Goal: Feedback & Contribution: Contribute content

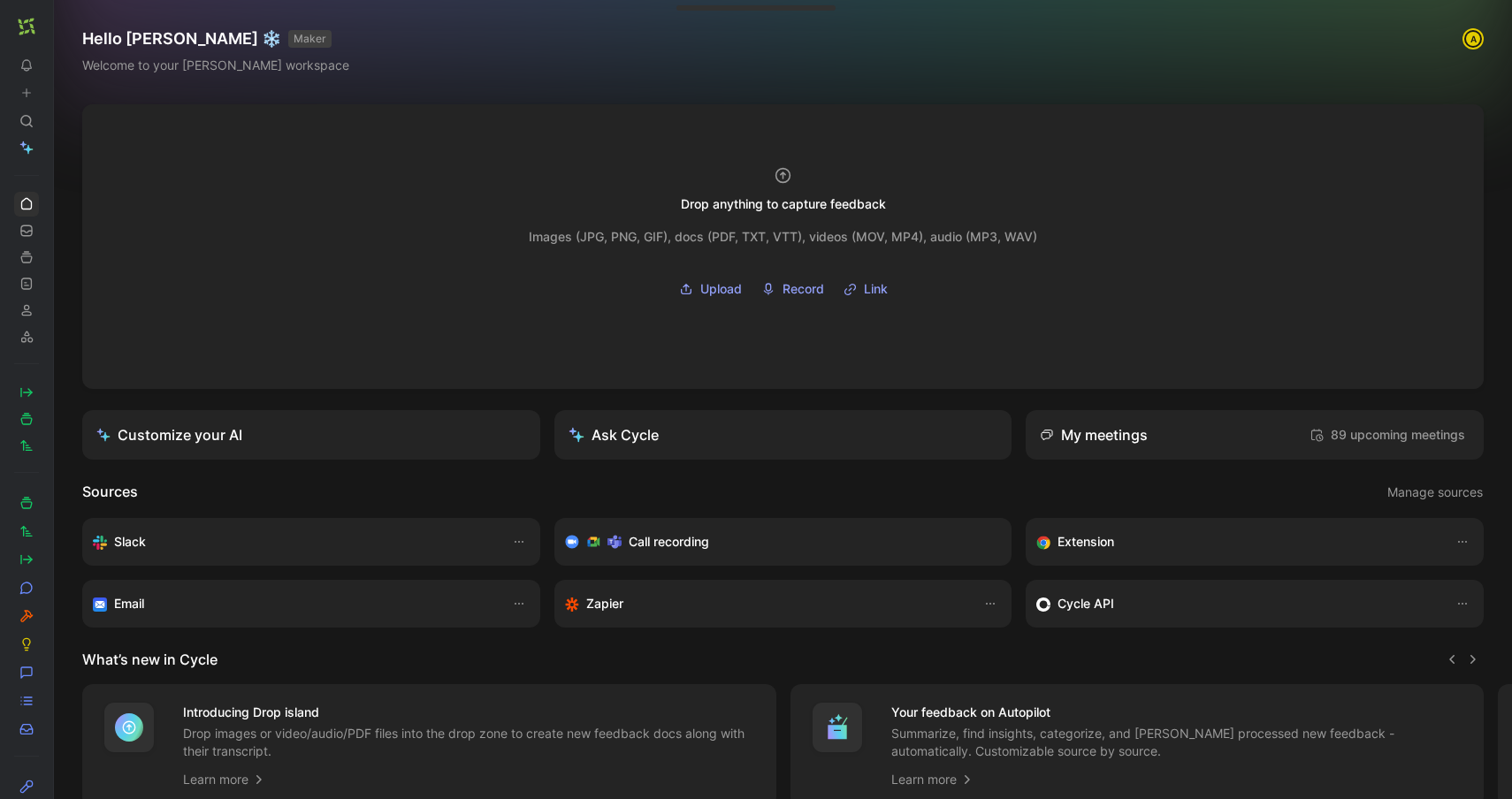
click at [58, 30] on icon at bounding box center [58, 26] width 14 height 14
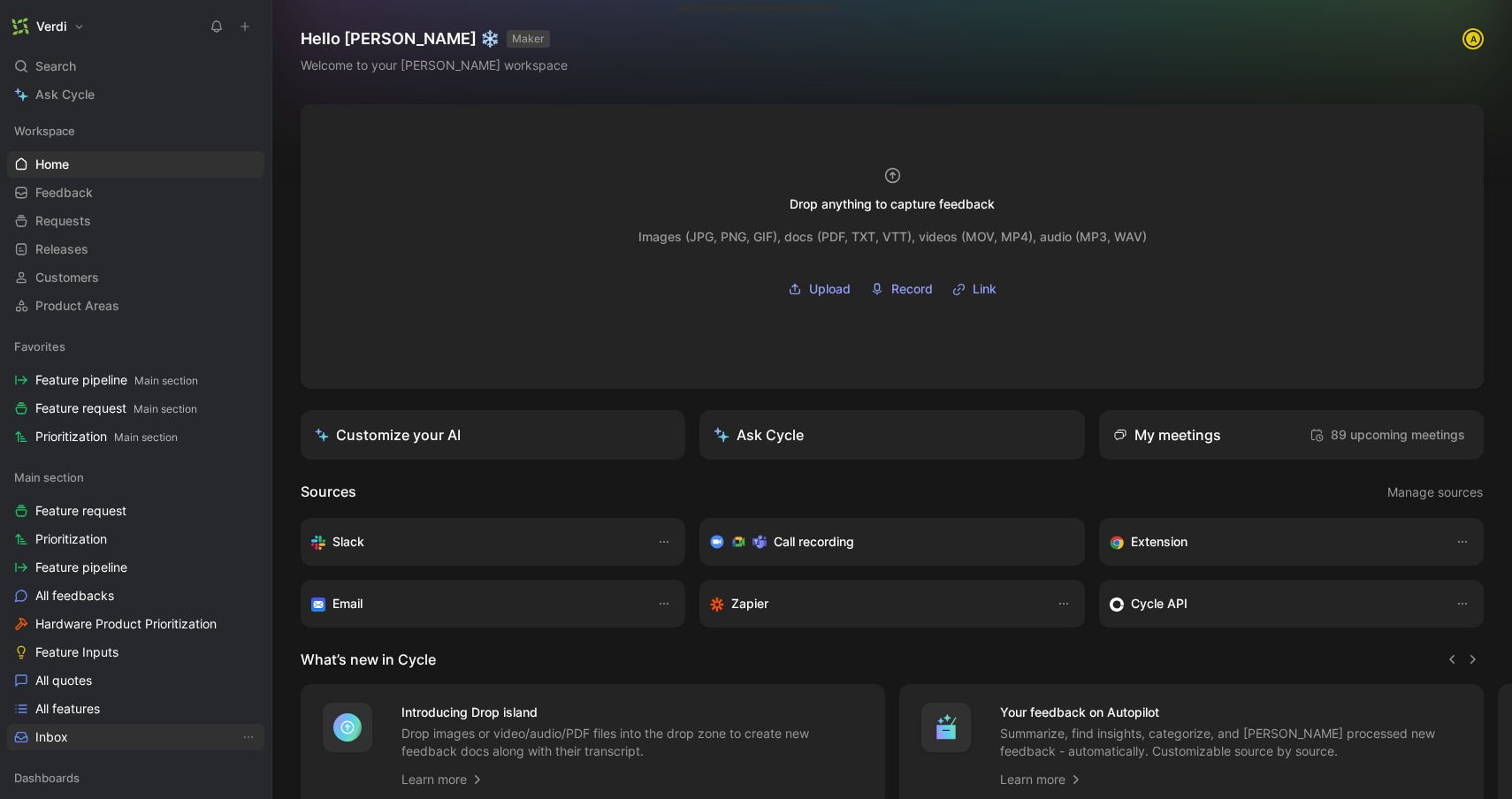
click at [101, 734] on link "Inbox" at bounding box center [135, 737] width 257 height 27
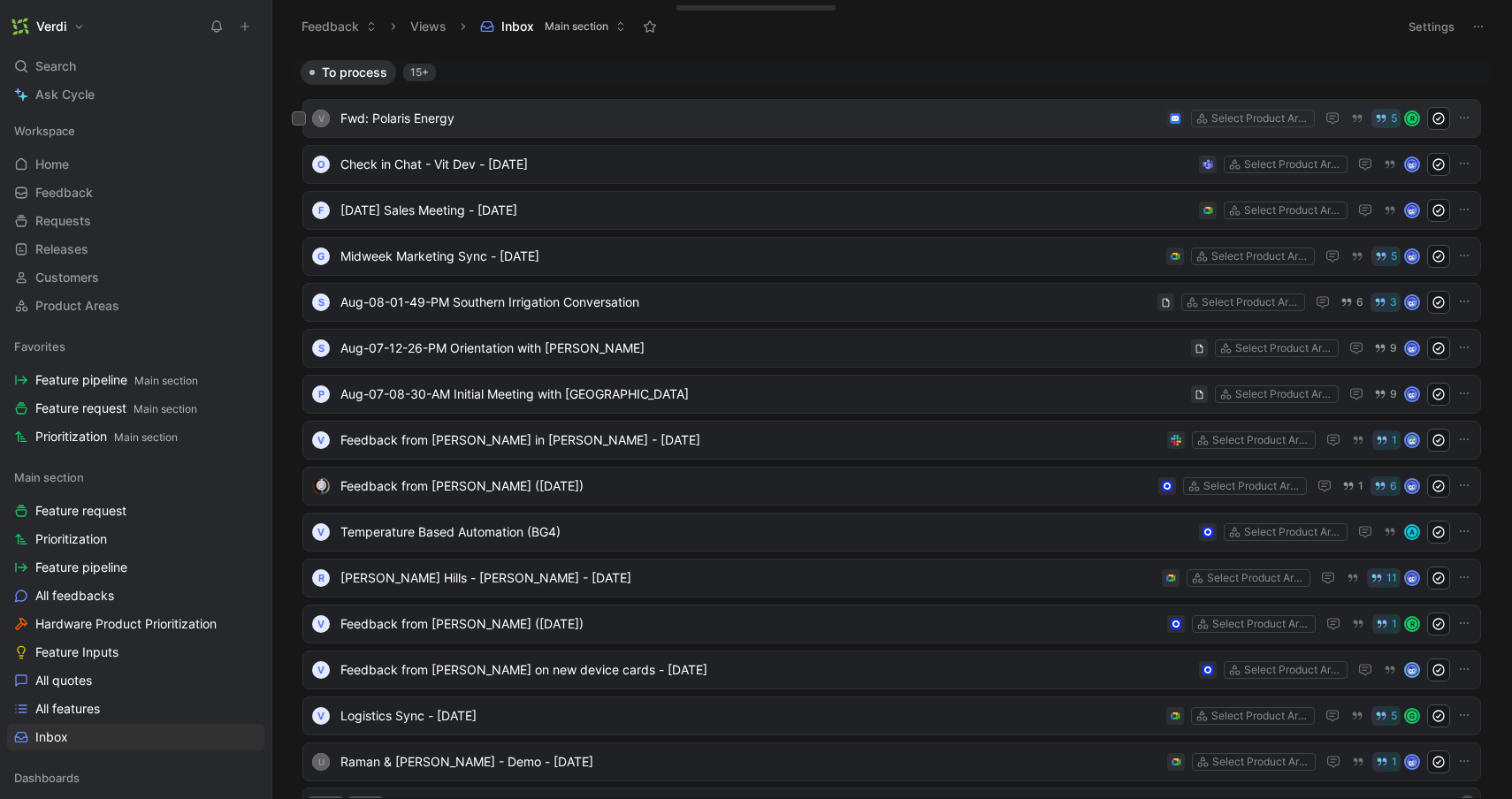
click at [481, 121] on span "Fwd: Polaris Energy" at bounding box center [749, 118] width 818 height 21
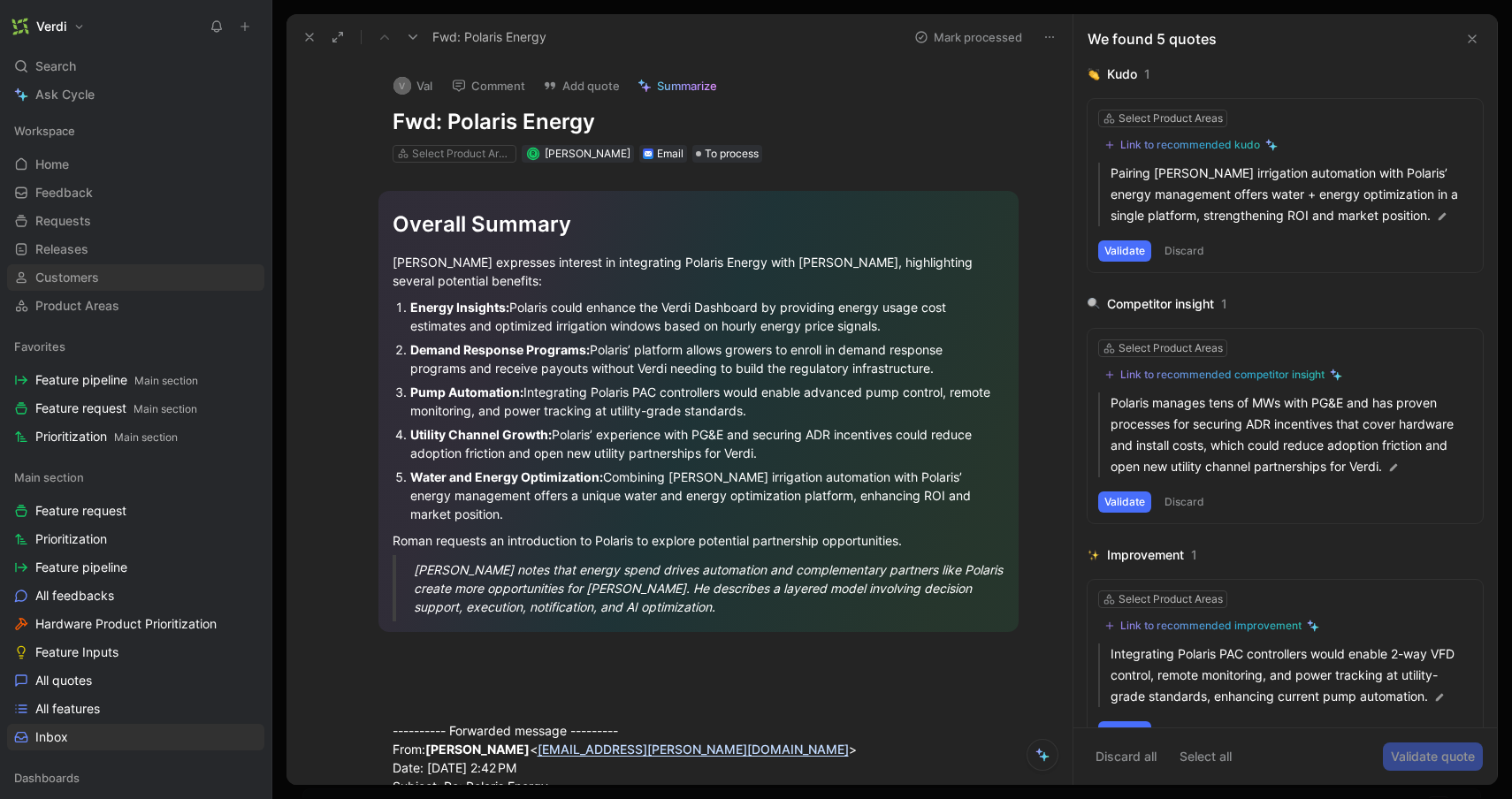
click at [157, 278] on link "Customers" at bounding box center [135, 277] width 257 height 27
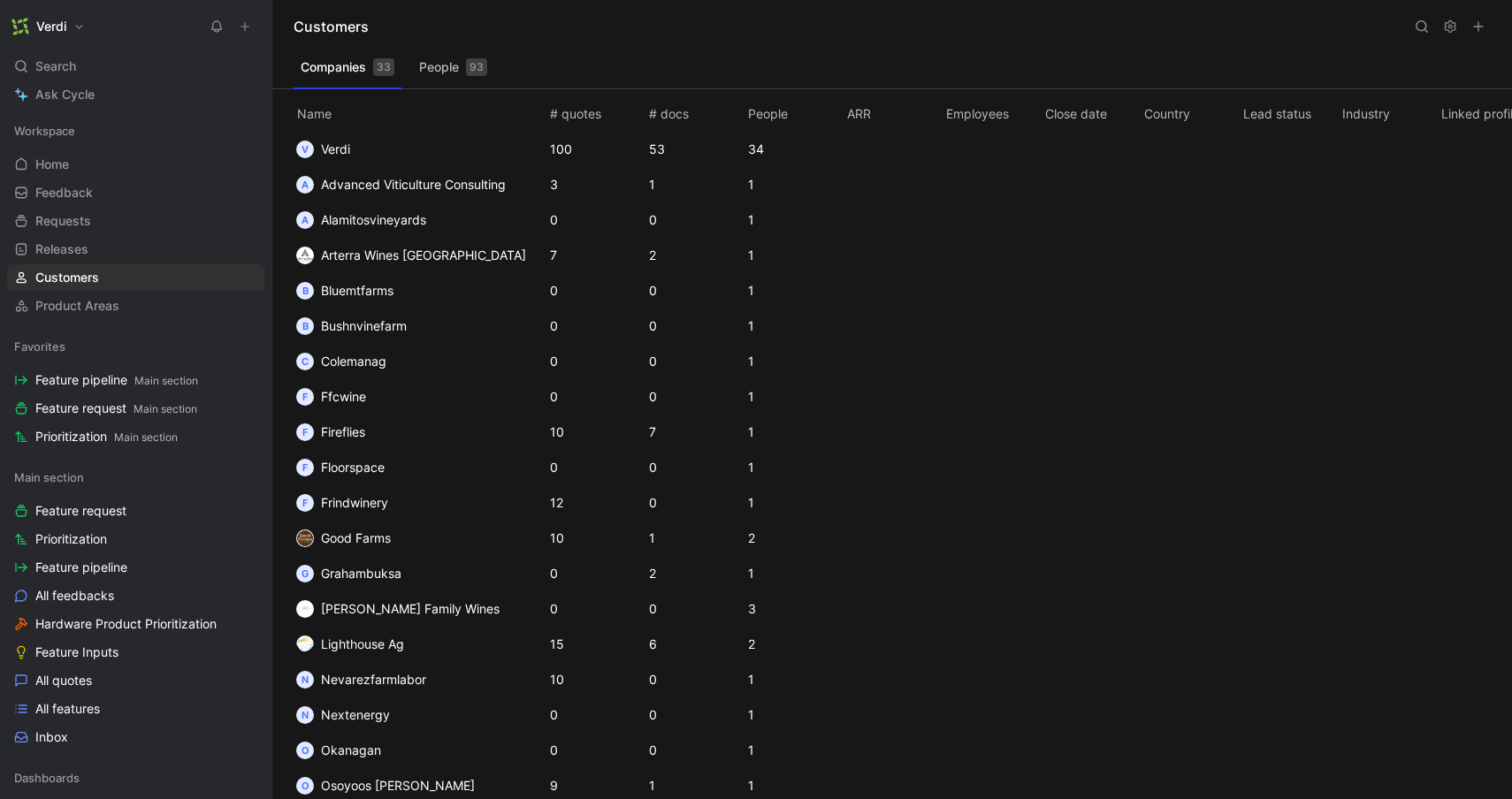
click at [452, 69] on button "People 93" at bounding box center [453, 68] width 82 height 29
click at [151, 75] on div "Search ⌘ K" at bounding box center [135, 67] width 257 height 27
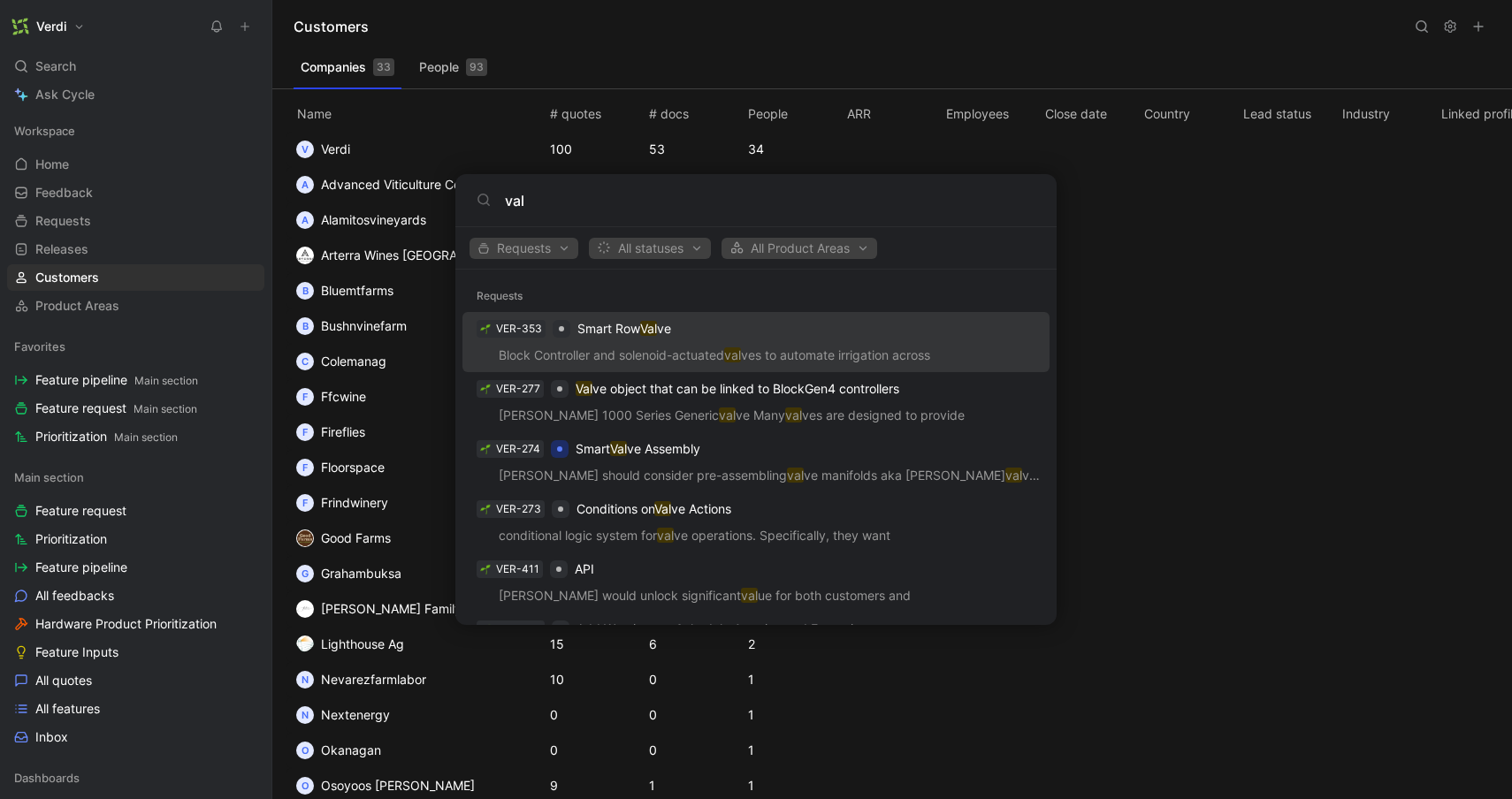
type input "val"
click at [549, 55] on body "Verdi Search ⌘ K Ask Cycle Workspace Home G then H Feedback G then F Requests G…" at bounding box center [756, 399] width 1512 height 799
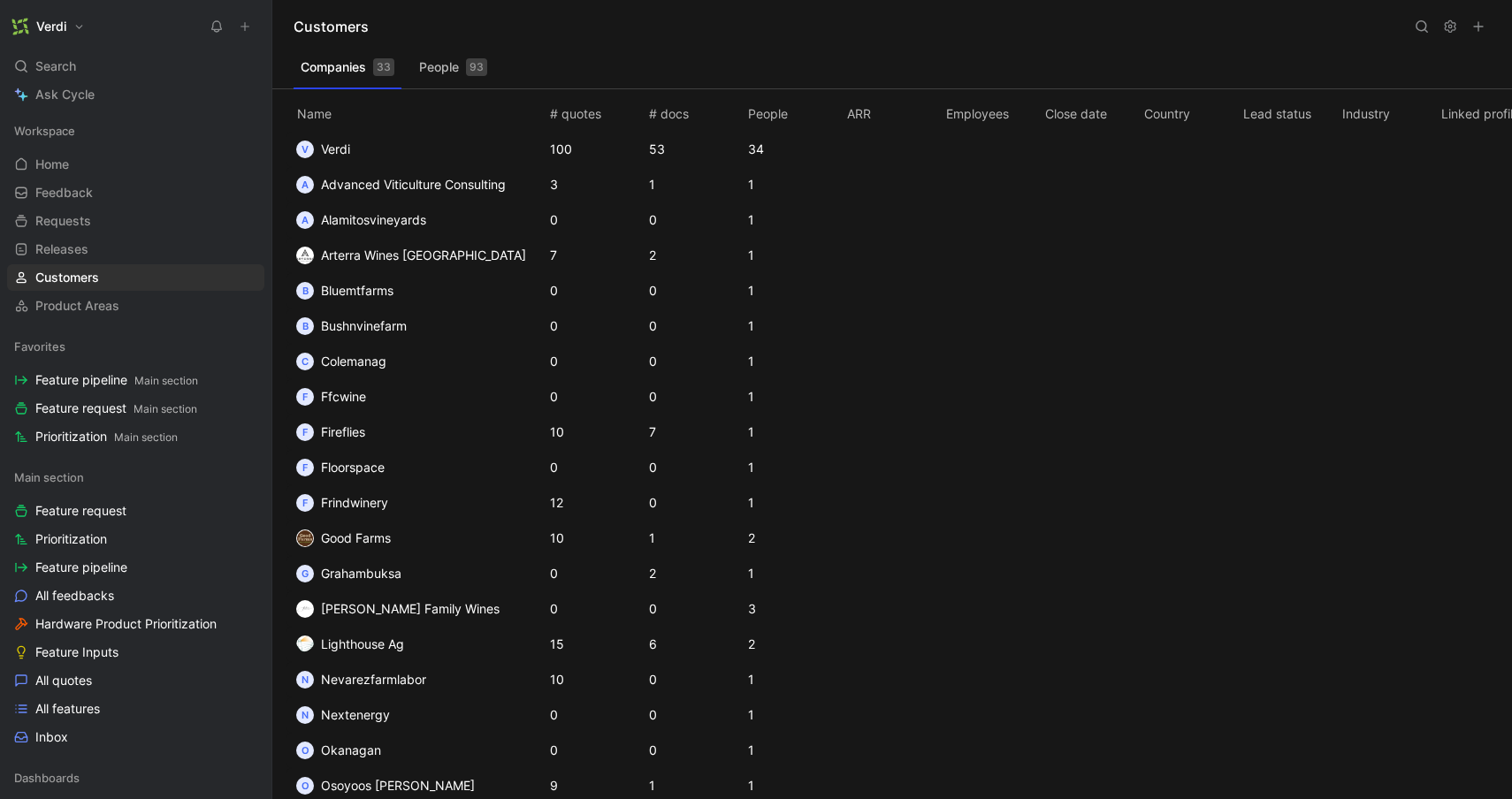
click at [1429, 17] on button at bounding box center [1421, 27] width 25 height 25
type input "val"
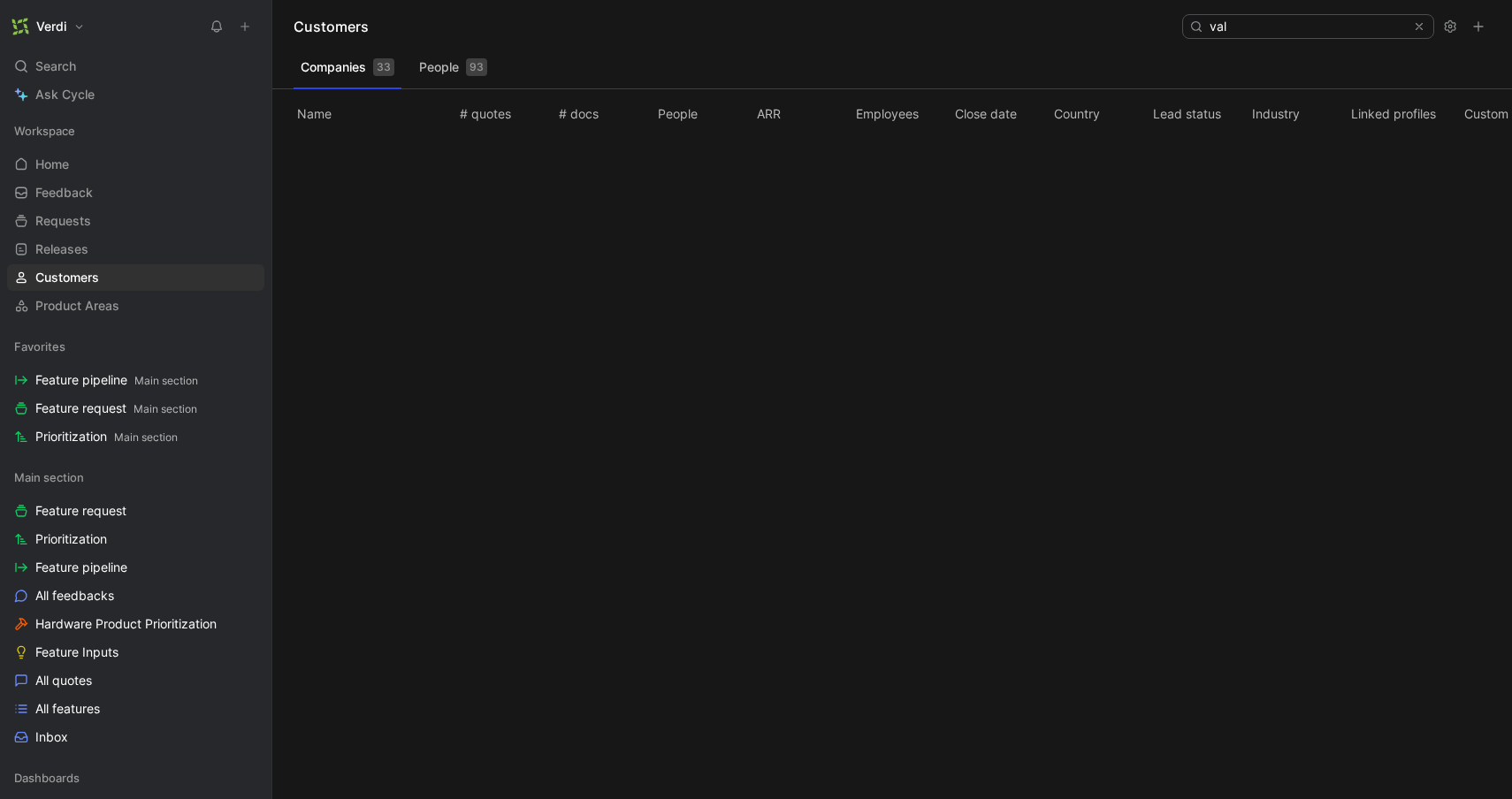
click at [474, 66] on div "93" at bounding box center [476, 67] width 21 height 18
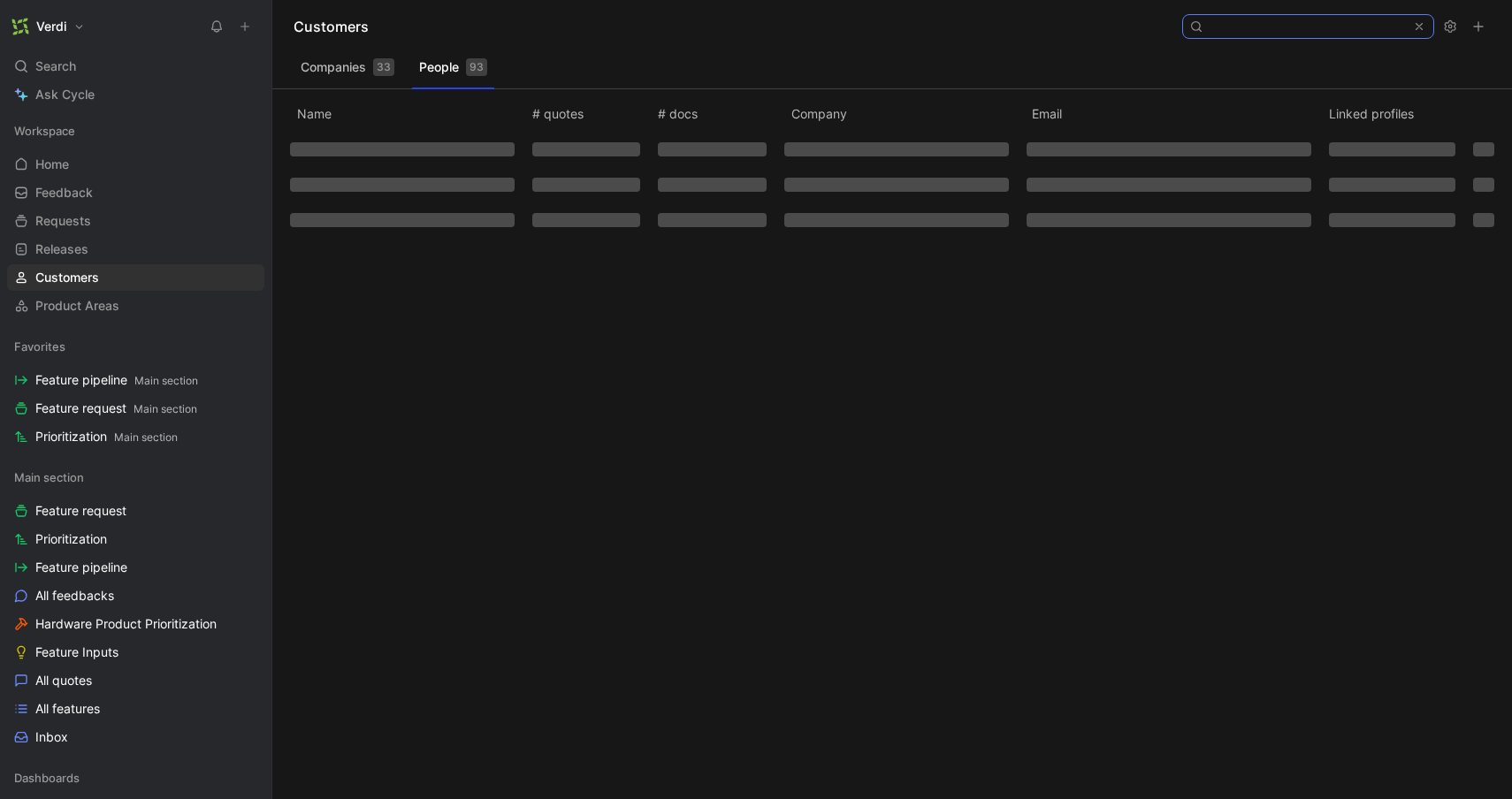
click at [1292, 27] on input at bounding box center [1307, 27] width 210 height 23
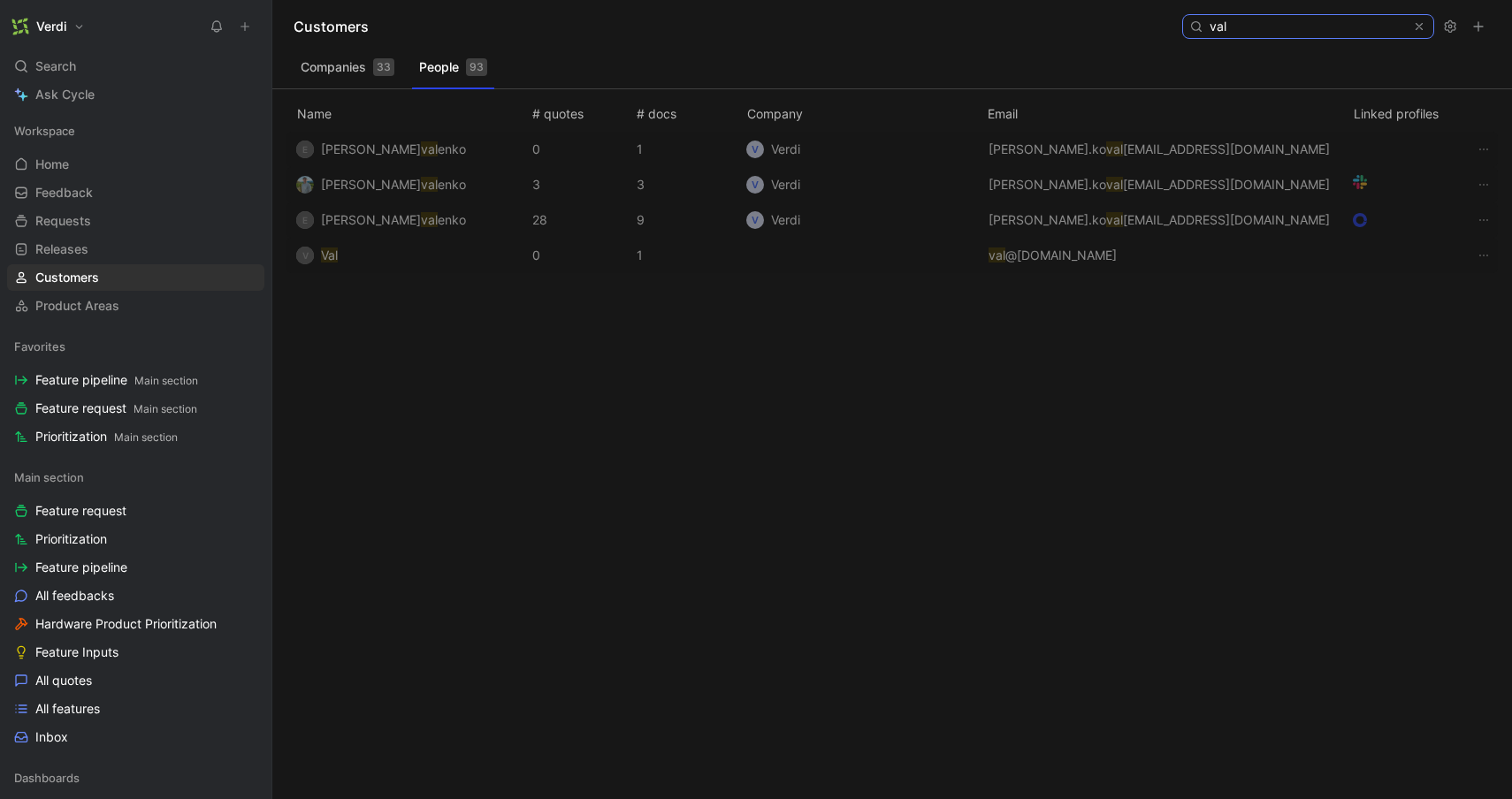
type input "val"
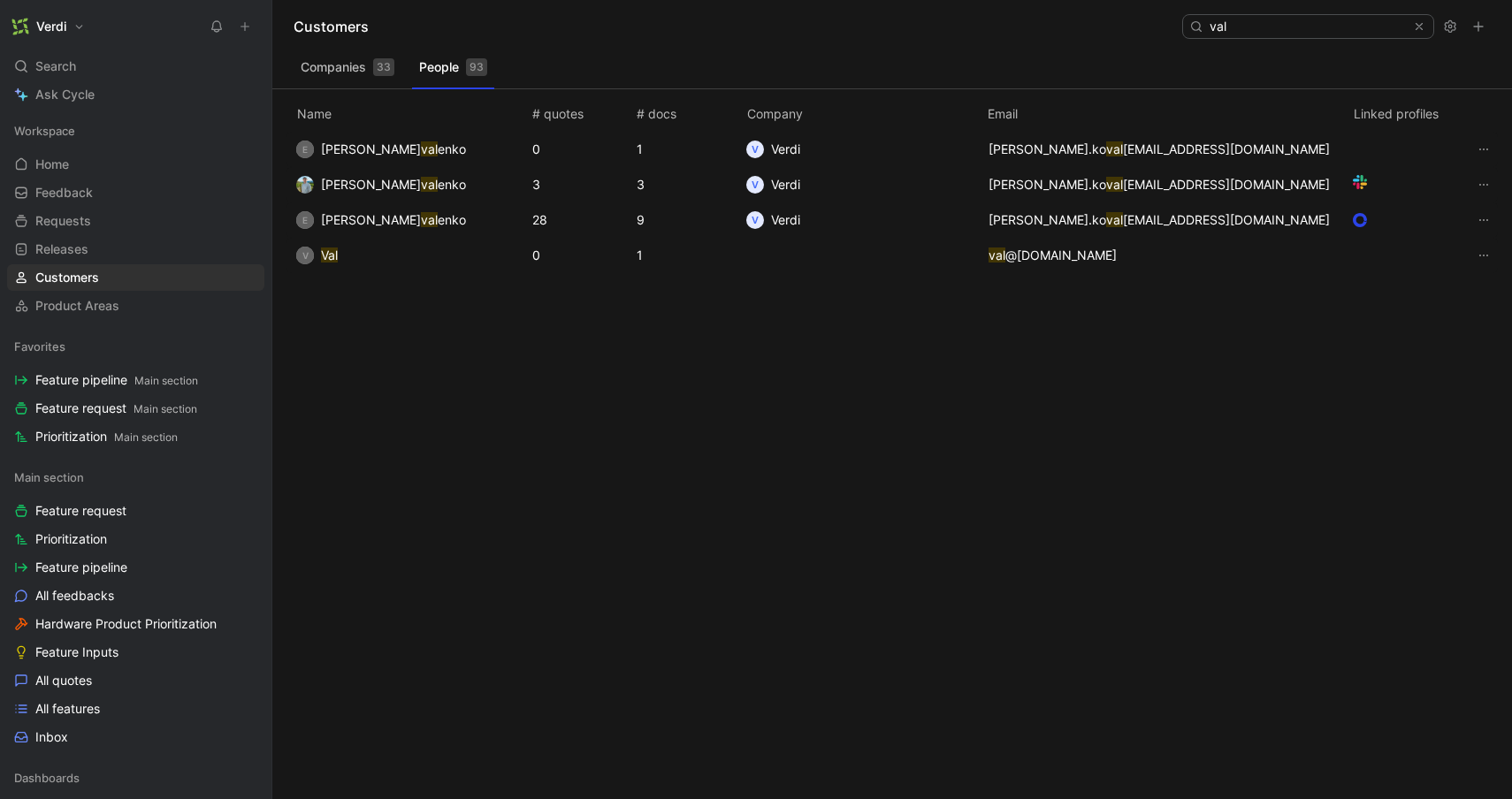
click at [901, 266] on td at bounding box center [857, 255] width 242 height 35
click at [358, 260] on td "V Val" at bounding box center [408, 255] width 242 height 35
click at [329, 257] on mark "Val" at bounding box center [330, 255] width 17 height 15
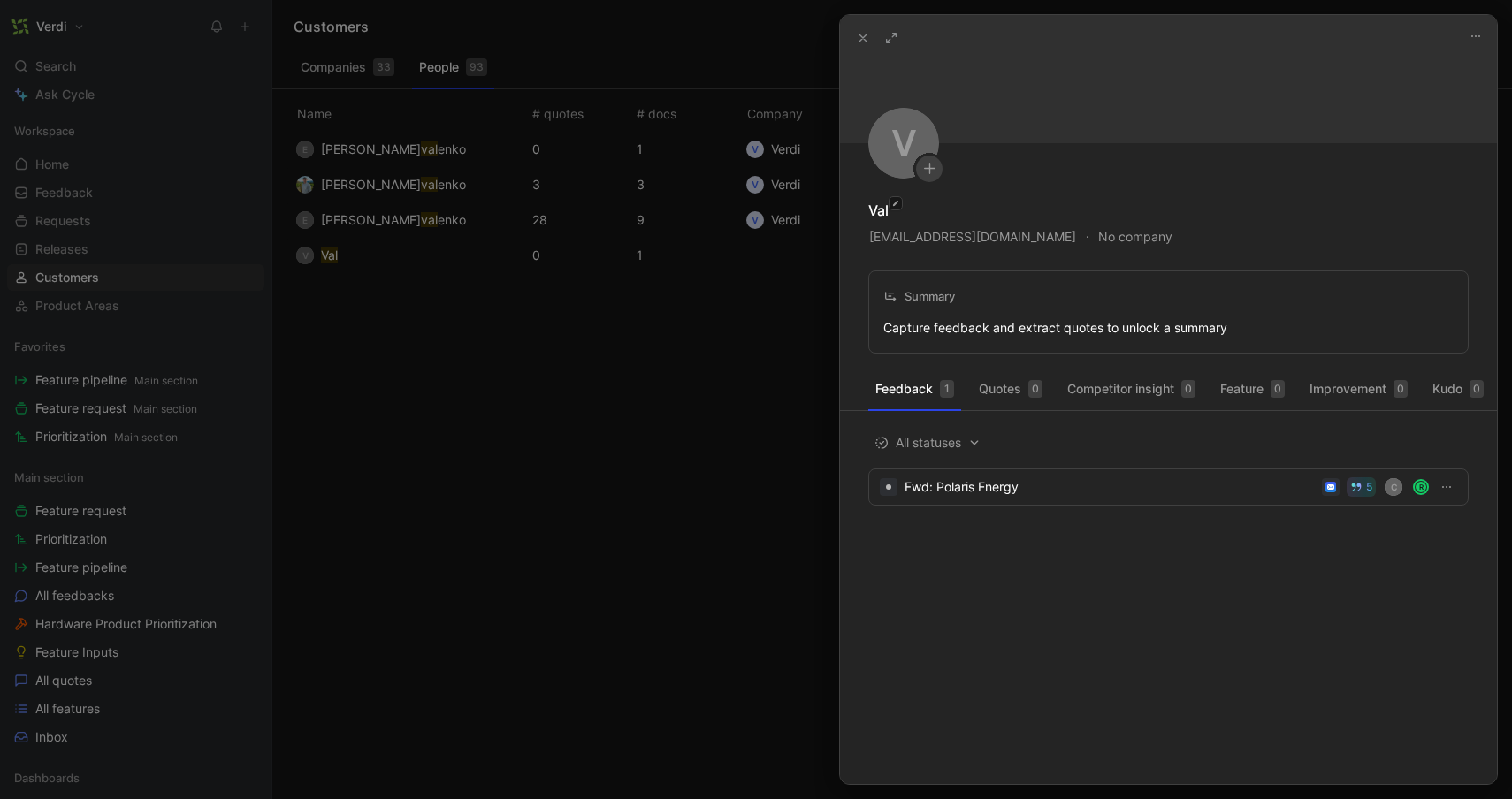
click at [876, 213] on div "Val" at bounding box center [877, 210] width 20 height 21
click at [896, 206] on icon "button" at bounding box center [895, 203] width 9 height 14
type input "[PERSON_NAME]"
click at [1122, 232] on button "No company" at bounding box center [1135, 237] width 74 height 25
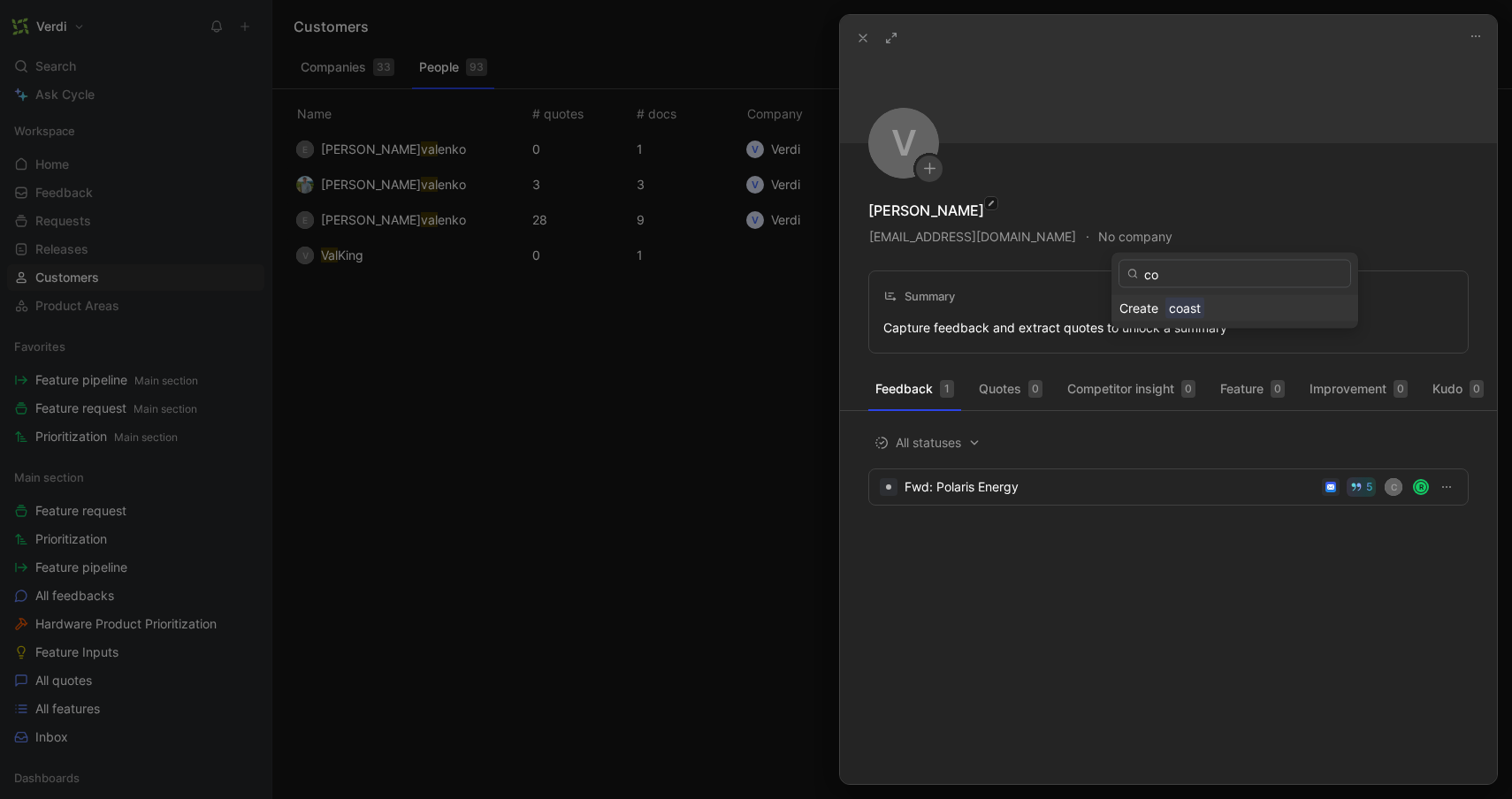
type input "c"
type input "North Coast Water Association"
click at [1214, 305] on span "North Coast Water Association" at bounding box center [1257, 308] width 183 height 22
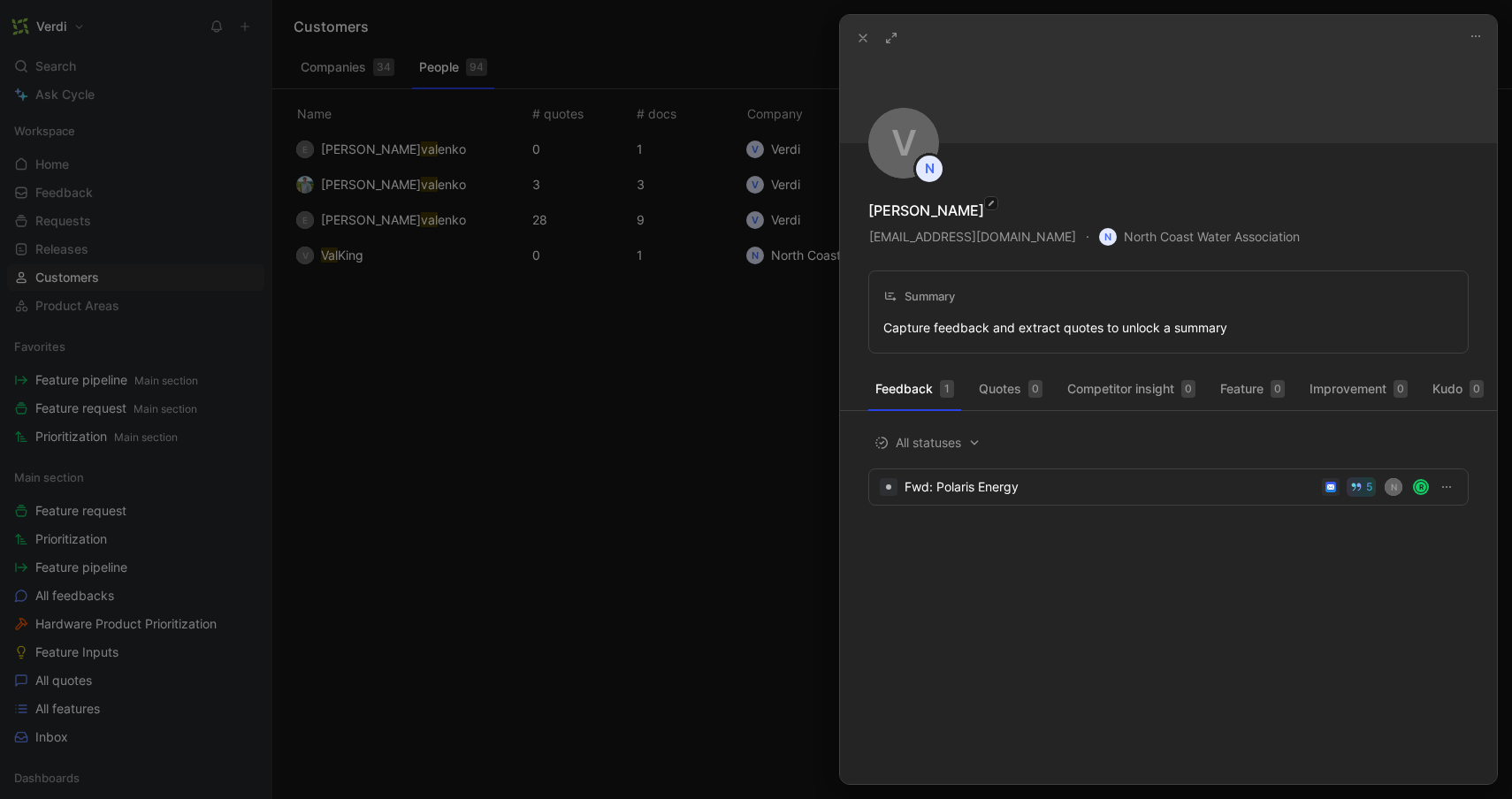
click at [861, 39] on use at bounding box center [862, 37] width 7 height 7
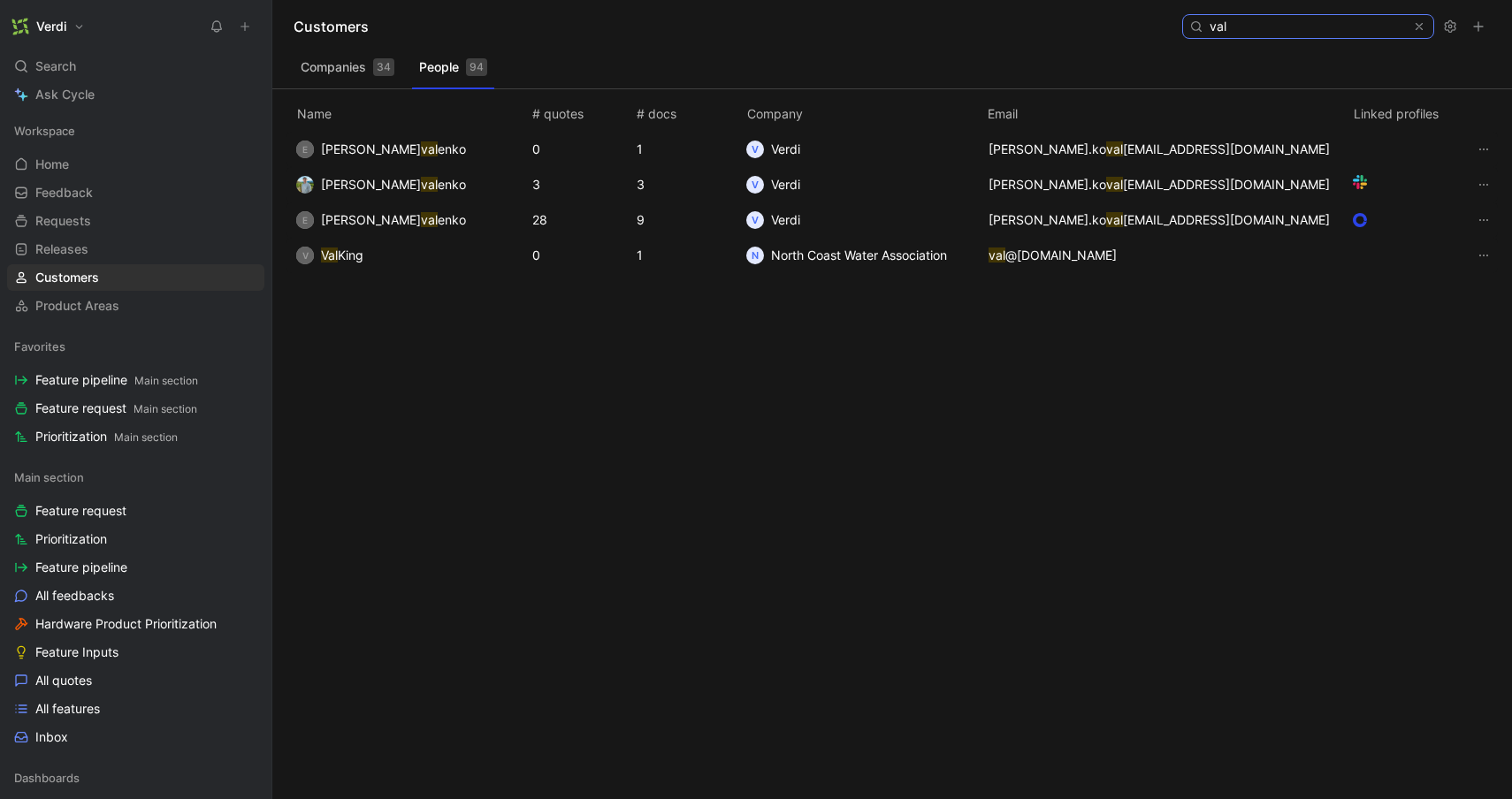
click at [1304, 29] on input "val" at bounding box center [1307, 27] width 210 height 23
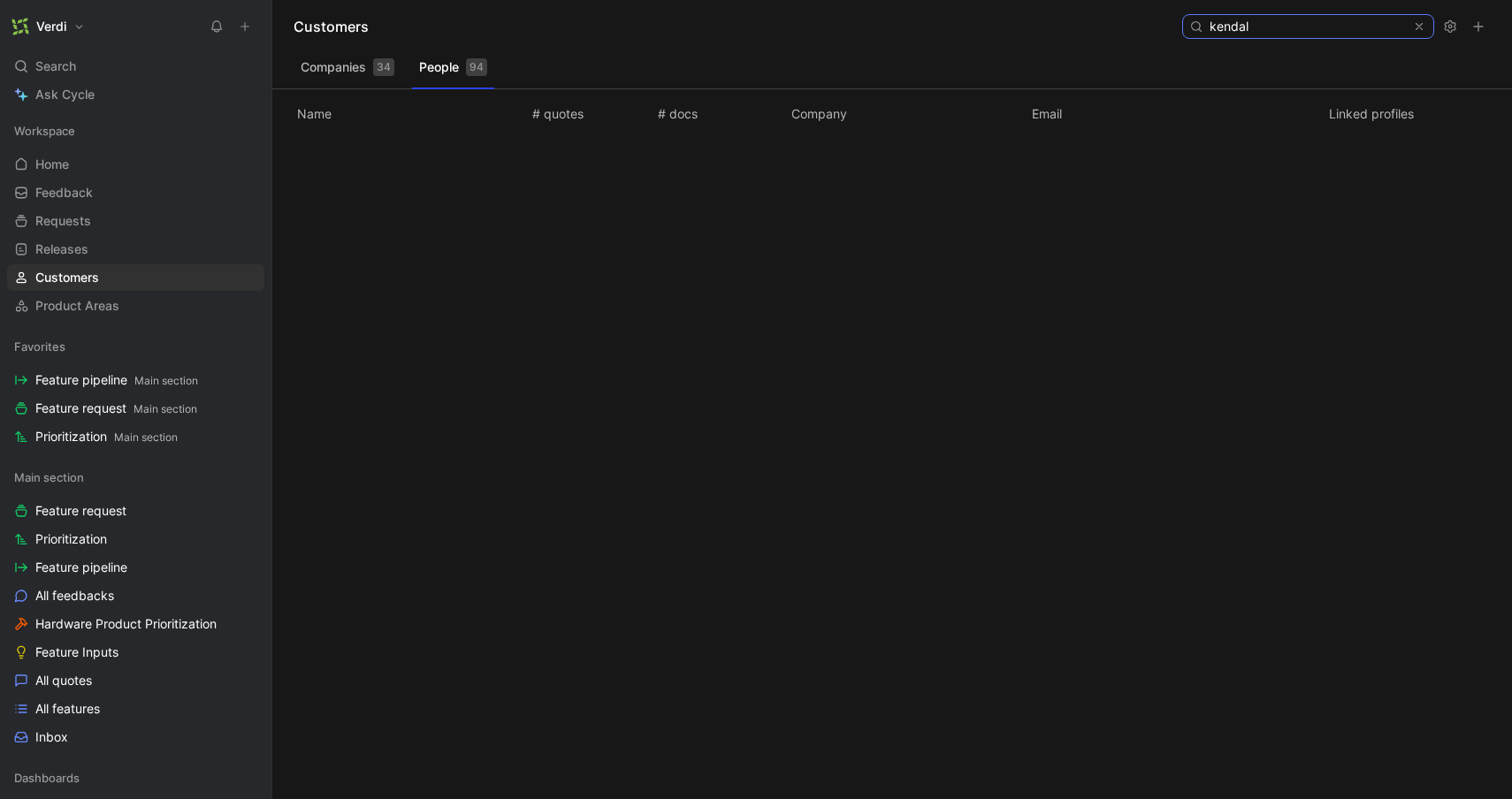
type input "kendal"
click at [1421, 29] on icon at bounding box center [1419, 26] width 12 height 12
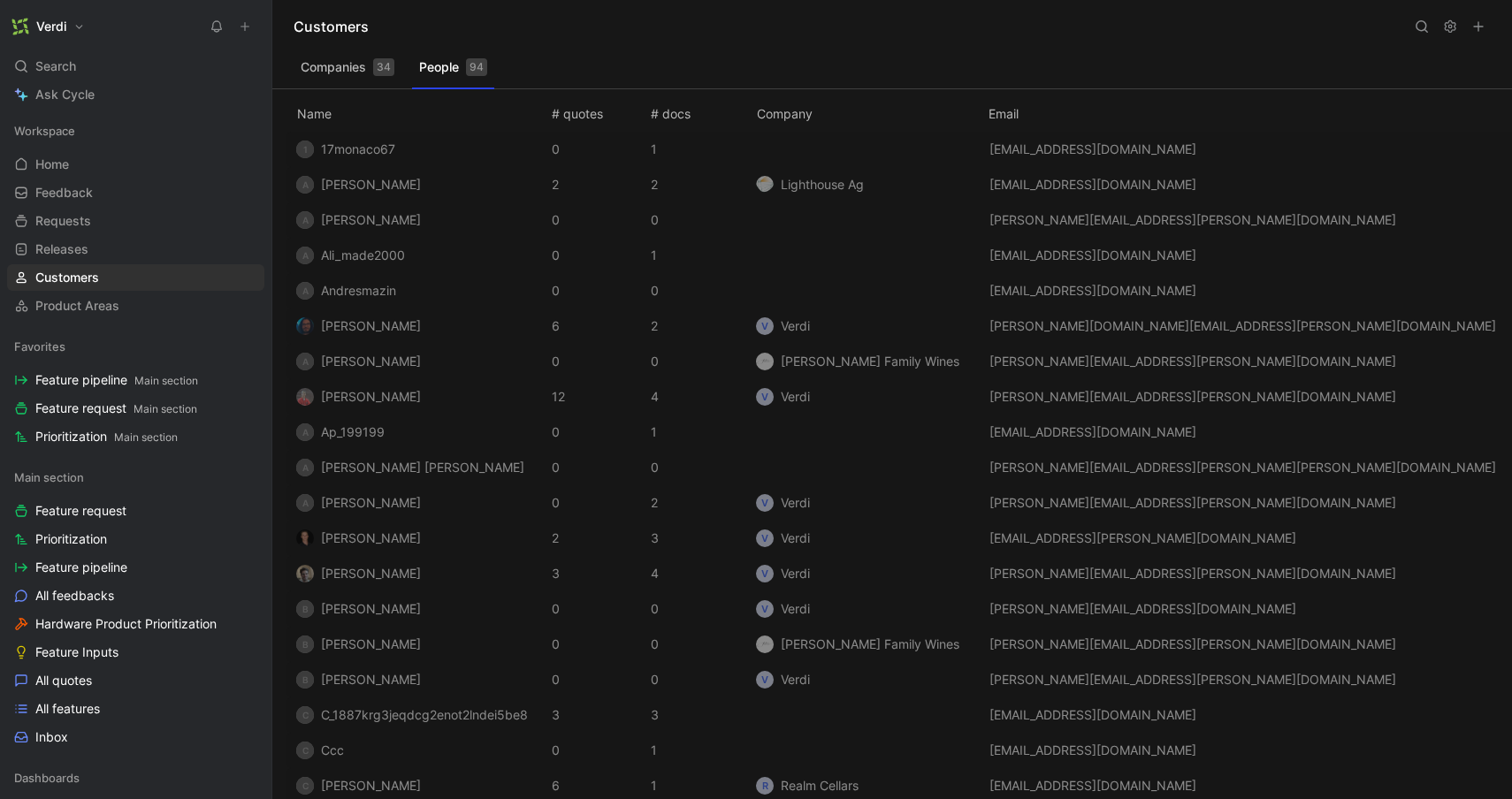
click at [1480, 21] on icon at bounding box center [1478, 26] width 14 height 14
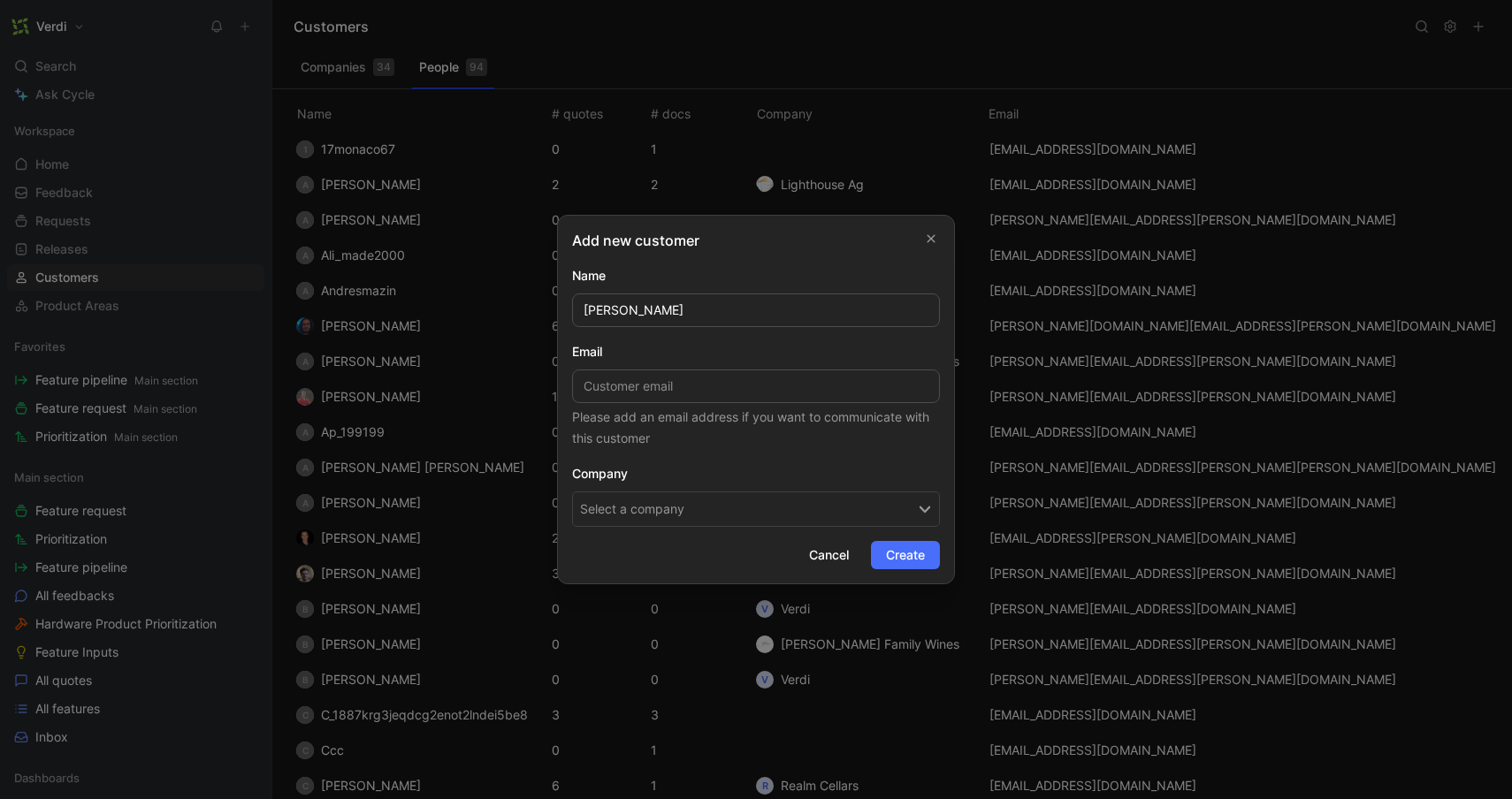
type input "Kendall Barton"
click at [708, 399] on input at bounding box center [756, 386] width 368 height 33
paste input "kaydeesee@comcast.net"
click at [771, 336] on form "Name Kendall Barton Email kaydeesee@comcast.net Please add an email address if …" at bounding box center [756, 416] width 368 height 304
click at [898, 537] on form "Name Kendall Barton Email kaydeesee@comcast.net Please add an email address if …" at bounding box center [756, 416] width 368 height 304
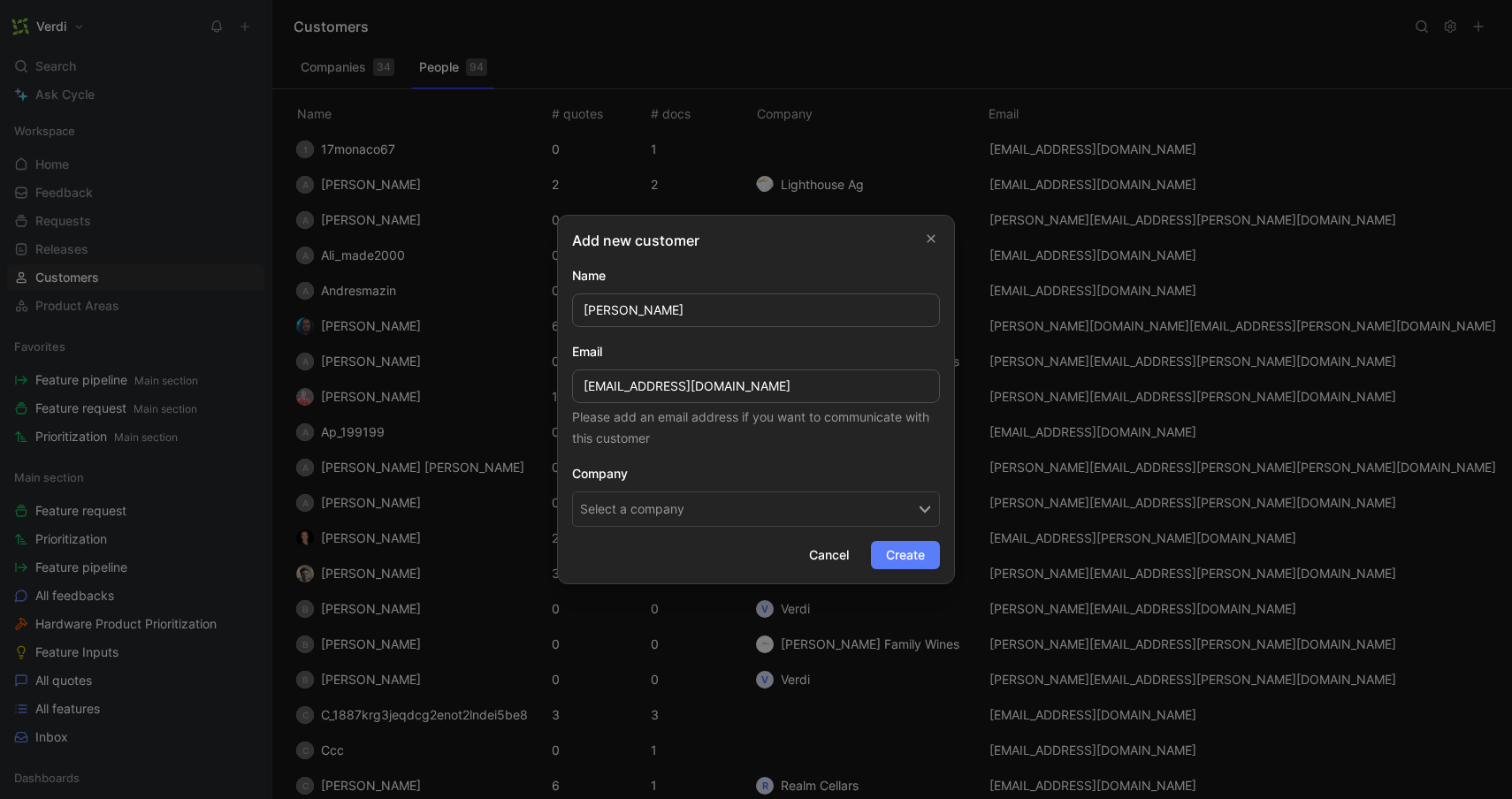
click at [898, 556] on span "Create" at bounding box center [905, 555] width 39 height 21
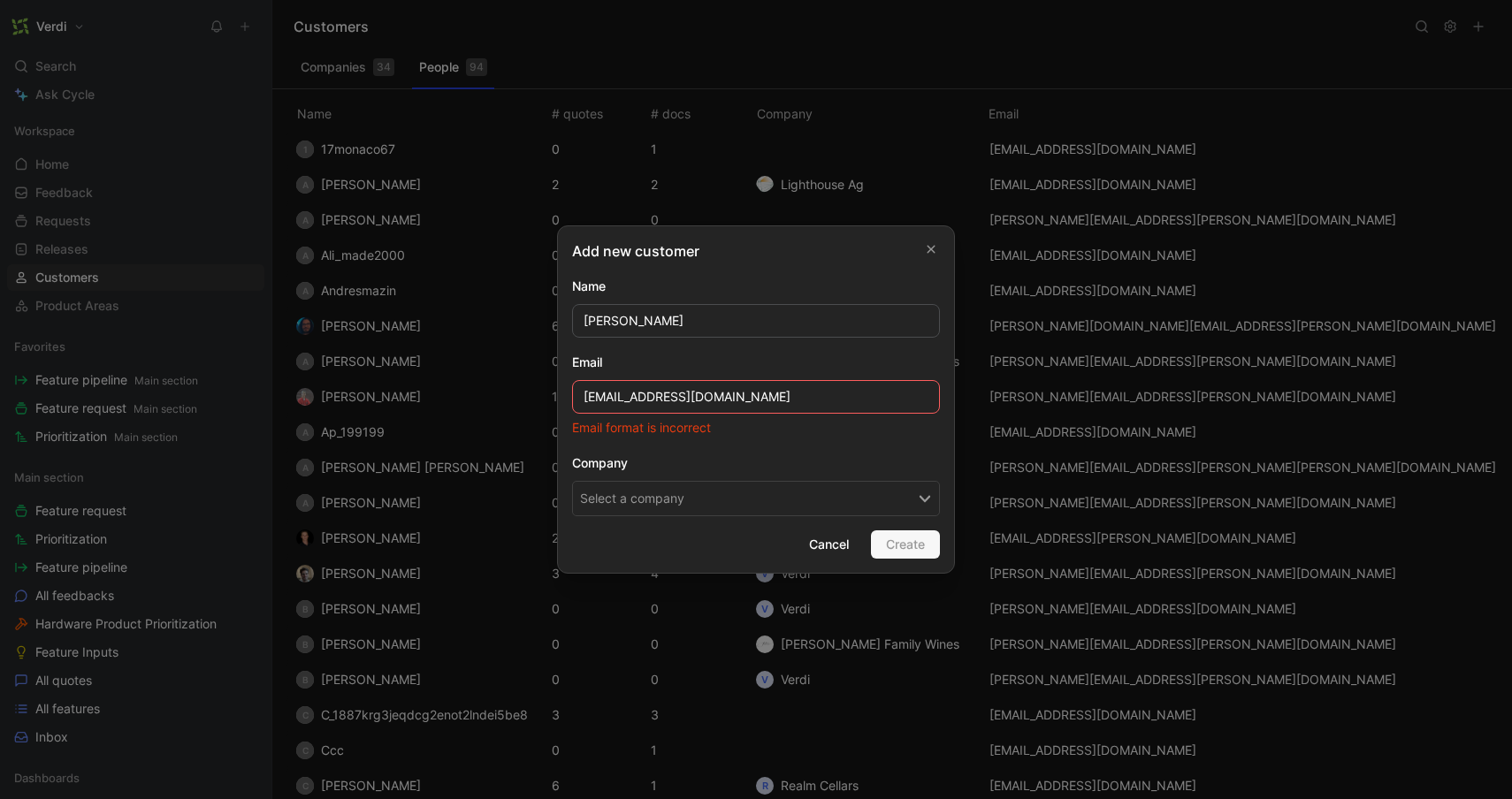
click at [584, 401] on input "kaydeesee@comcast.net" at bounding box center [756, 396] width 368 height 33
click at [809, 400] on input "kaydeesee@comcast.net" at bounding box center [756, 396] width 368 height 33
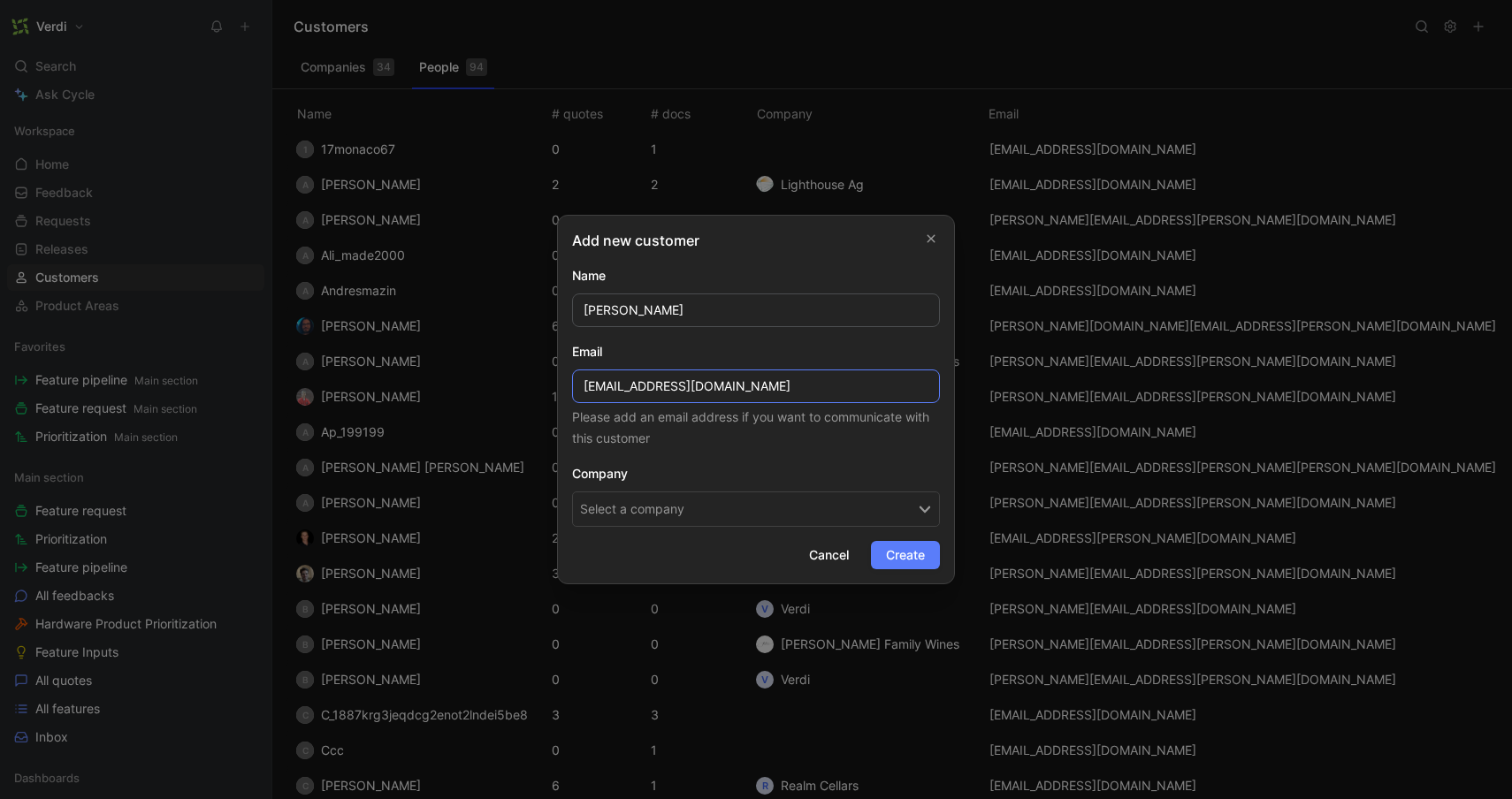
type input "kaydeesee@comcast.net"
click at [893, 557] on span "Create" at bounding box center [905, 555] width 39 height 21
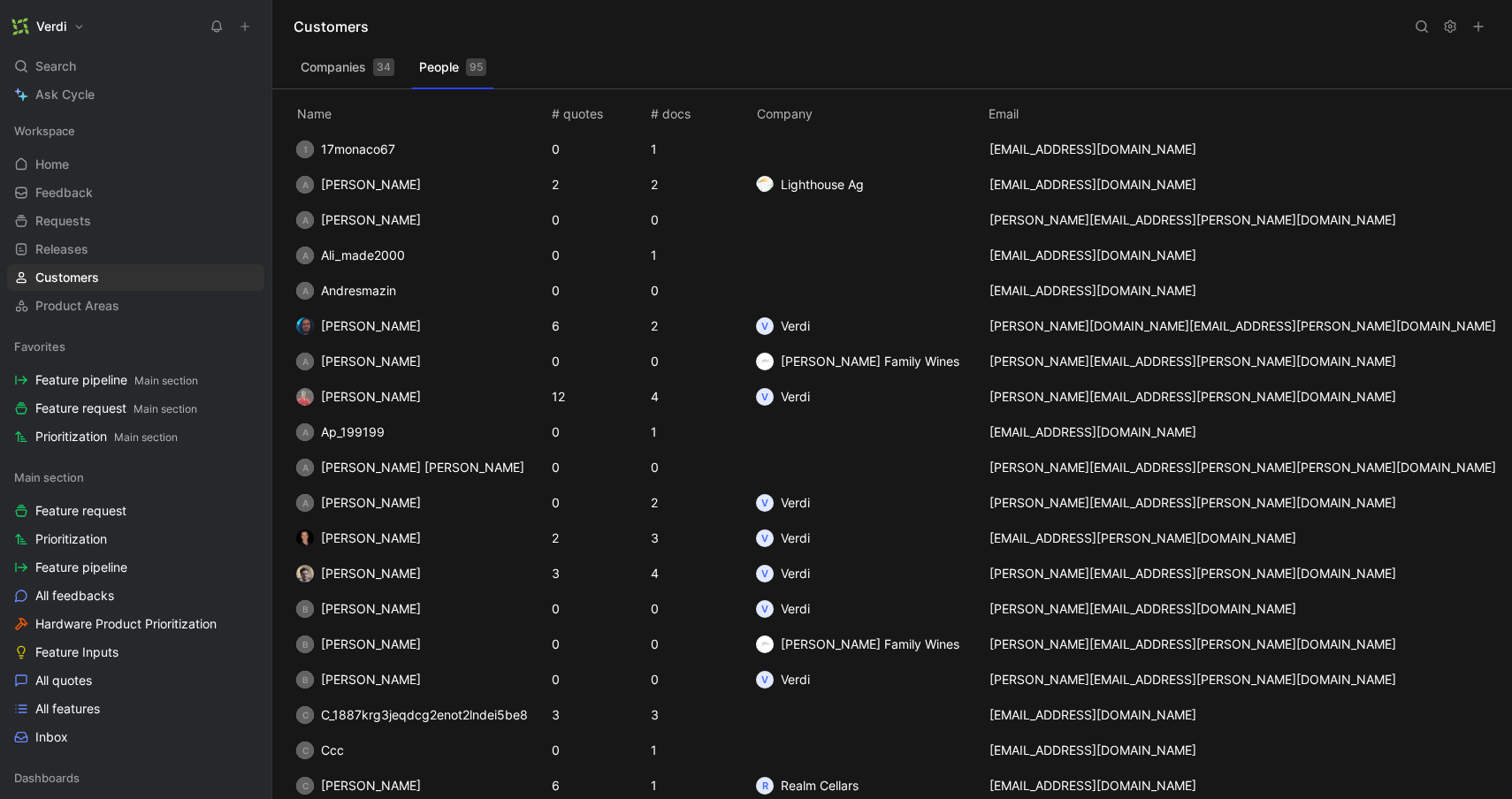
click at [244, 28] on icon at bounding box center [245, 26] width 12 height 12
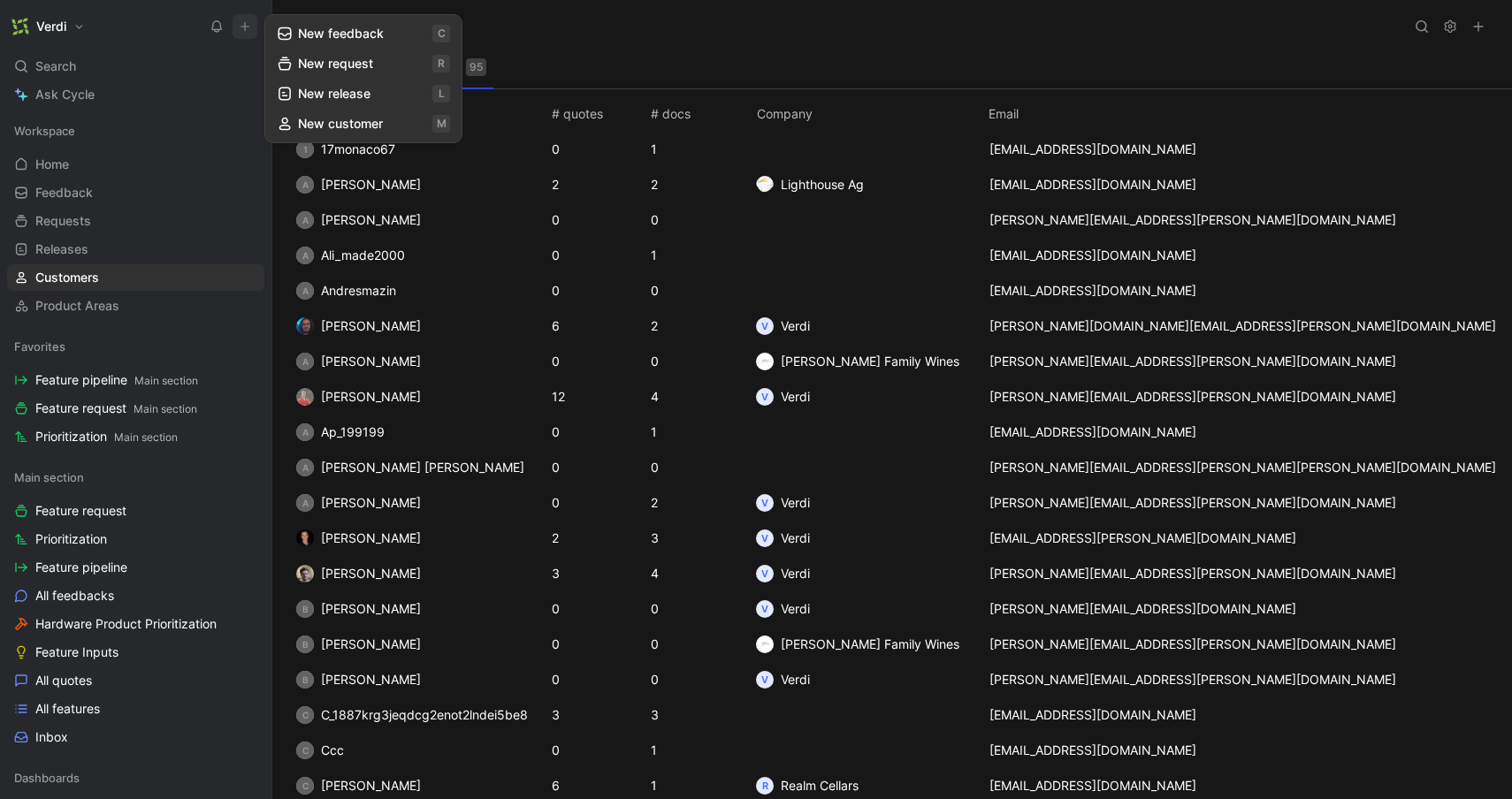
click at [292, 32] on icon at bounding box center [284, 33] width 16 height 16
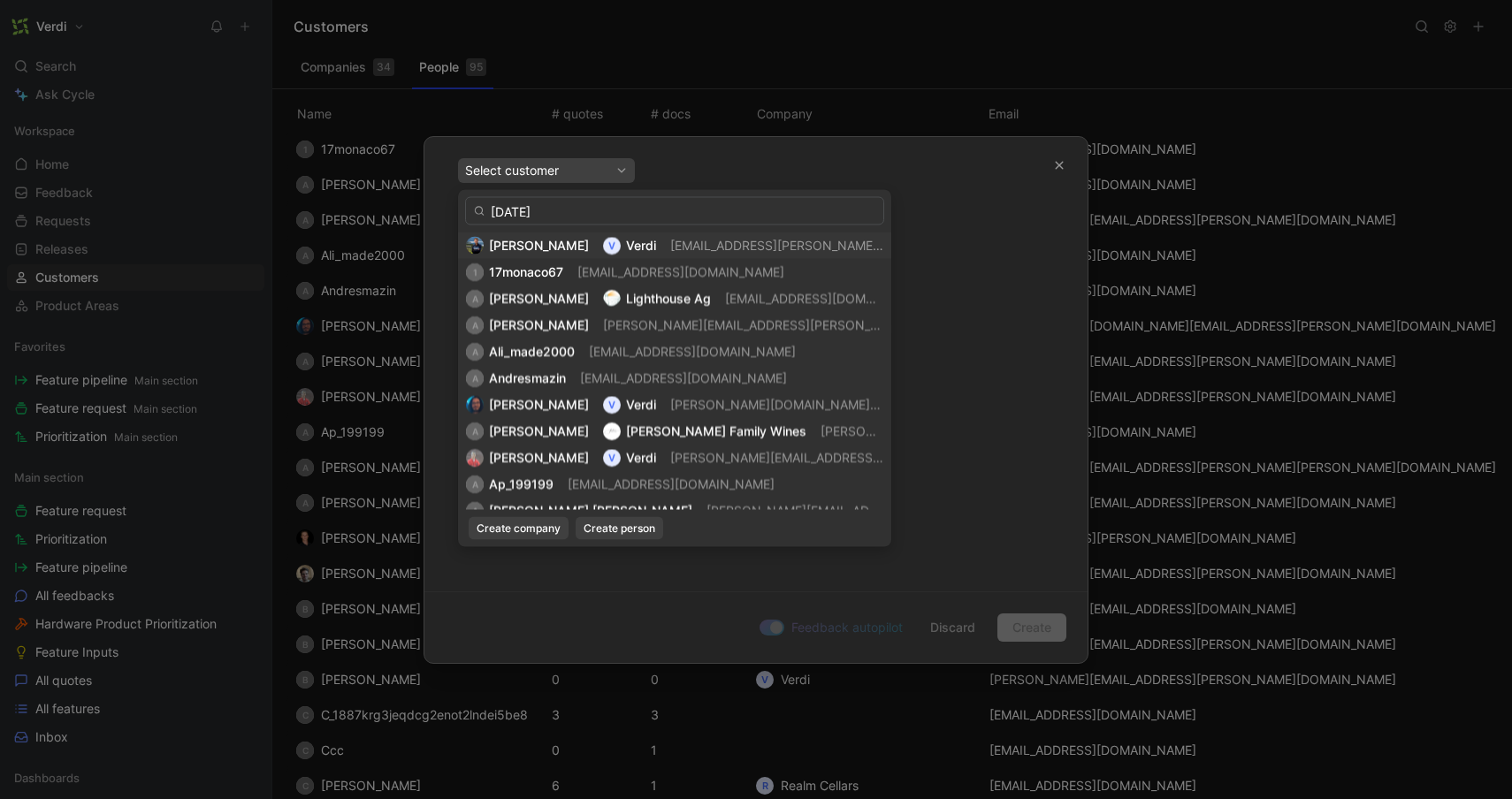
type input "polar"
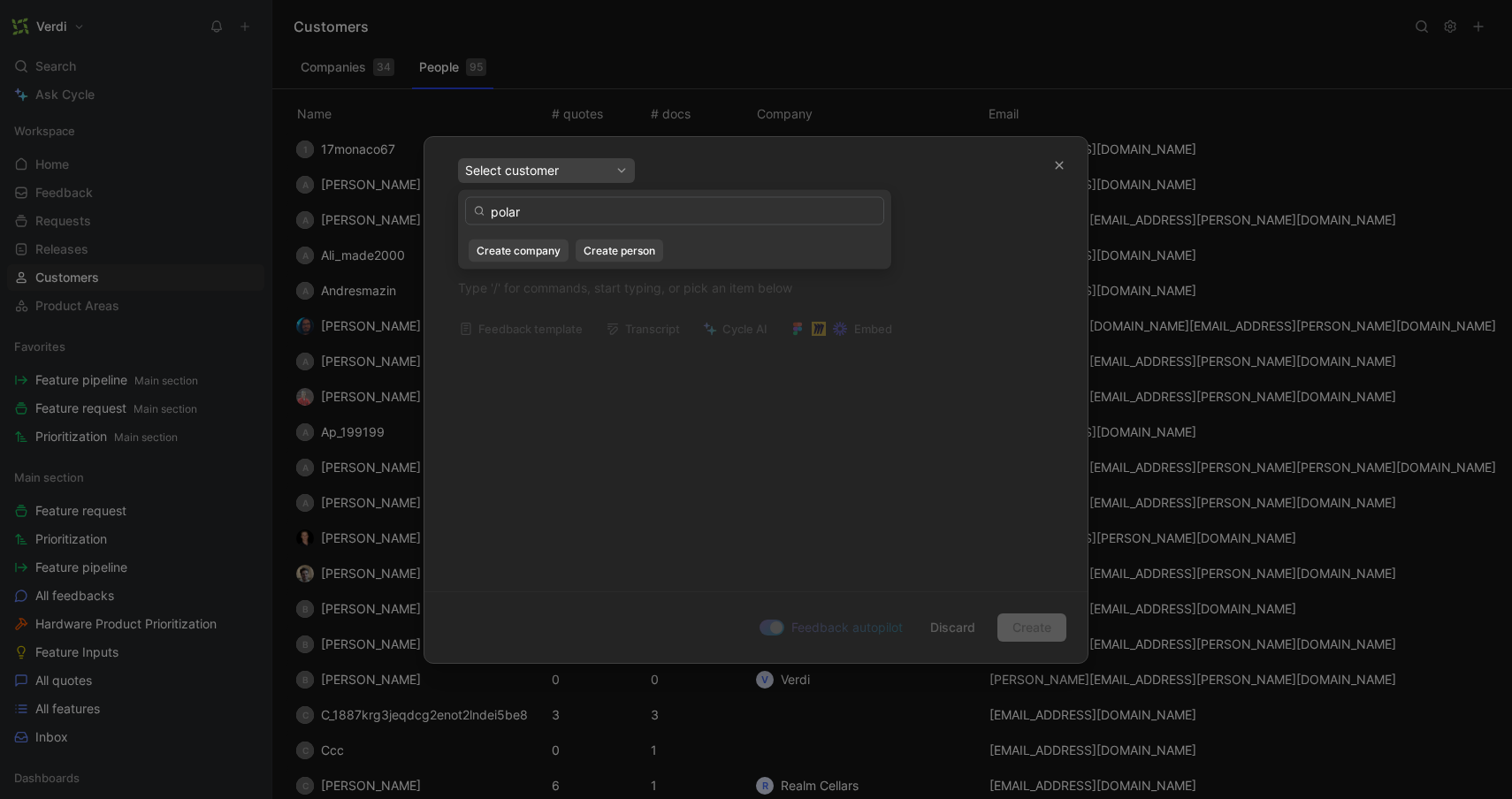
click at [509, 212] on input "polar" at bounding box center [675, 211] width 419 height 29
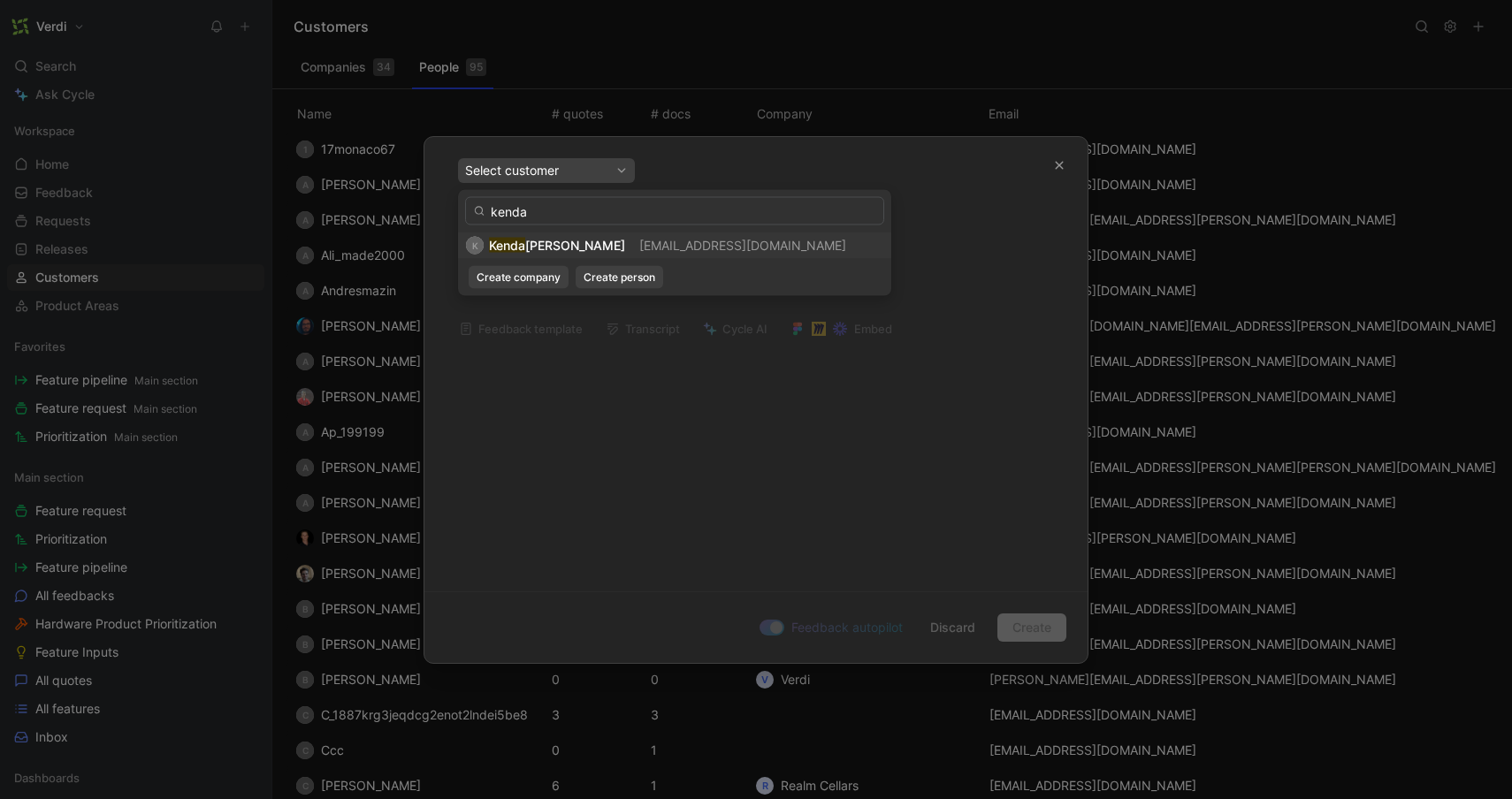
type input "kenda"
click at [549, 244] on span "ll Barton" at bounding box center [575, 246] width 100 height 15
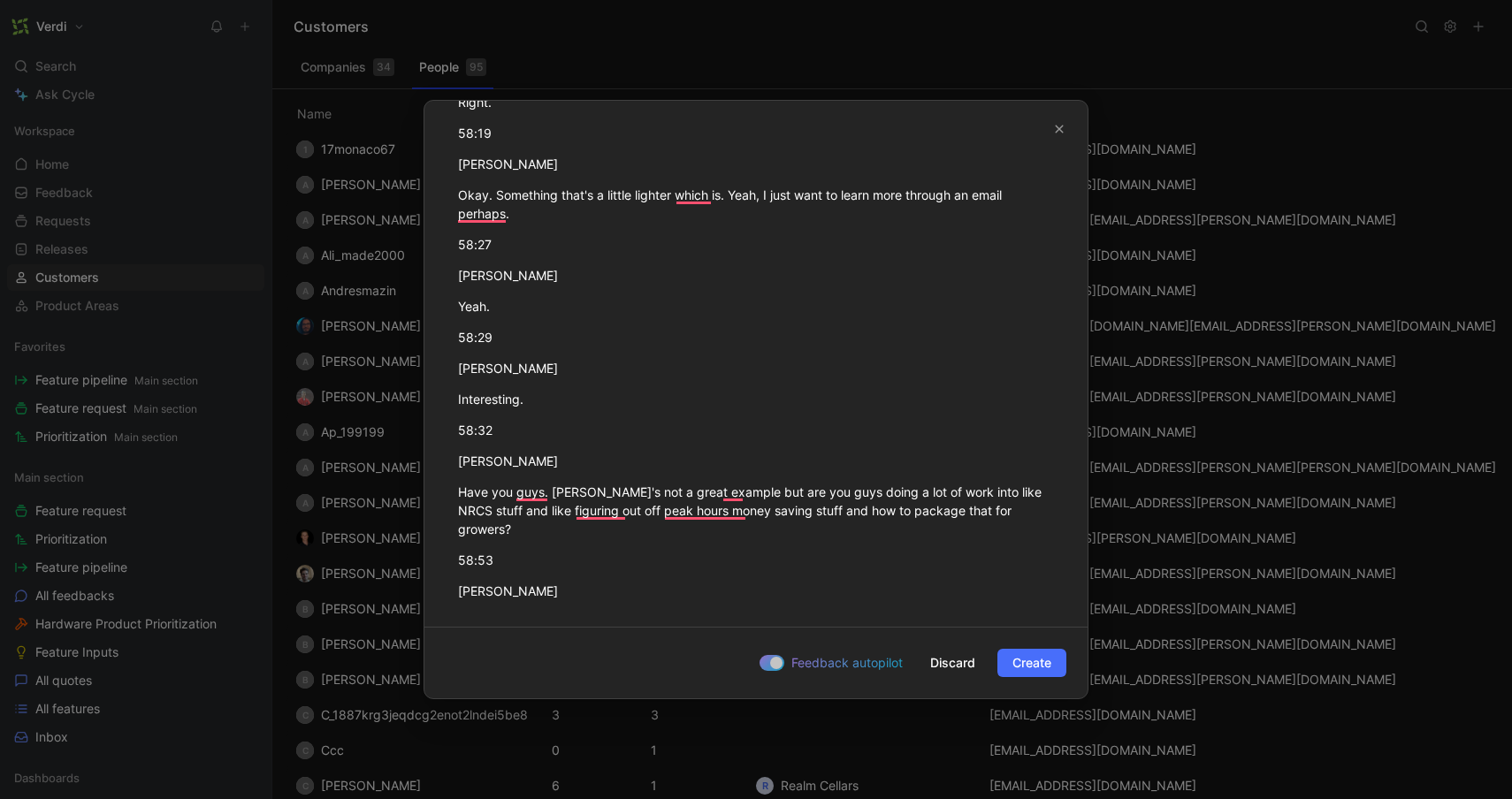
scroll to position [17108, 0]
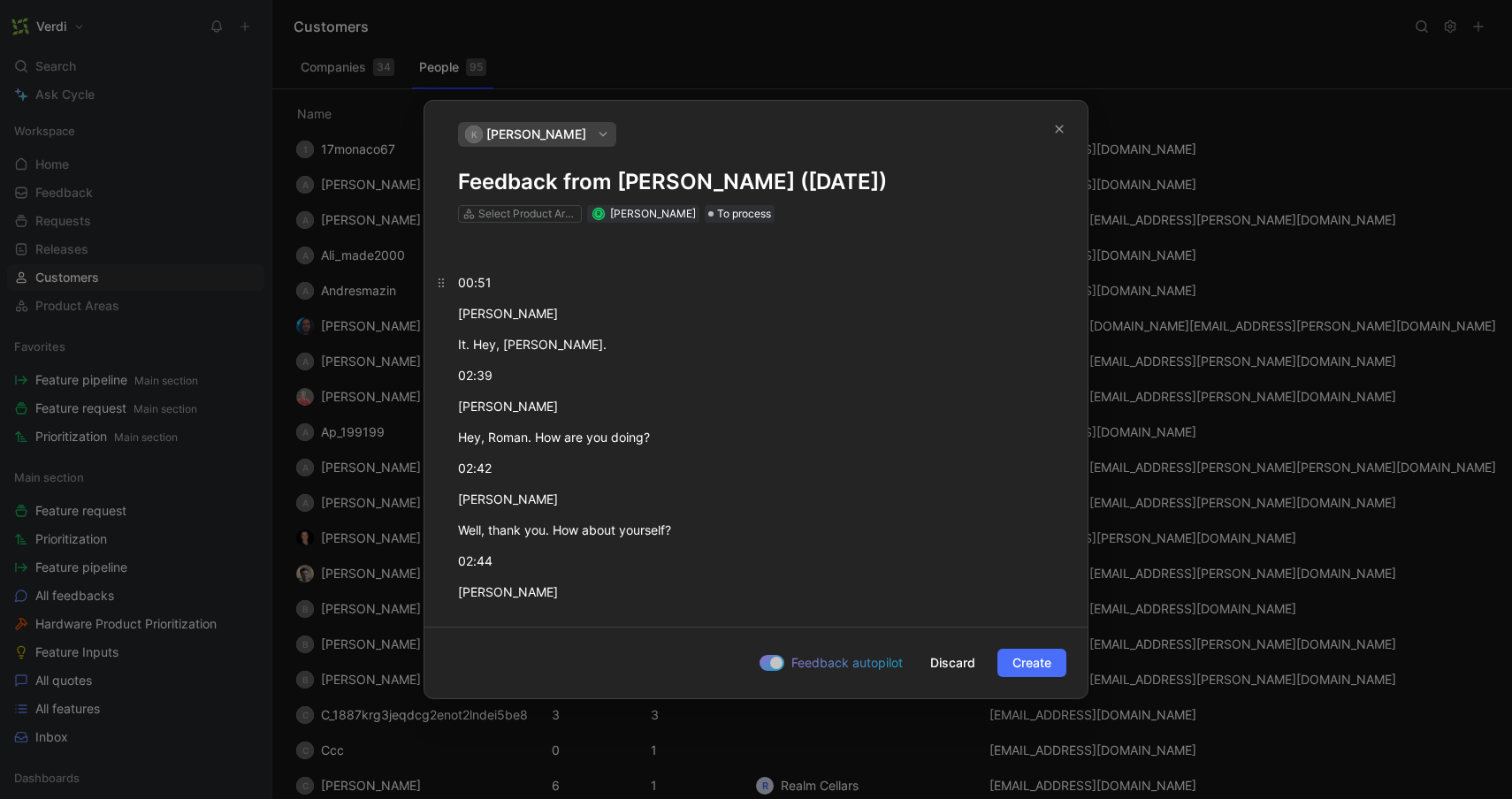
click at [459, 284] on div "00:51" at bounding box center [756, 282] width 595 height 18
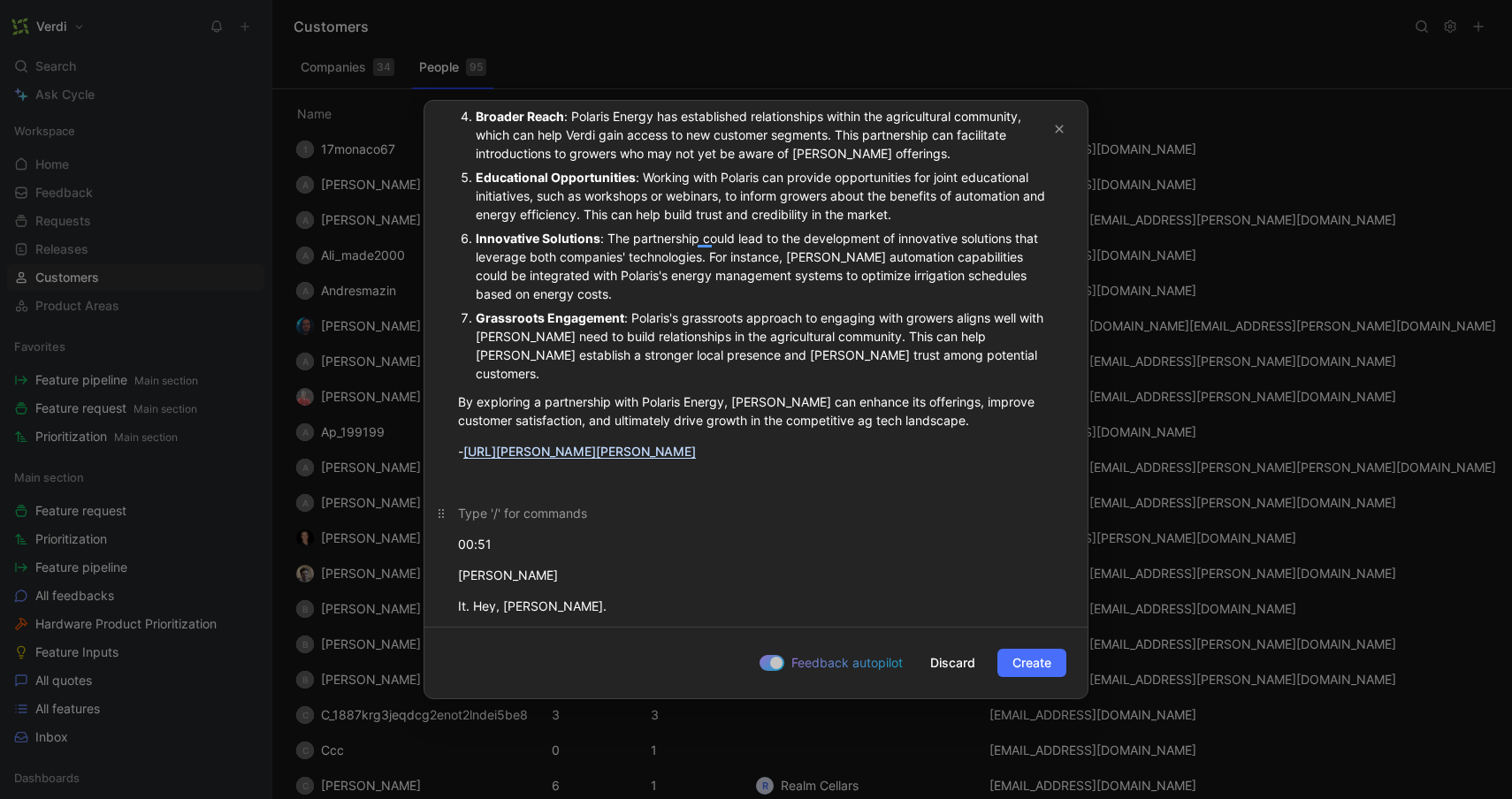
click at [672, 504] on div "To enrich screen reader interactions, please activate Accessibility in Grammarl…" at bounding box center [756, 512] width 595 height 18
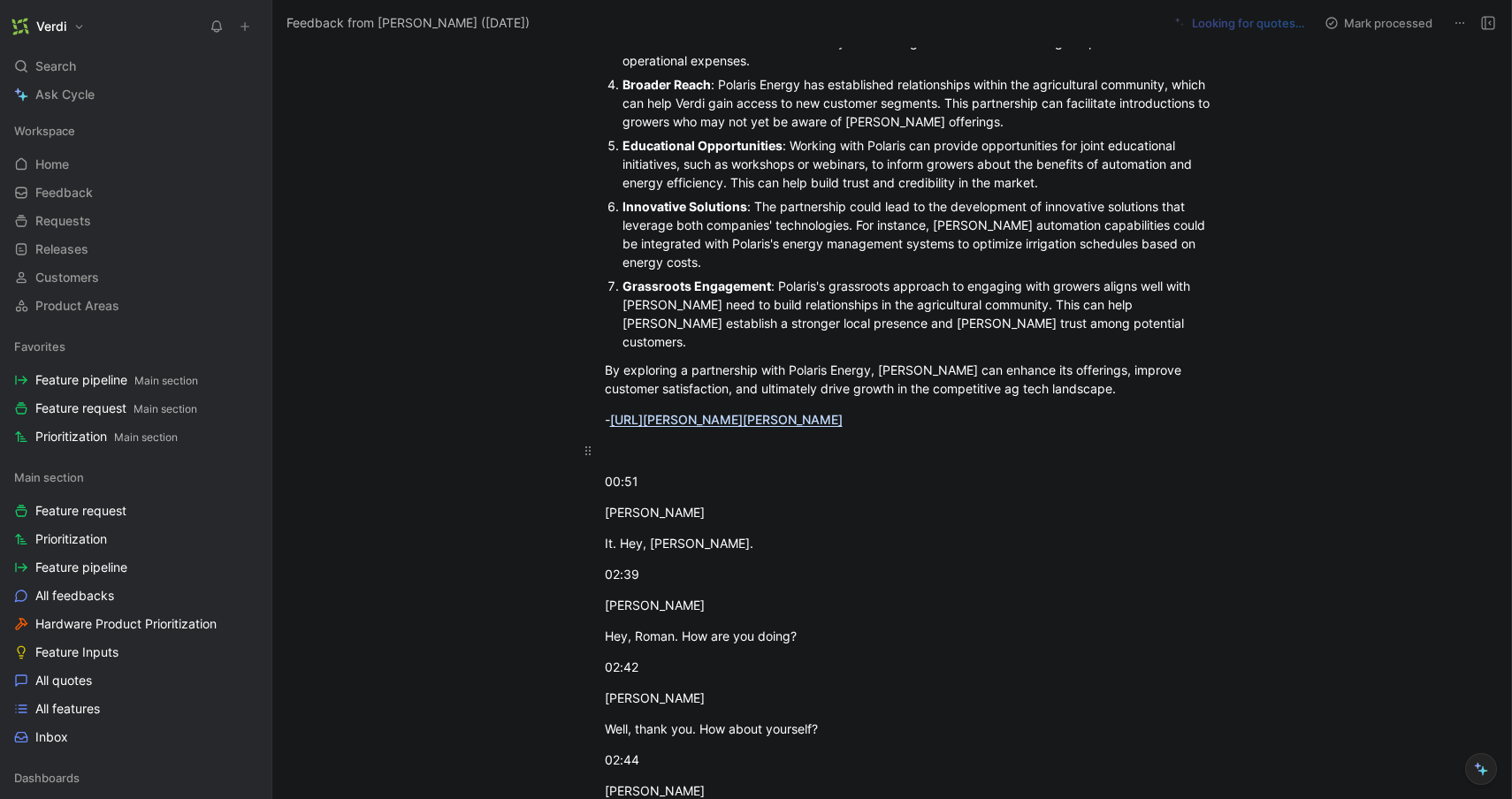
click at [612, 441] on div at bounding box center [911, 449] width 612 height 18
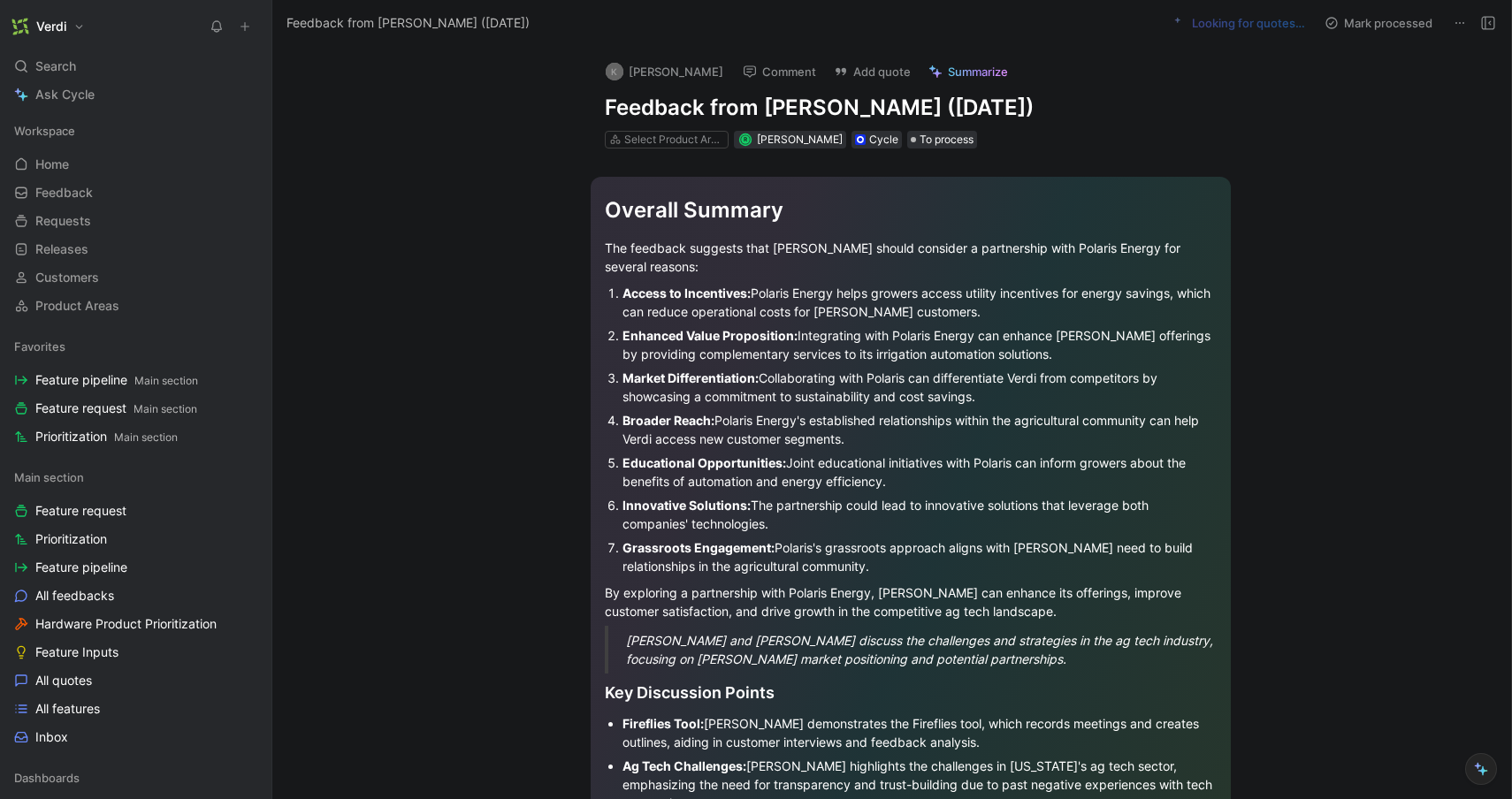
click at [606, 111] on h1 "Feedback from Kendall Barton (Aug 24, 2025)" at bounding box center [911, 108] width 612 height 29
drag, startPoint x: 1130, startPoint y: 110, endPoint x: 1089, endPoint y: 108, distance: 41.0
click at [1089, 108] on h1 "Energy Usage - Feedback from Kendall Barton (Aug 24, 2025)" at bounding box center [911, 108] width 612 height 29
click at [1244, 27] on button "2 quotes to verify" at bounding box center [1257, 23] width 112 height 25
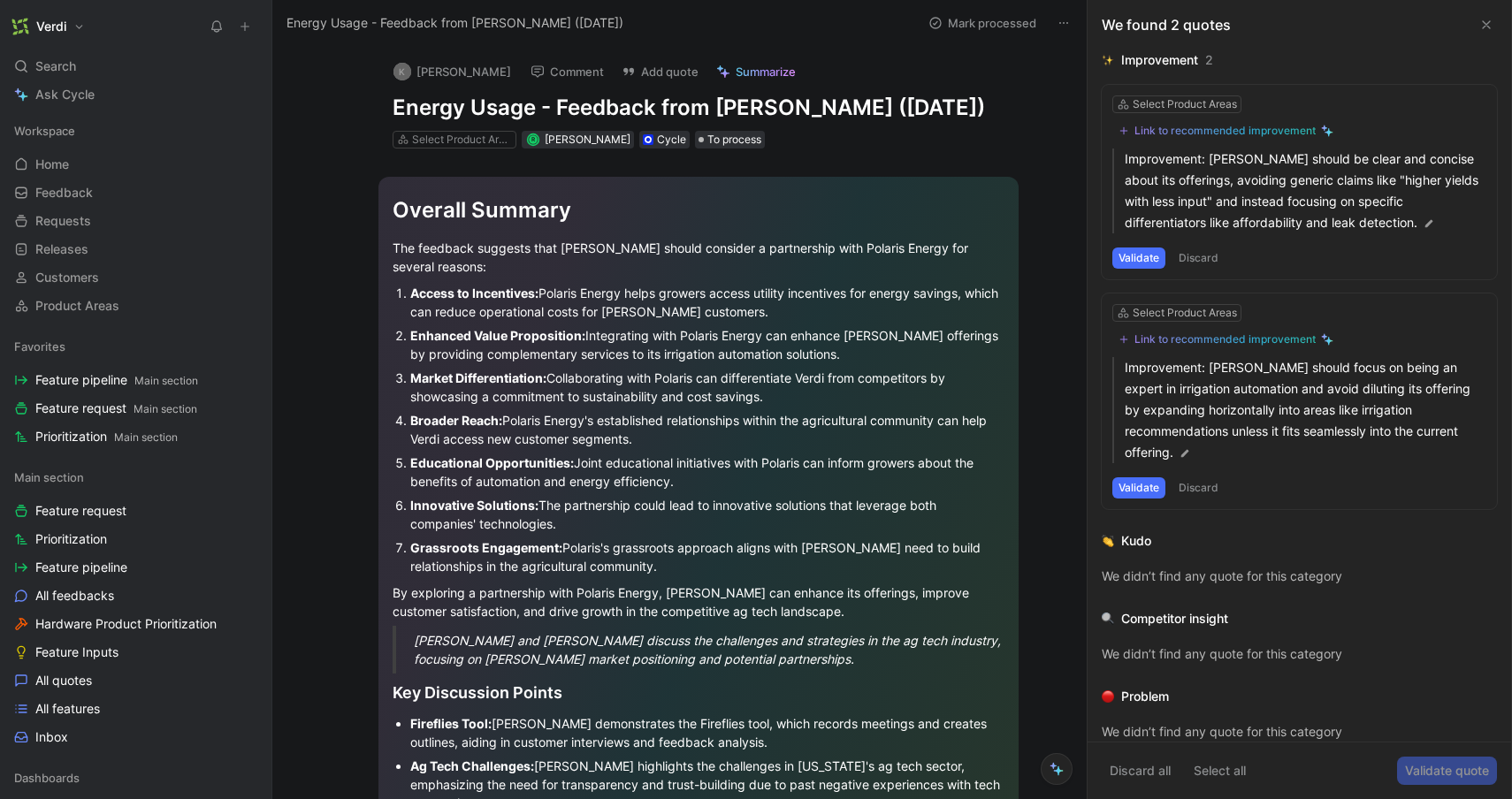
click at [1195, 252] on button "Discard" at bounding box center [1198, 258] width 52 height 21
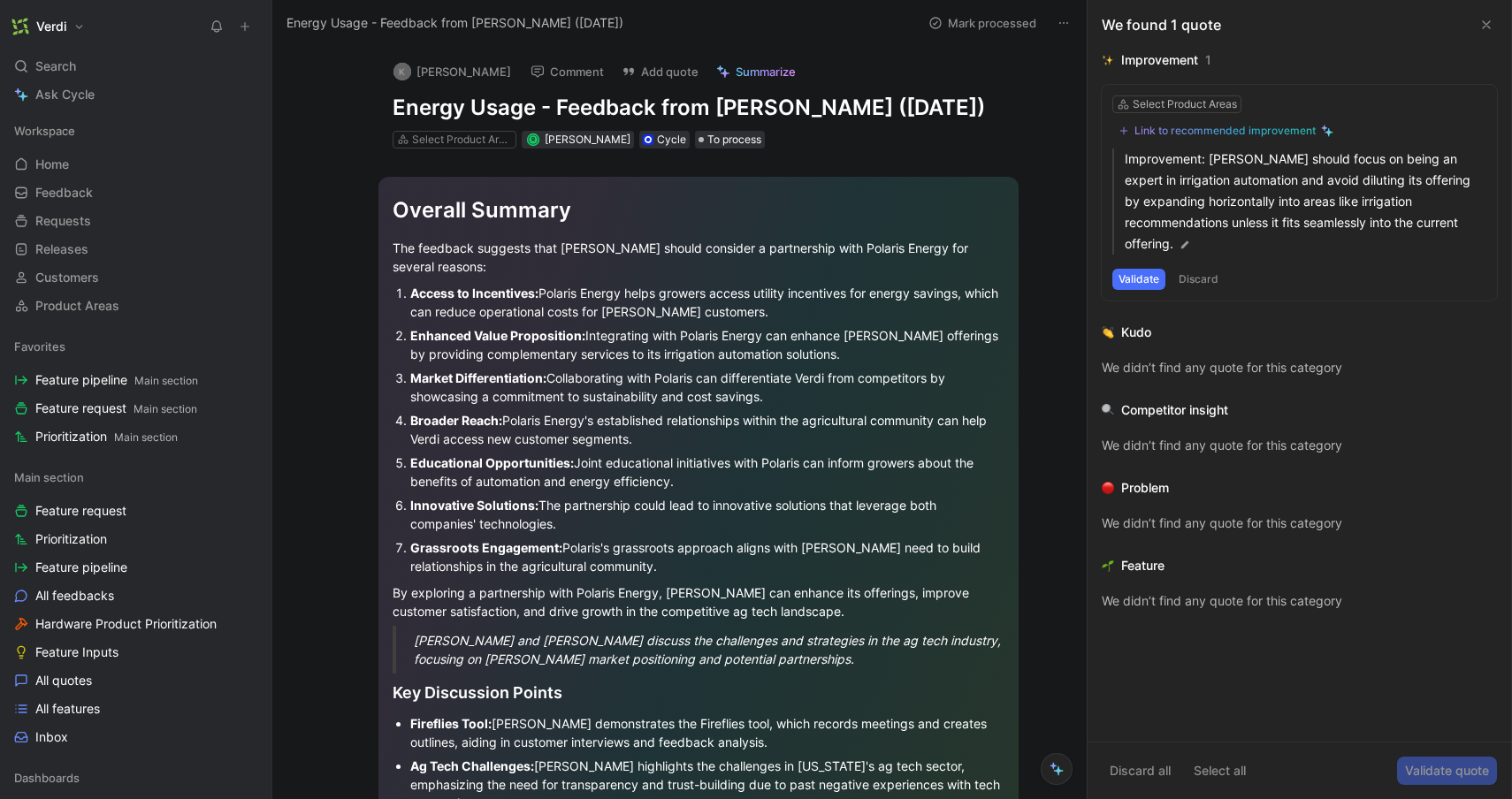
click at [1200, 282] on button "Discard" at bounding box center [1198, 279] width 52 height 21
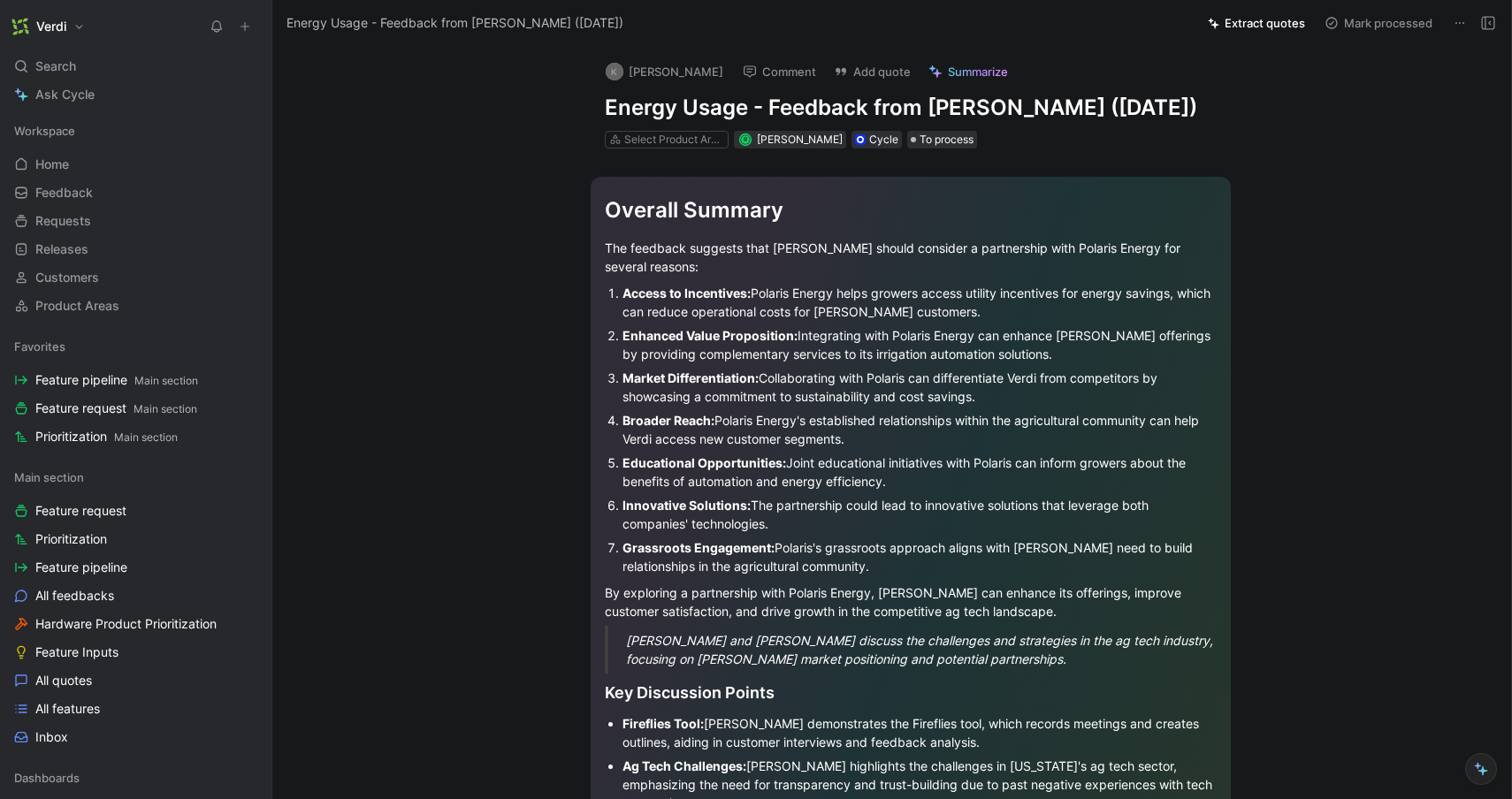
click at [1266, 28] on button "Extract quotes" at bounding box center [1256, 23] width 113 height 25
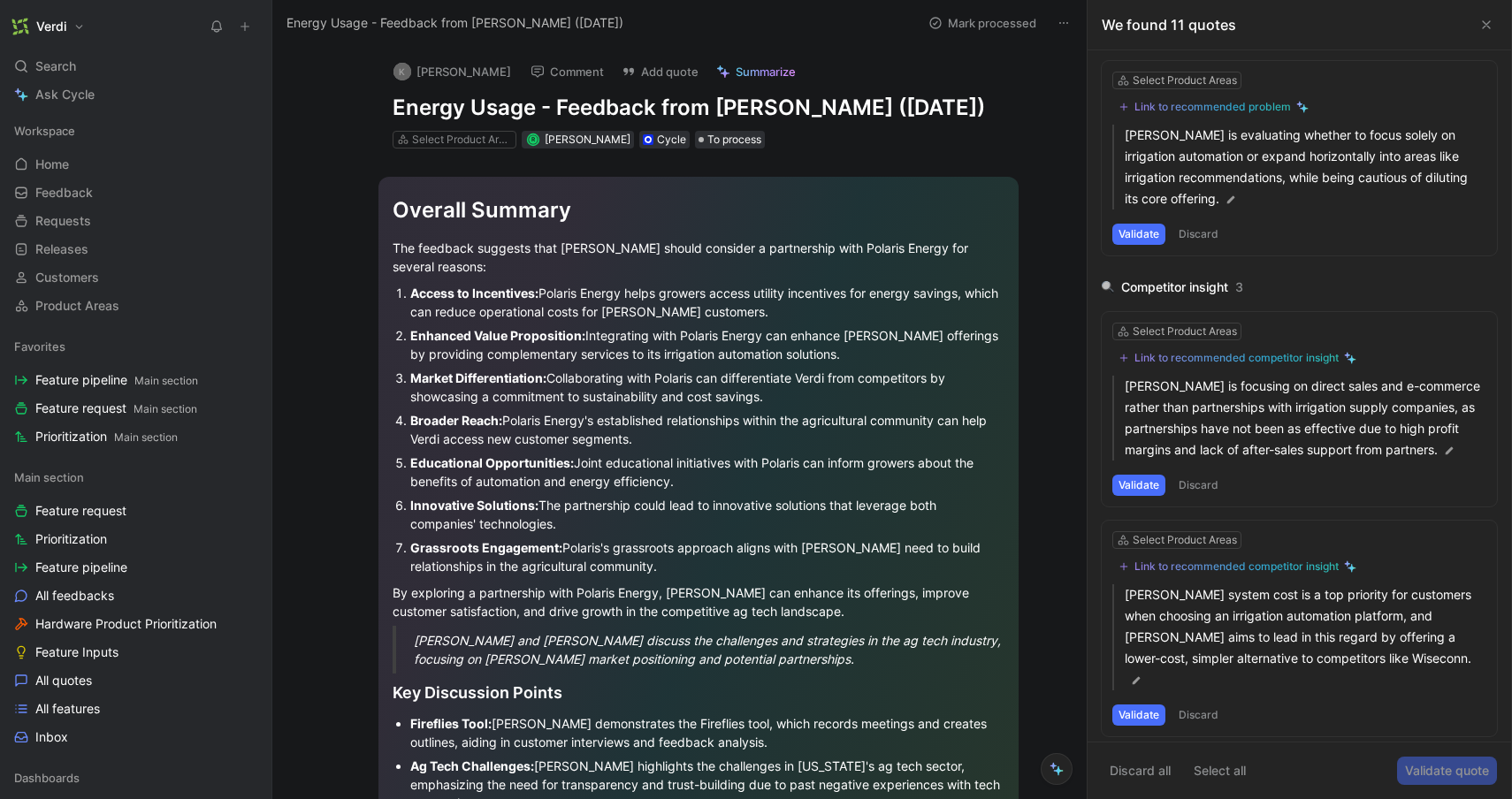
scroll to position [26, 0]
click at [1194, 238] on button "Discard" at bounding box center [1198, 233] width 52 height 21
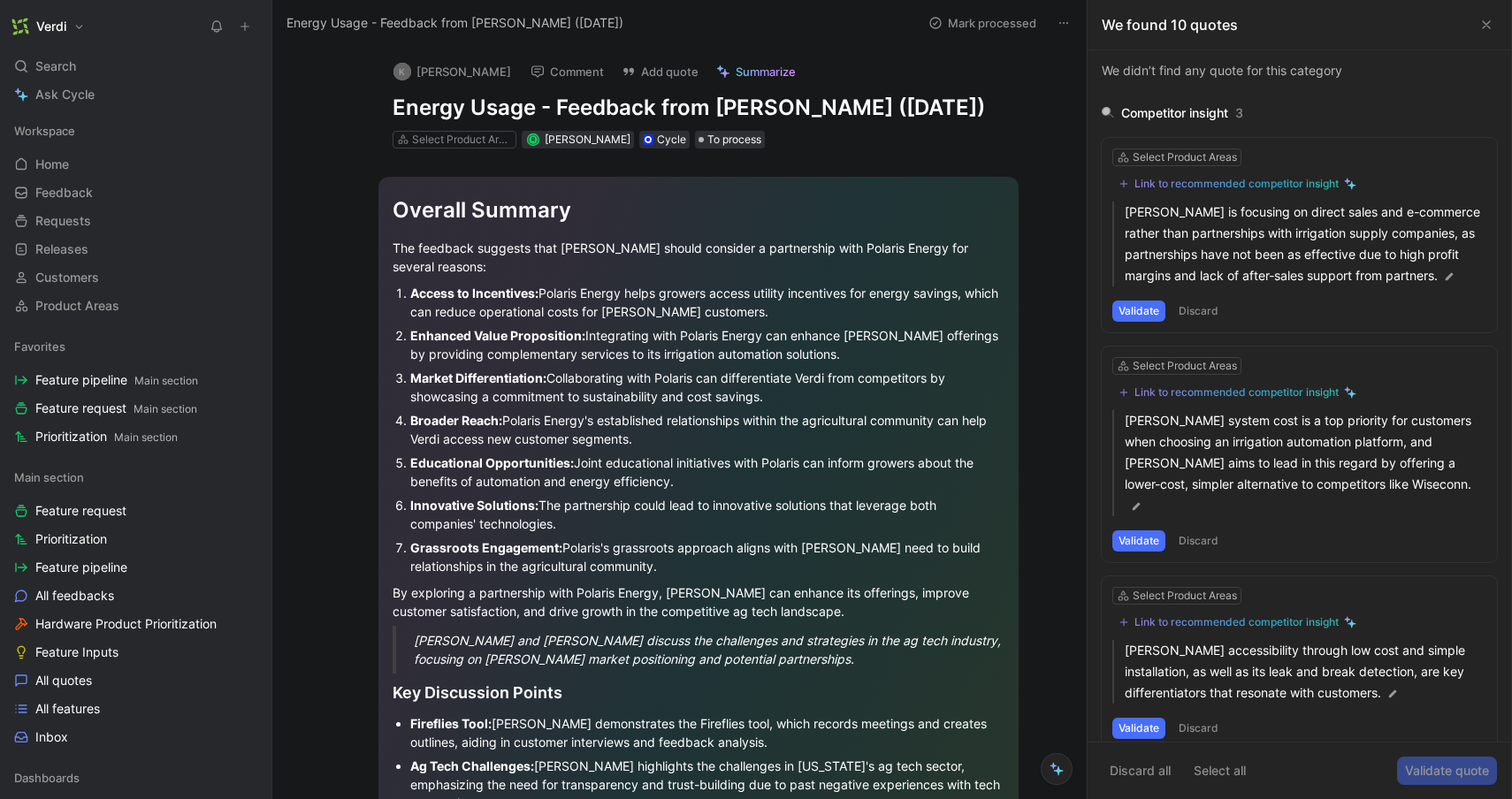
scroll to position [0, 0]
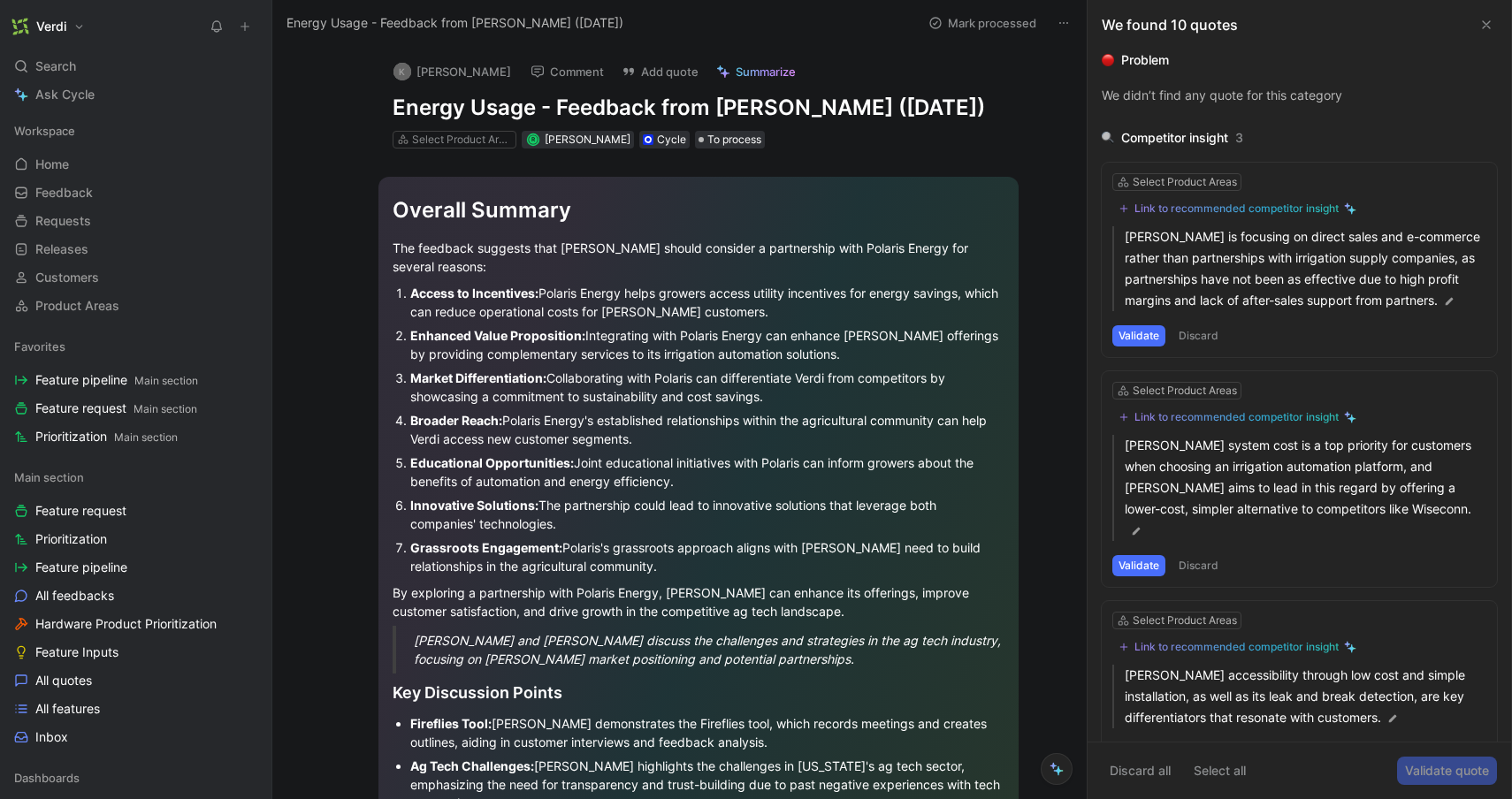
click at [1208, 341] on button "Discard" at bounding box center [1198, 335] width 52 height 21
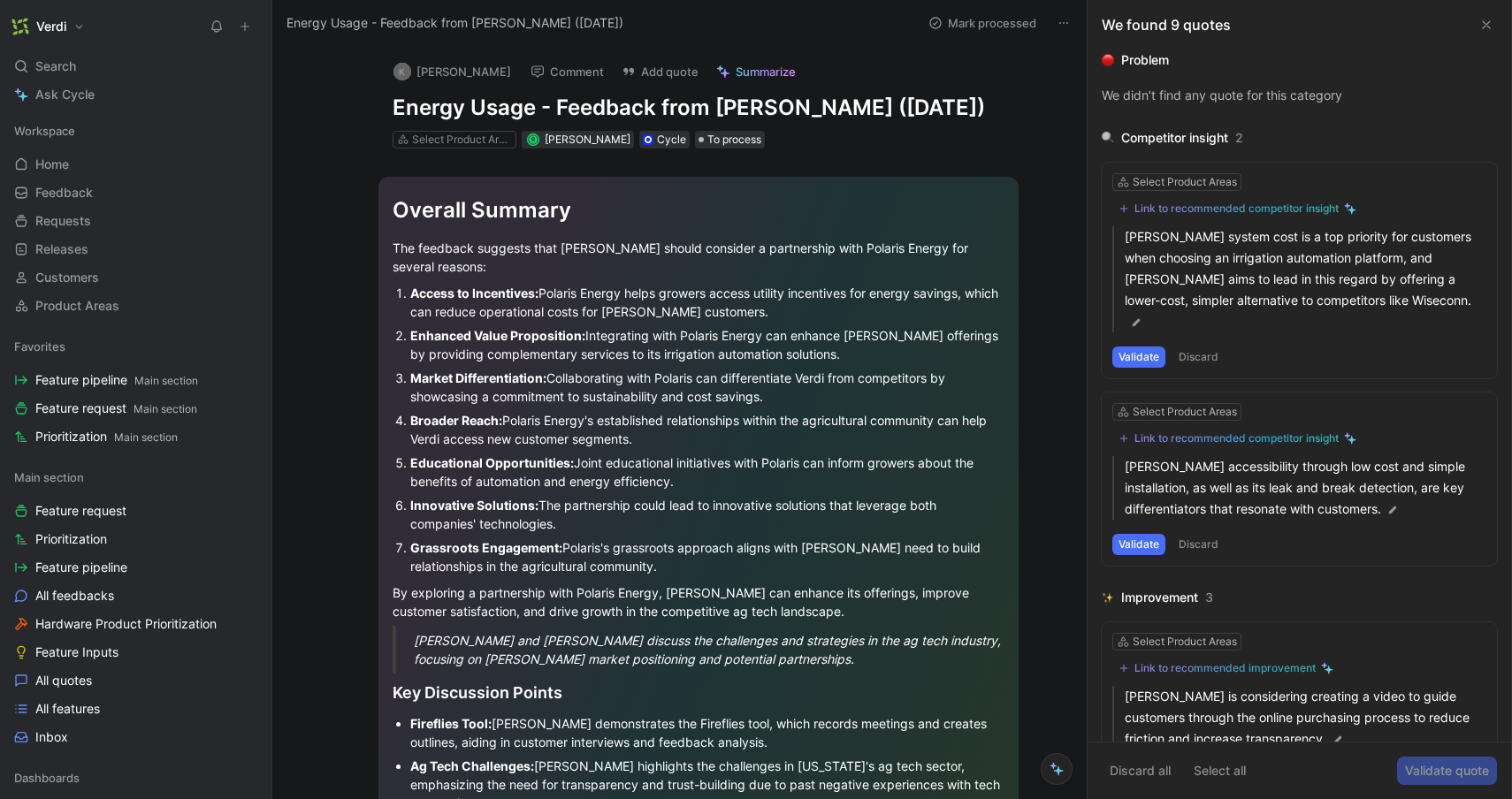
click at [1208, 347] on button "Discard" at bounding box center [1198, 357] width 52 height 21
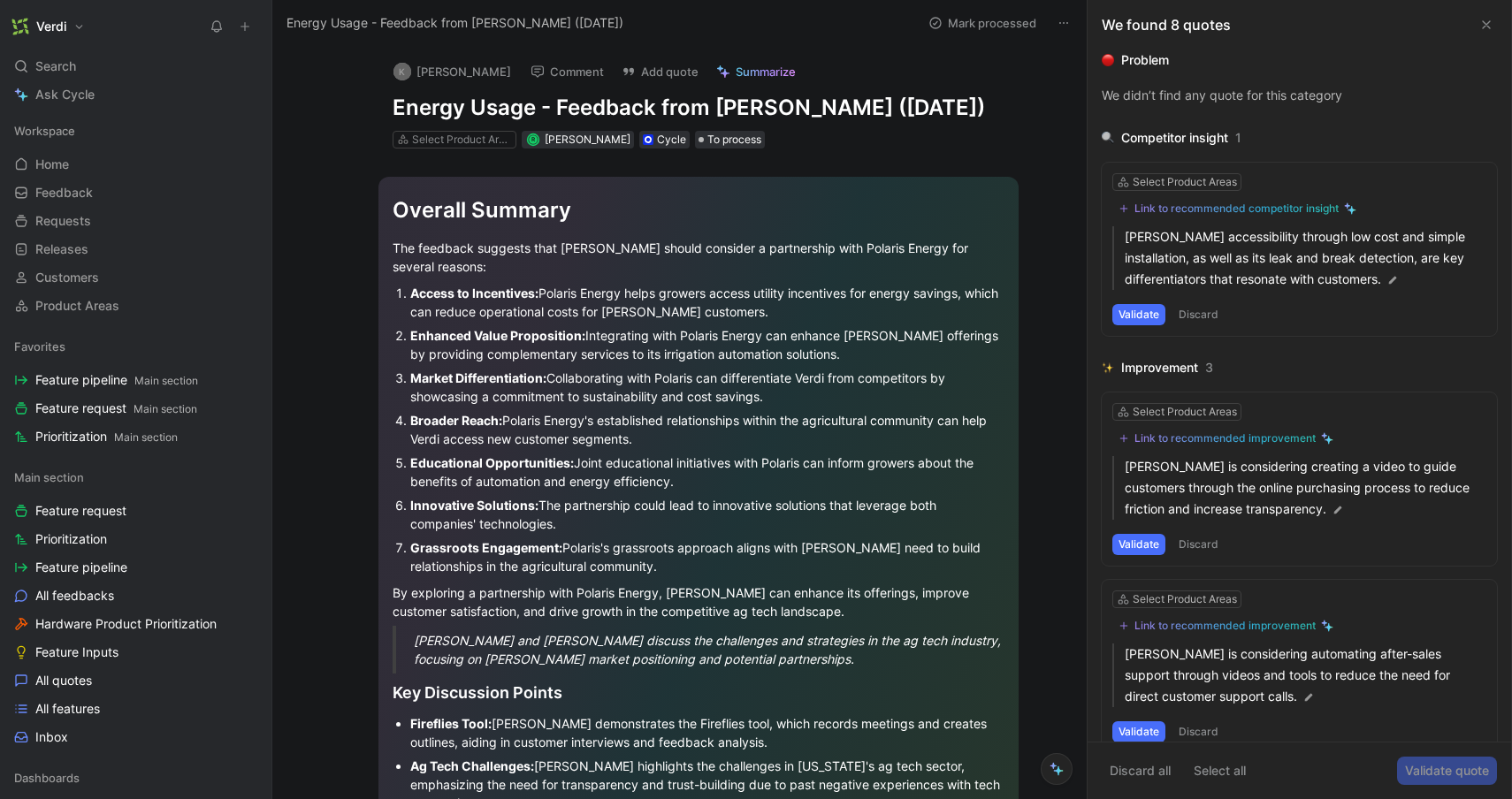
click at [1203, 315] on button "Discard" at bounding box center [1198, 314] width 52 height 21
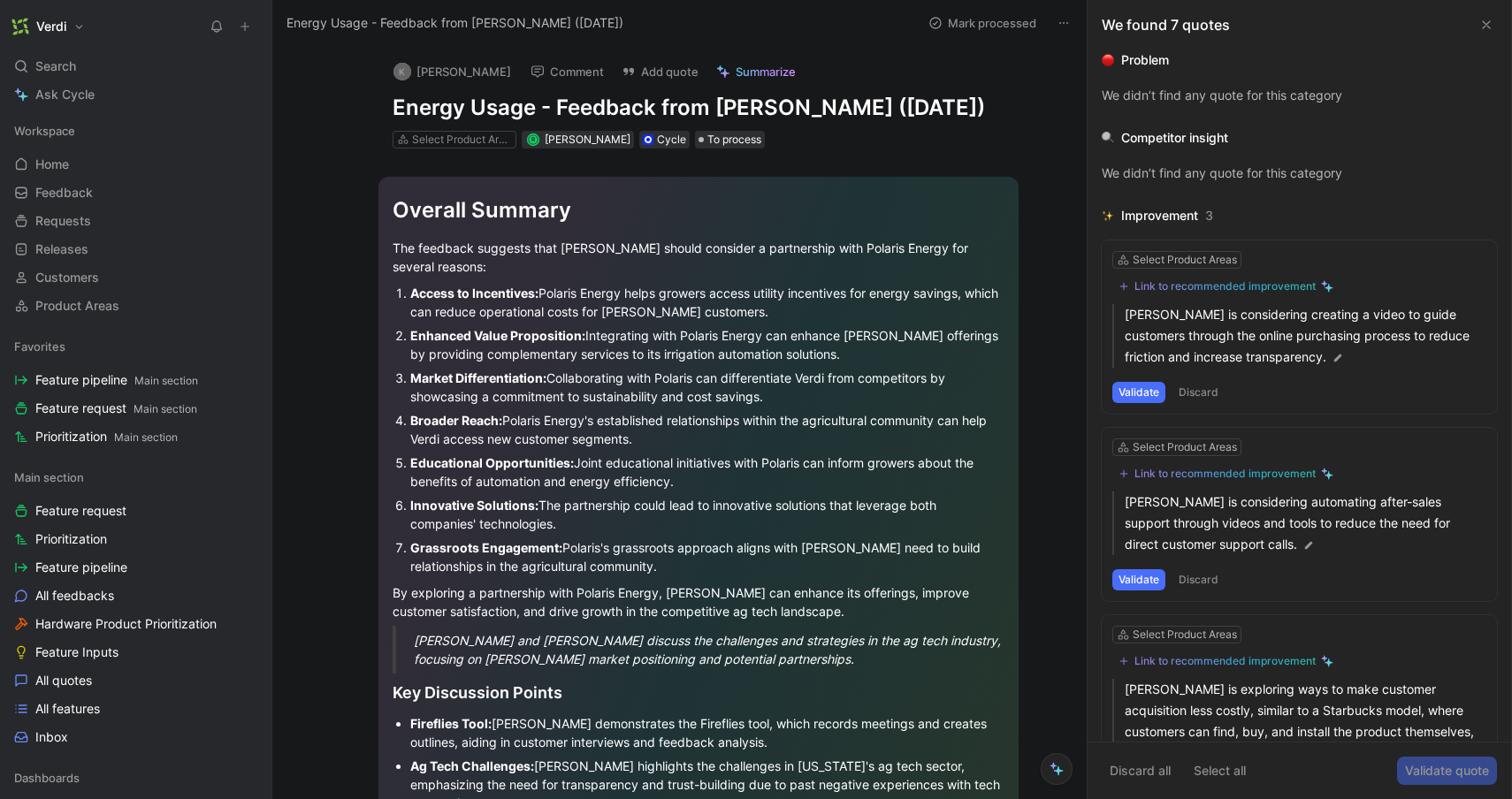
click at [1215, 393] on button "Discard" at bounding box center [1198, 392] width 52 height 21
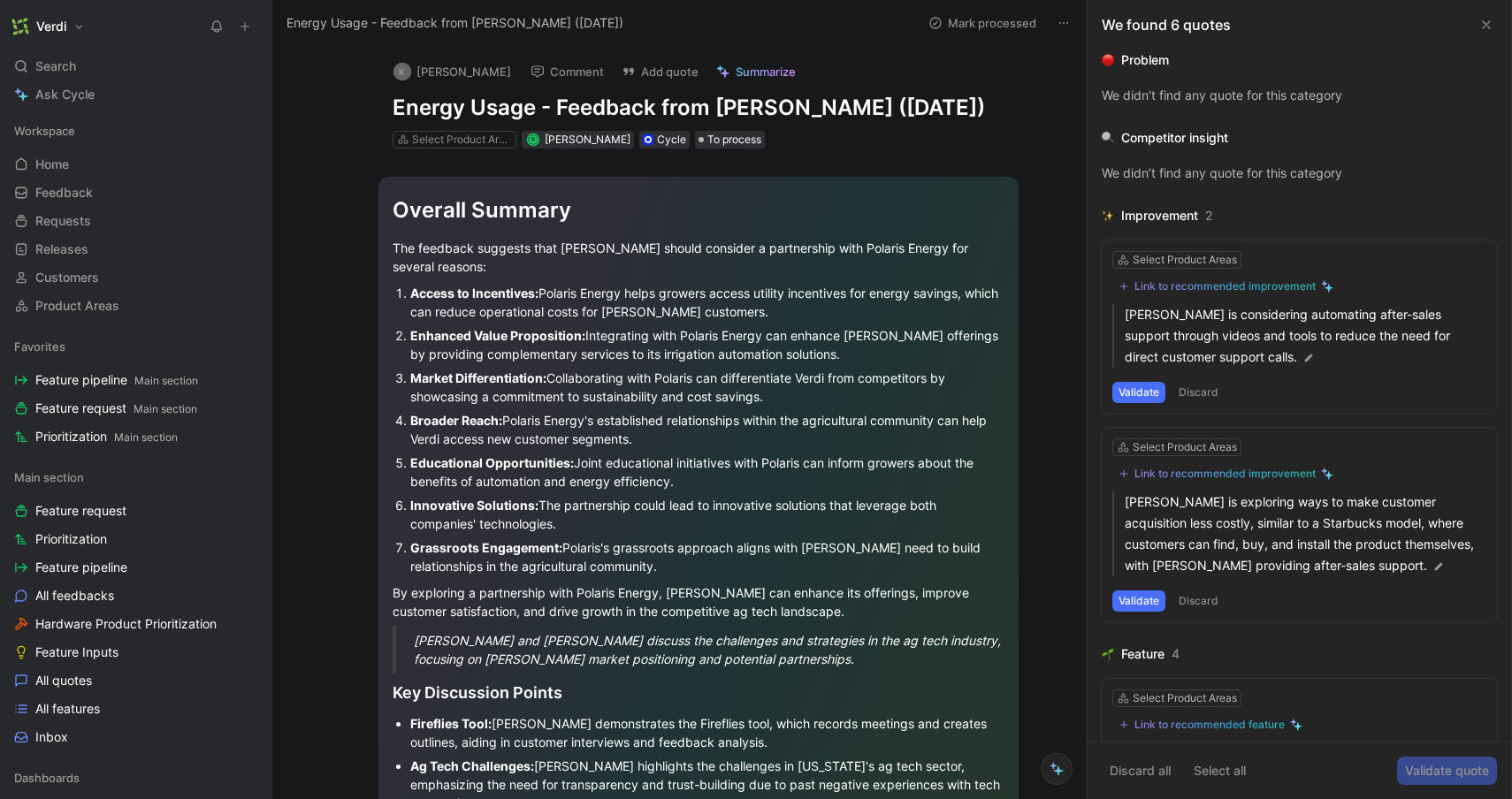
click at [1208, 283] on div "Link to recommended improvement" at bounding box center [1225, 286] width 181 height 14
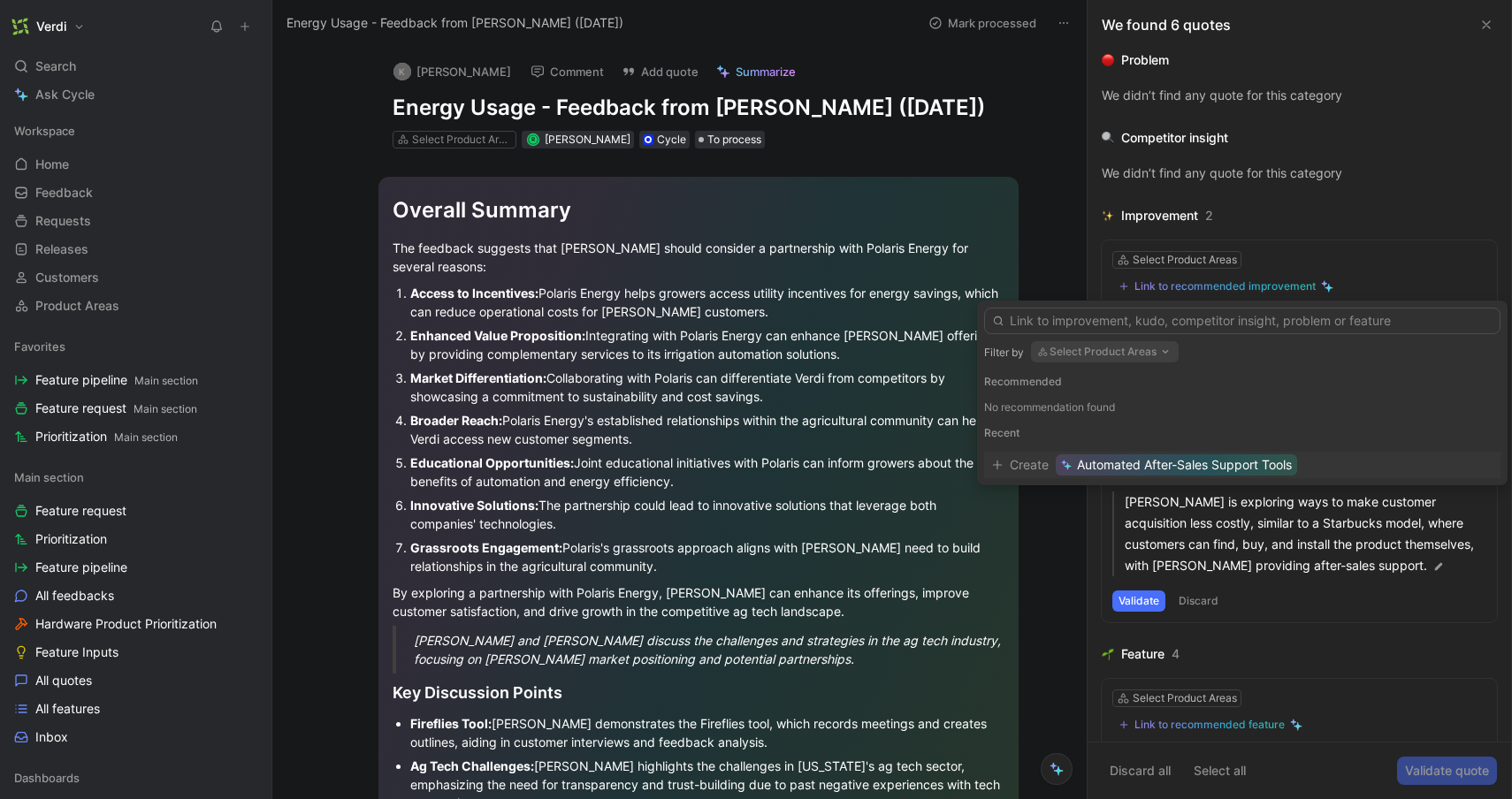
type input "A"
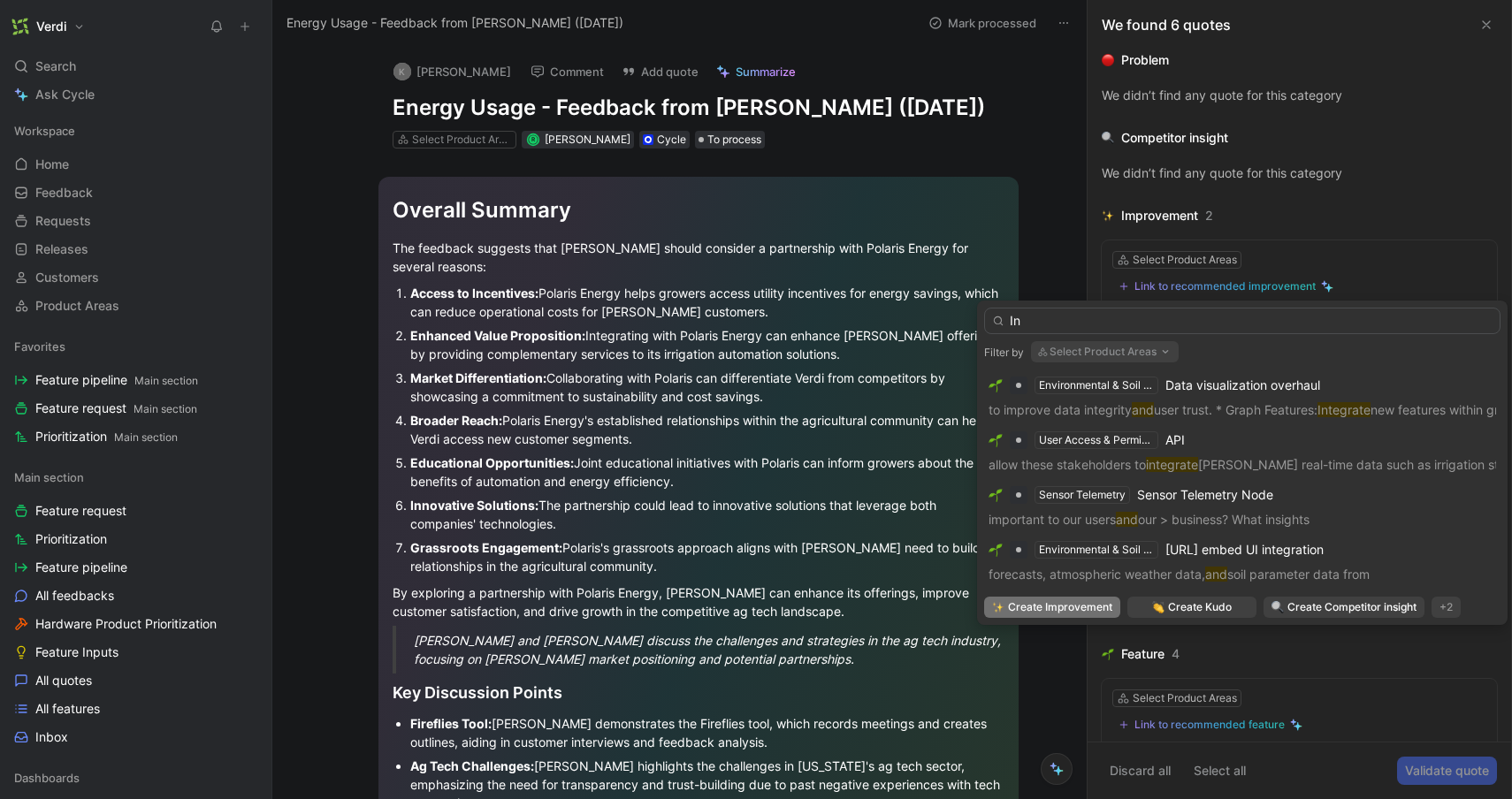
type input "I"
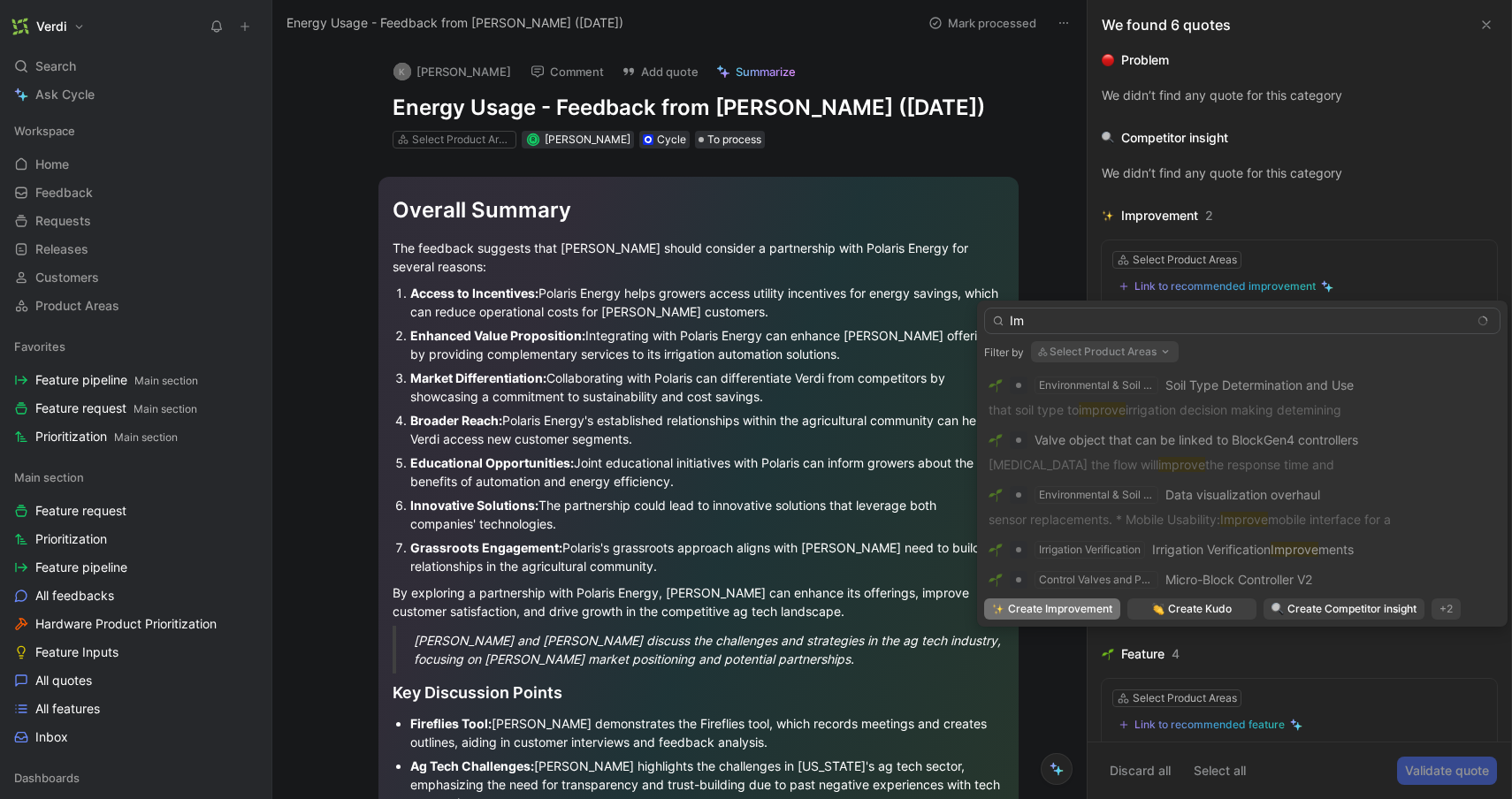
type input "I"
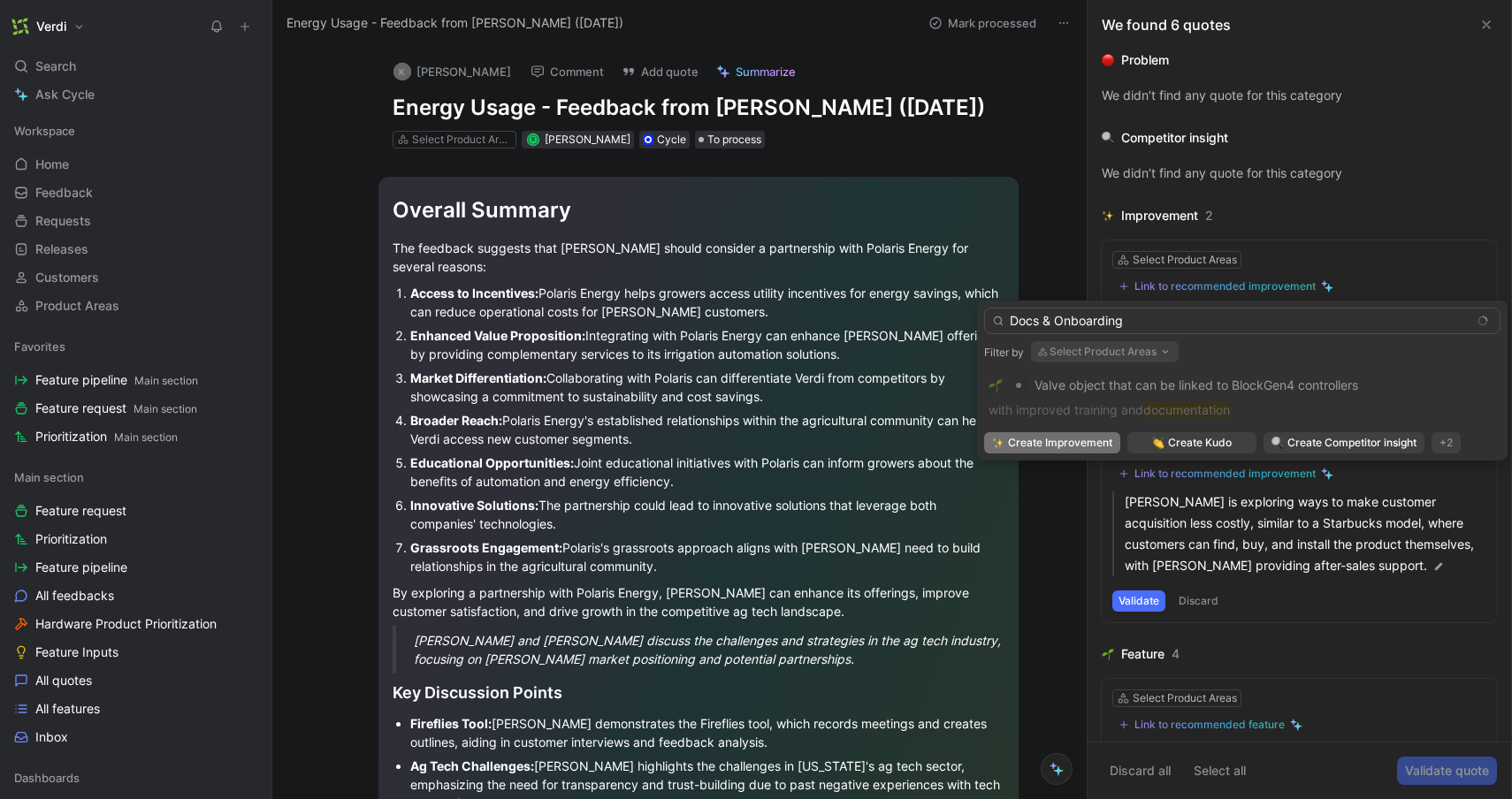
click at [1168, 315] on input "Docs & Onboarding" at bounding box center [1242, 321] width 516 height 27
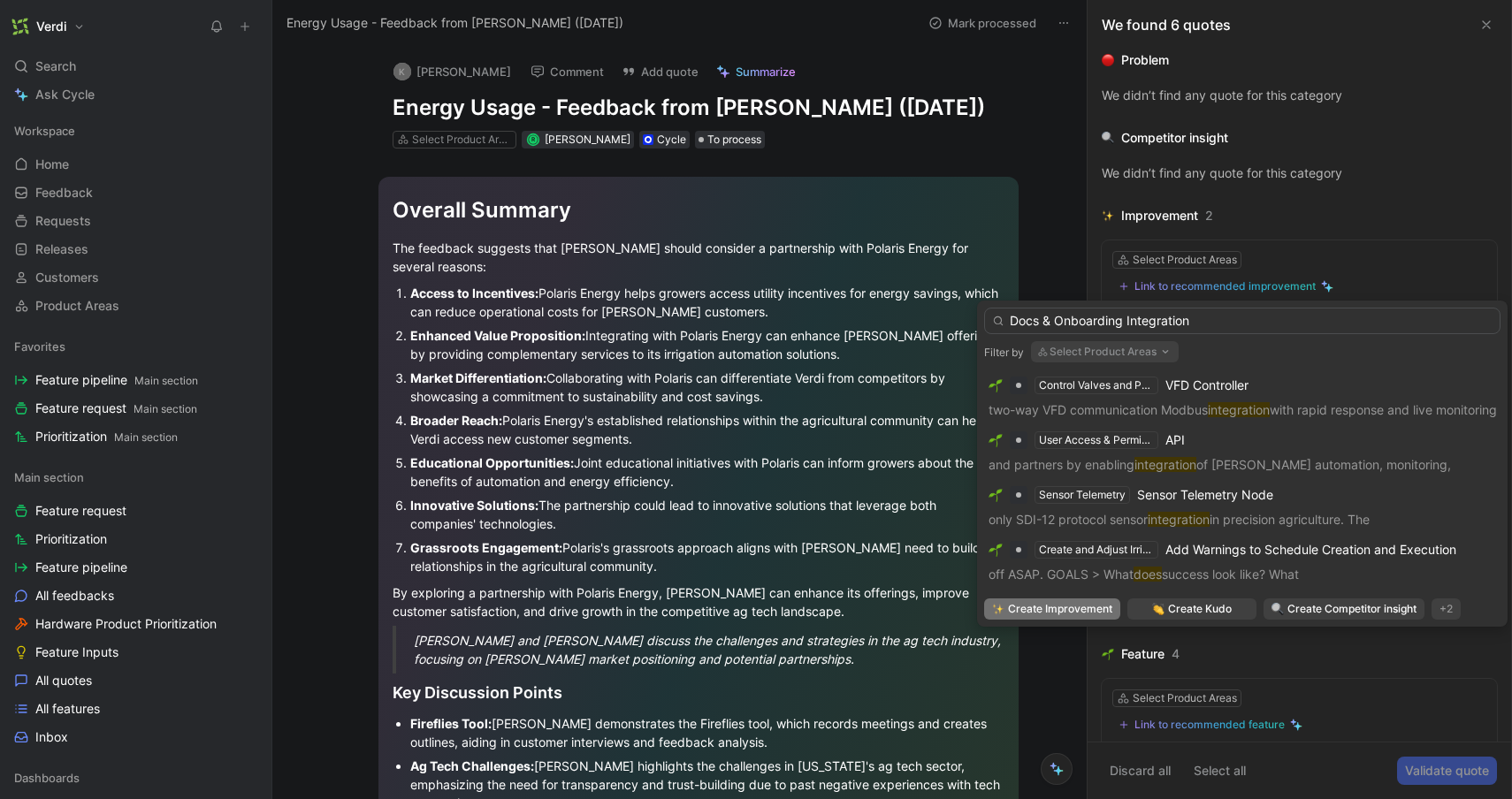
click at [1221, 323] on input "Docs & Onboarding Integration" at bounding box center [1242, 321] width 516 height 27
type input "Docs & Onboarding Integration"
click at [1443, 609] on div "+2" at bounding box center [1445, 609] width 30 height 21
click at [1398, 675] on div "Feature" at bounding box center [1446, 669] width 104 height 21
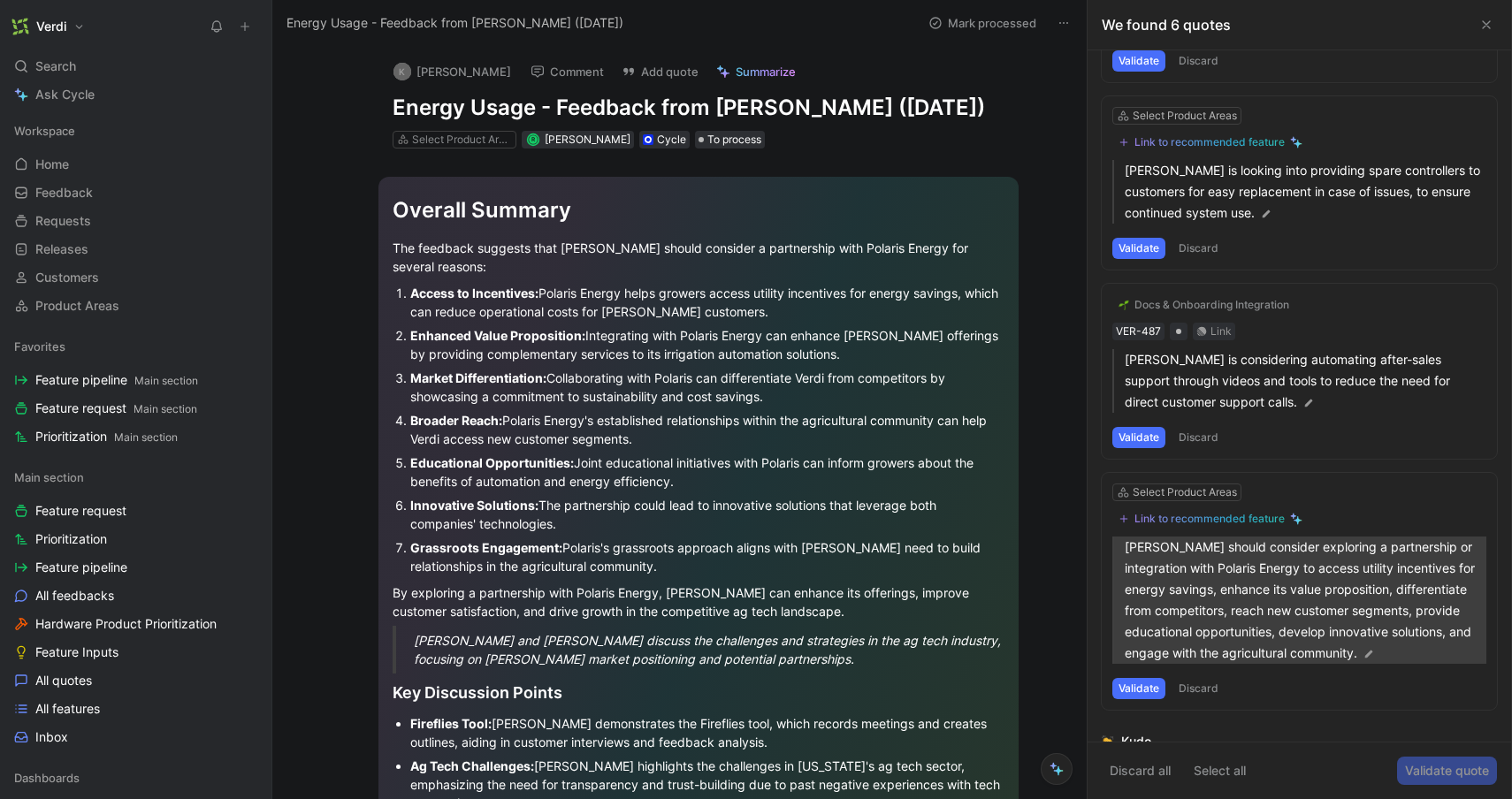
scroll to position [792, 0]
click at [1312, 581] on p "Verdi should consider exploring a partnership or integration with Polaris Energ…" at bounding box center [1305, 599] width 362 height 128
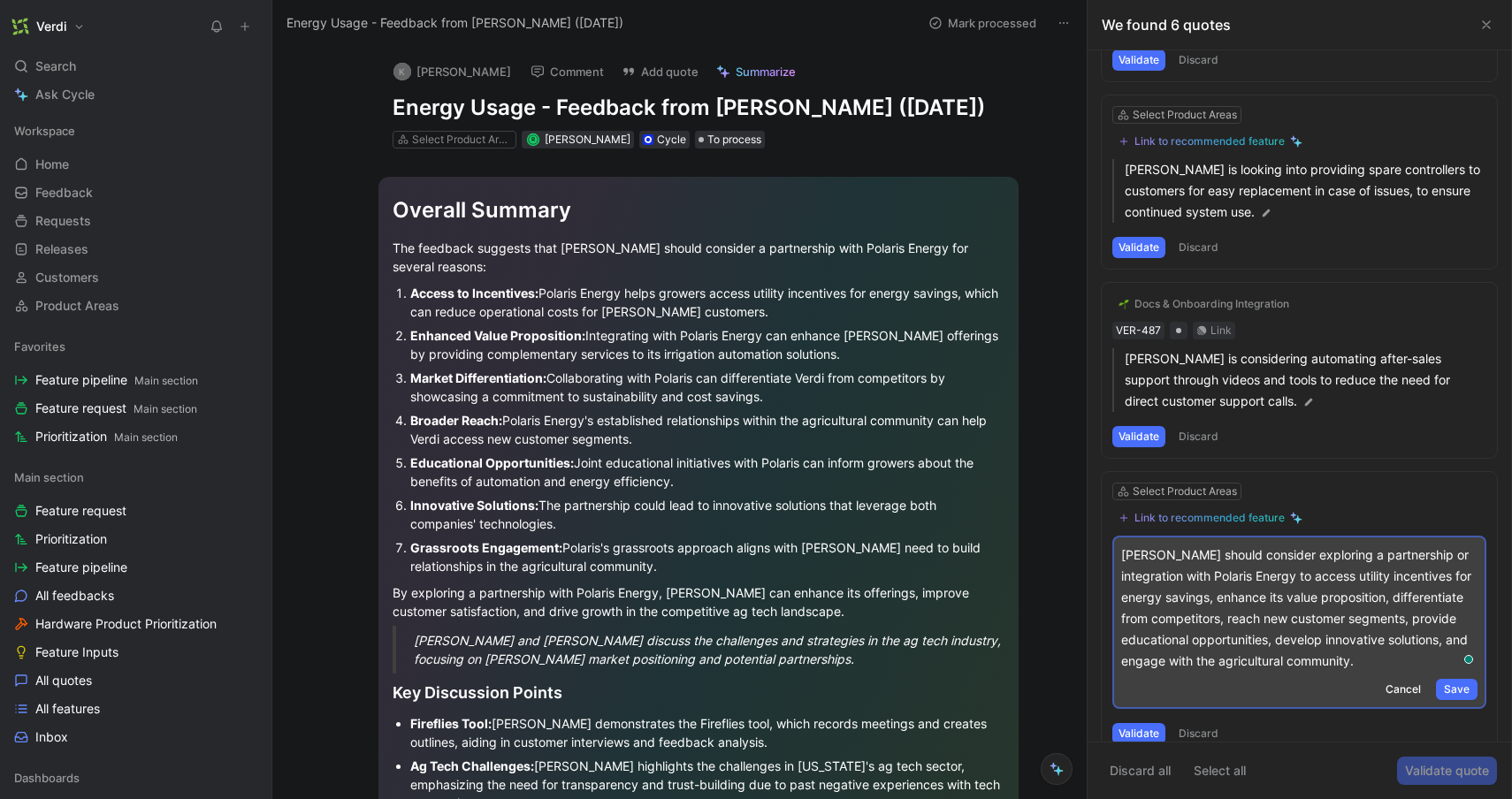
click at [641, 554] on div "Grassroots Engagement: Polaris's grassroots approach aligns with Verdi's need t…" at bounding box center [708, 556] width 595 height 37
click at [805, 619] on div "By exploring a partnership with Polaris Energy, Verdi can enhance its offerings…" at bounding box center [698, 601] width 612 height 37
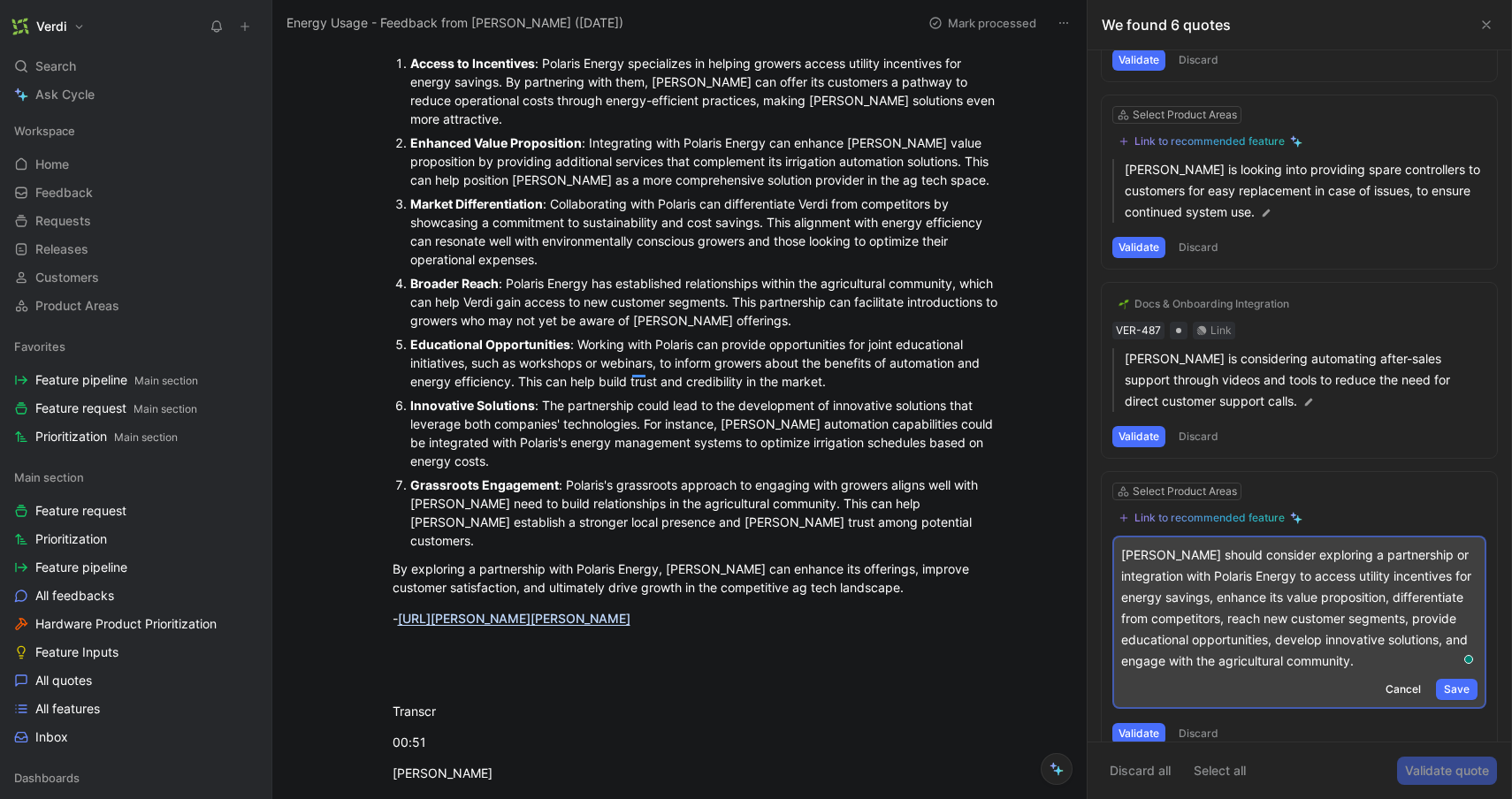
scroll to position [931, 0]
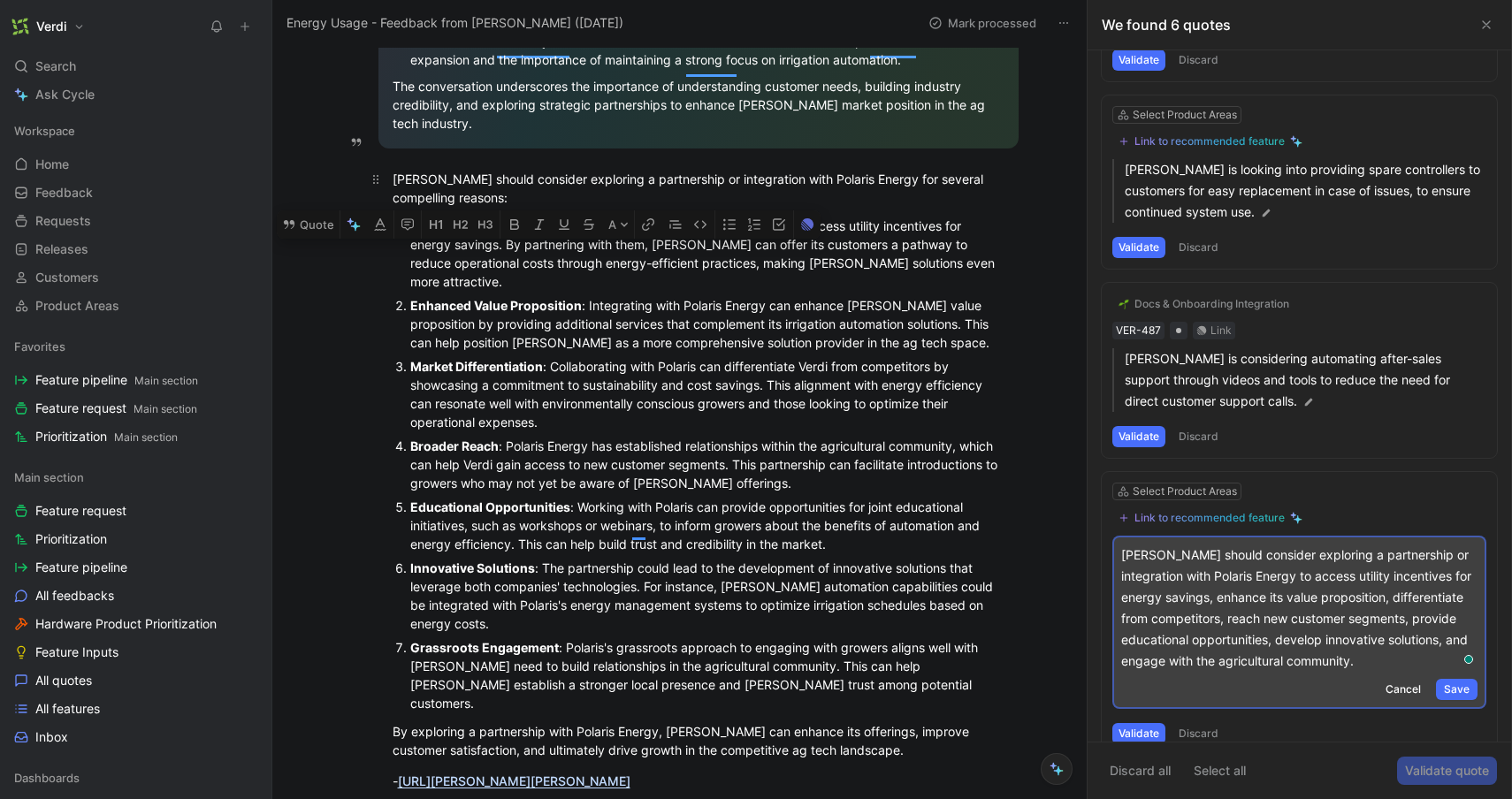
drag, startPoint x: 649, startPoint y: 756, endPoint x: 393, endPoint y: 173, distance: 636.7
copy div "Verdi should consider exploring a partnership or integration with Polaris Energ…"
click at [1371, 644] on p "Verdi should consider exploring a partnership or integration with Polaris Energ…" at bounding box center [1300, 609] width 356 height 128
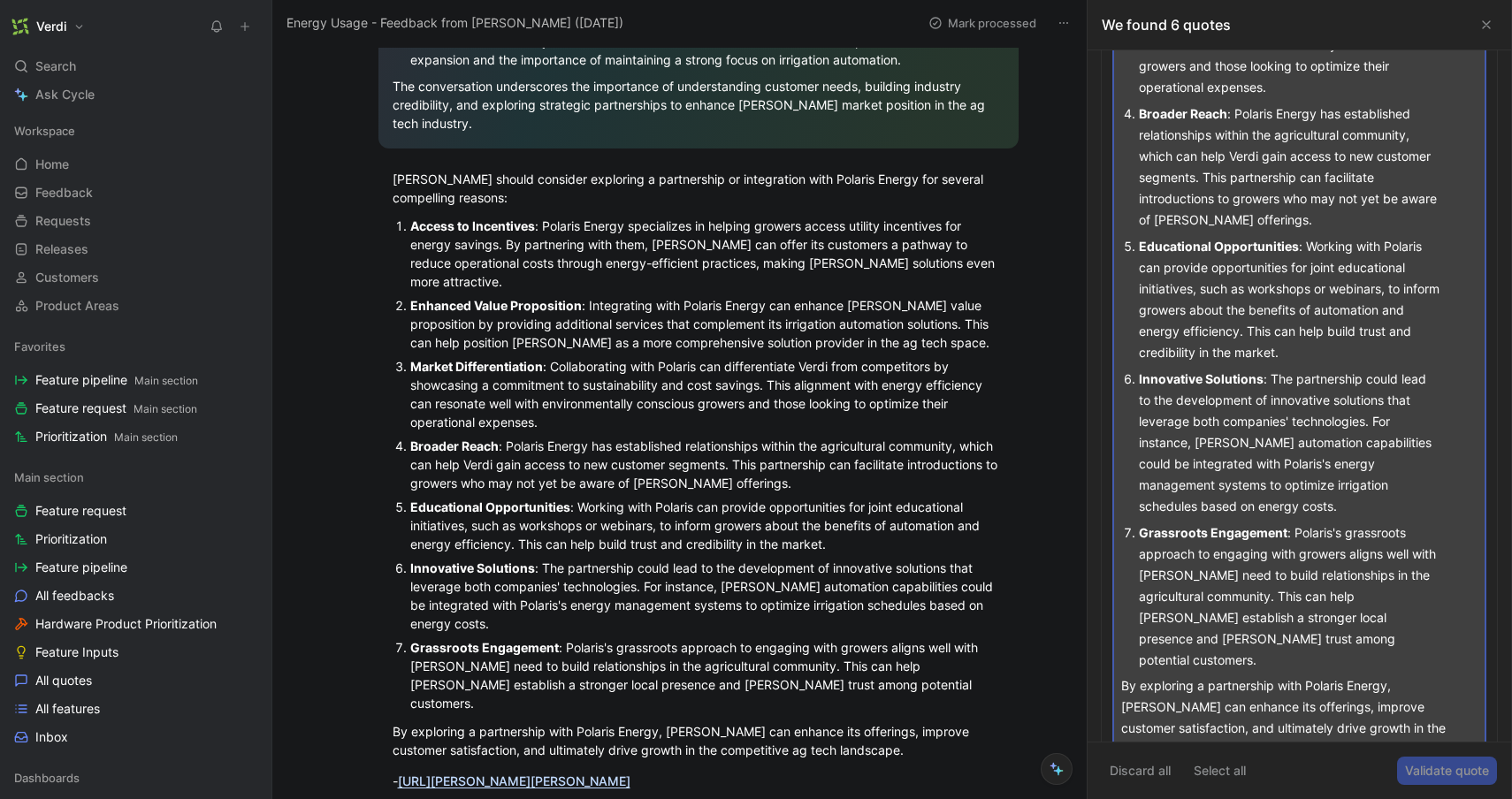
scroll to position [2086, 0]
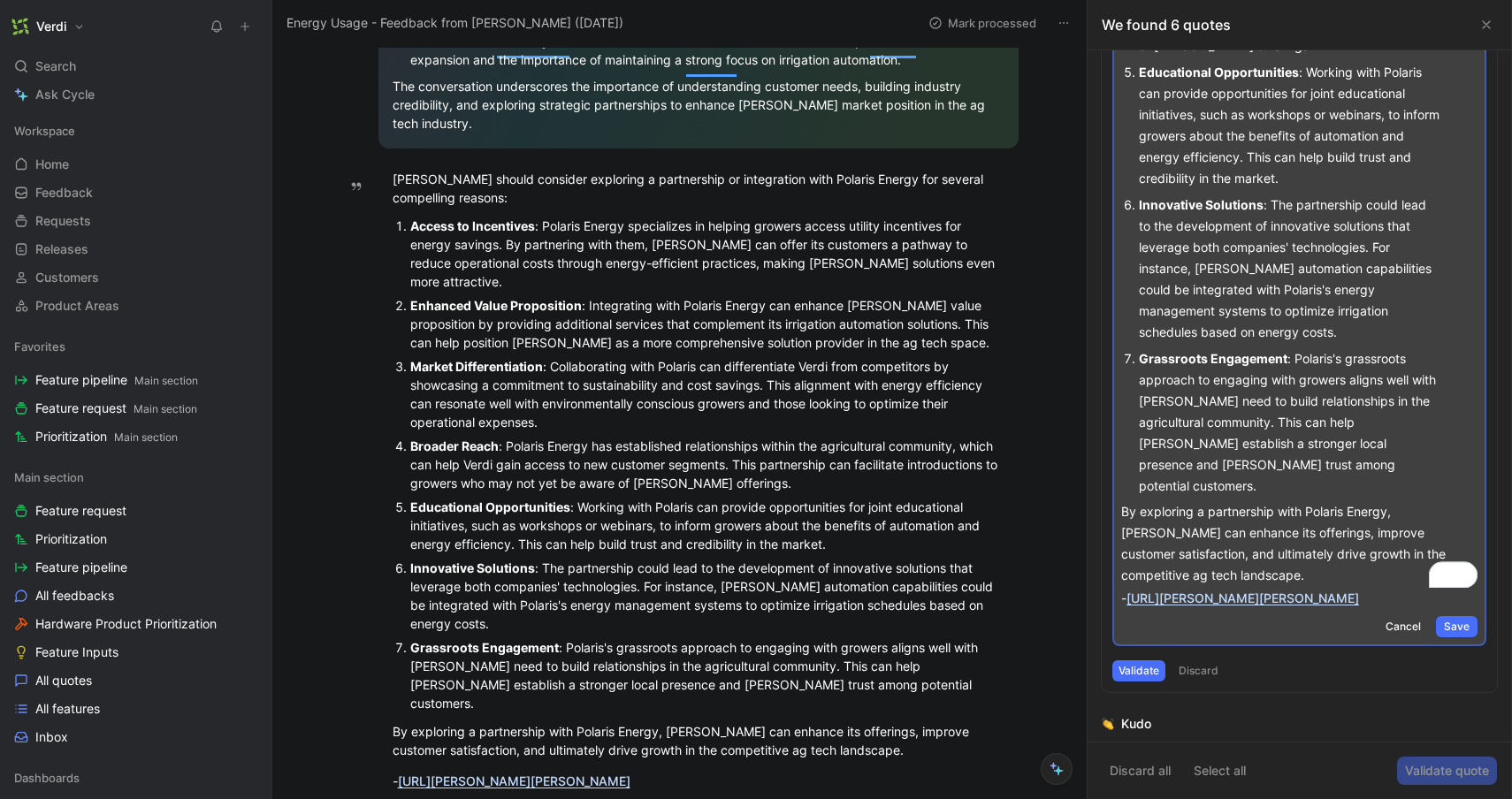
click at [1460, 618] on span "Save" at bounding box center [1456, 627] width 26 height 18
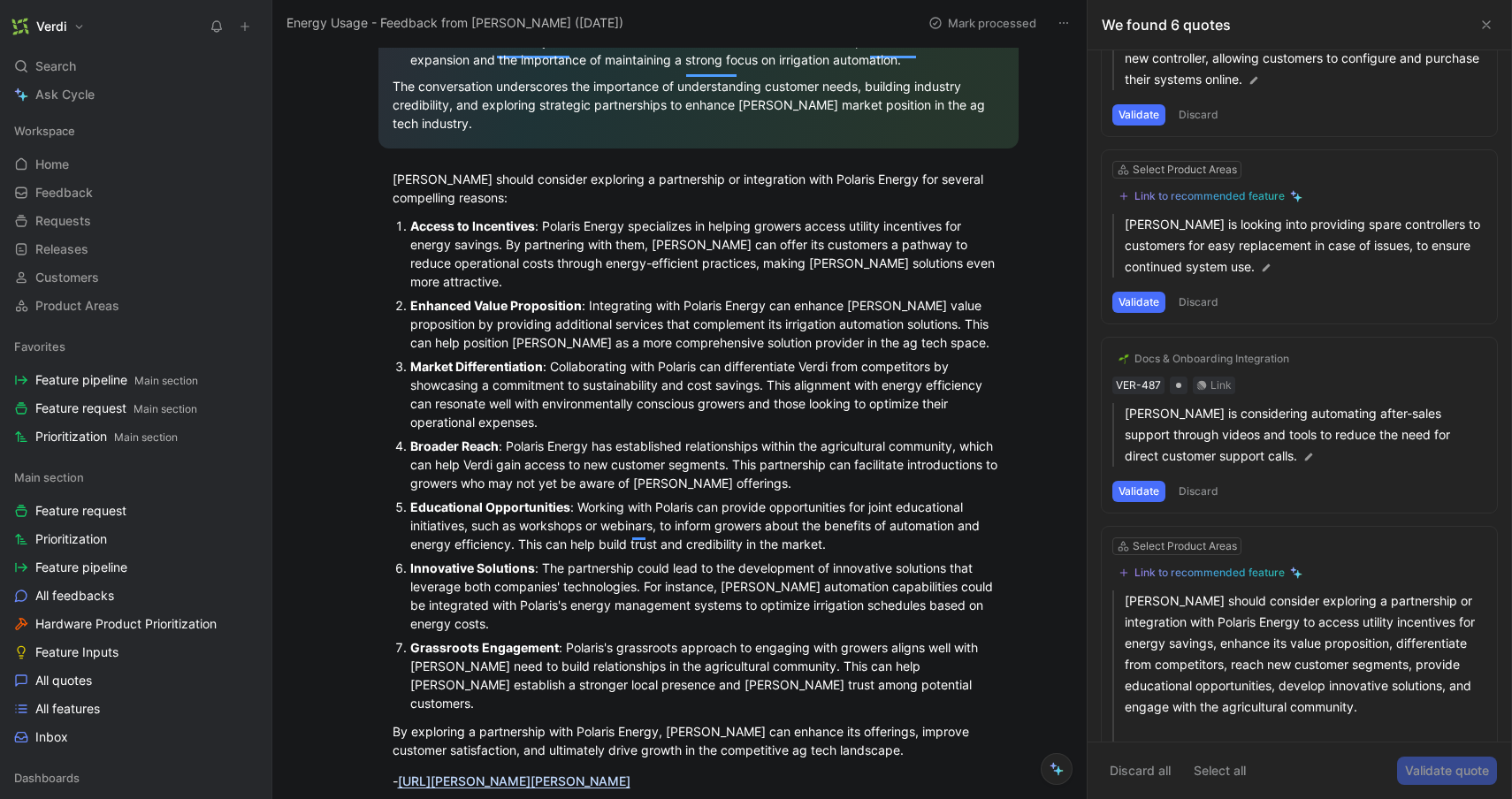
scroll to position [749, 0]
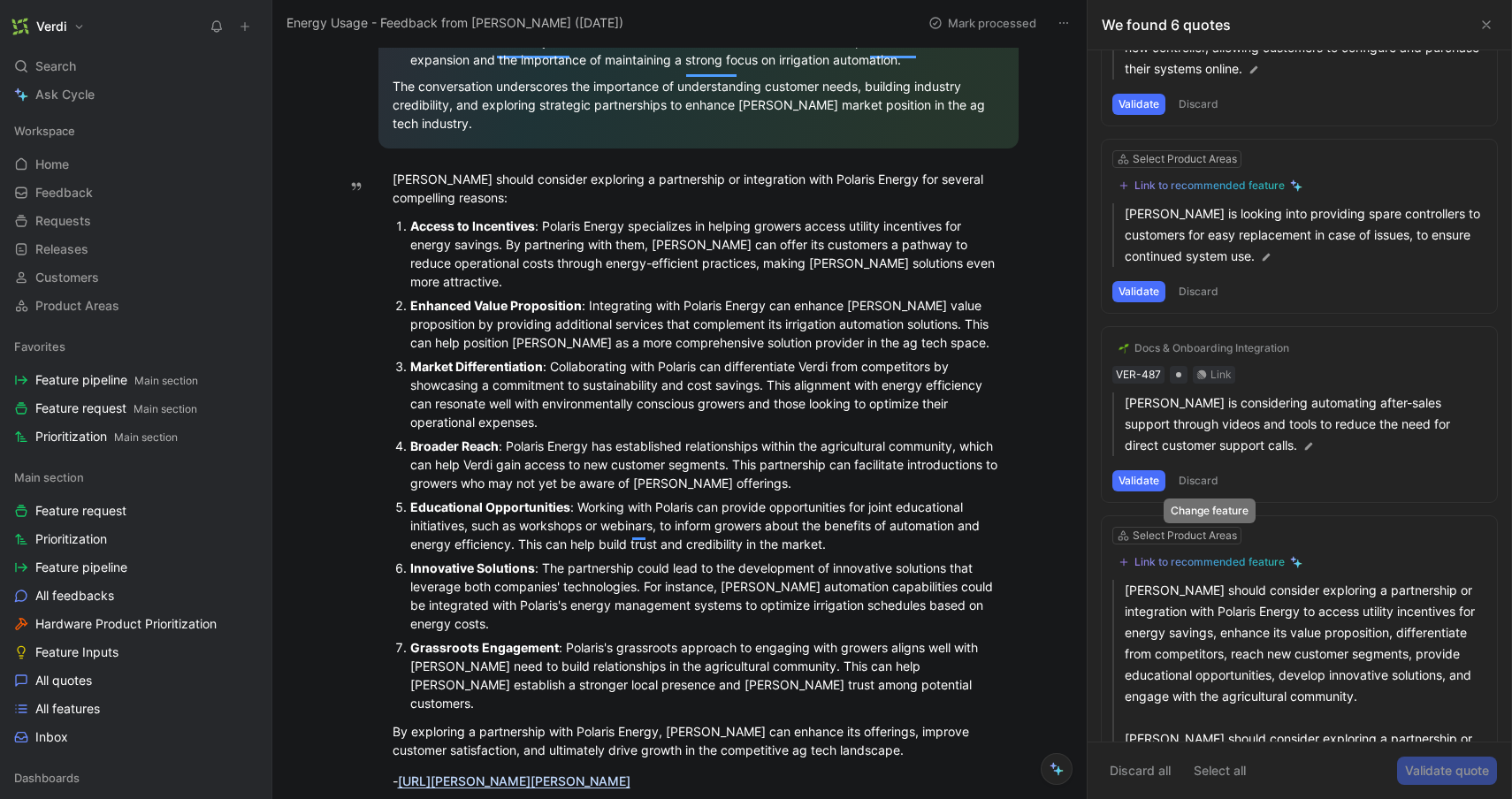
click at [1265, 555] on div "Link to recommended feature" at bounding box center [1210, 562] width 151 height 14
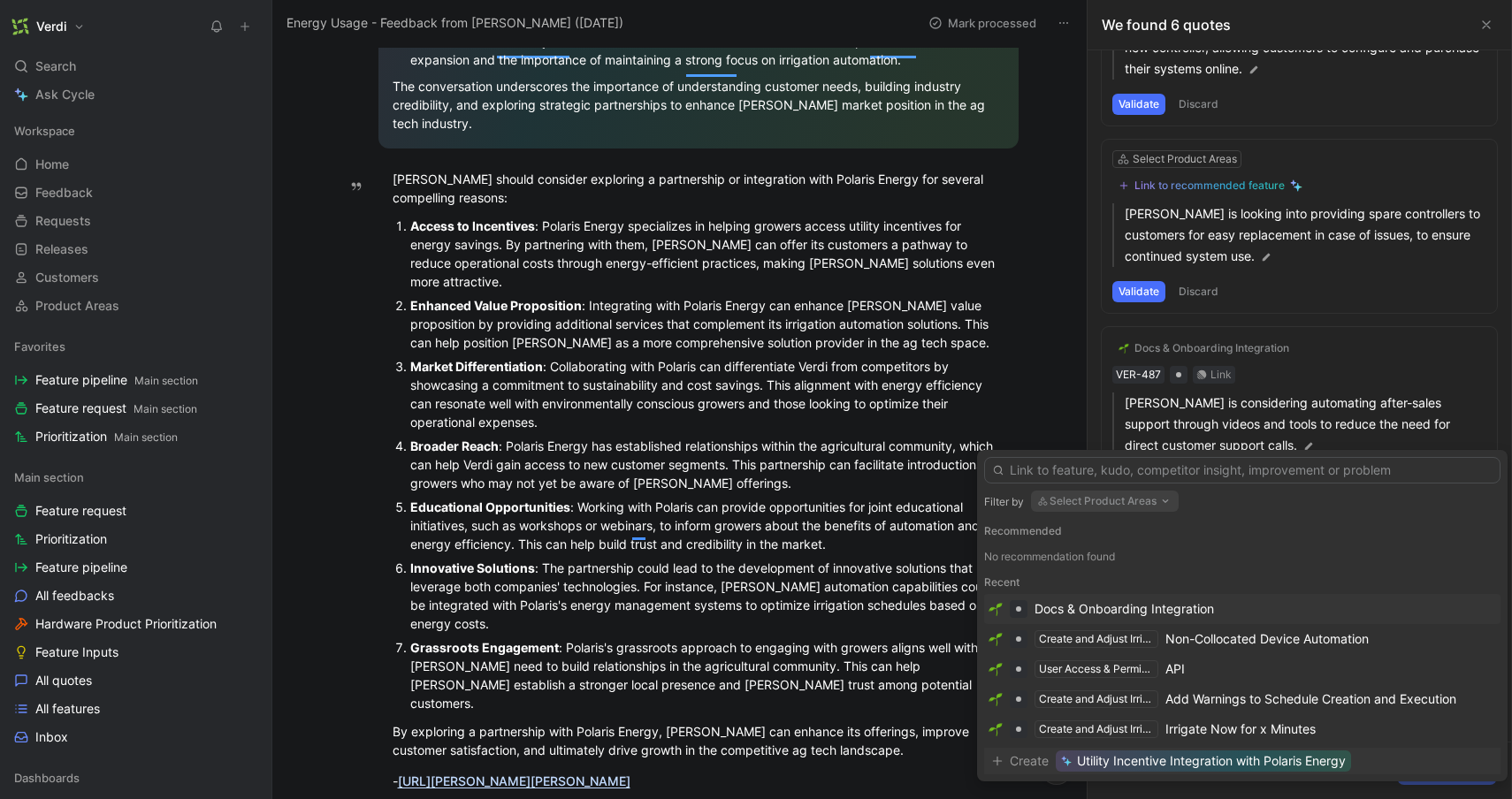
click at [1200, 763] on span "Utility Incentive Integration with Polaris Energy" at bounding box center [1211, 761] width 269 height 21
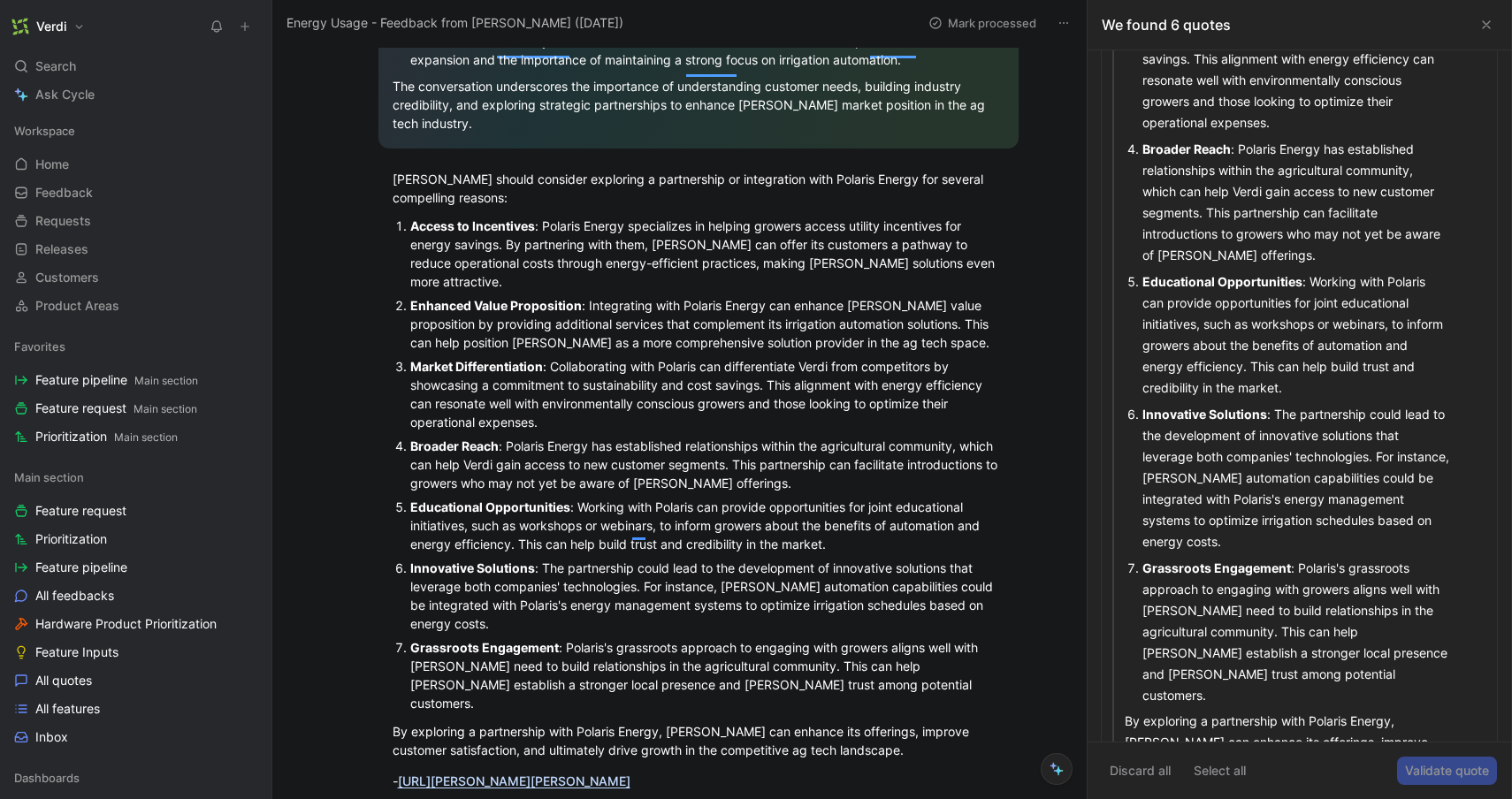
scroll to position [1999, 0]
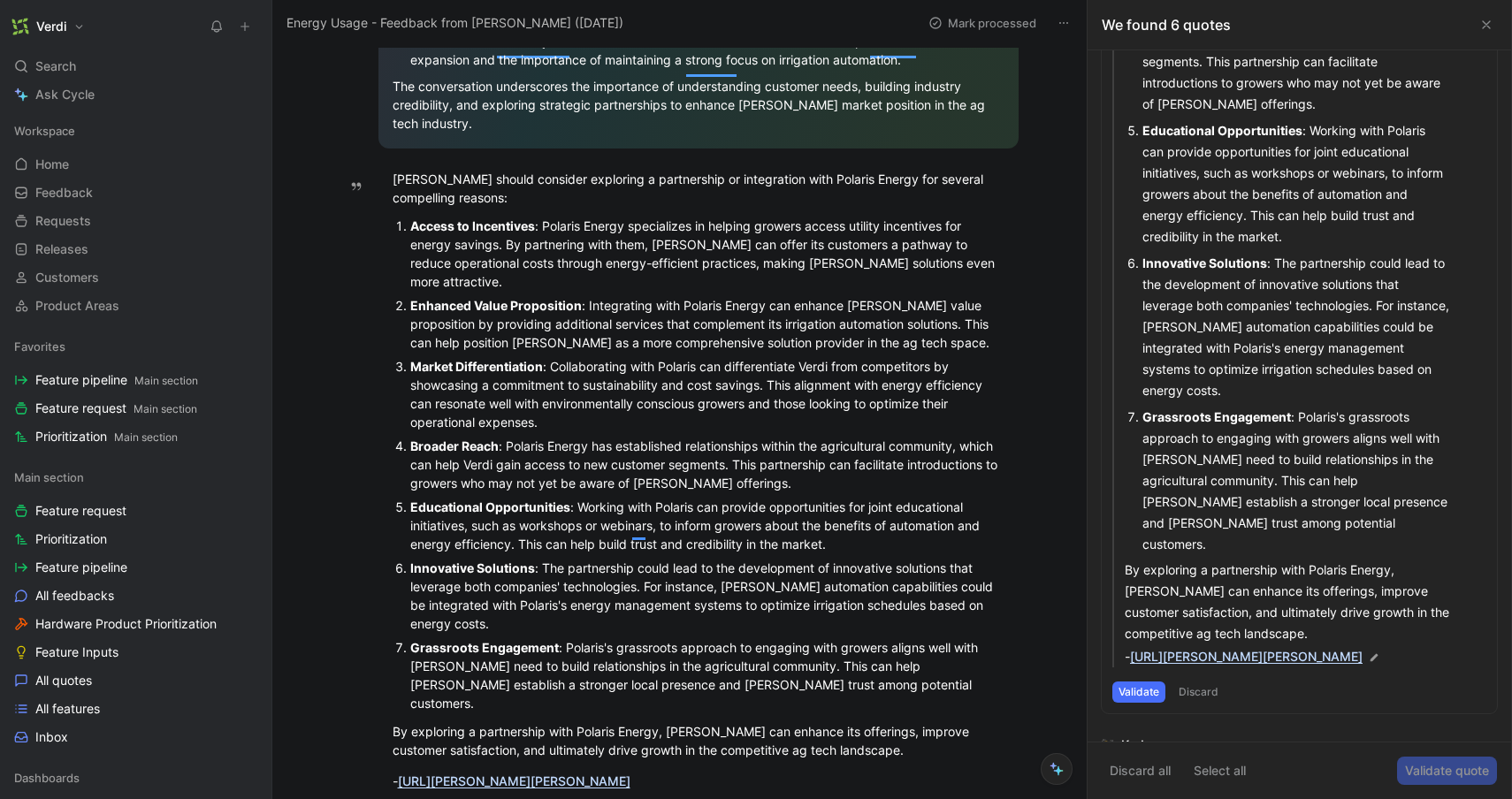
click at [1142, 681] on button "Validate" at bounding box center [1139, 691] width 53 height 21
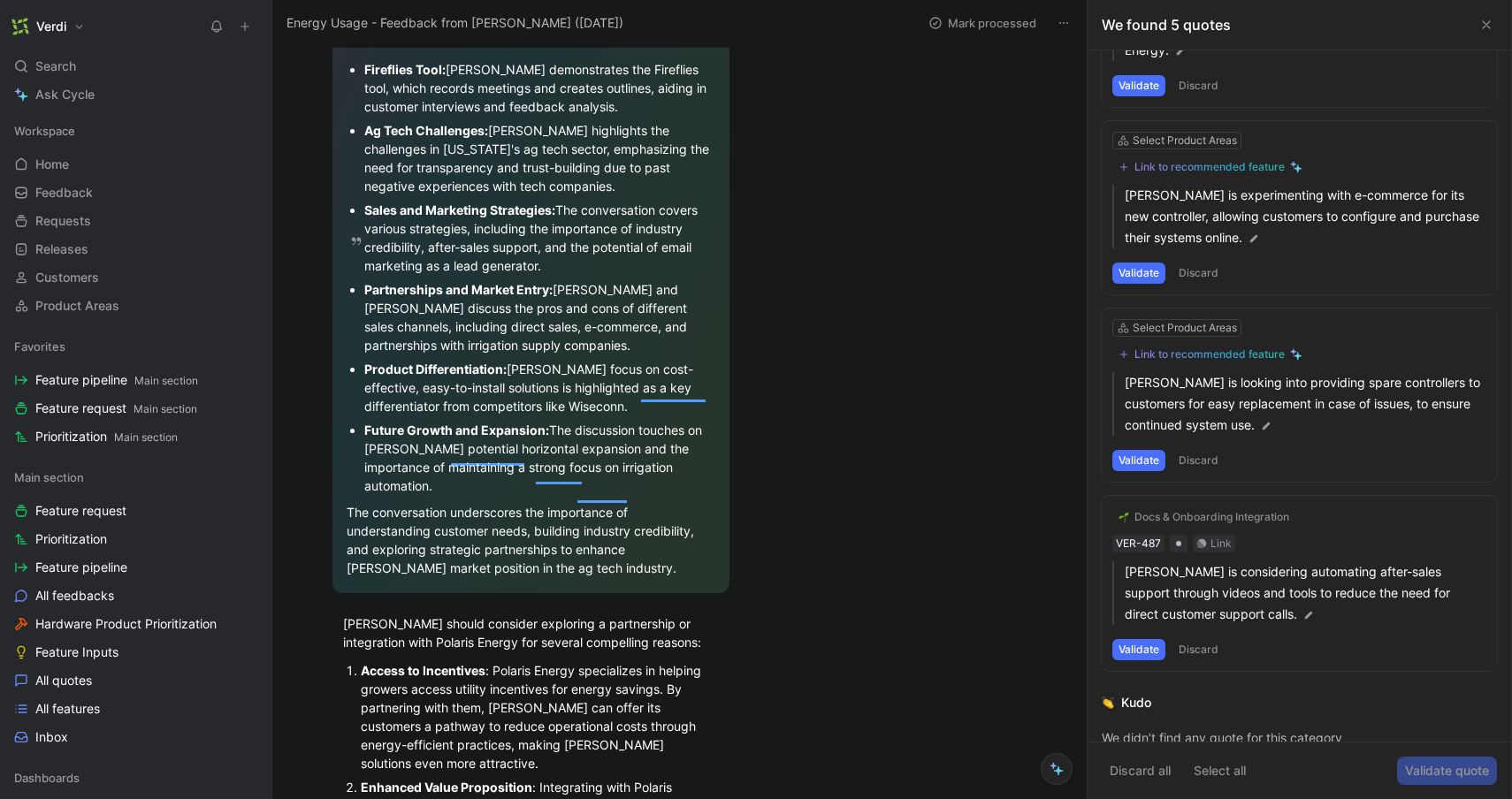
scroll to position [569, 0]
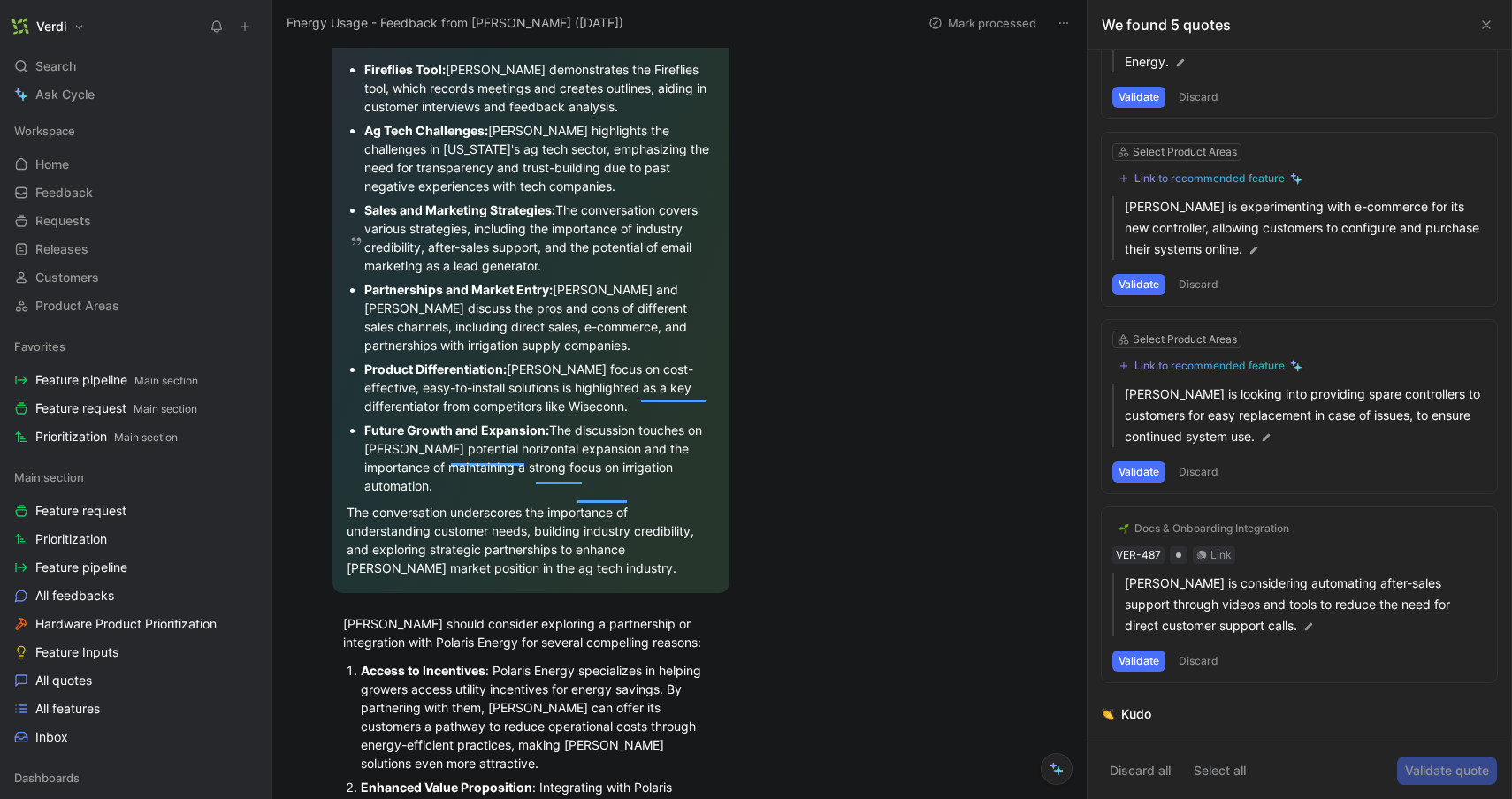
click at [1146, 650] on button "Validate" at bounding box center [1139, 661] width 53 height 21
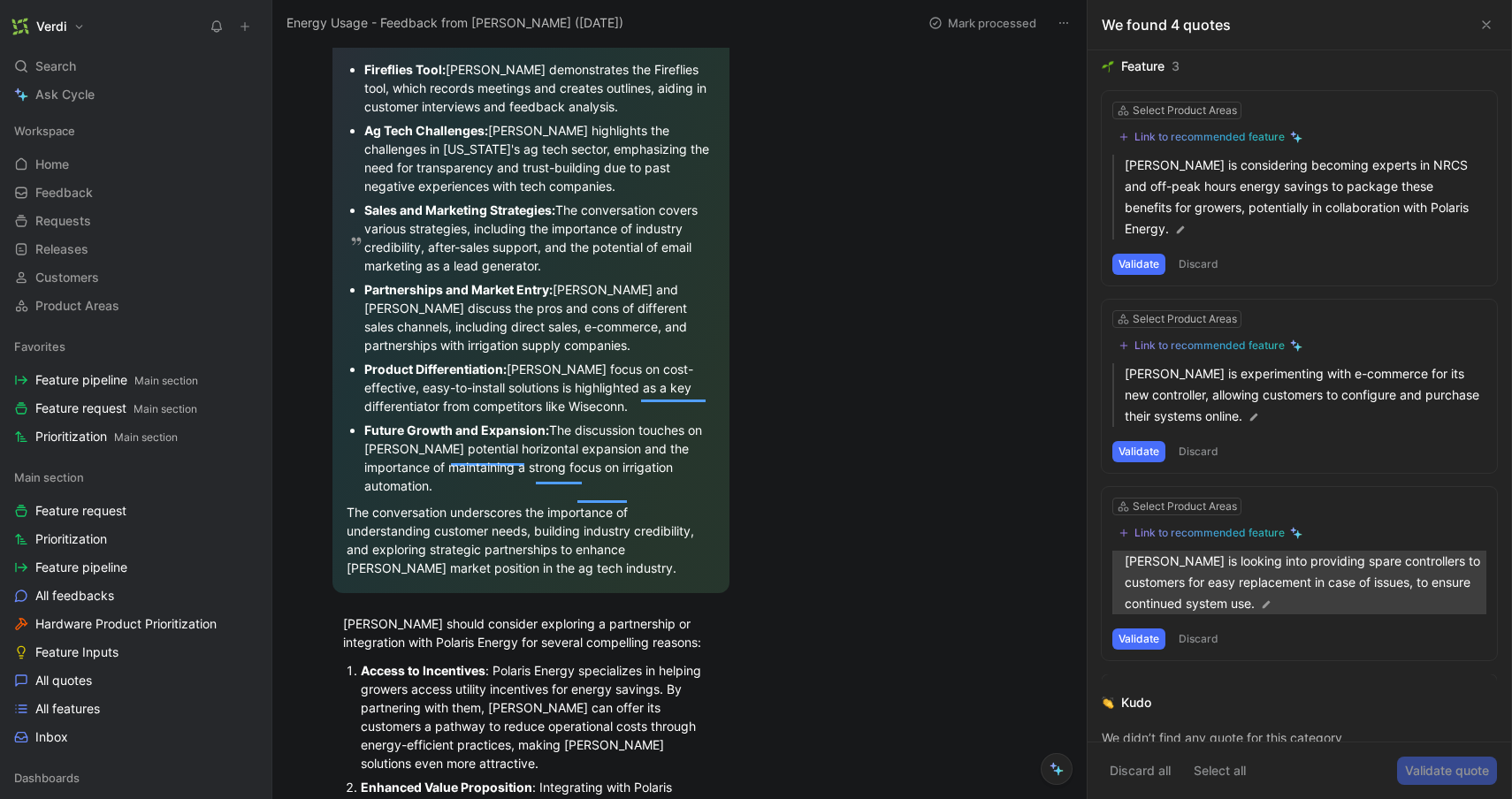
scroll to position [390, 0]
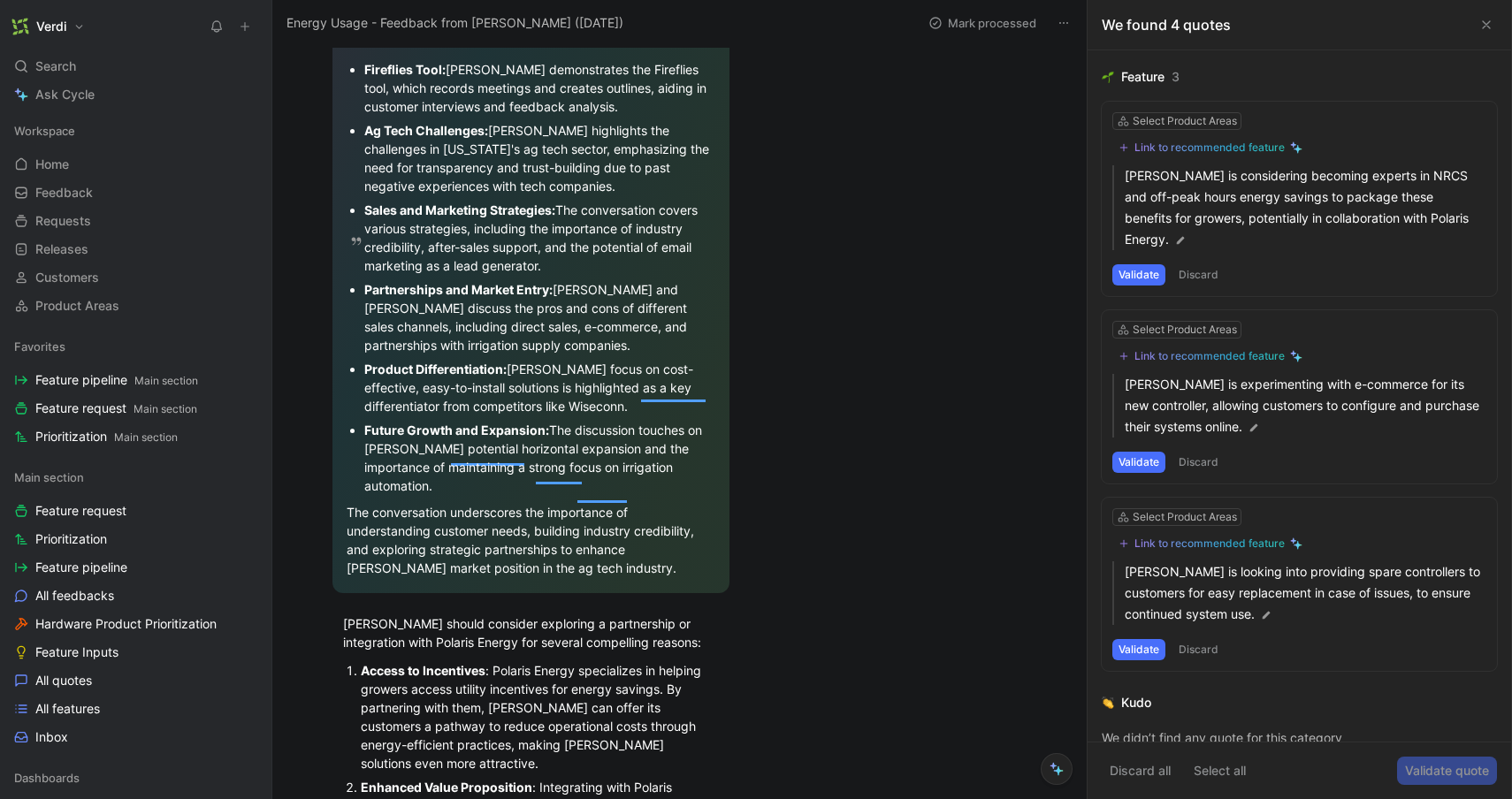
click at [1189, 639] on button "Discard" at bounding box center [1198, 649] width 52 height 21
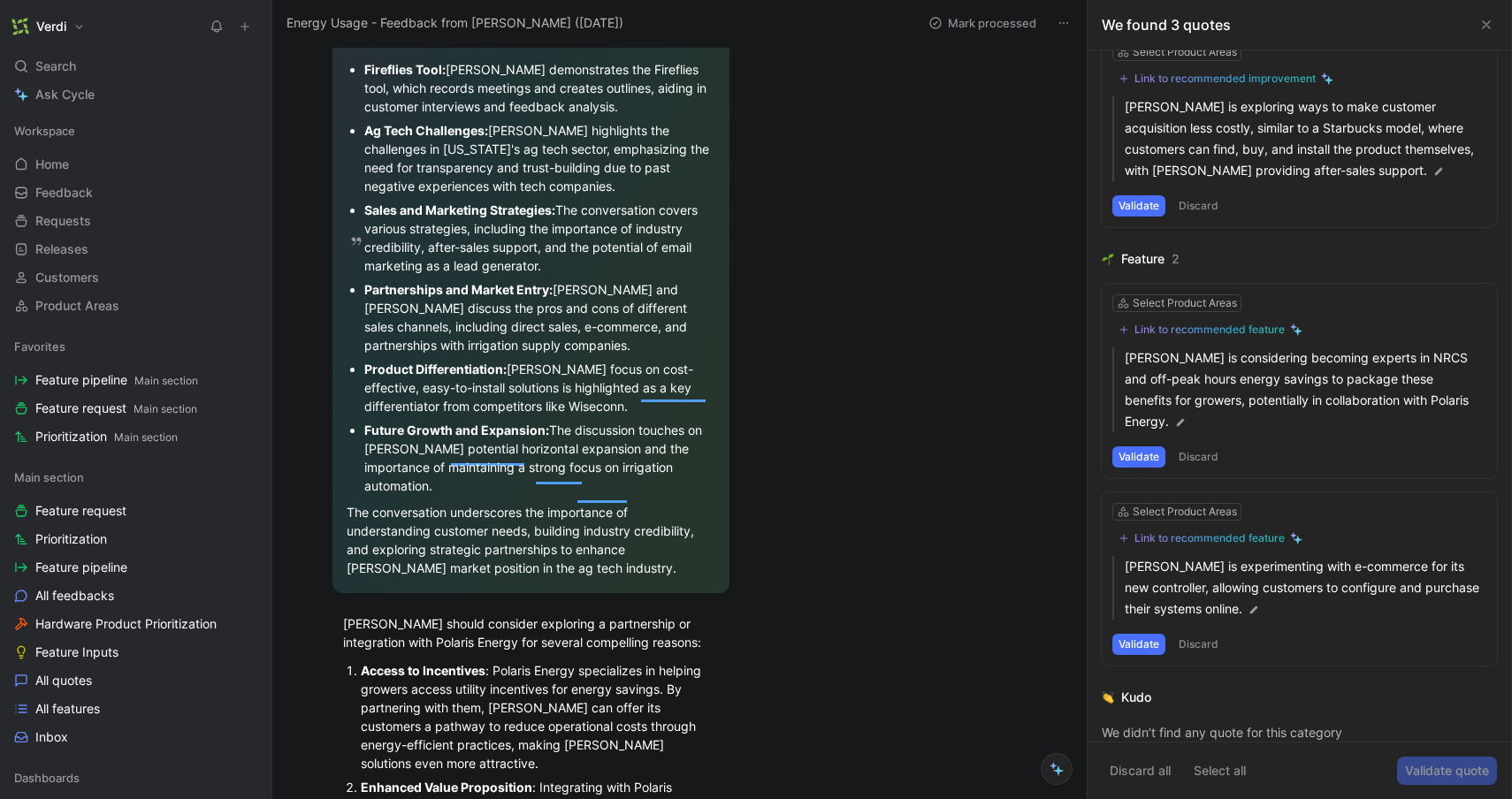
scroll to position [203, 0]
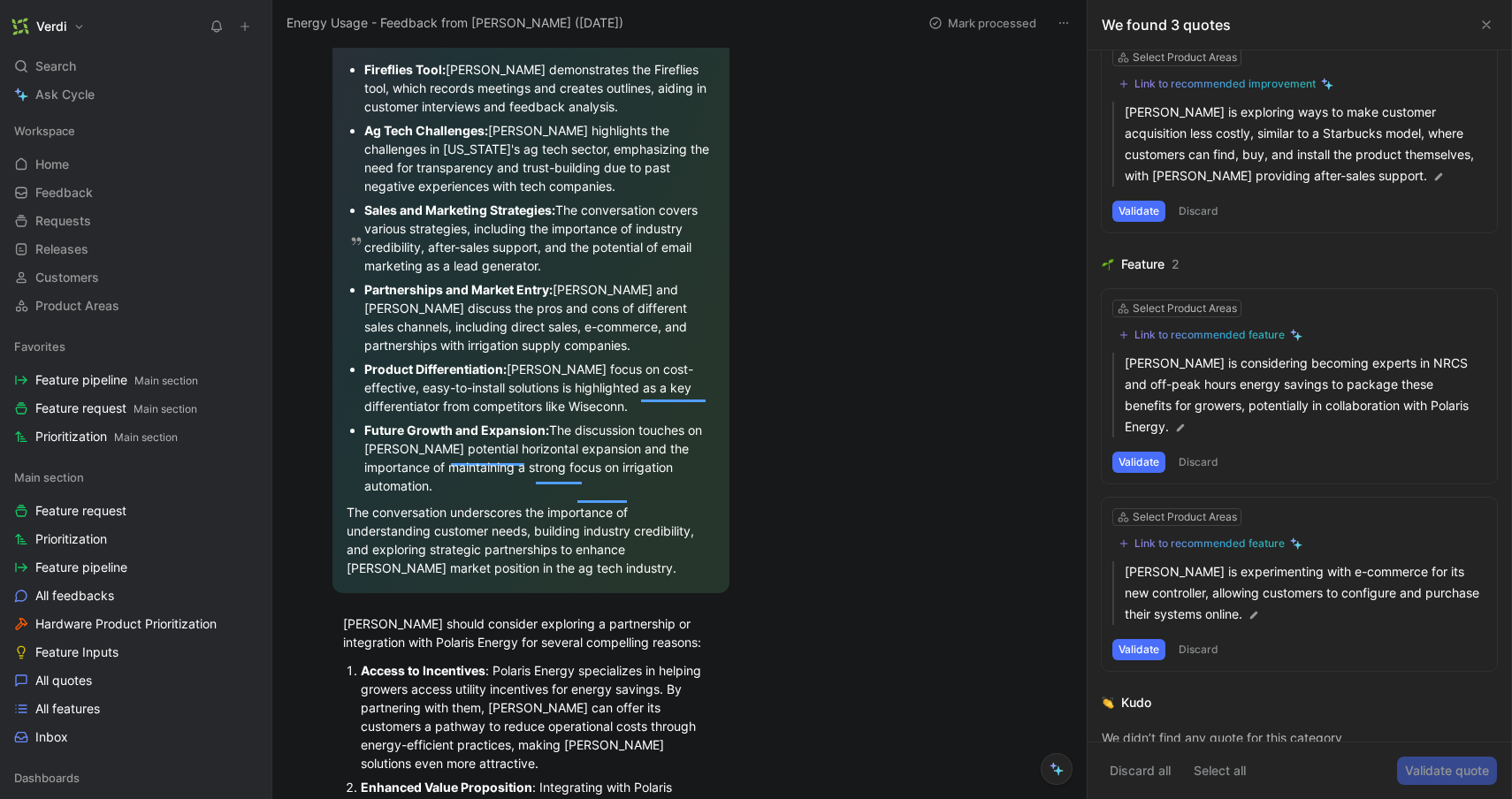
click at [1190, 639] on button "Discard" at bounding box center [1198, 649] width 52 height 21
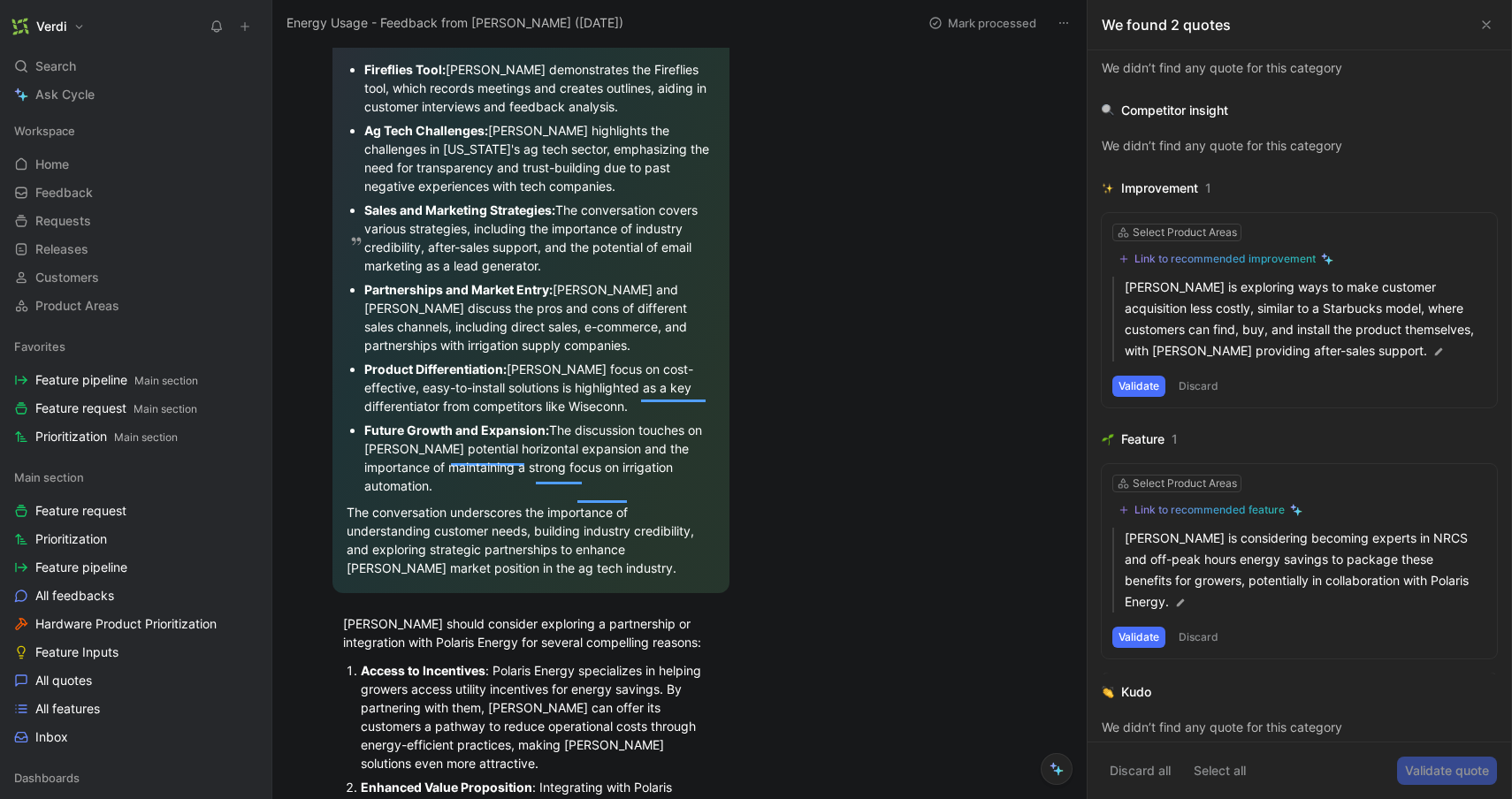
scroll to position [16, 0]
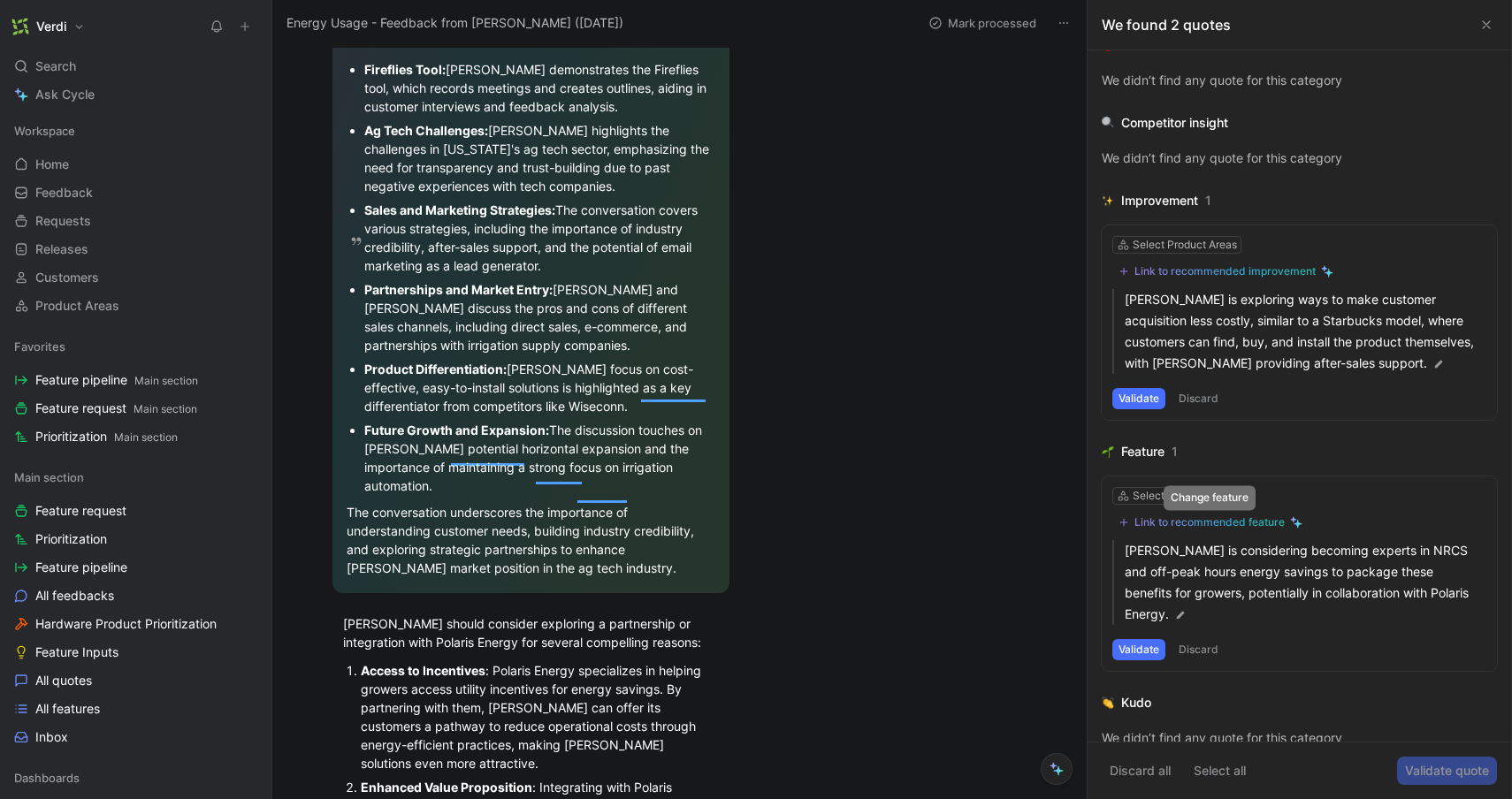
click at [1200, 521] on div "Link to recommended feature" at bounding box center [1210, 522] width 151 height 14
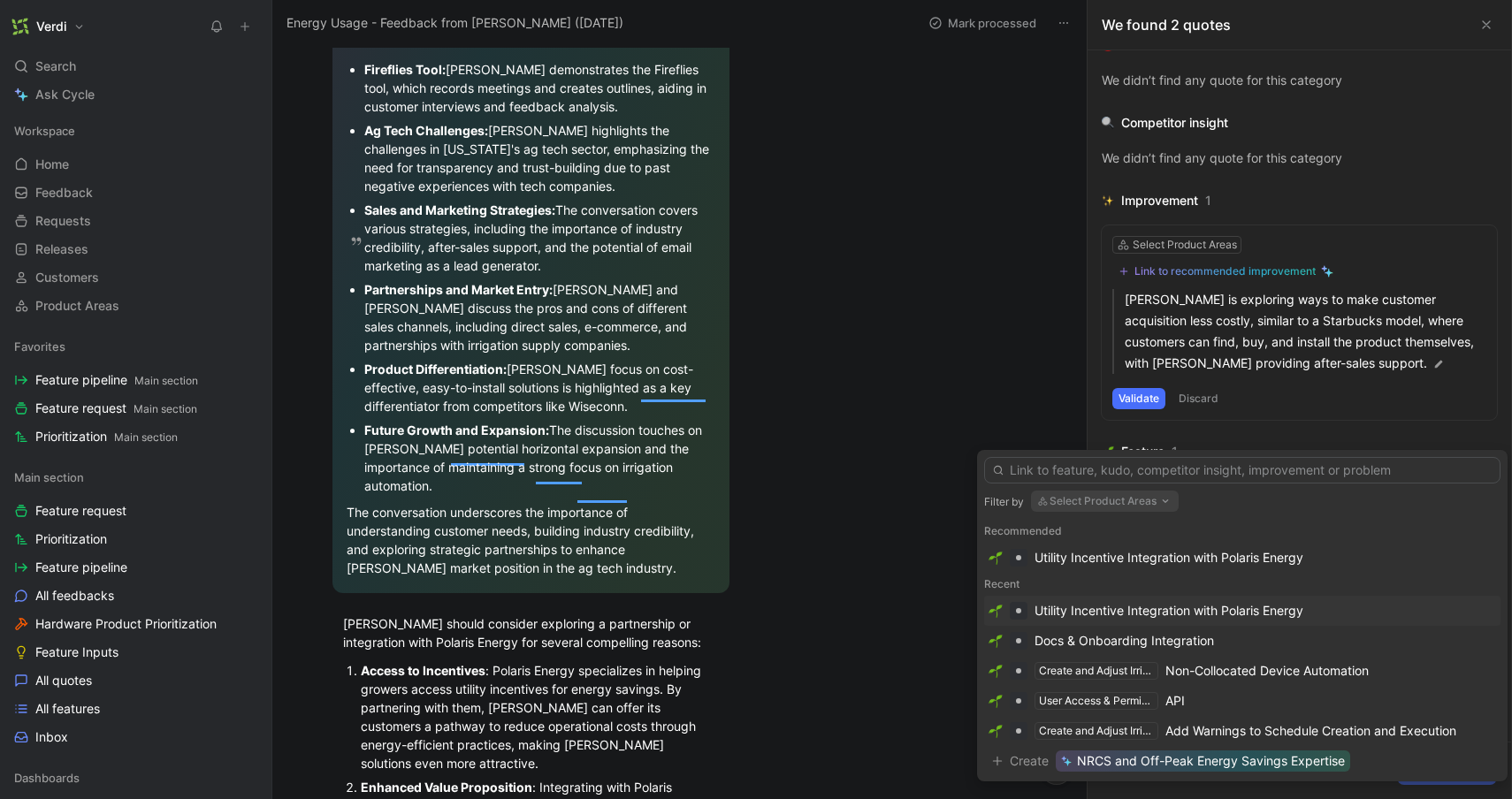
click at [1159, 623] on div "Utility Incentive Integration with Polaris Energy" at bounding box center [1242, 610] width 516 height 30
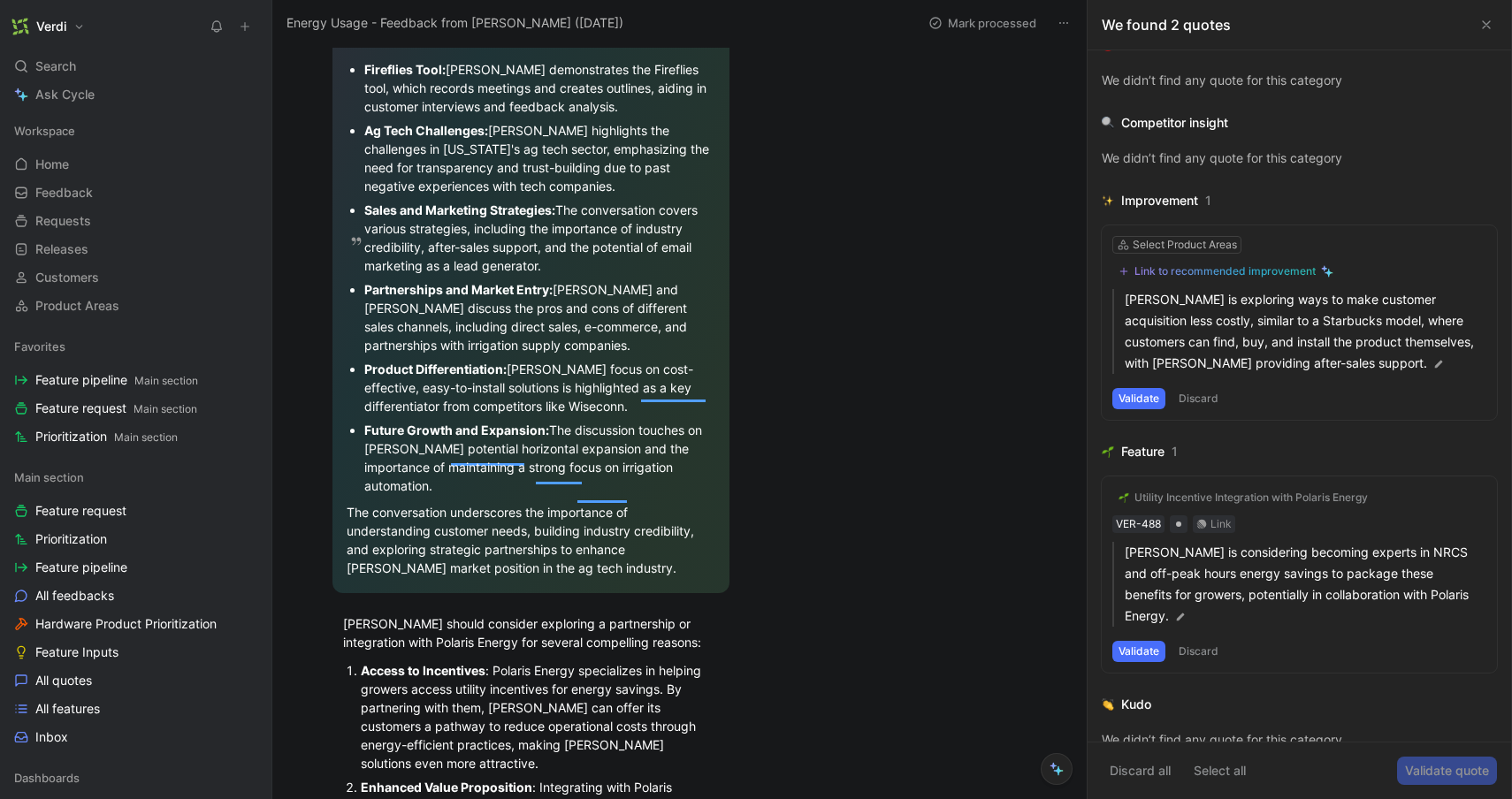
click at [1141, 641] on button "Validate" at bounding box center [1139, 651] width 53 height 21
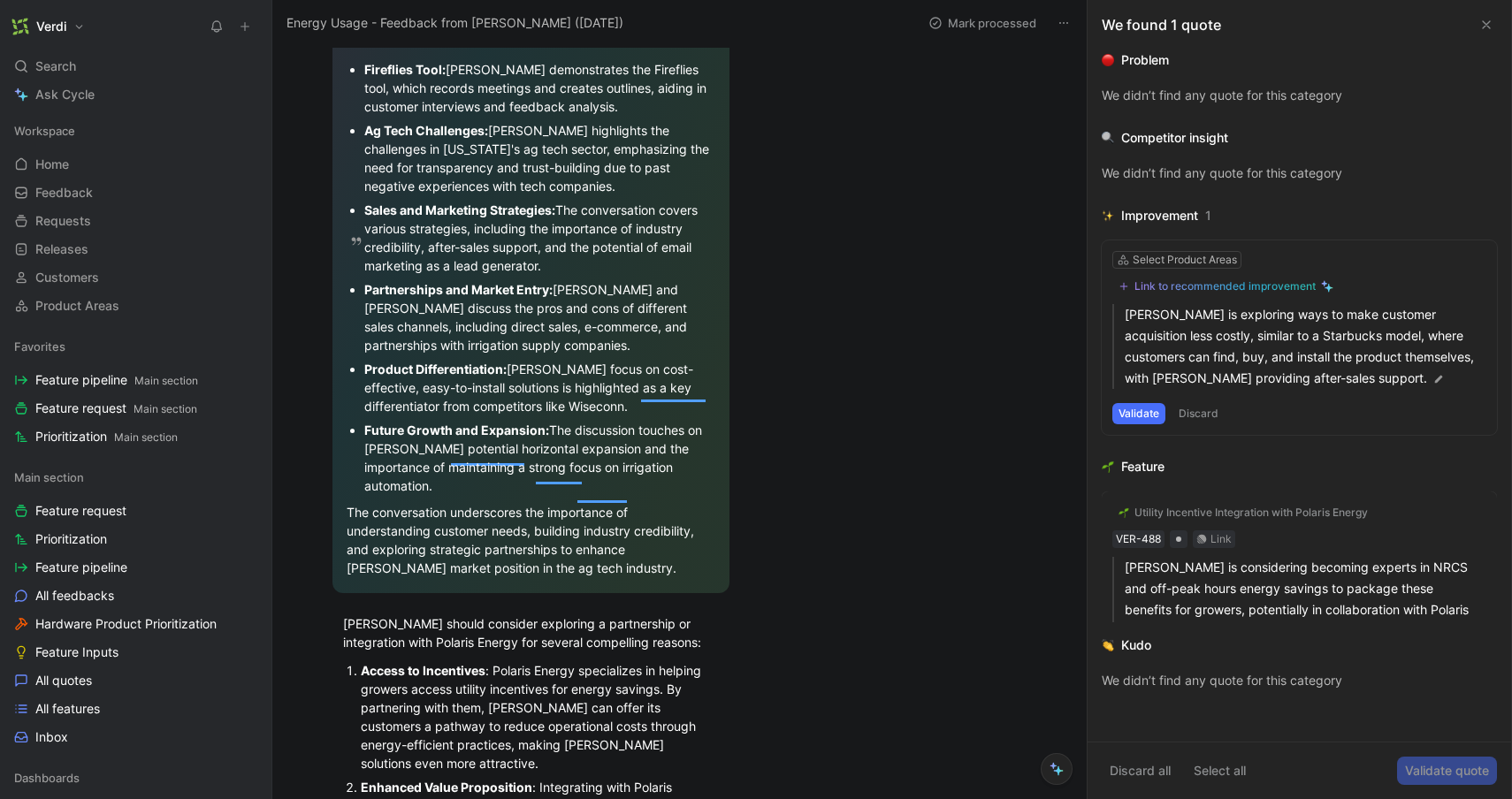
scroll to position [0, 0]
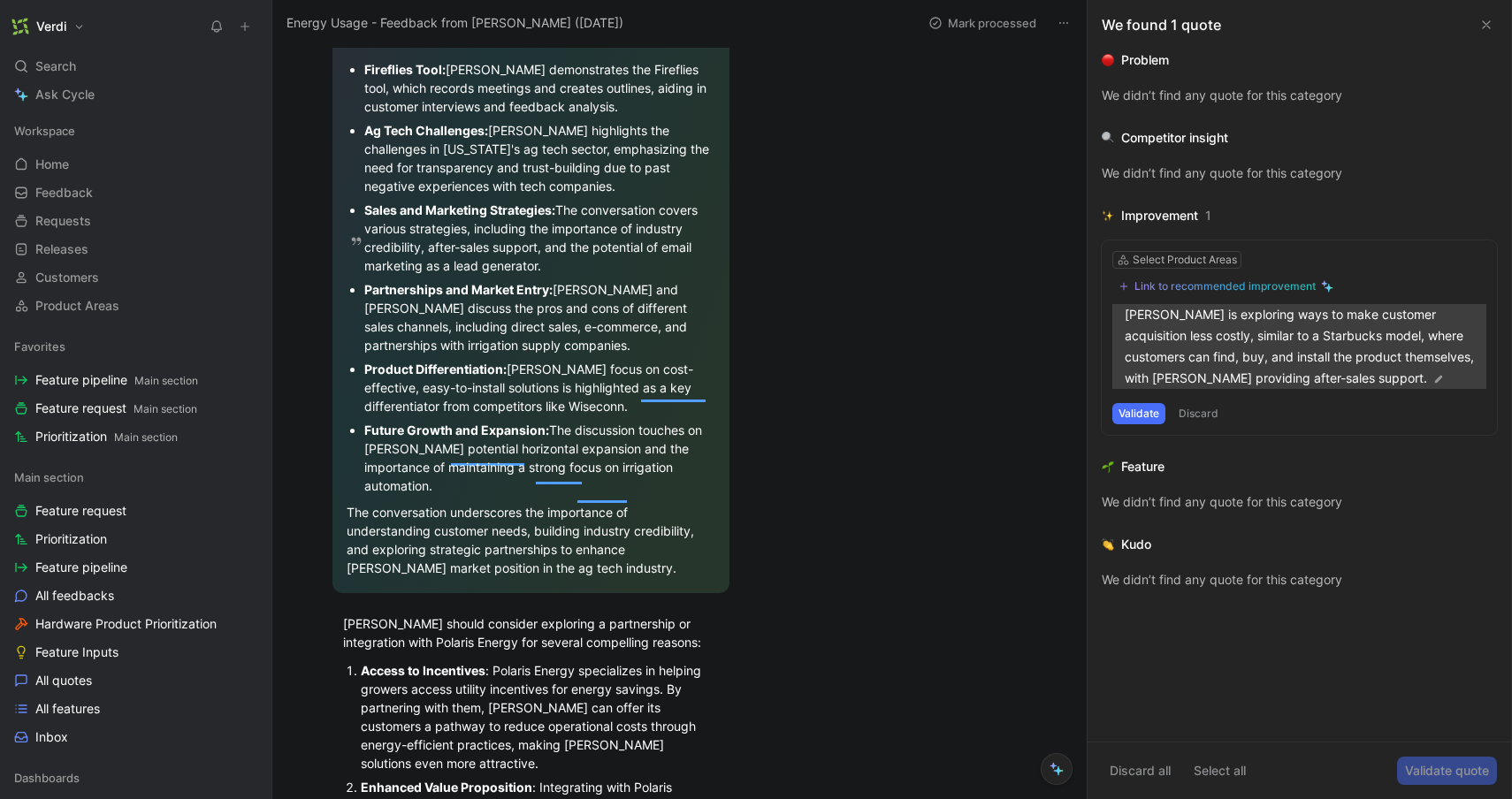
drag, startPoint x: 1202, startPoint y: 410, endPoint x: 1229, endPoint y: 345, distance: 70.4
click at [1229, 345] on div "Select Product Areas Link to recommended improvement Verdi is exploring ways to…" at bounding box center [1299, 337] width 395 height 194
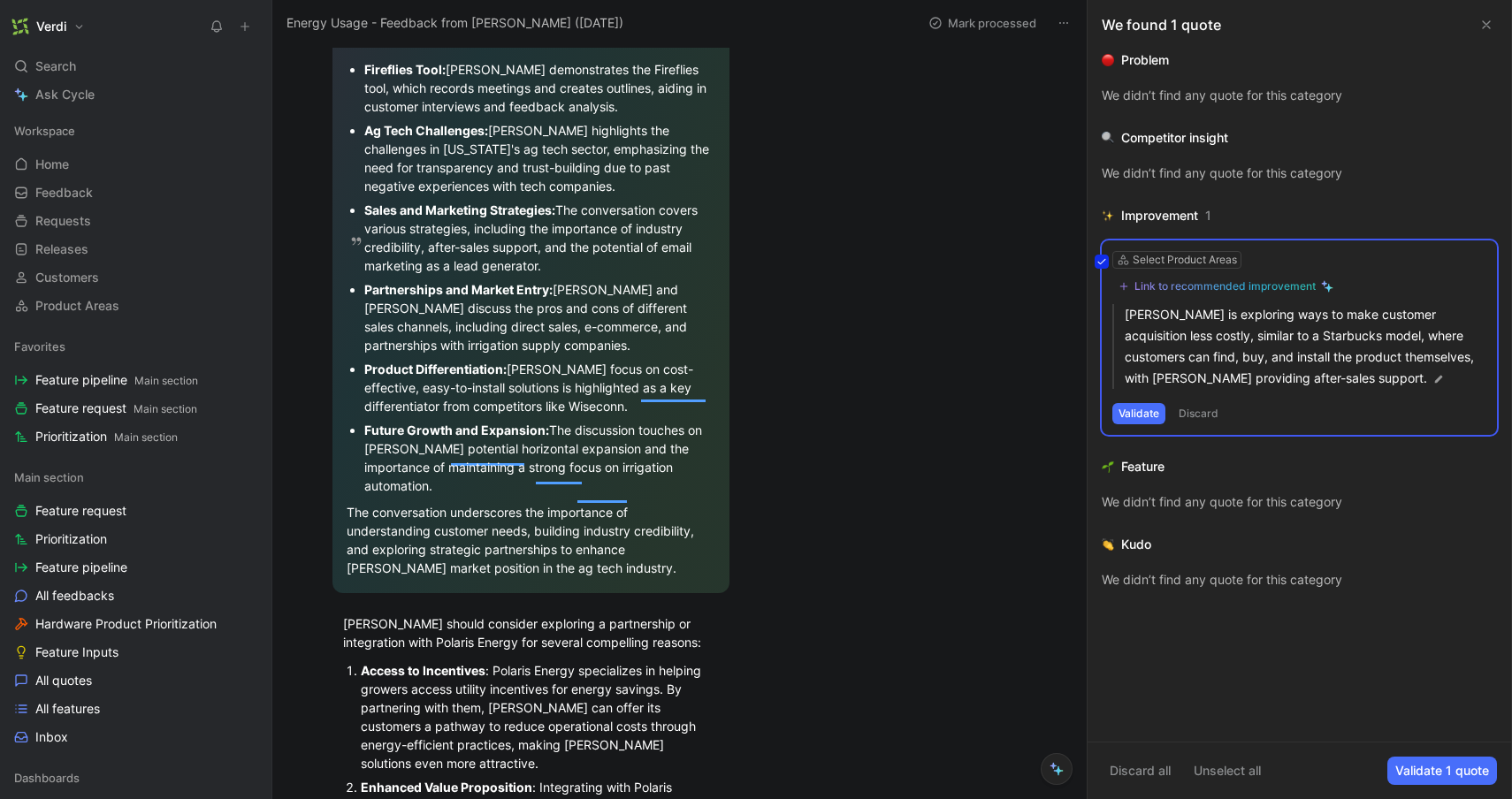
click at [1197, 415] on div "Select Product Areas Link to recommended improvement Verdi is exploring ways to…" at bounding box center [1299, 337] width 395 height 194
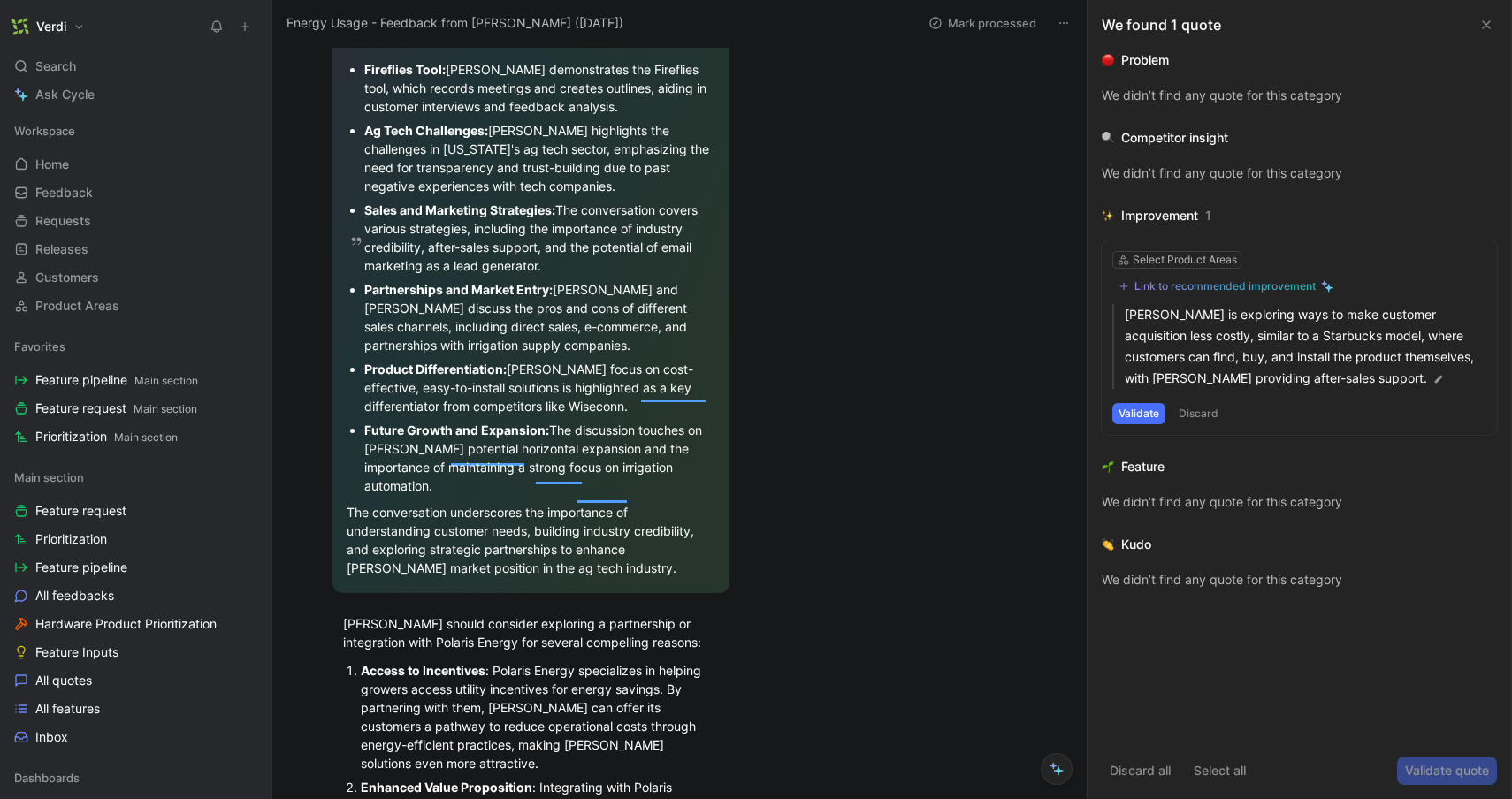
click at [1197, 413] on button "Discard" at bounding box center [1198, 413] width 52 height 21
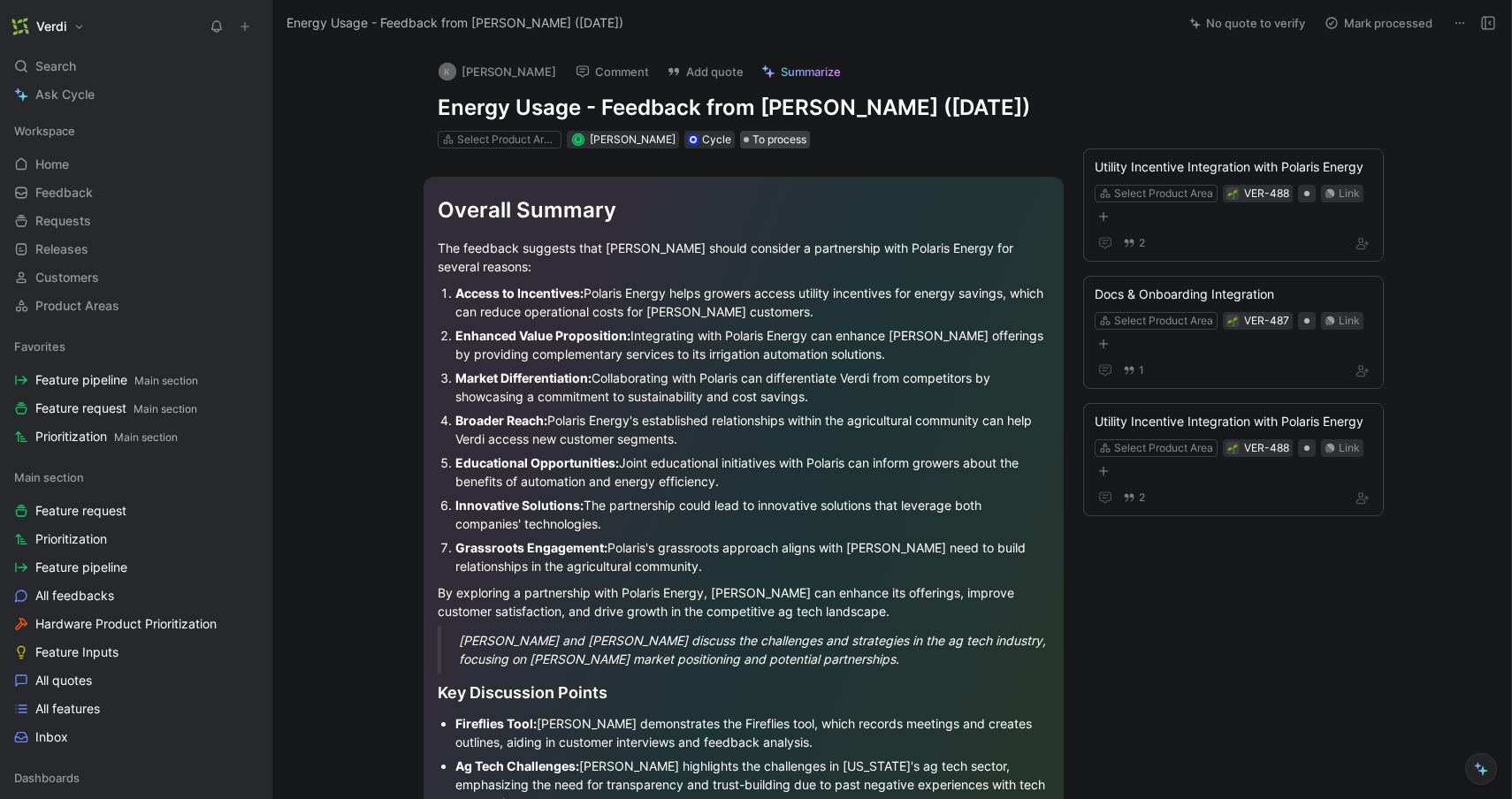
click at [766, 149] on span "To process" at bounding box center [779, 139] width 54 height 18
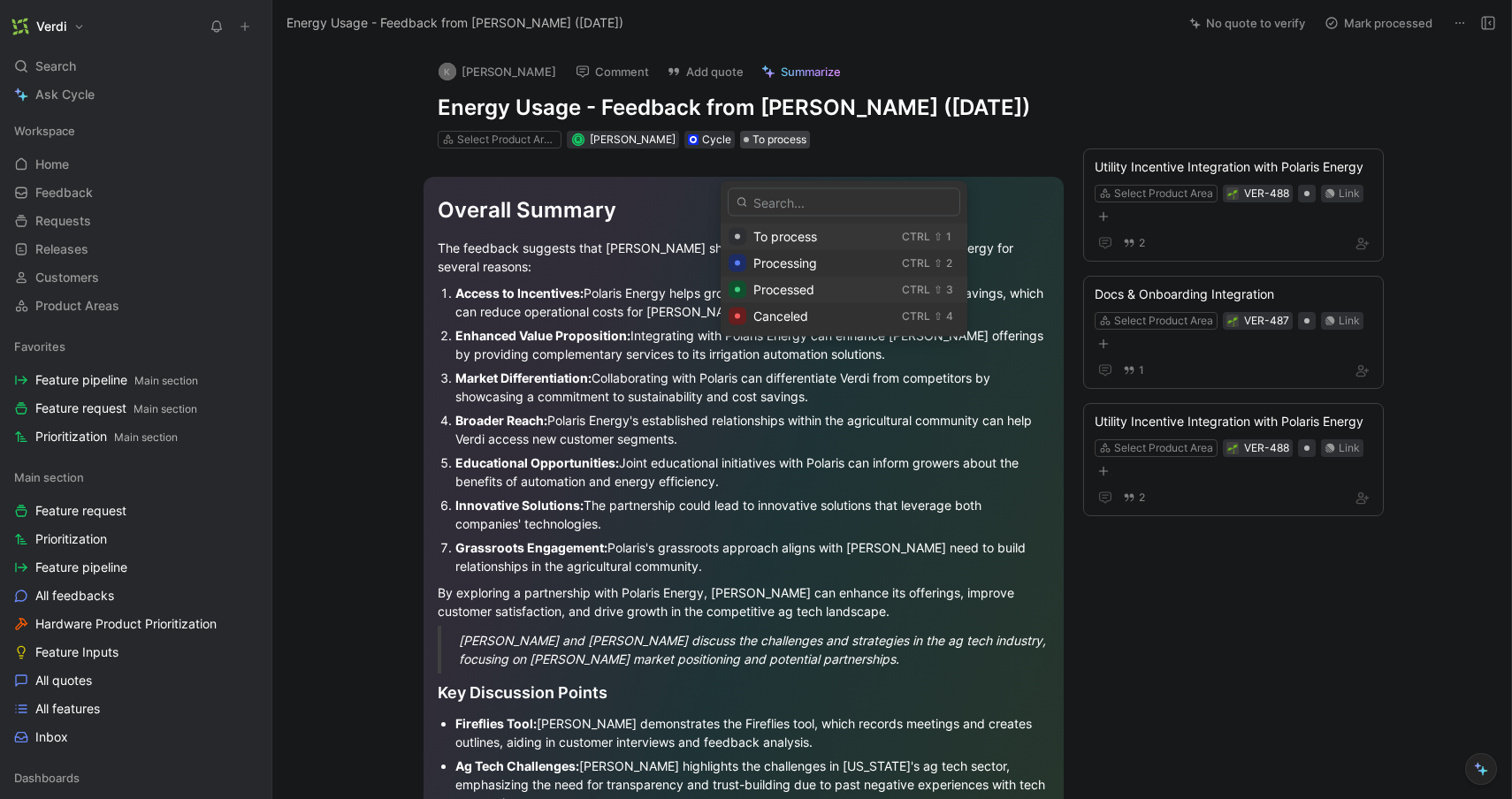
click at [805, 295] on span "Processed" at bounding box center [784, 290] width 61 height 15
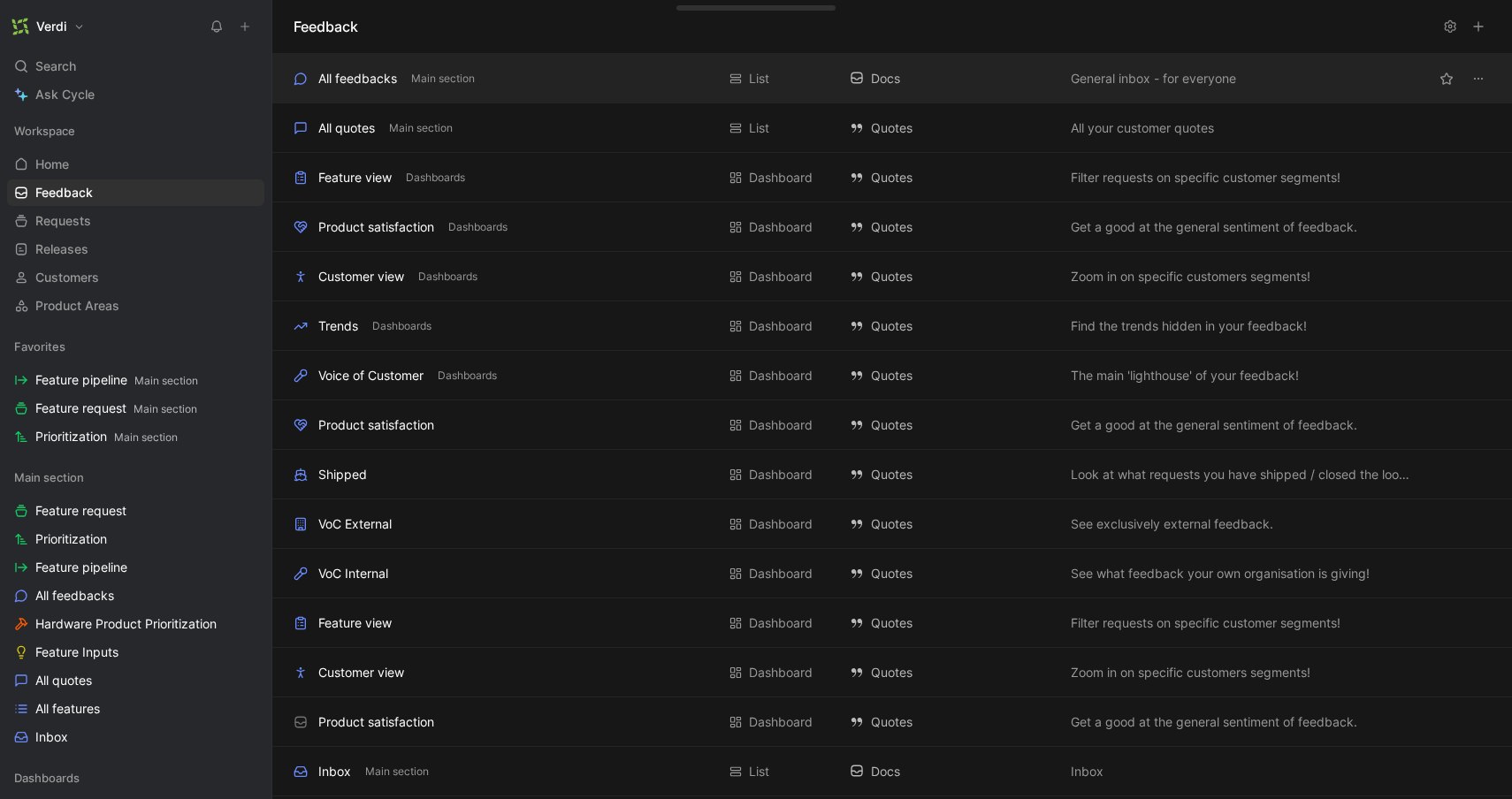
click at [350, 75] on div "All feedbacks" at bounding box center [357, 78] width 79 height 21
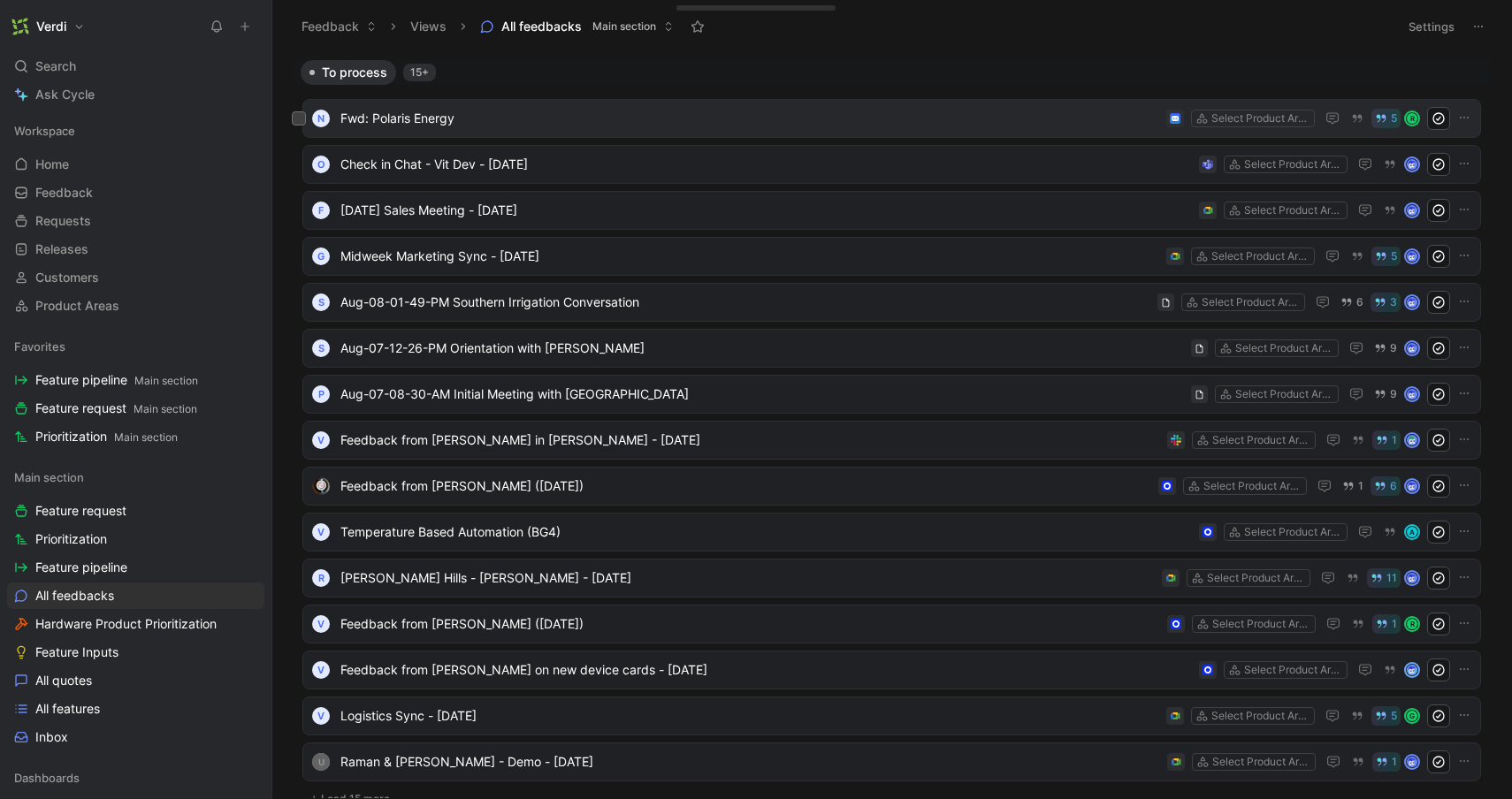
click at [376, 115] on span "Fwd: Polaris Energy" at bounding box center [749, 118] width 818 height 21
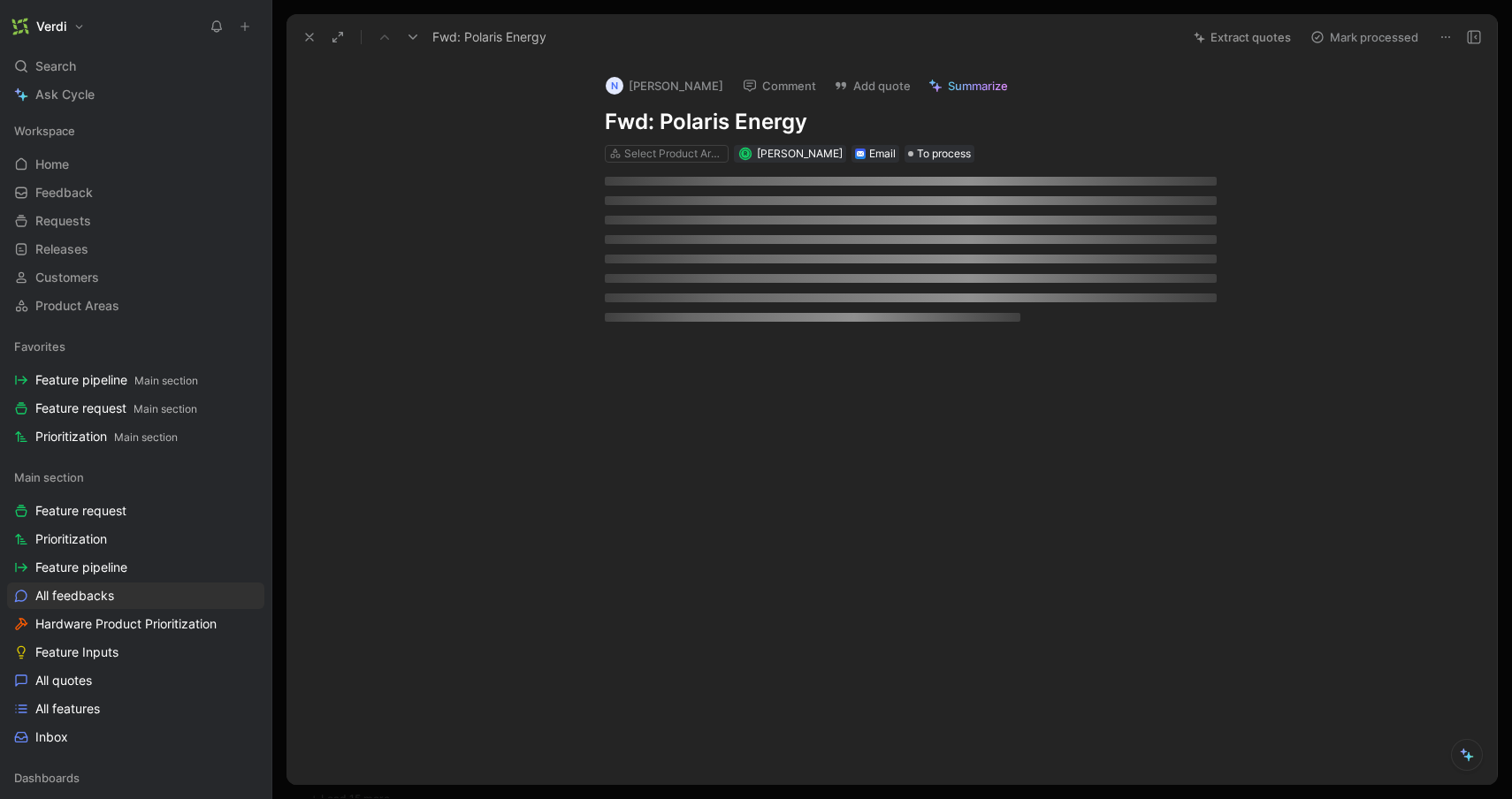
click at [658, 118] on h1 "Fwd: Polaris Energy" at bounding box center [911, 122] width 612 height 29
click at [779, 121] on h1 "Polaris Energy" at bounding box center [911, 122] width 612 height 29
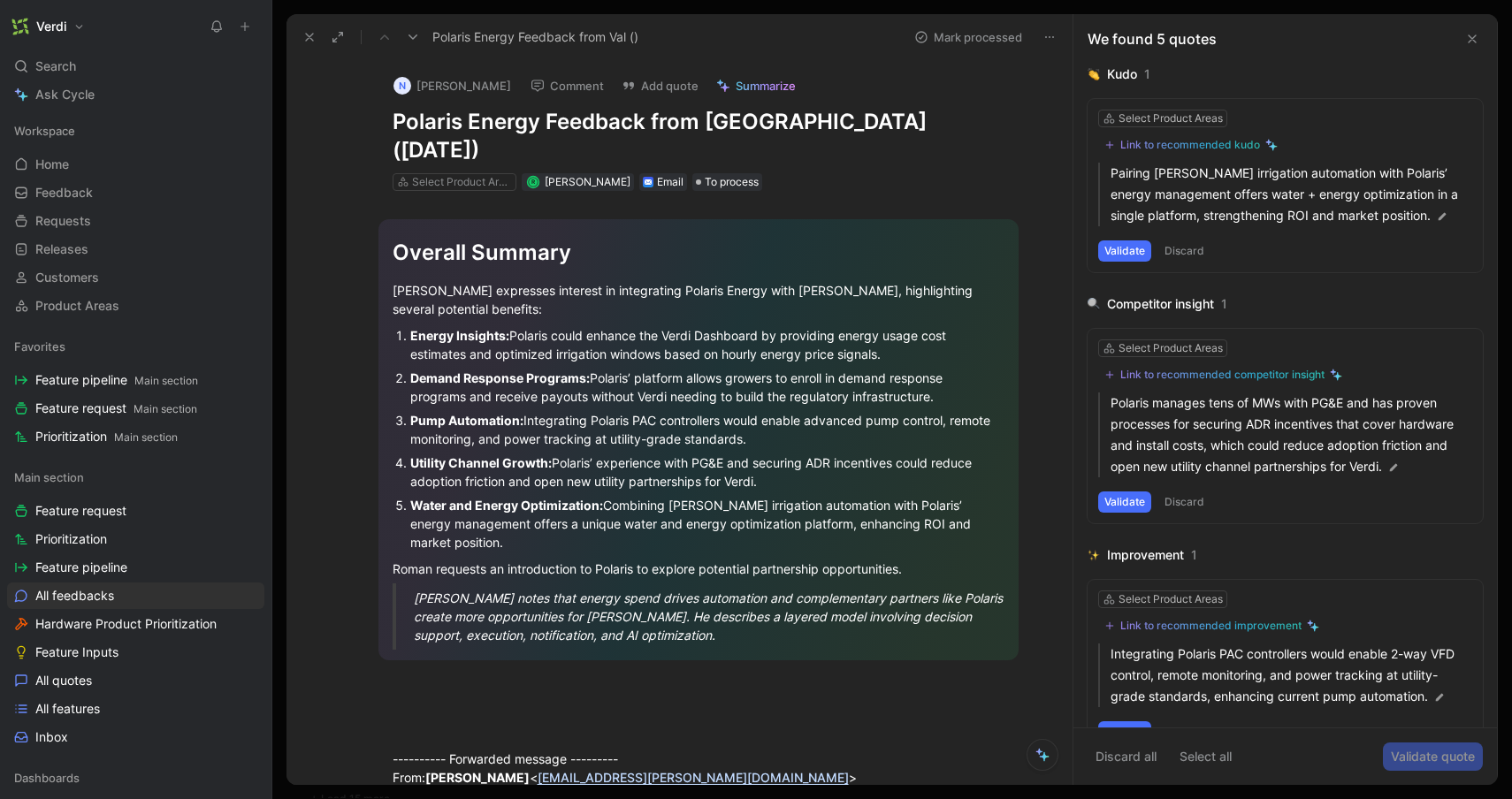
scroll to position [50, 0]
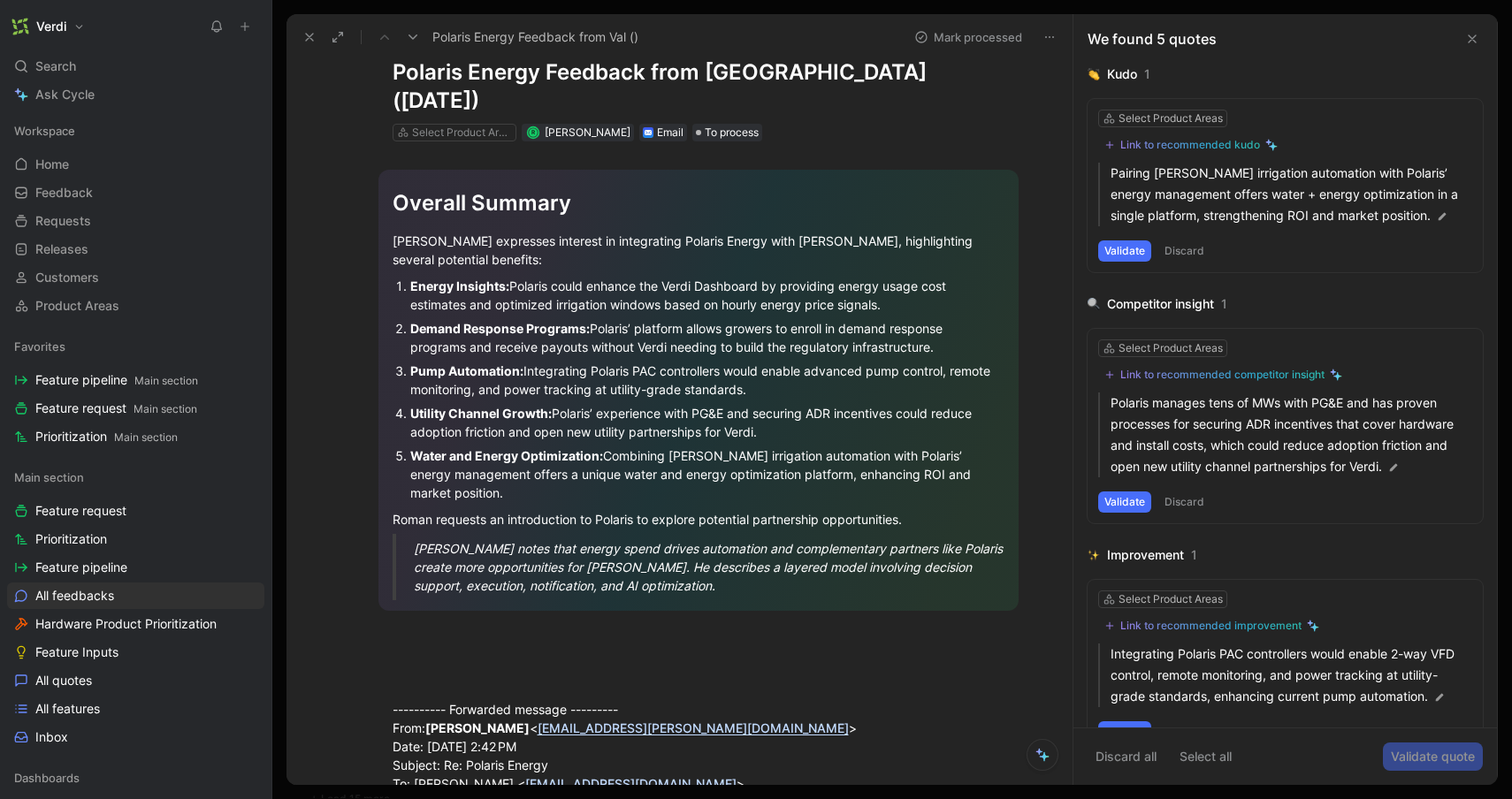
click at [477, 631] on div at bounding box center [698, 659] width 612 height 55
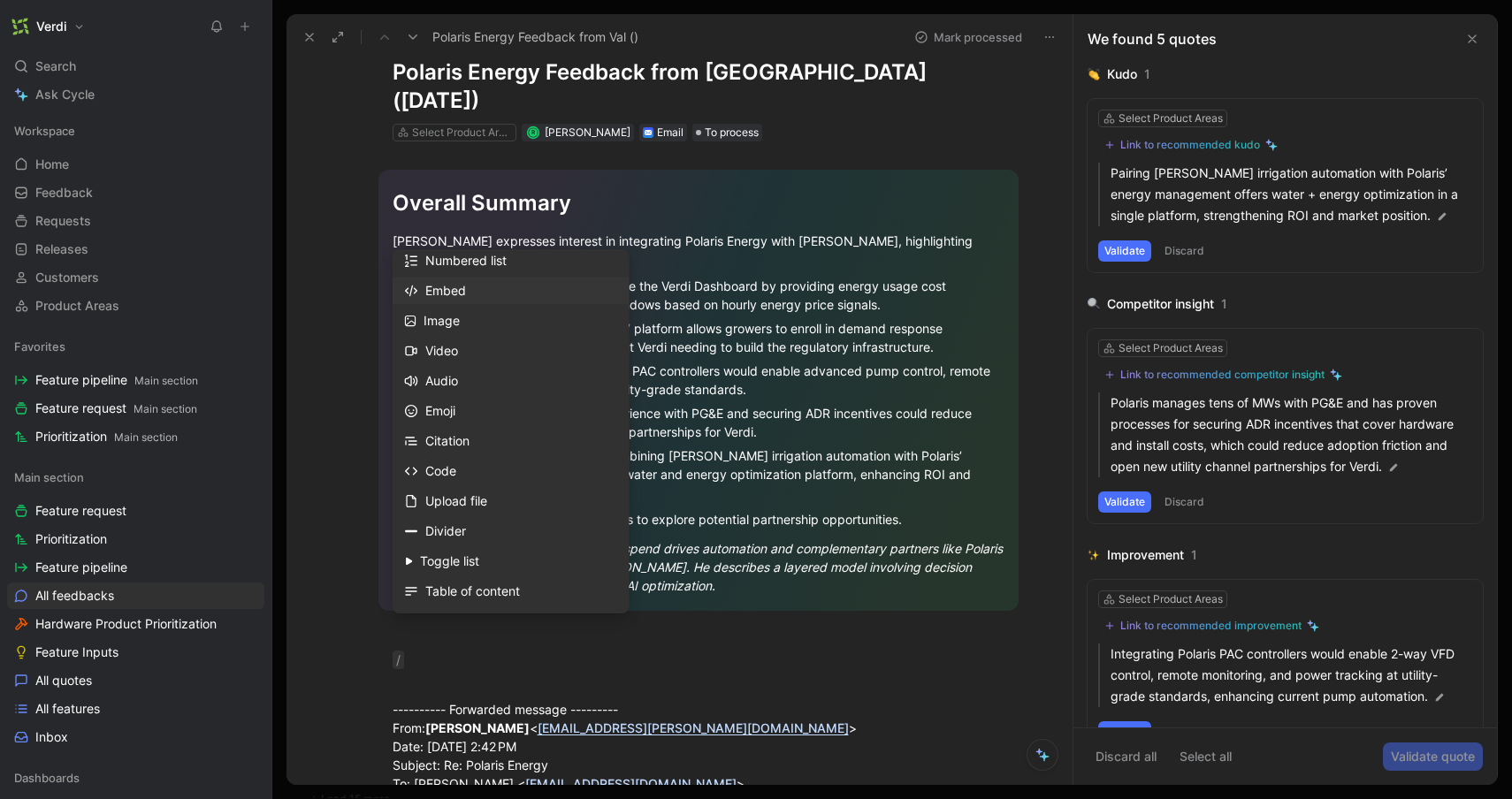
scroll to position [230, 0]
click at [492, 485] on div "Upload file" at bounding box center [521, 491] width 192 height 21
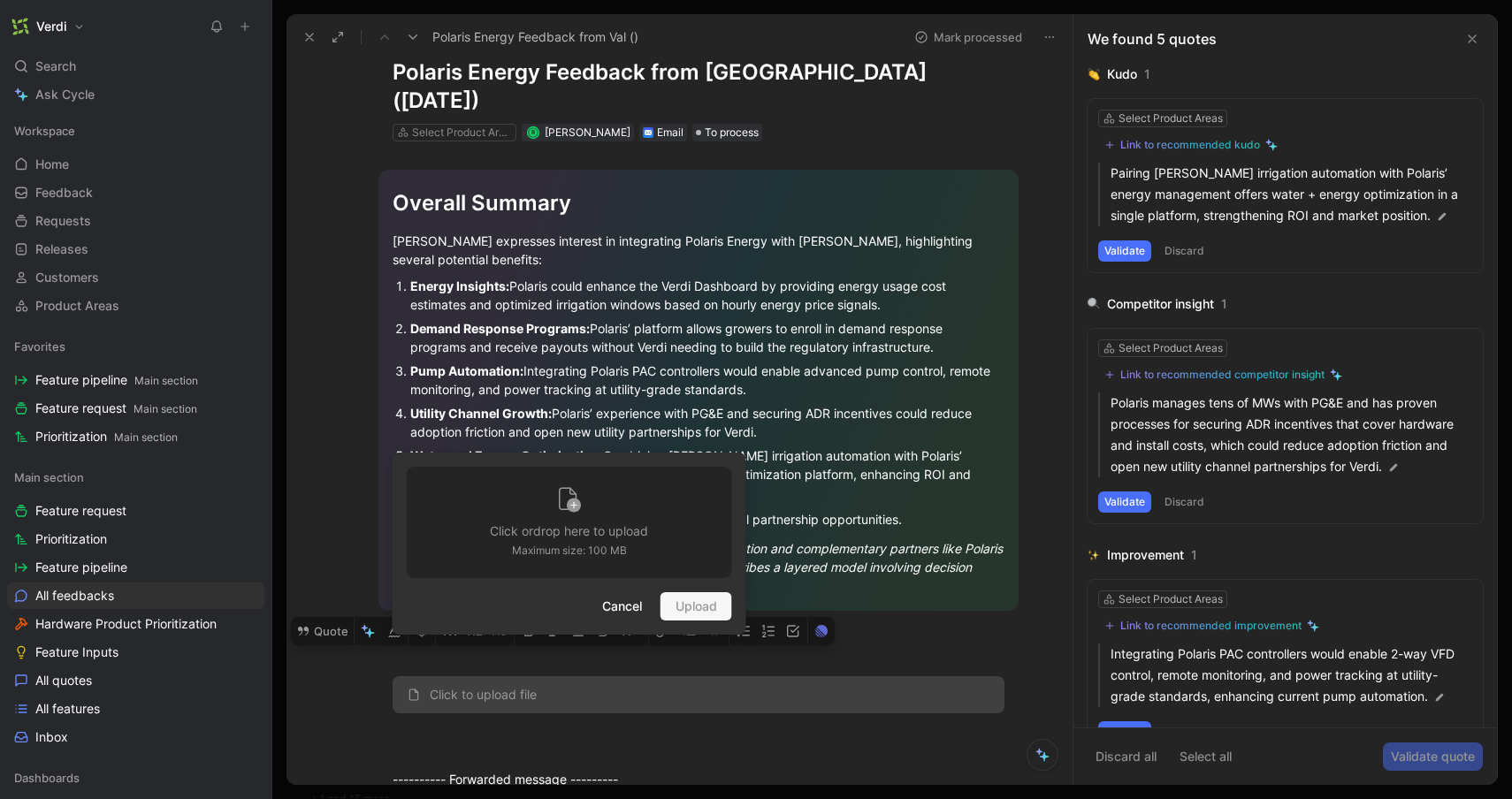
click at [689, 608] on div "Cancel Upload" at bounding box center [569, 607] width 325 height 29
click at [628, 536] on h3 "Click or drop here to upload" at bounding box center [569, 531] width 158 height 21
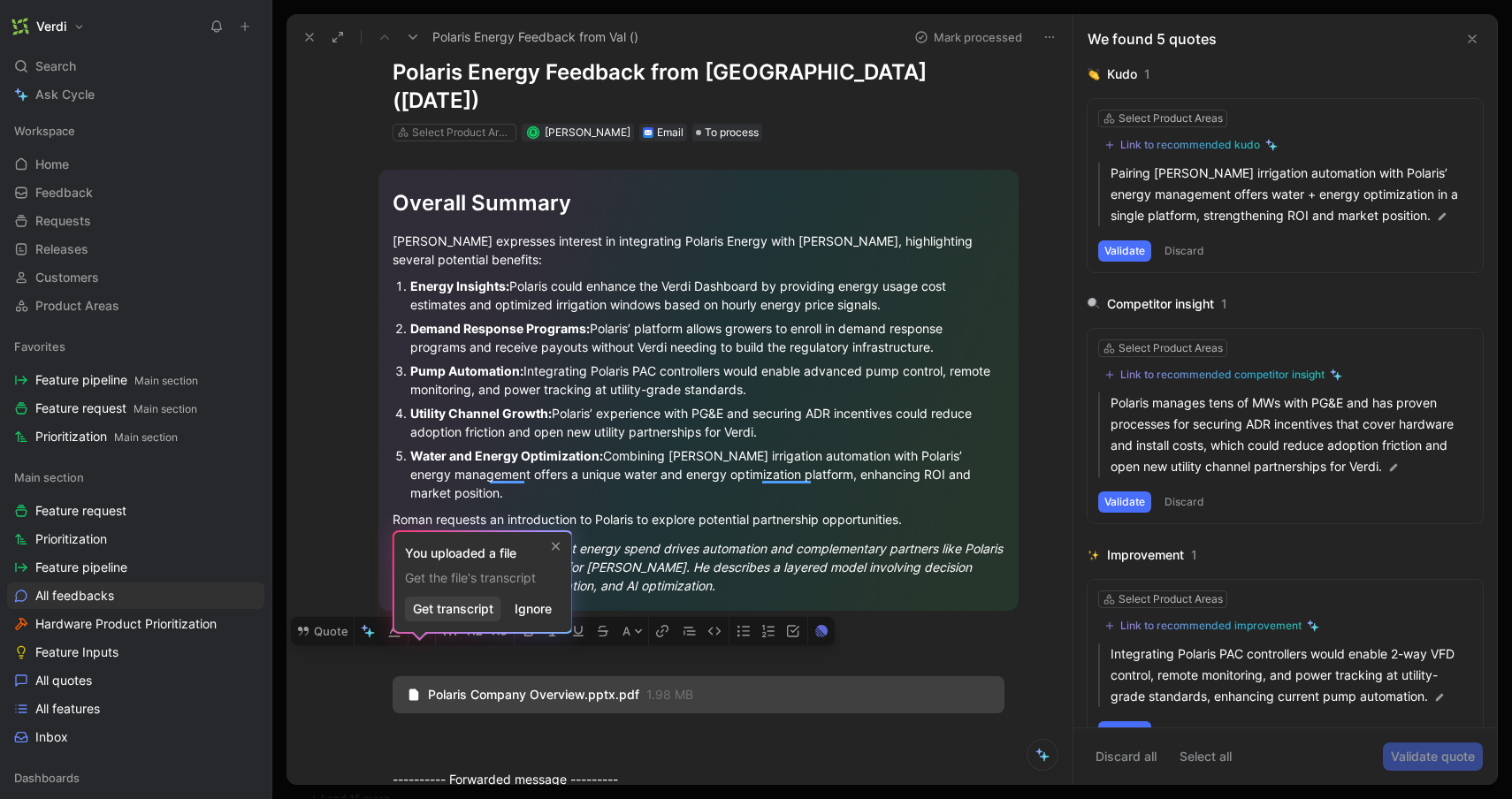
click at [472, 612] on span "Get transcript" at bounding box center [453, 609] width 80 height 21
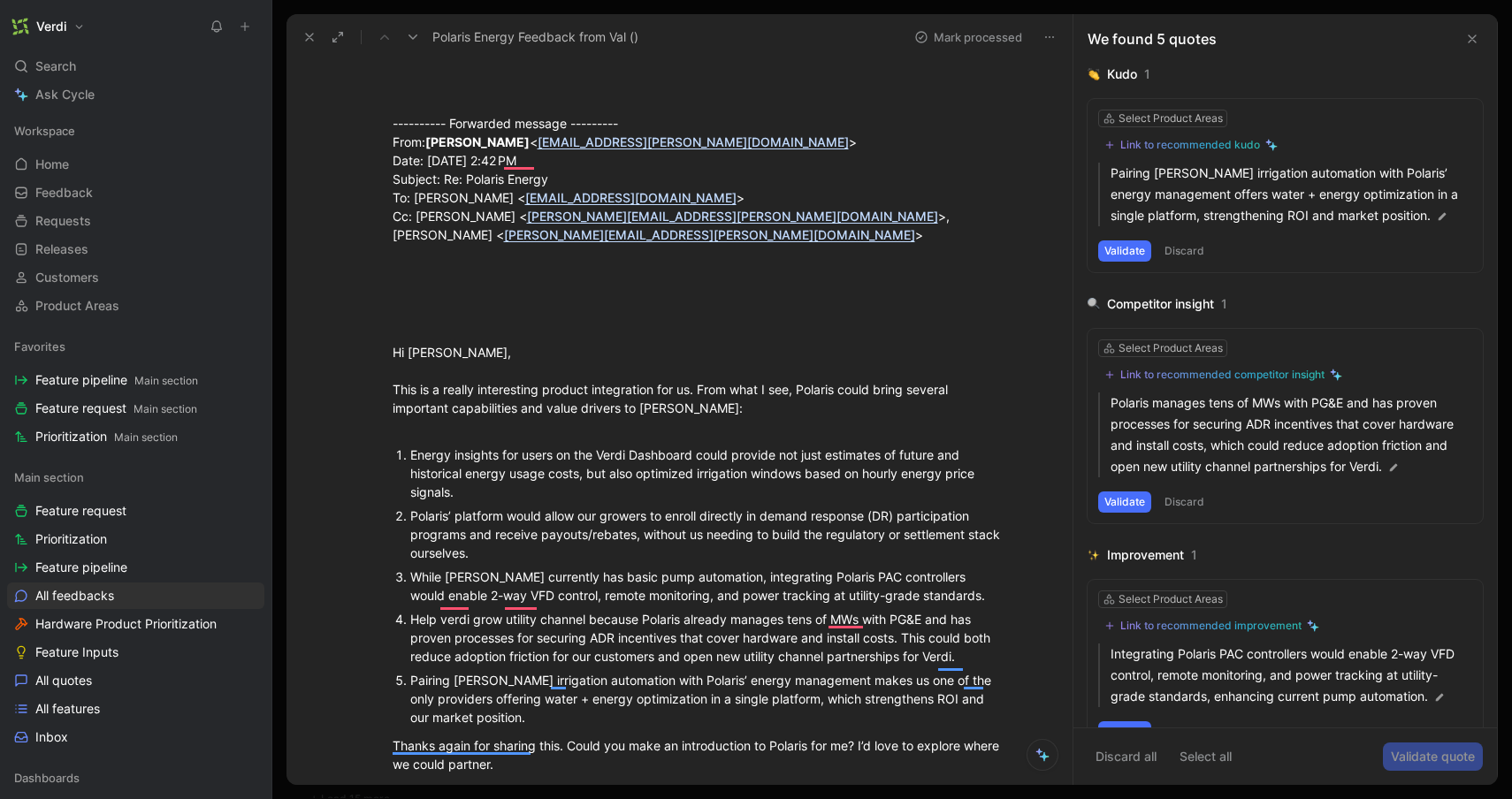
scroll to position [772, 0]
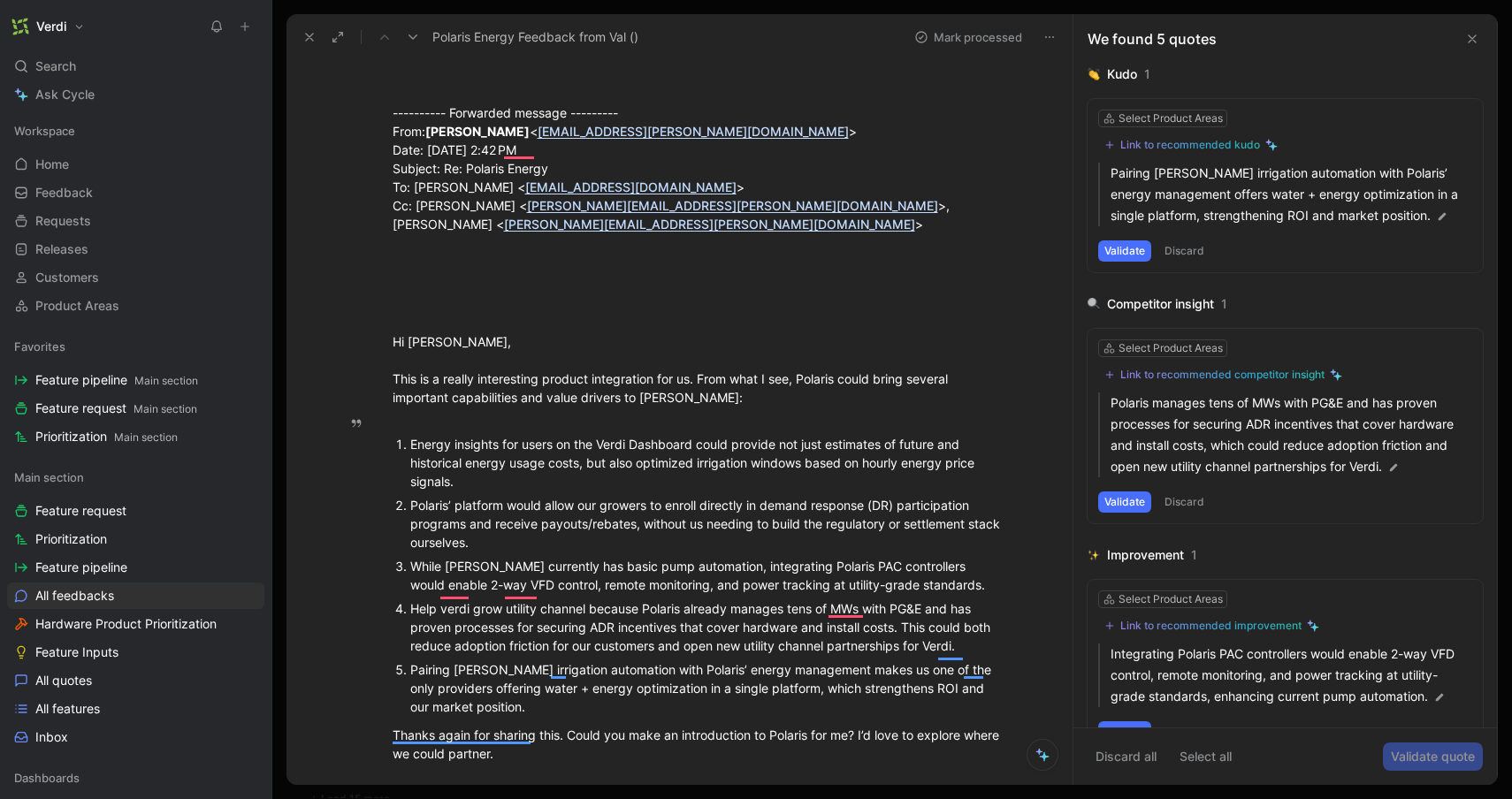
click at [929, 557] on div "While [PERSON_NAME] currently has basic pump automation, integrating Polaris PA…" at bounding box center [708, 575] width 595 height 37
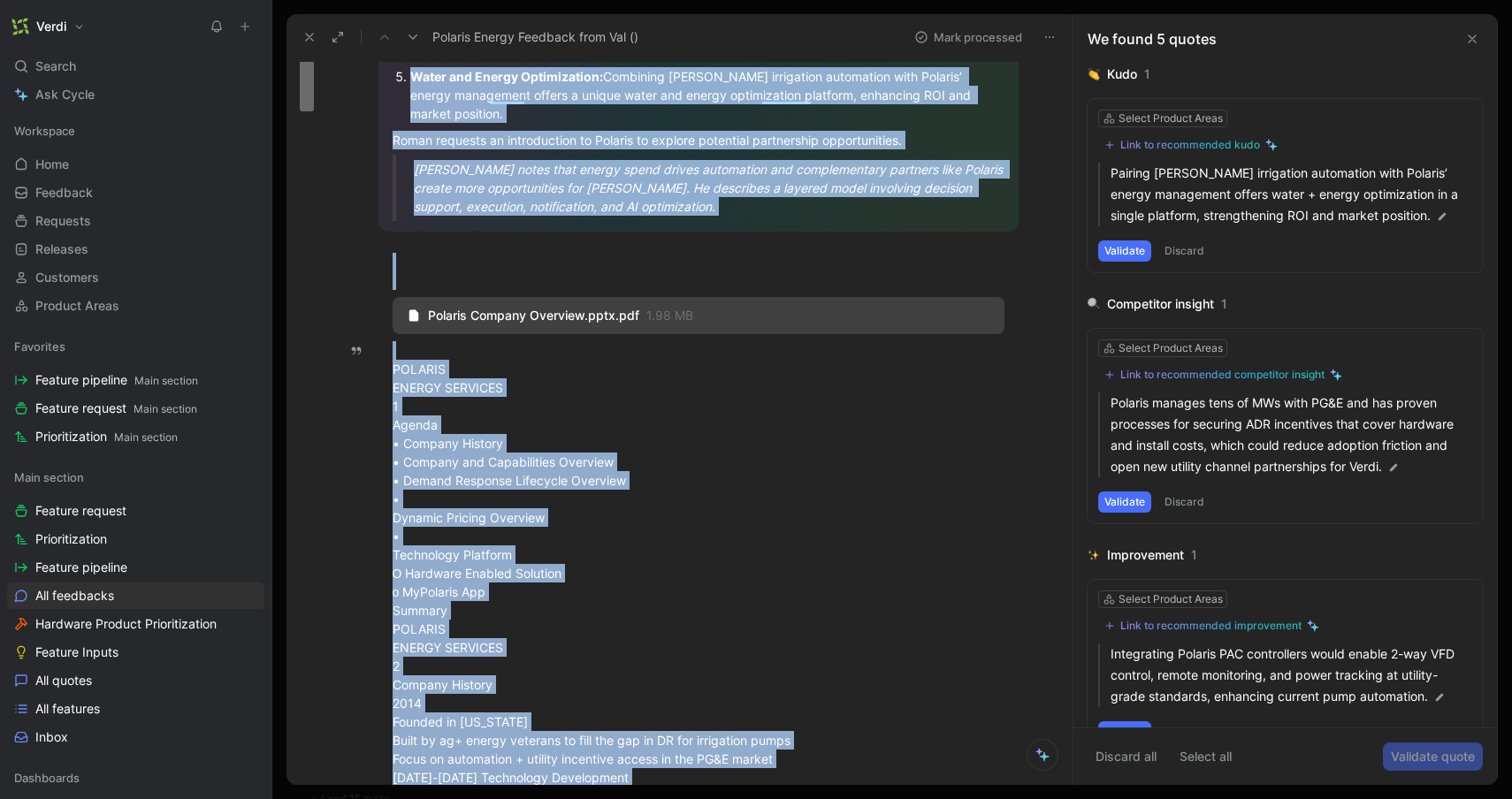
scroll to position [0, 0]
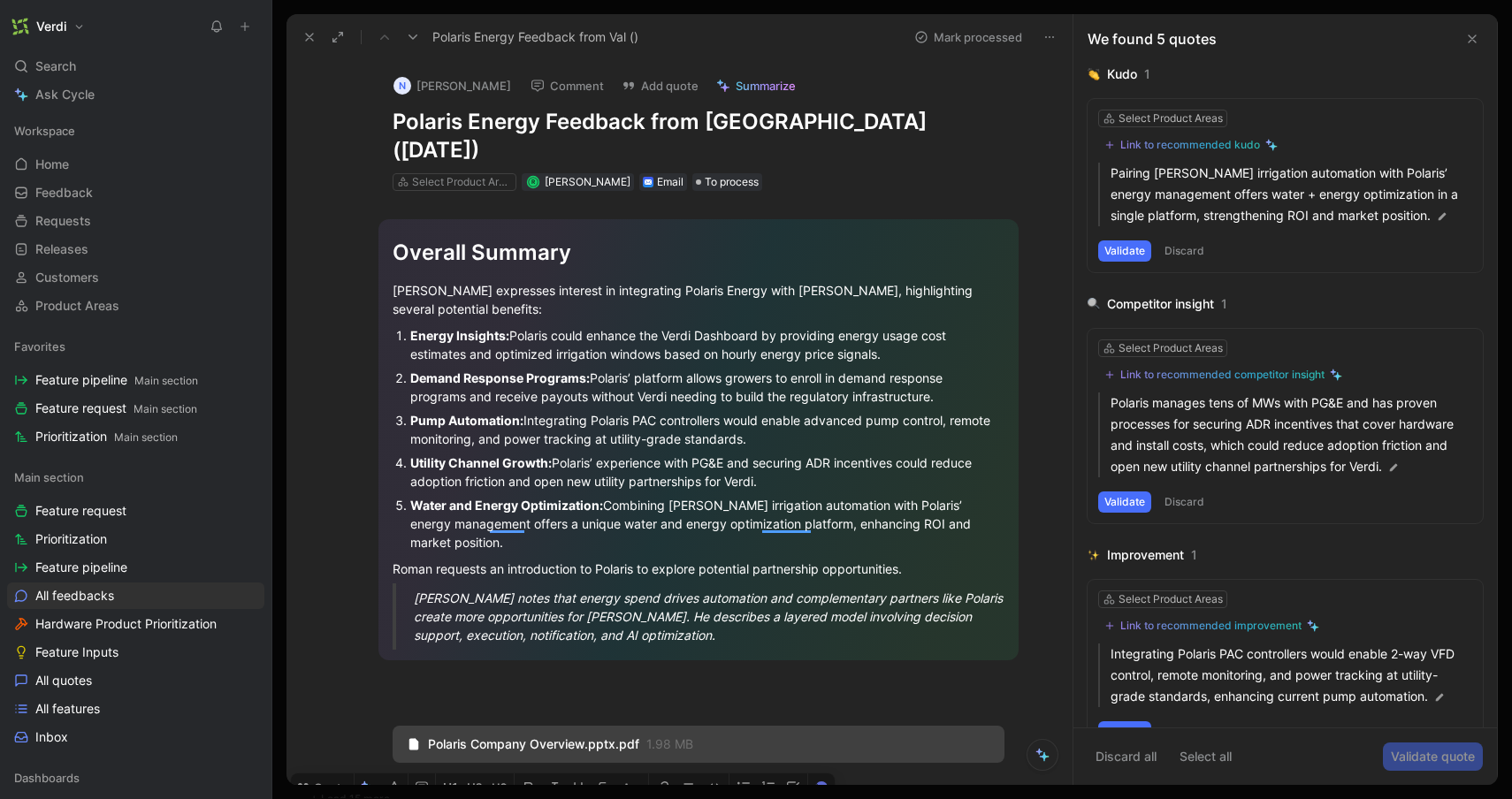
drag, startPoint x: 527, startPoint y: 439, endPoint x: 389, endPoint y: 760, distance: 349.4
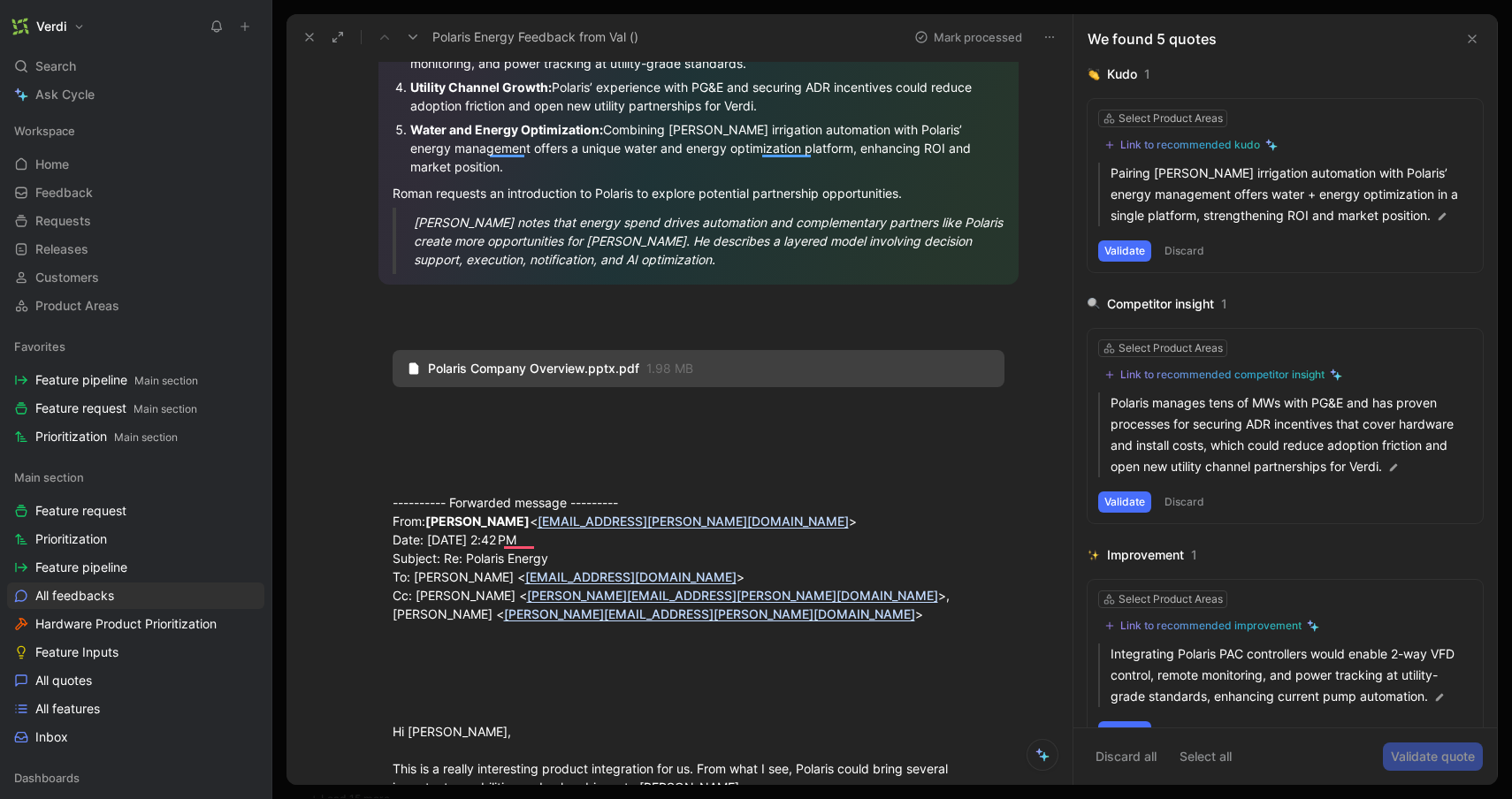
scroll to position [378, 0]
click at [437, 441] on div "To enrich screen reader interactions, please activate Accessibility in Grammarl…" at bounding box center [698, 459] width 612 height 37
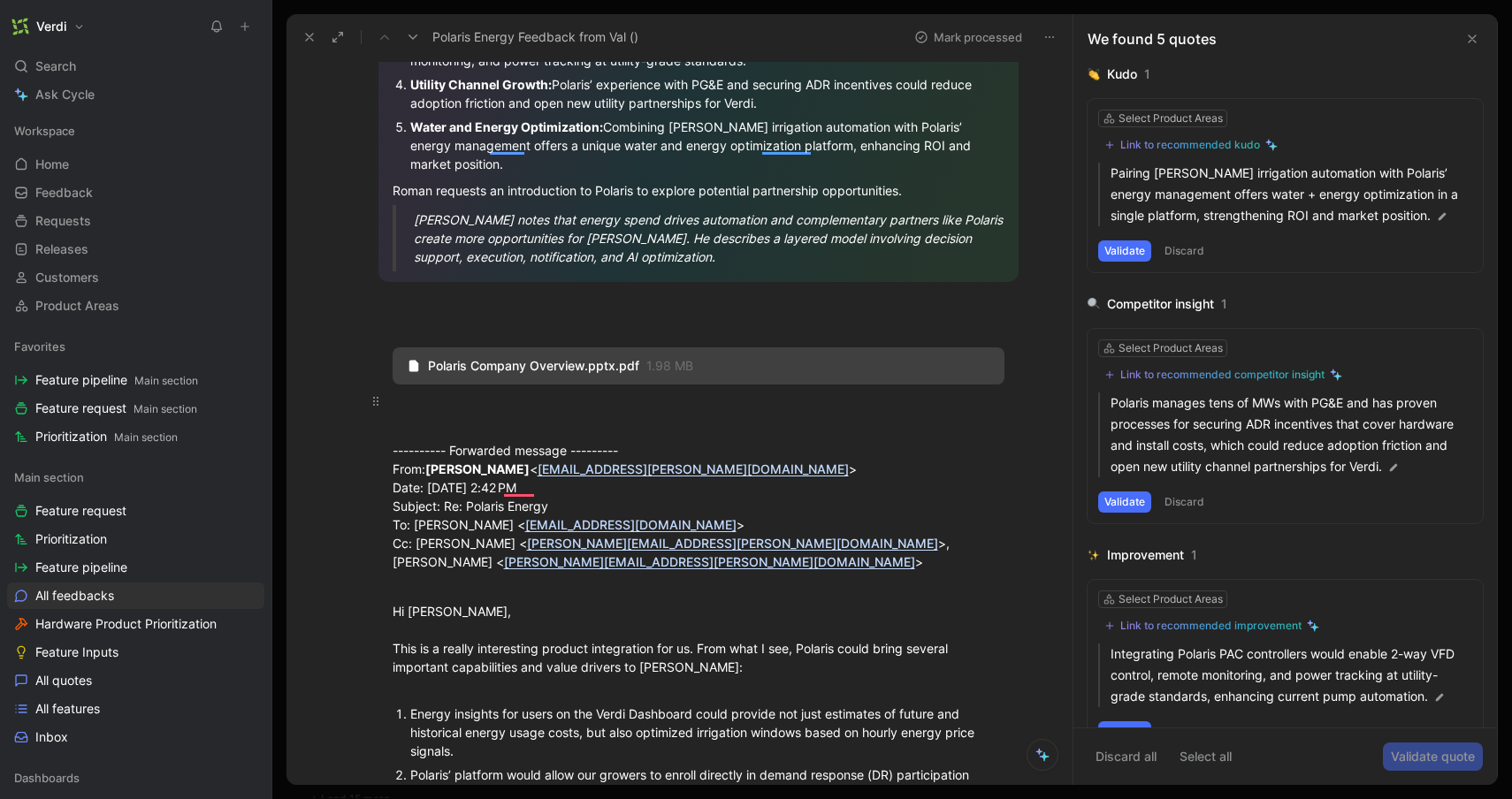
click at [496, 391] on div "To enrich screen reader interactions, please activate Accessibility in Grammarl…" at bounding box center [698, 409] width 612 height 37
click at [489, 391] on div "To enrich screen reader interactions, please activate Accessibility in Grammarl…" at bounding box center [698, 409] width 612 height 37
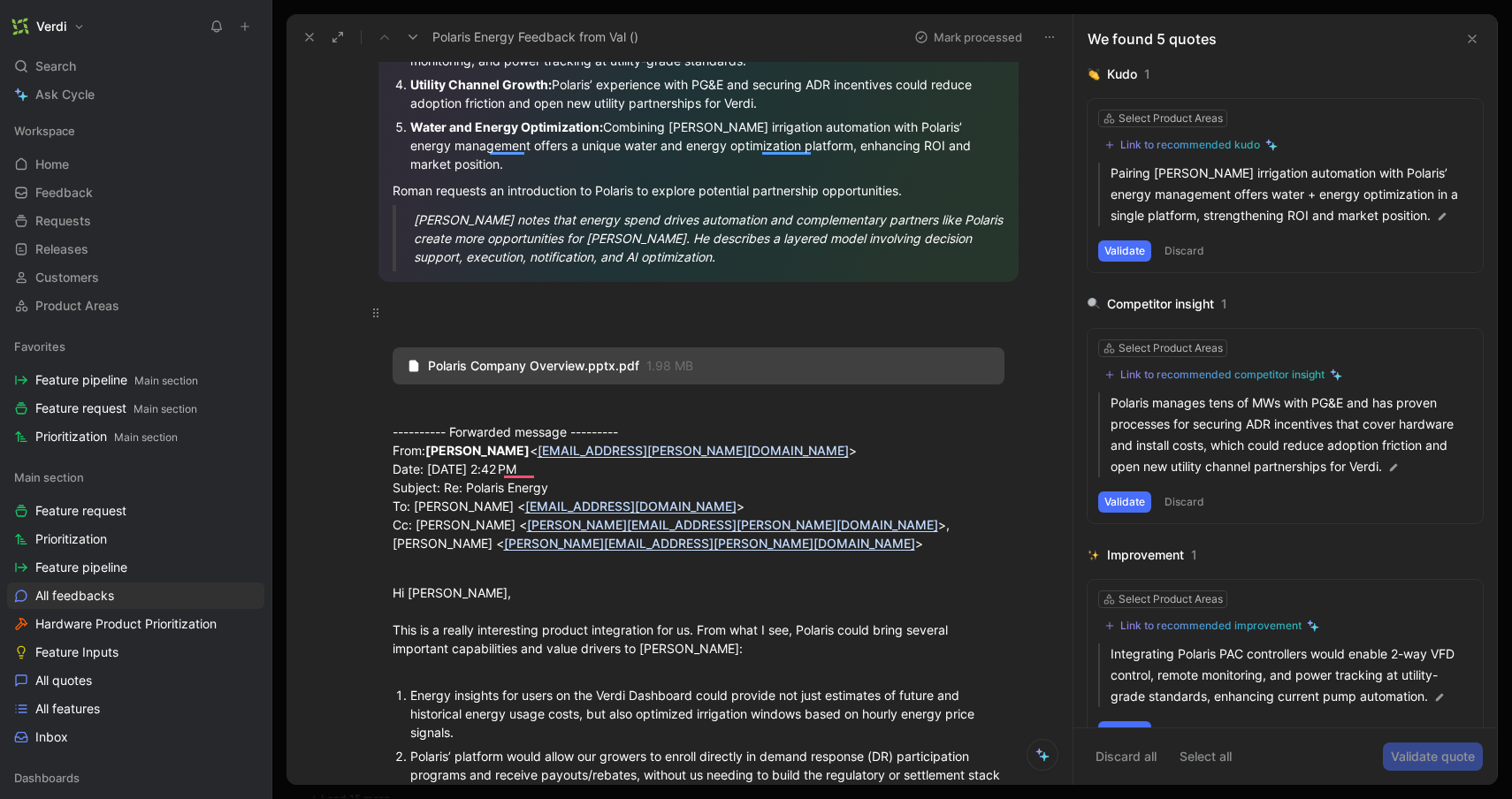
click at [454, 303] on div "To enrich screen reader interactions, please activate Accessibility in Grammarl…" at bounding box center [698, 321] width 612 height 37
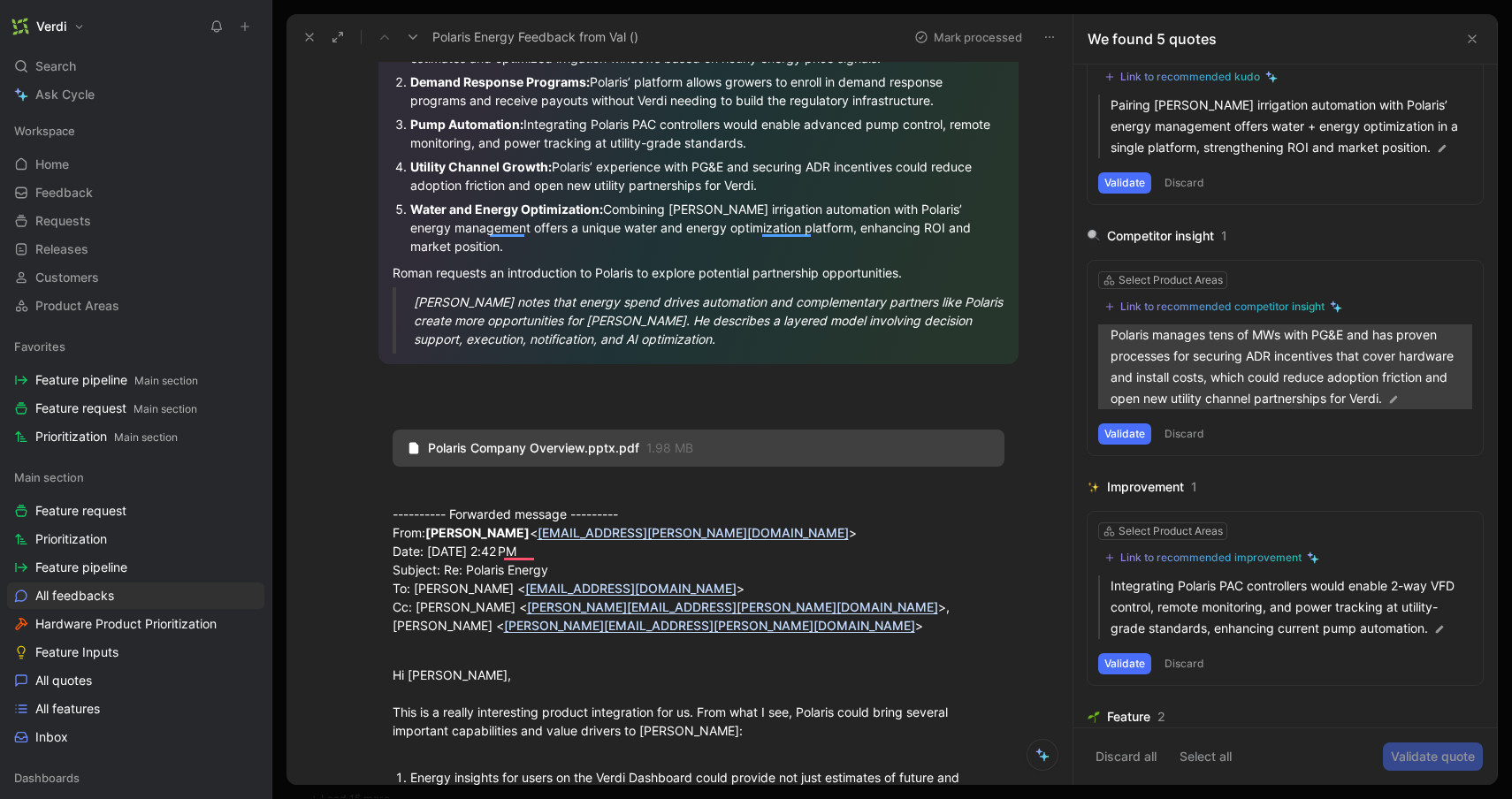
scroll to position [93, 0]
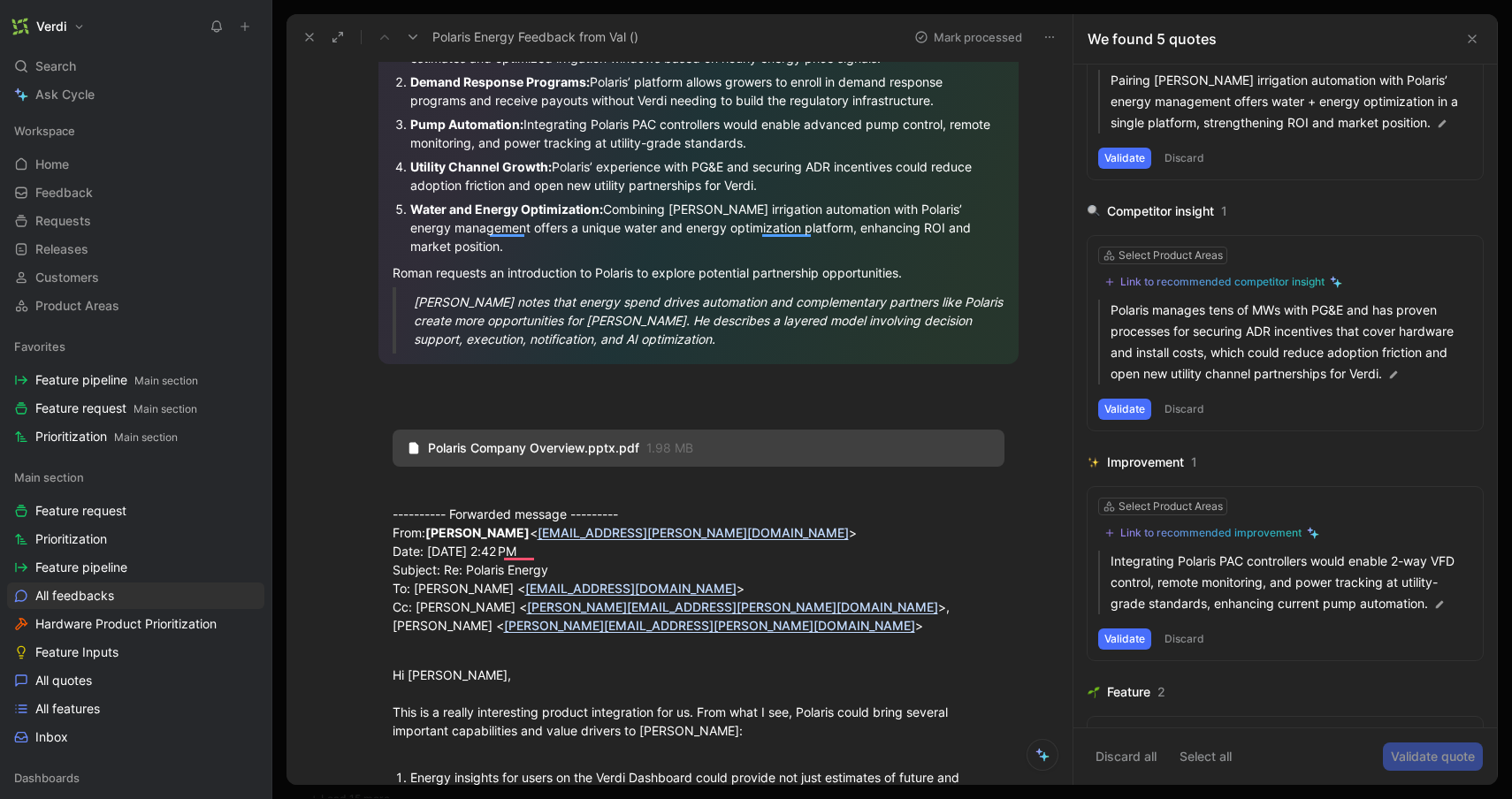
click at [1226, 537] on div "Link to recommended improvement" at bounding box center [1211, 532] width 181 height 14
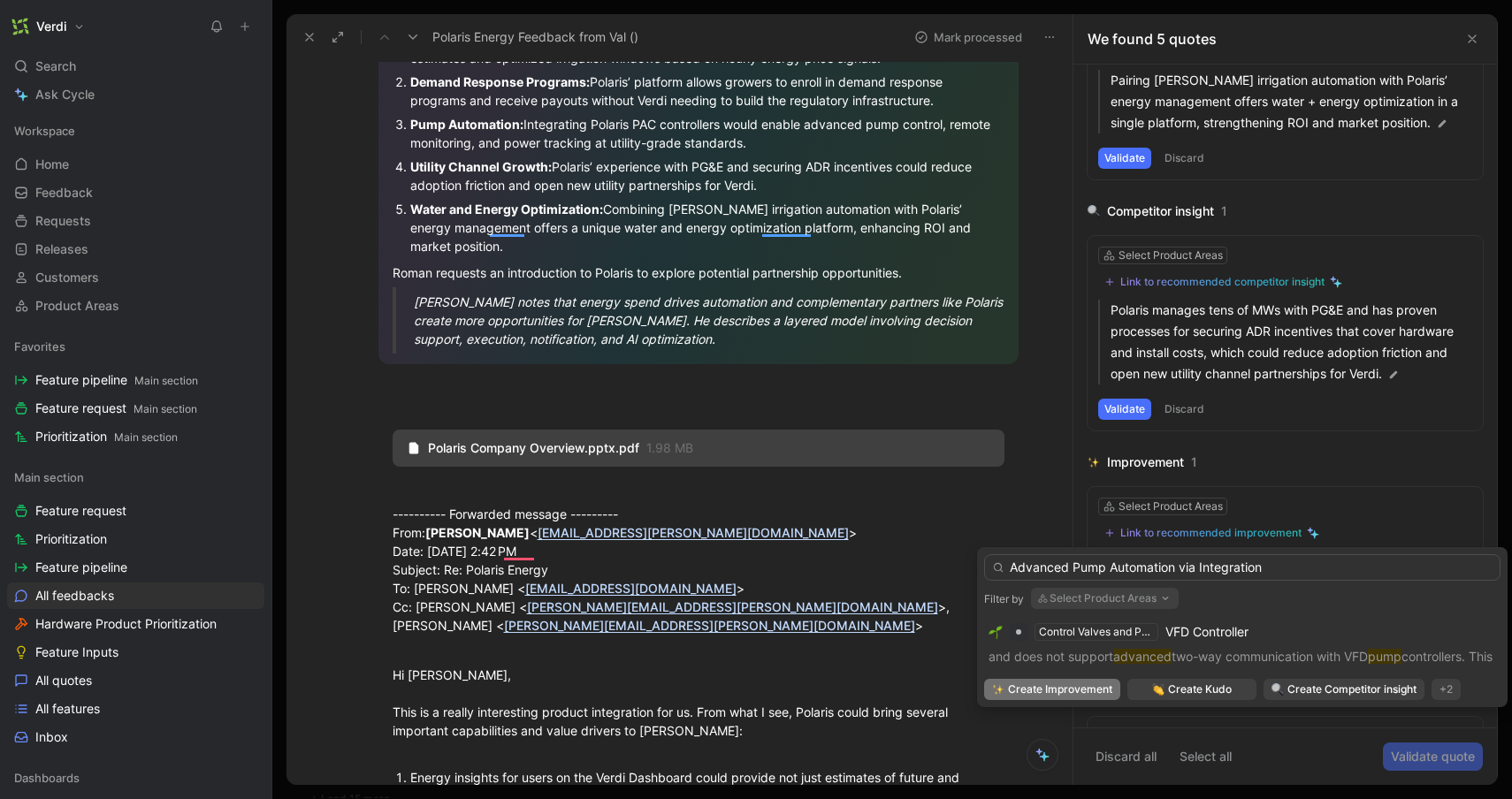
drag, startPoint x: 1198, startPoint y: 567, endPoint x: 992, endPoint y: 558, distance: 206.2
click at [992, 558] on input "Advanced Pump Automation via Integration" at bounding box center [1242, 568] width 516 height 27
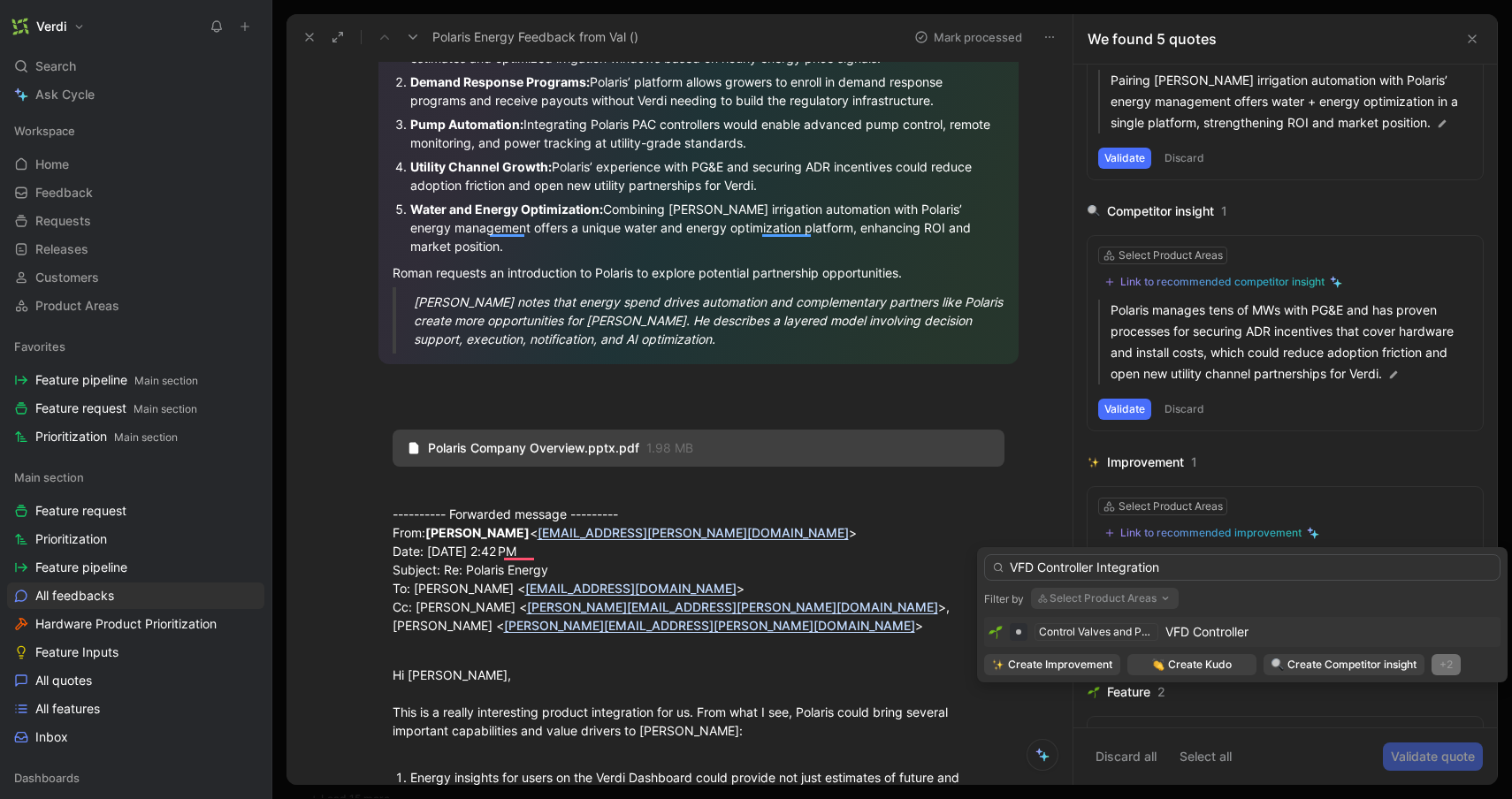
type input "VFD Controller Integration"
click at [1446, 660] on div "+2" at bounding box center [1445, 665] width 30 height 21
click at [1404, 732] on div "Feature" at bounding box center [1446, 726] width 104 height 21
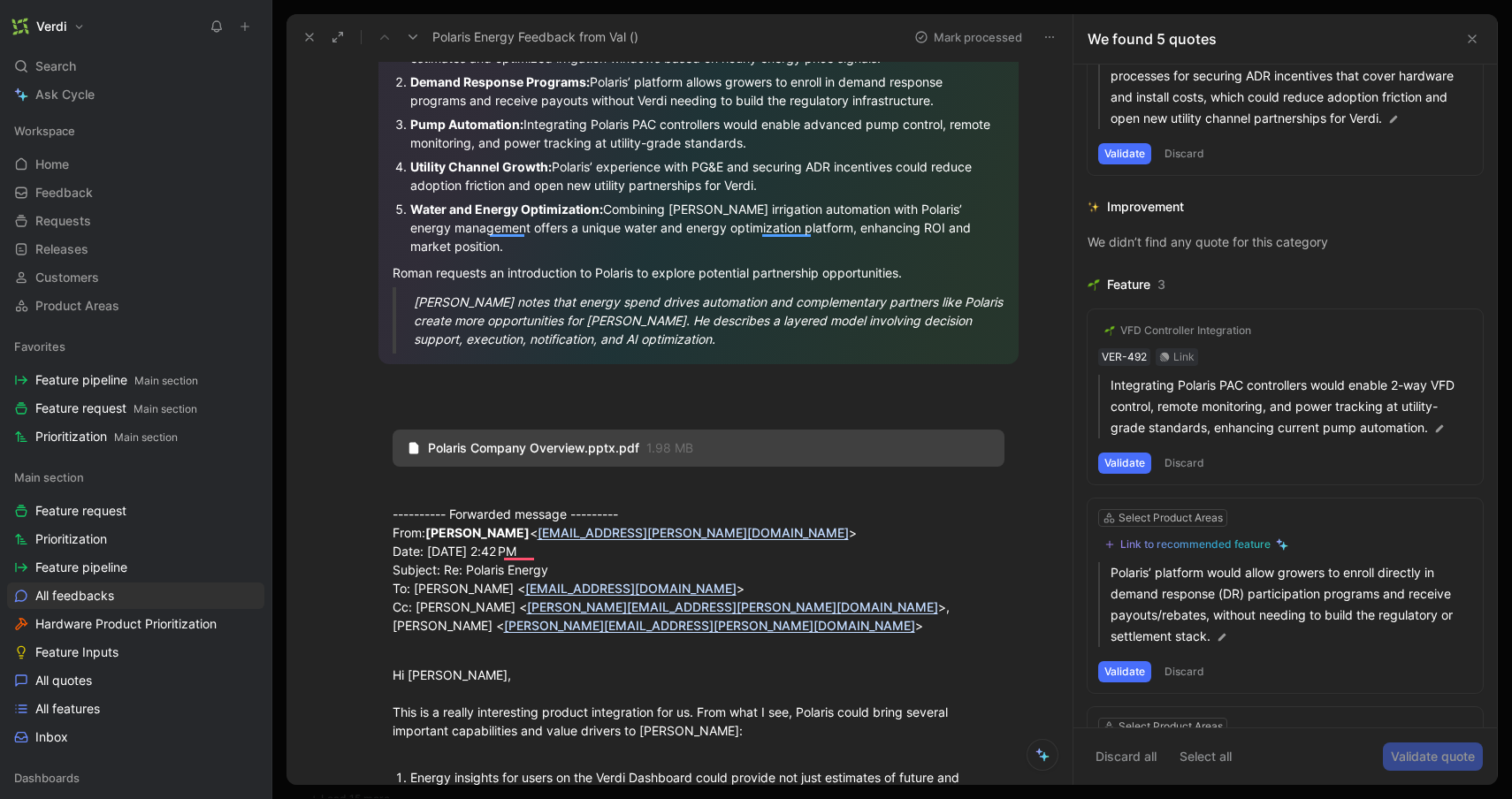
scroll to position [350, 0]
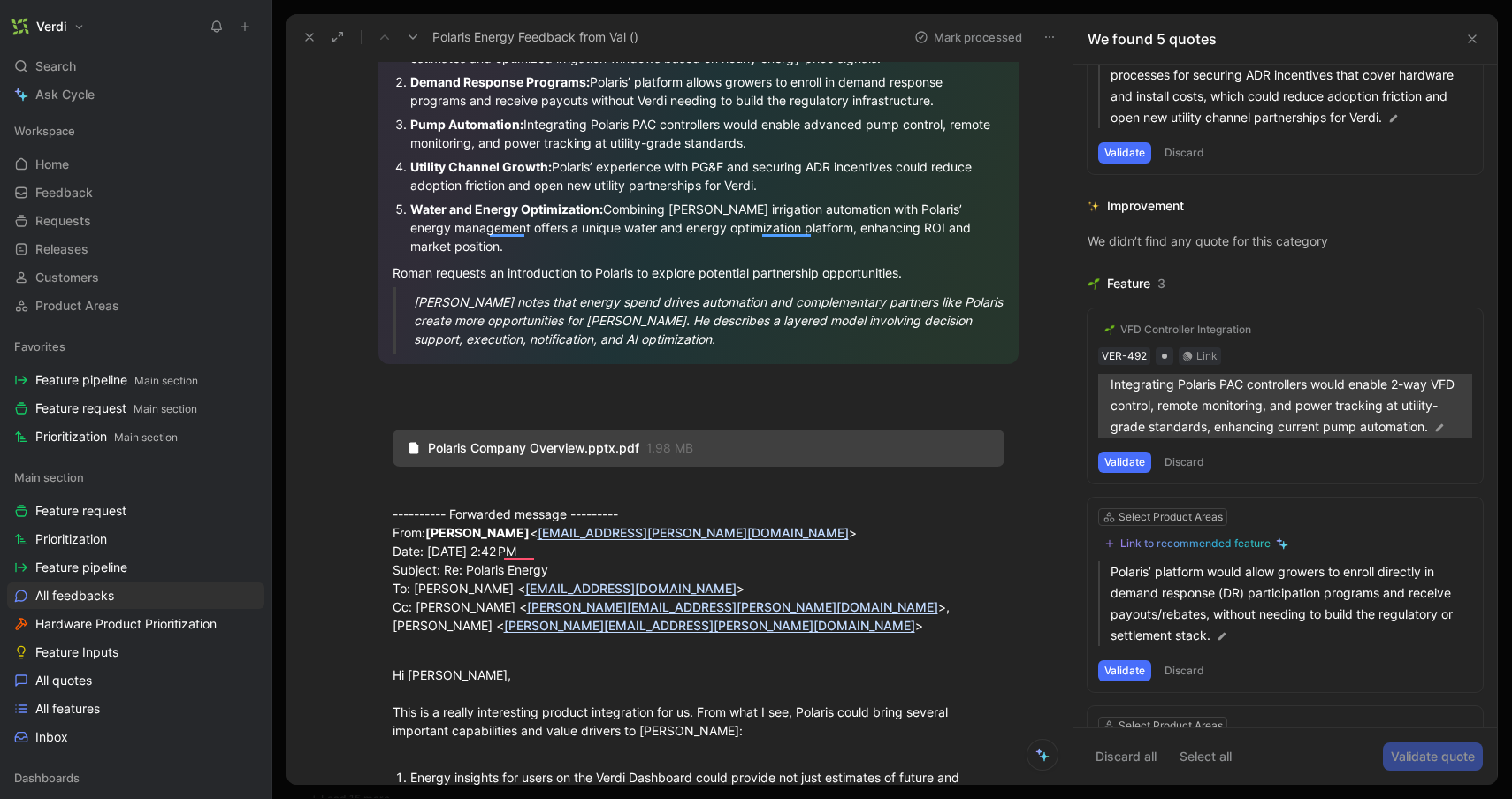
click at [1353, 410] on p "Integrating Polaris PAC controllers would enable 2-way VFD control, remote moni…" at bounding box center [1291, 406] width 362 height 64
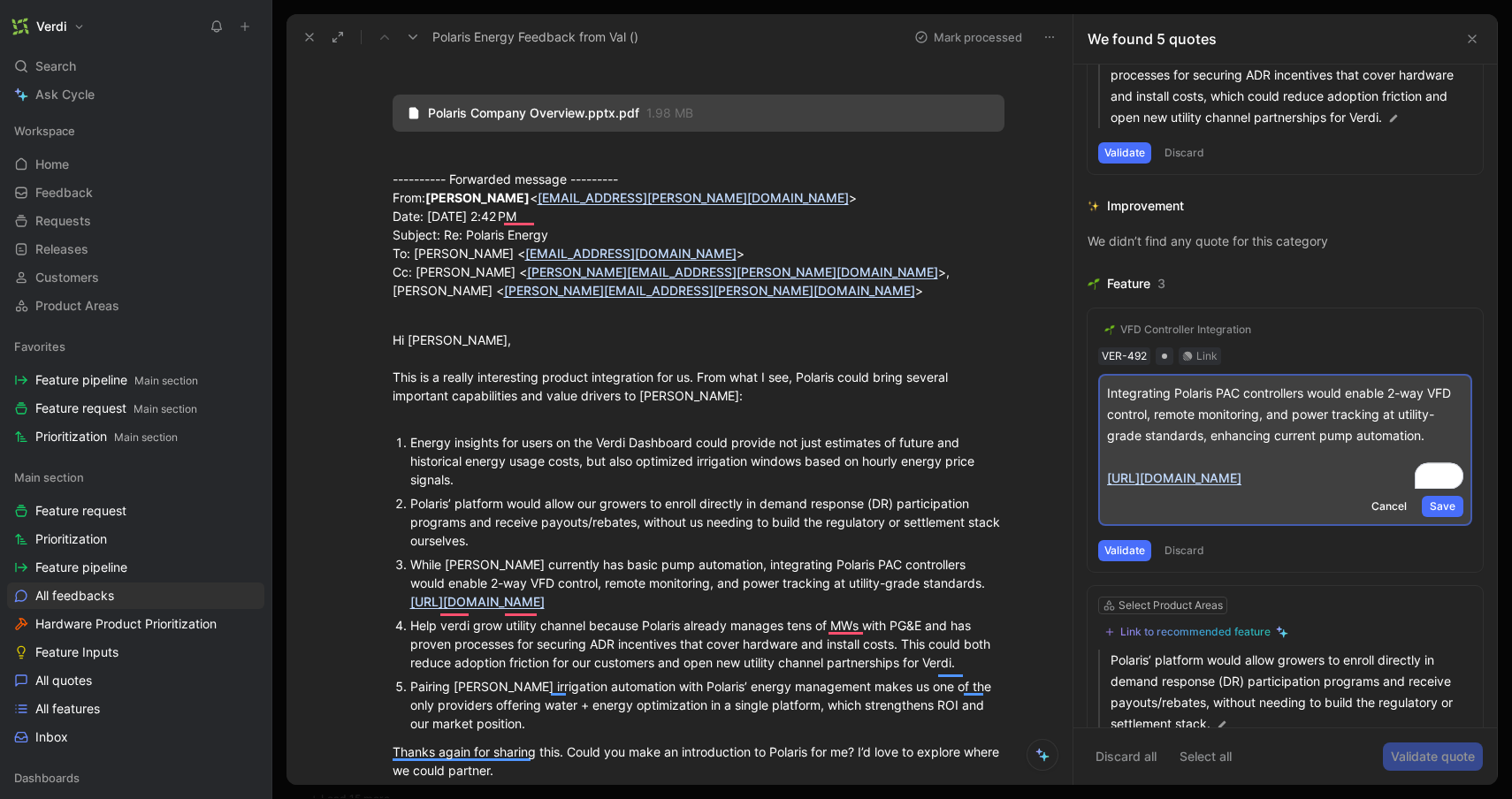
scroll to position [663, 0]
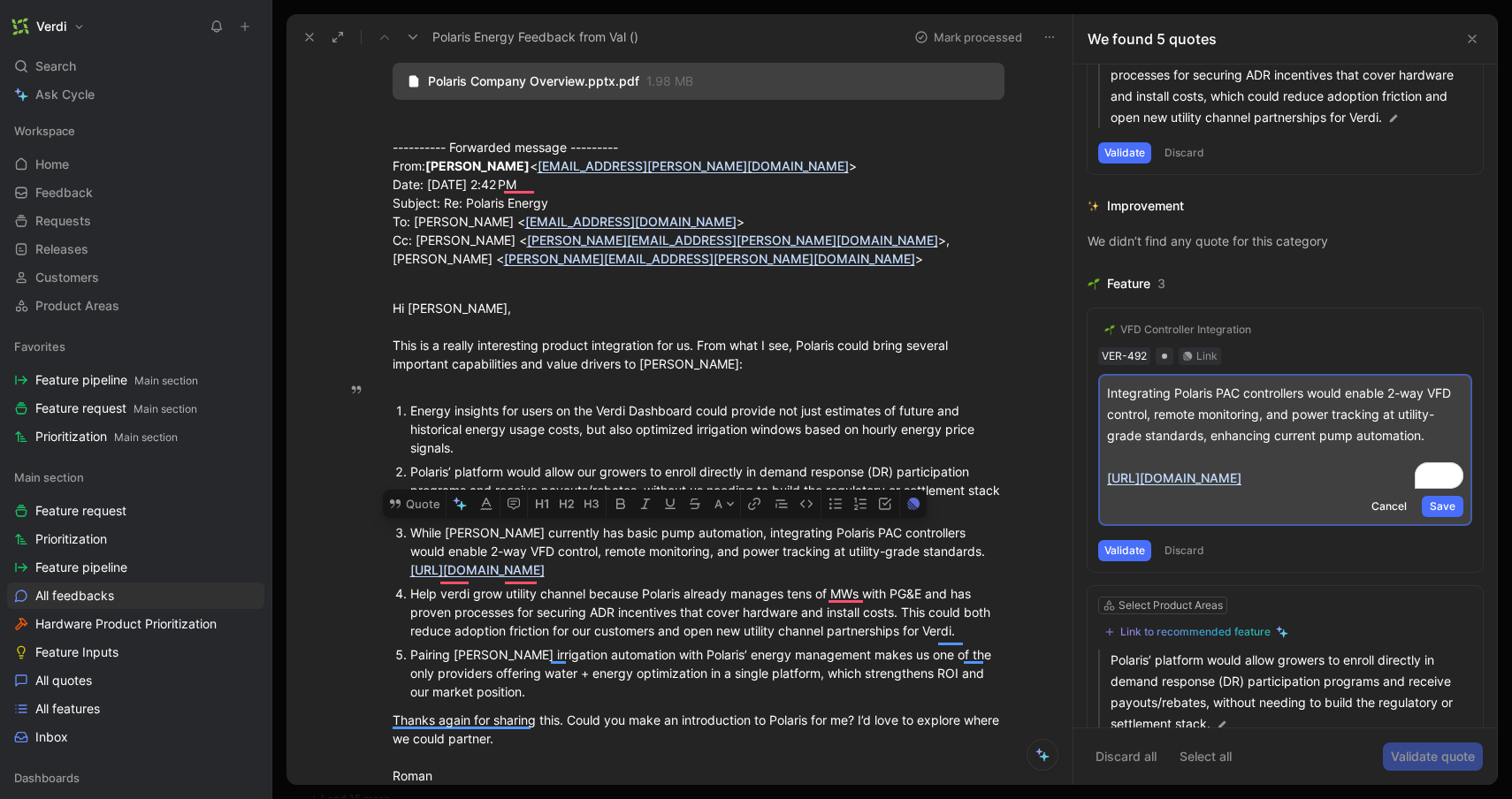
drag, startPoint x: 917, startPoint y: 506, endPoint x: 412, endPoint y: 487, distance: 505.4
click at [412, 523] on div "While [PERSON_NAME] currently has basic pump automation, integrating Polaris PA…" at bounding box center [708, 550] width 595 height 55
copy div "While [PERSON_NAME] currently has basic pump automation, integrating Polaris PA…"
click at [1448, 440] on p "Integrating Polaris PAC controllers would enable 2-way VFD control, remote moni…" at bounding box center [1285, 435] width 356 height 106
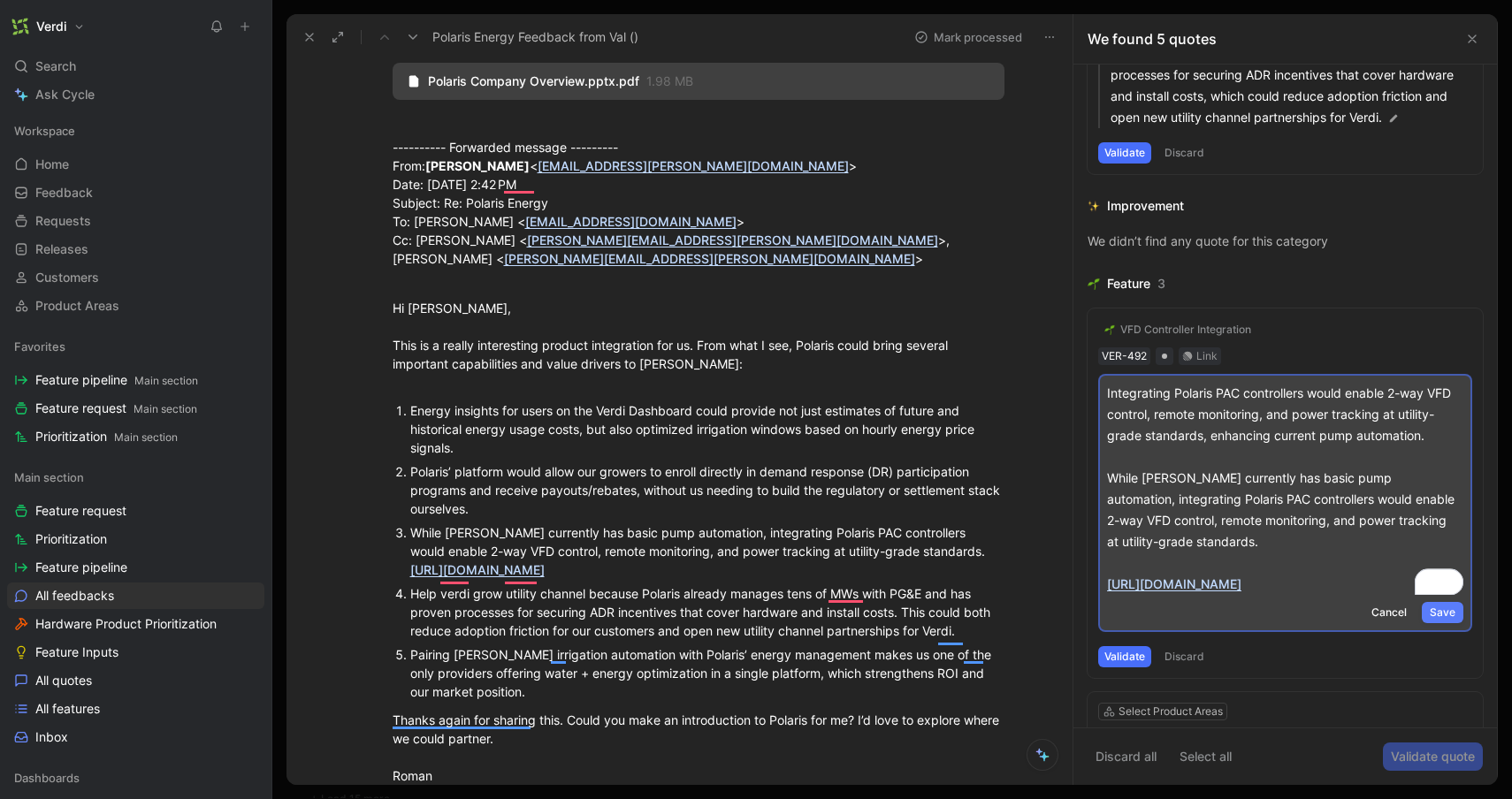
click at [1443, 614] on span "Save" at bounding box center [1441, 612] width 26 height 18
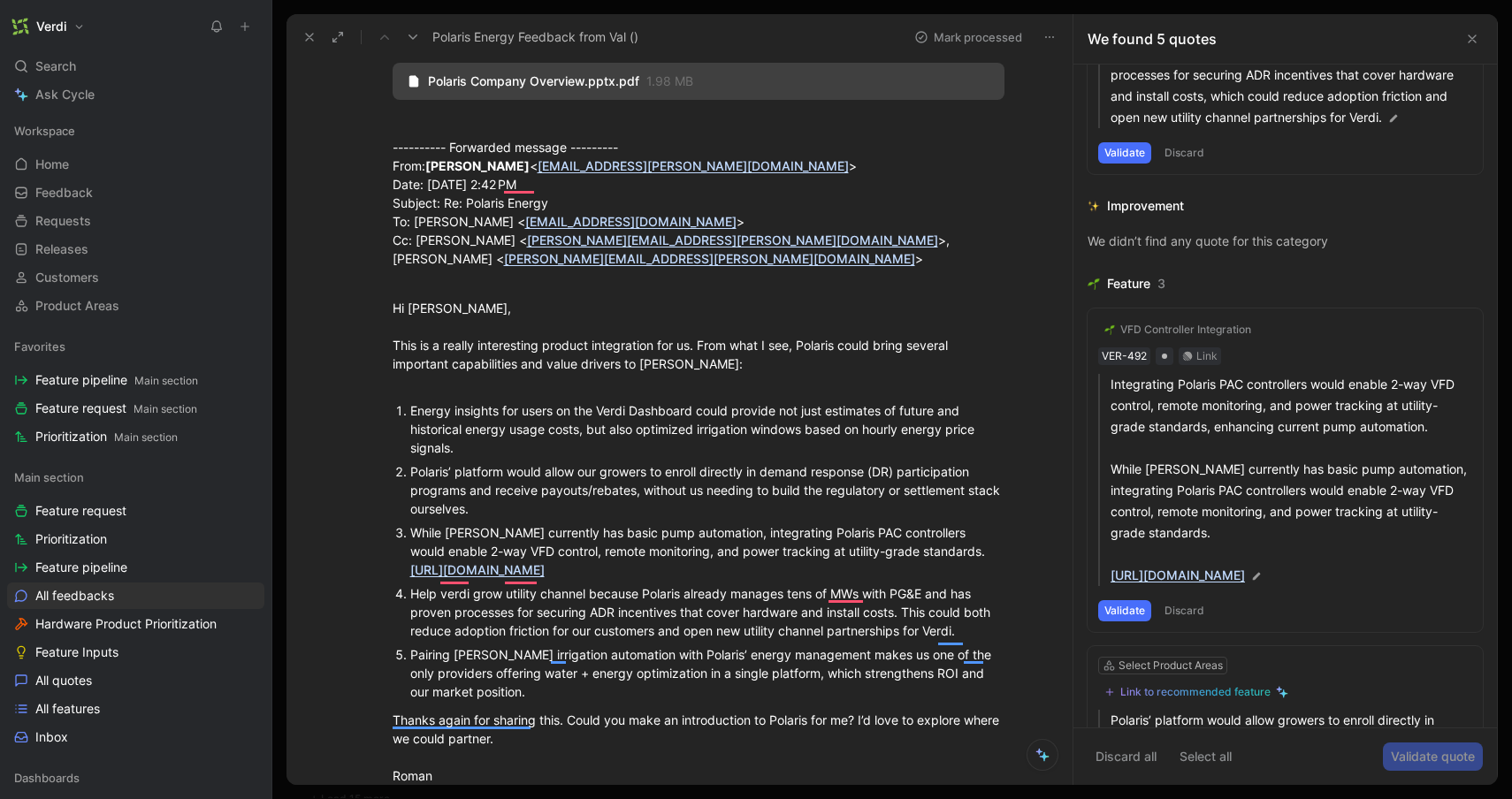
click at [1119, 612] on button "Validate" at bounding box center [1124, 610] width 53 height 21
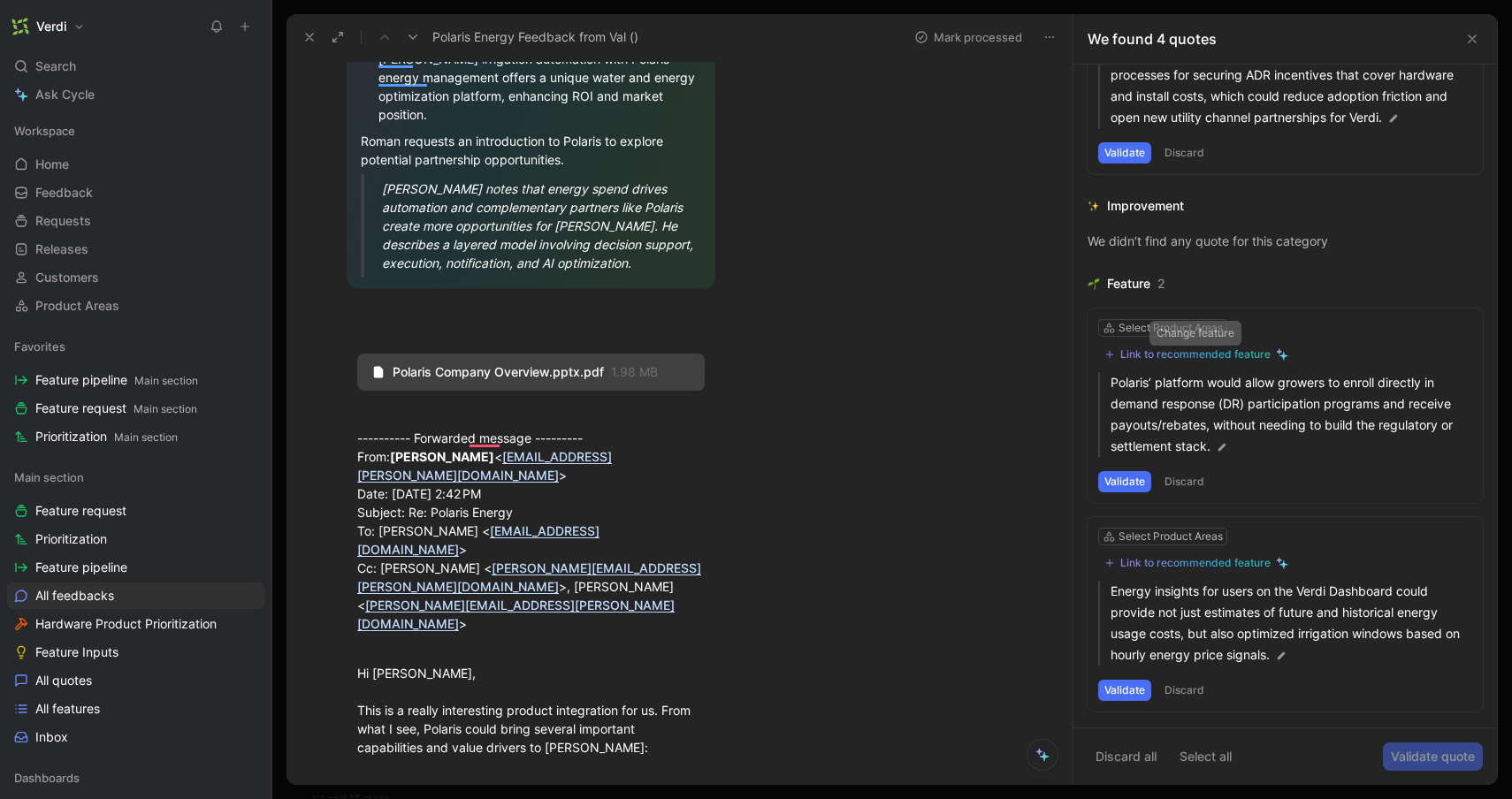
click at [1172, 349] on div "Link to recommended feature" at bounding box center [1196, 354] width 151 height 14
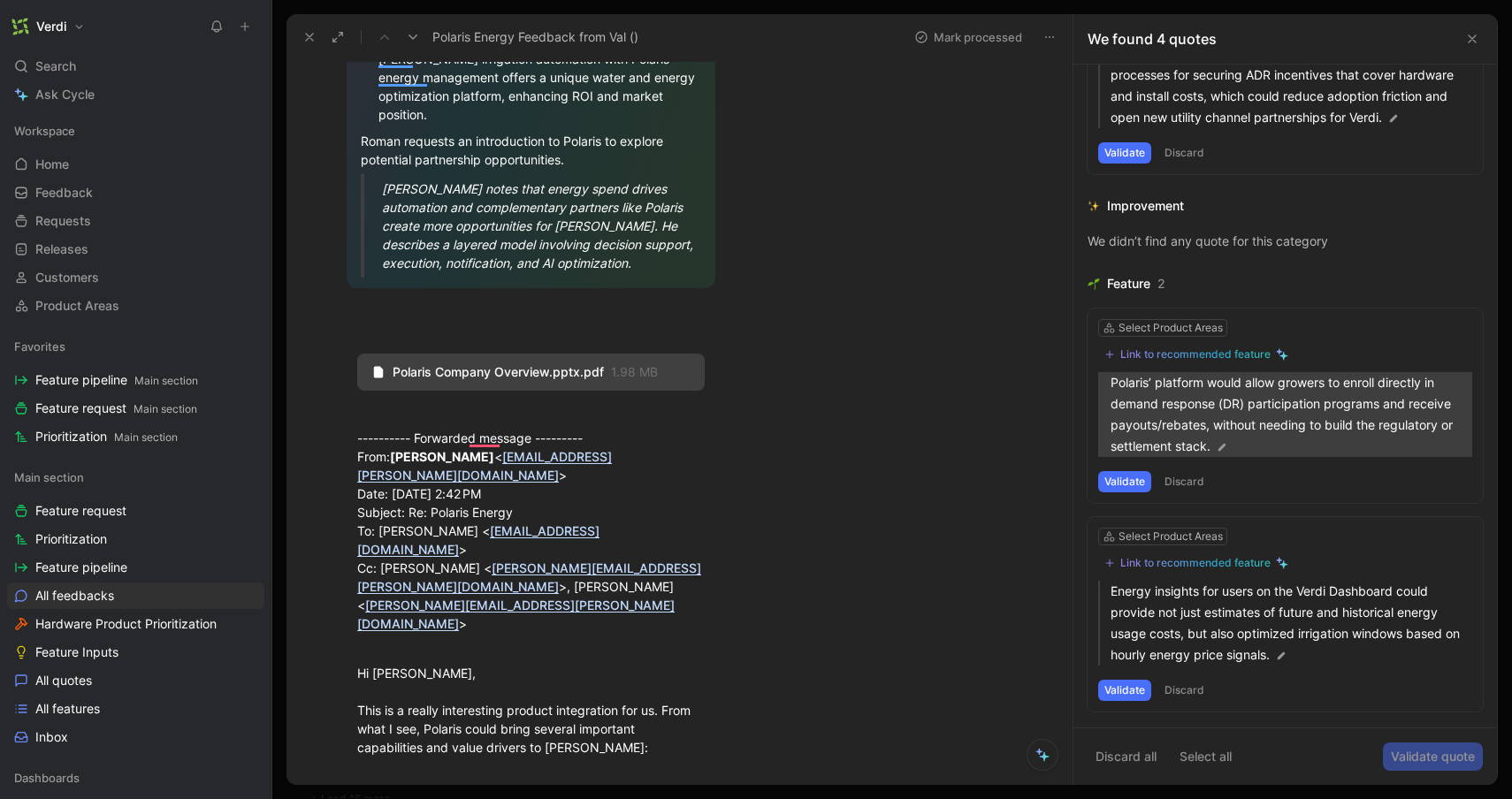
click at [1181, 410] on p "Polaris’ platform would allow growers to enroll directly in demand response (DR…" at bounding box center [1291, 414] width 362 height 85
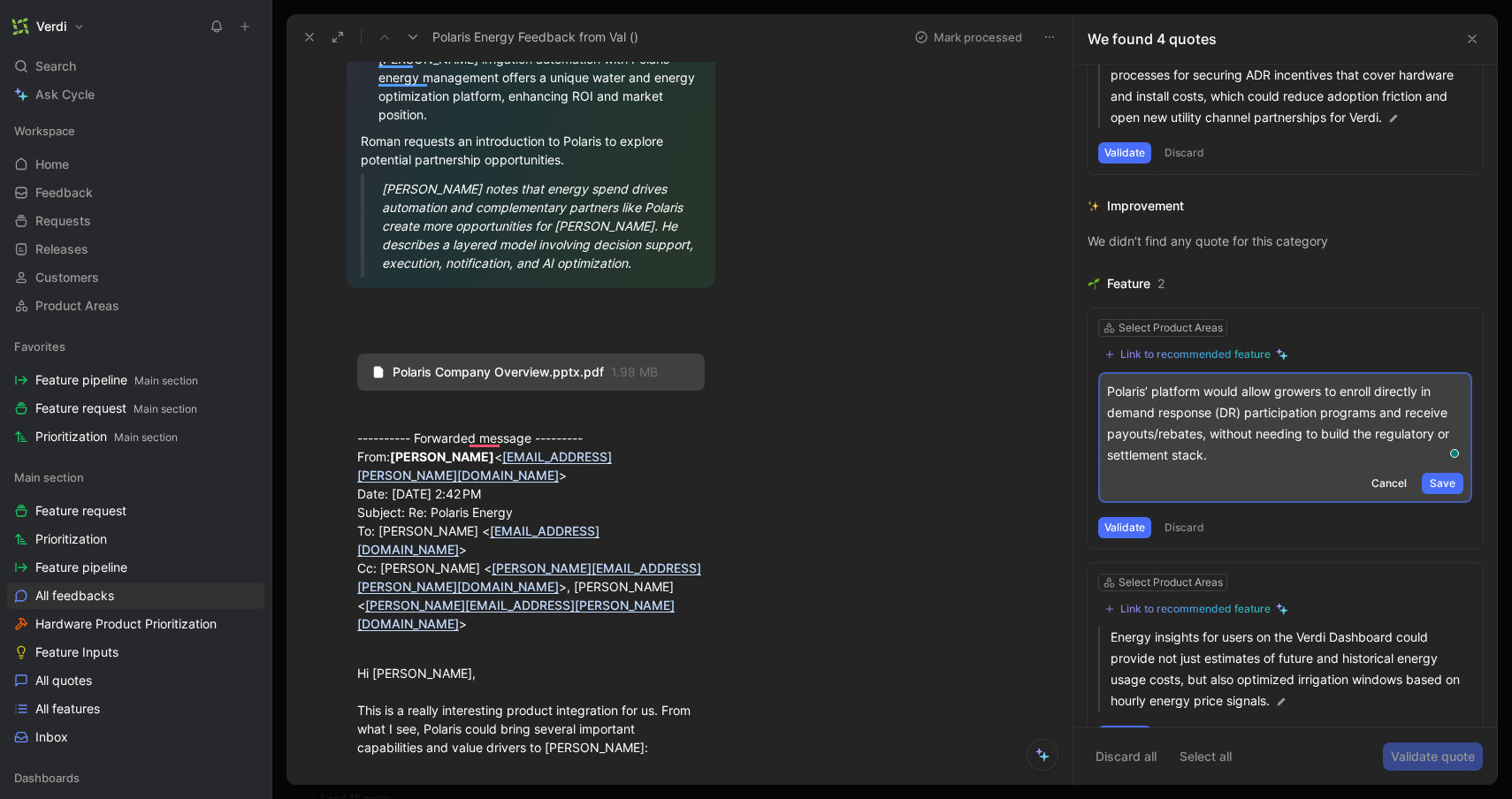
drag, startPoint x: 1233, startPoint y: 457, endPoint x: 1106, endPoint y: 390, distance: 143.6
click at [1107, 390] on p "Polaris’ platform would allow growers to enroll directly in demand response (DR…" at bounding box center [1285, 423] width 356 height 85
copy p "Polaris’ platform would allow growers to enroll directly in demand response (DR…"
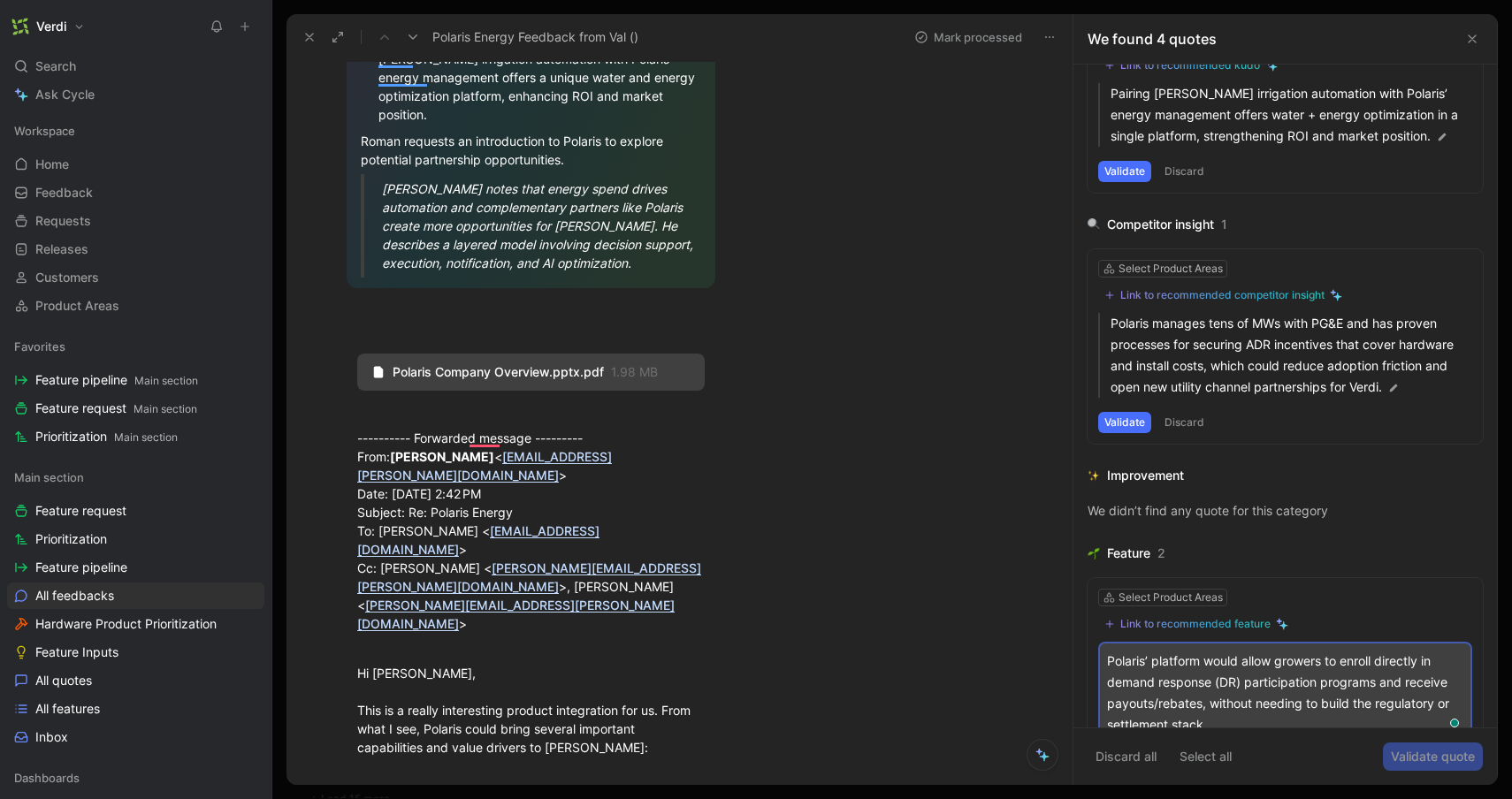
scroll to position [472, 0]
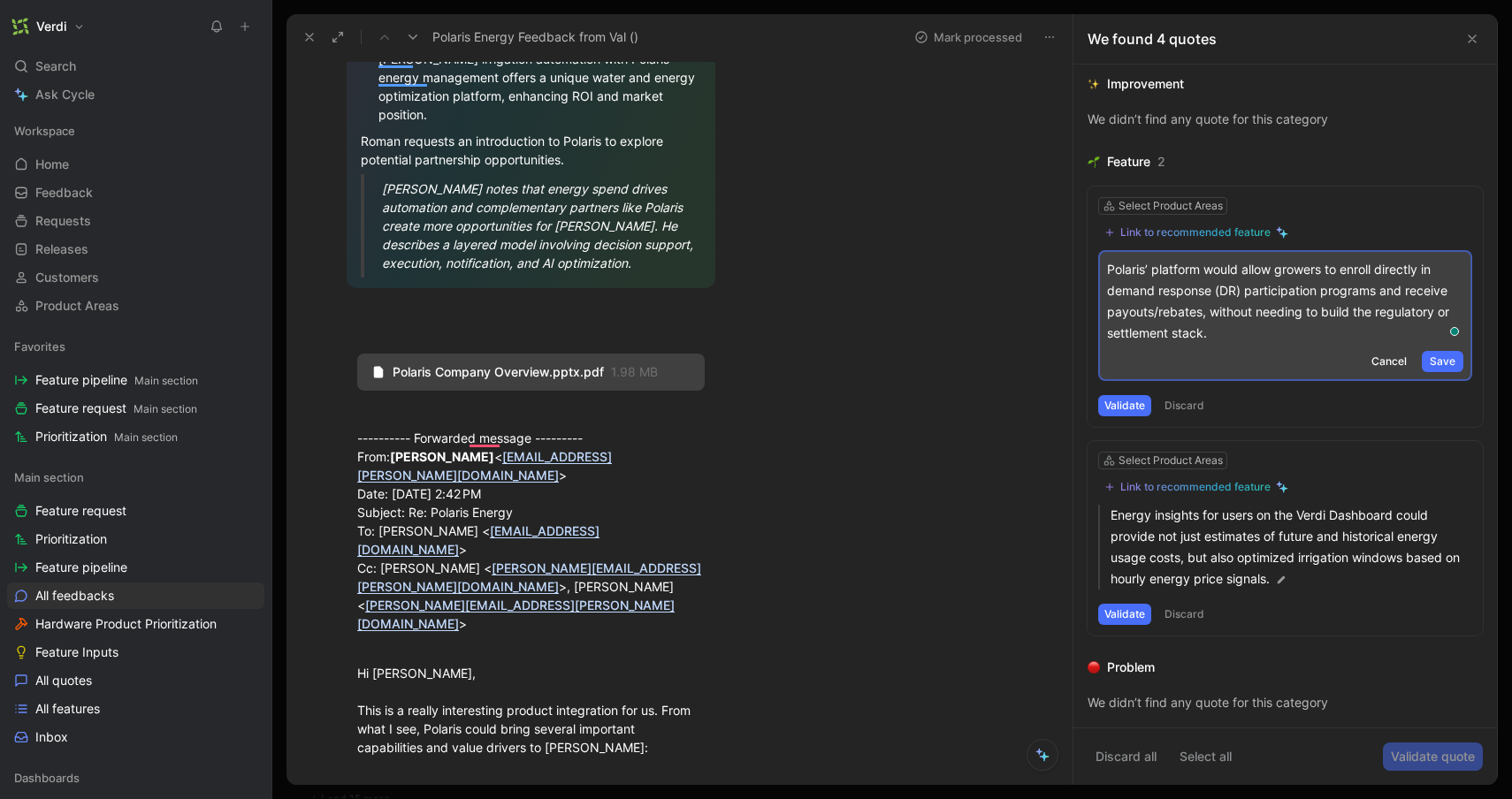
click at [1382, 364] on span "Cancel" at bounding box center [1388, 361] width 35 height 18
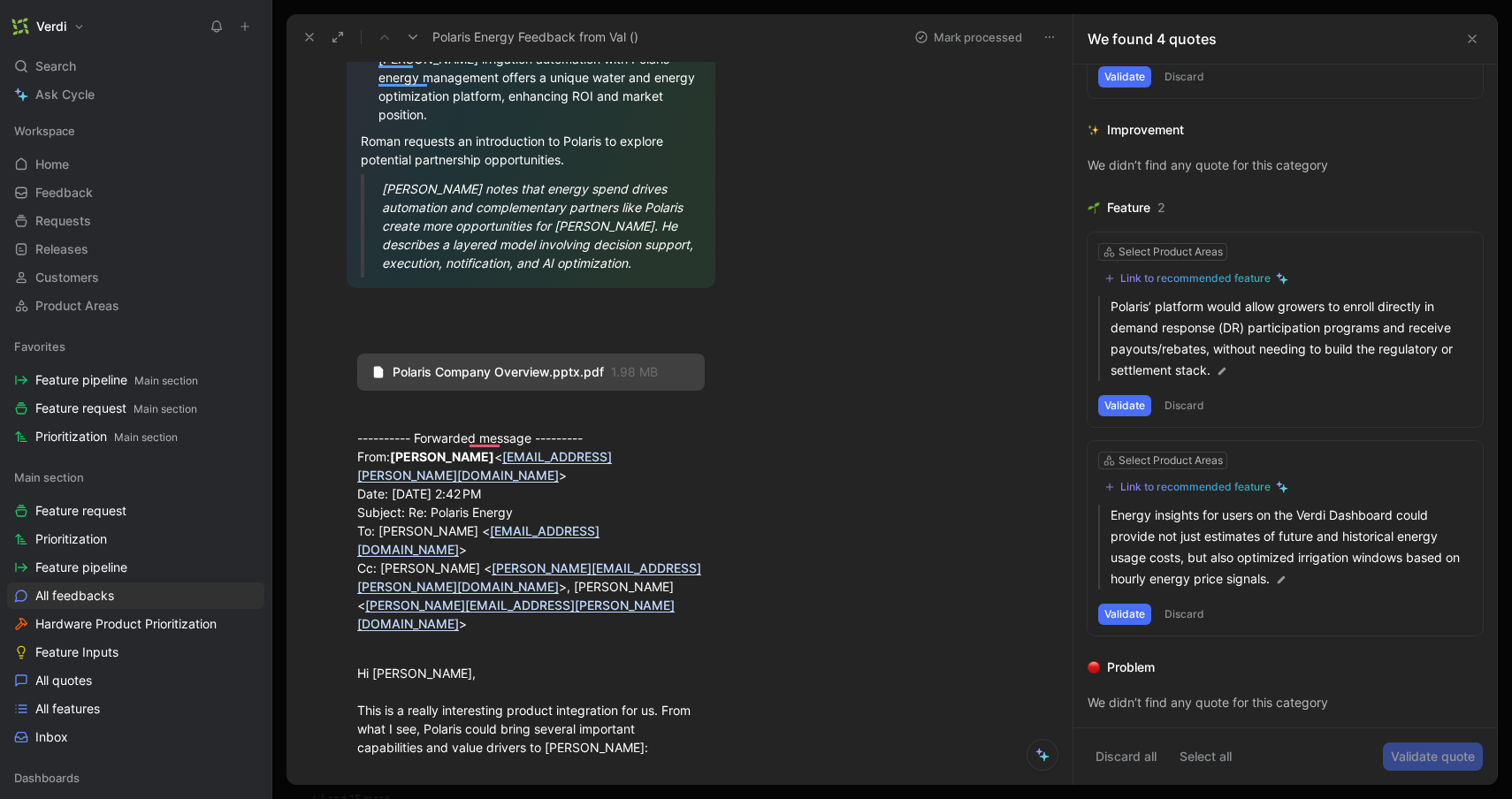
scroll to position [426, 0]
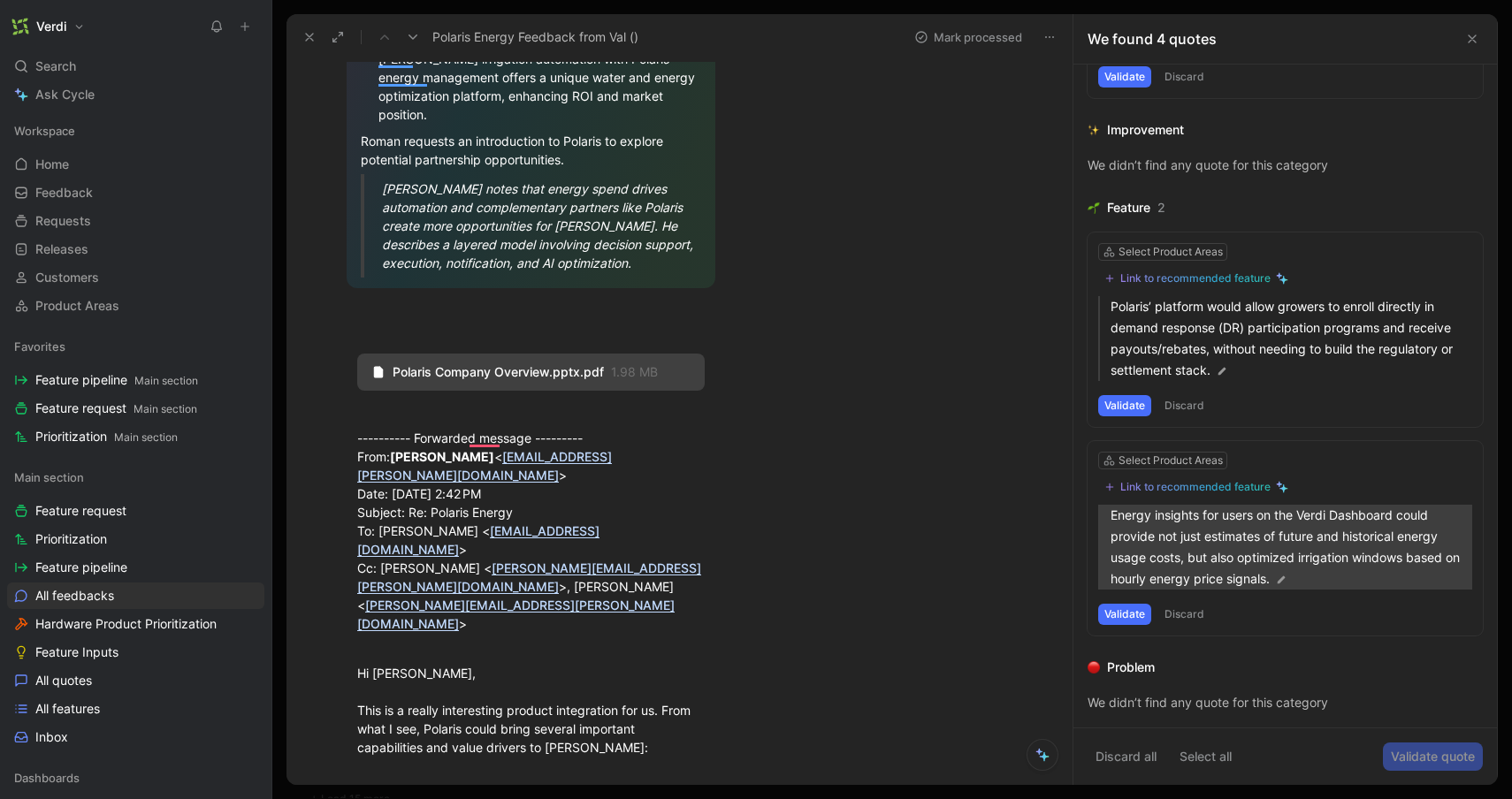
click at [1262, 565] on p "Energy insights for users on the Verdi Dashboard could provide not just estimat…" at bounding box center [1291, 547] width 362 height 85
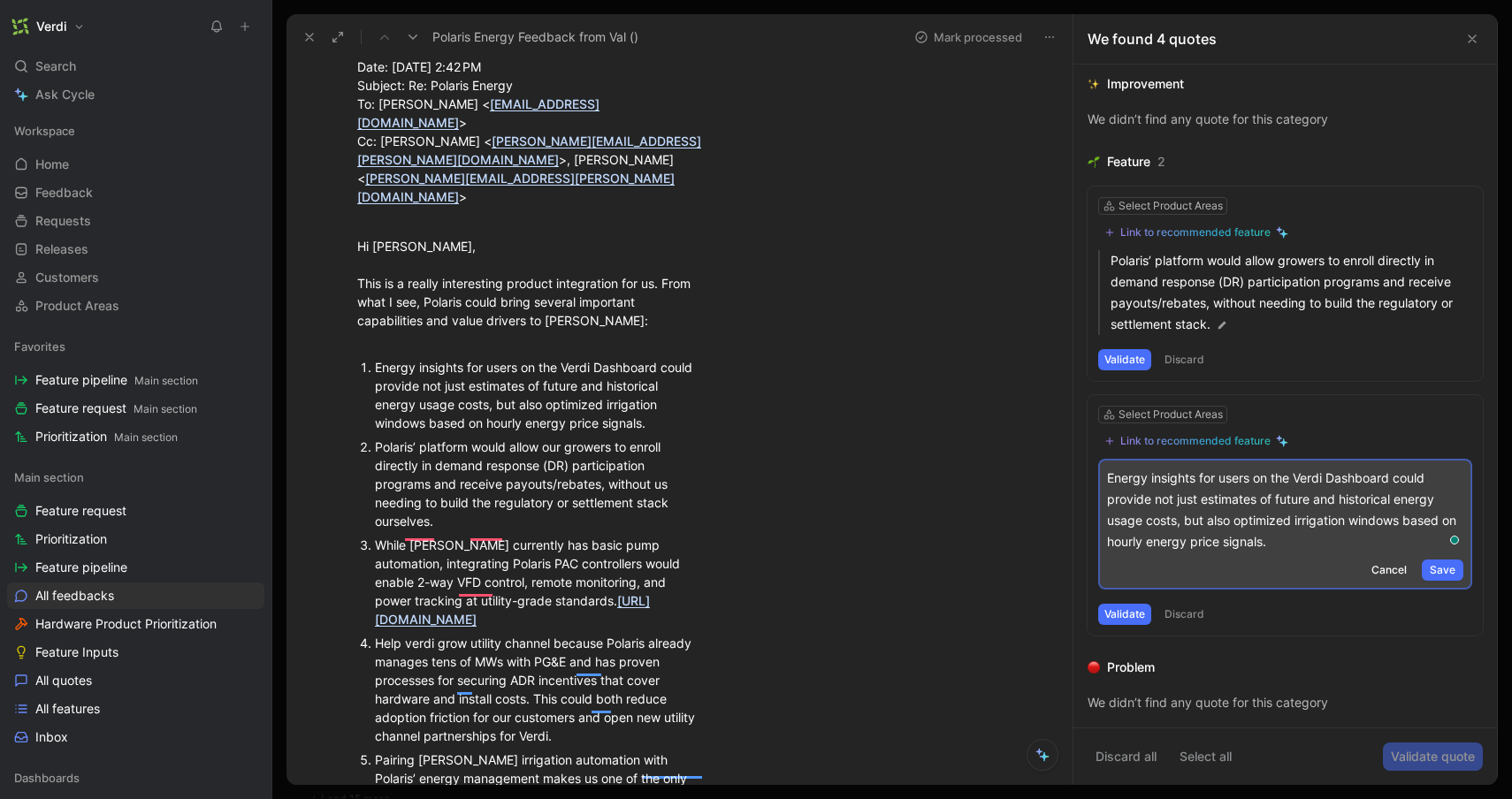
scroll to position [472, 0]
click at [1240, 439] on div "Link to recommended feature" at bounding box center [1196, 441] width 151 height 14
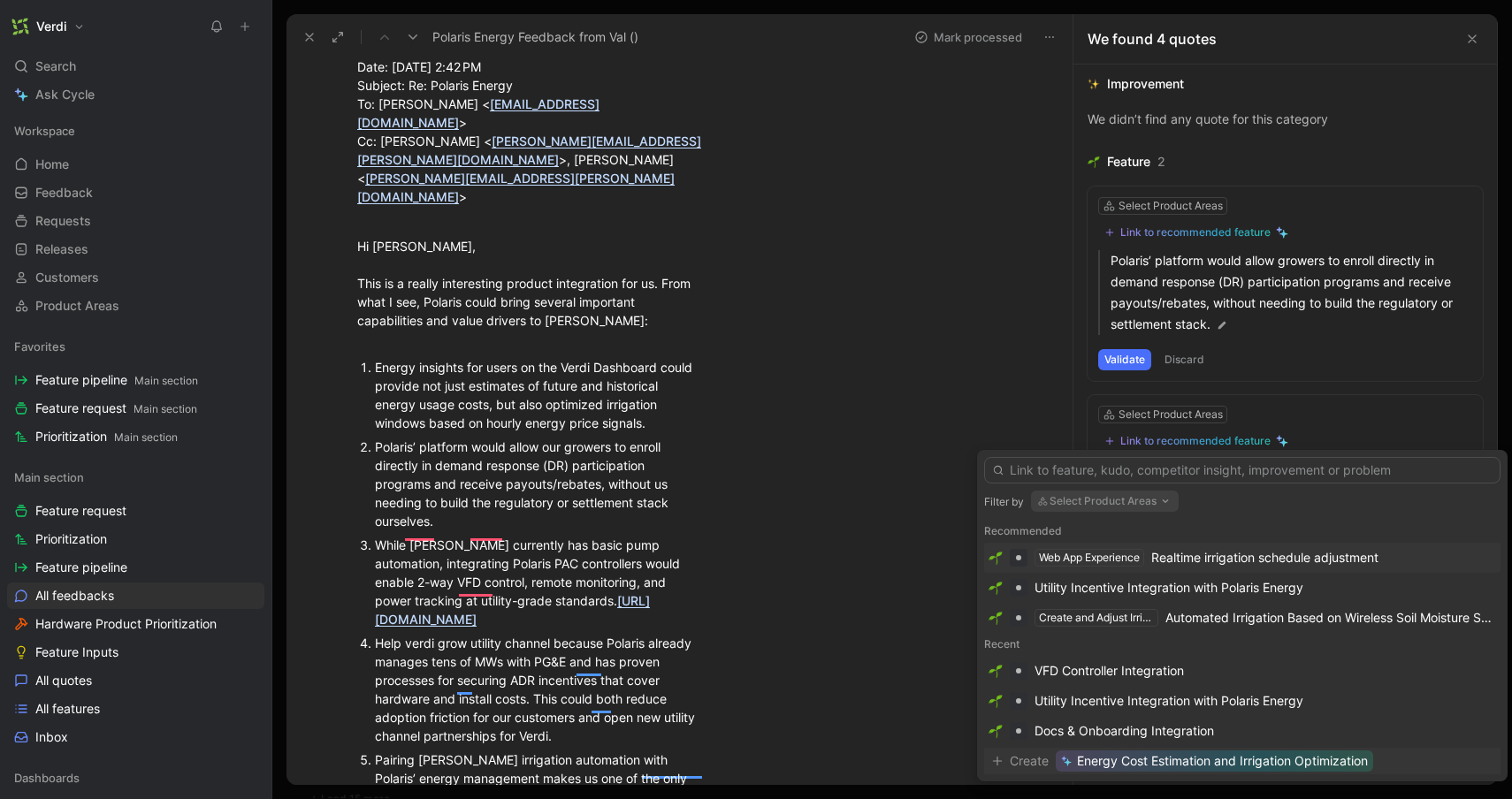
click at [1239, 757] on span "Energy Cost Estimation and Irrigation Optimization" at bounding box center [1221, 761] width 291 height 21
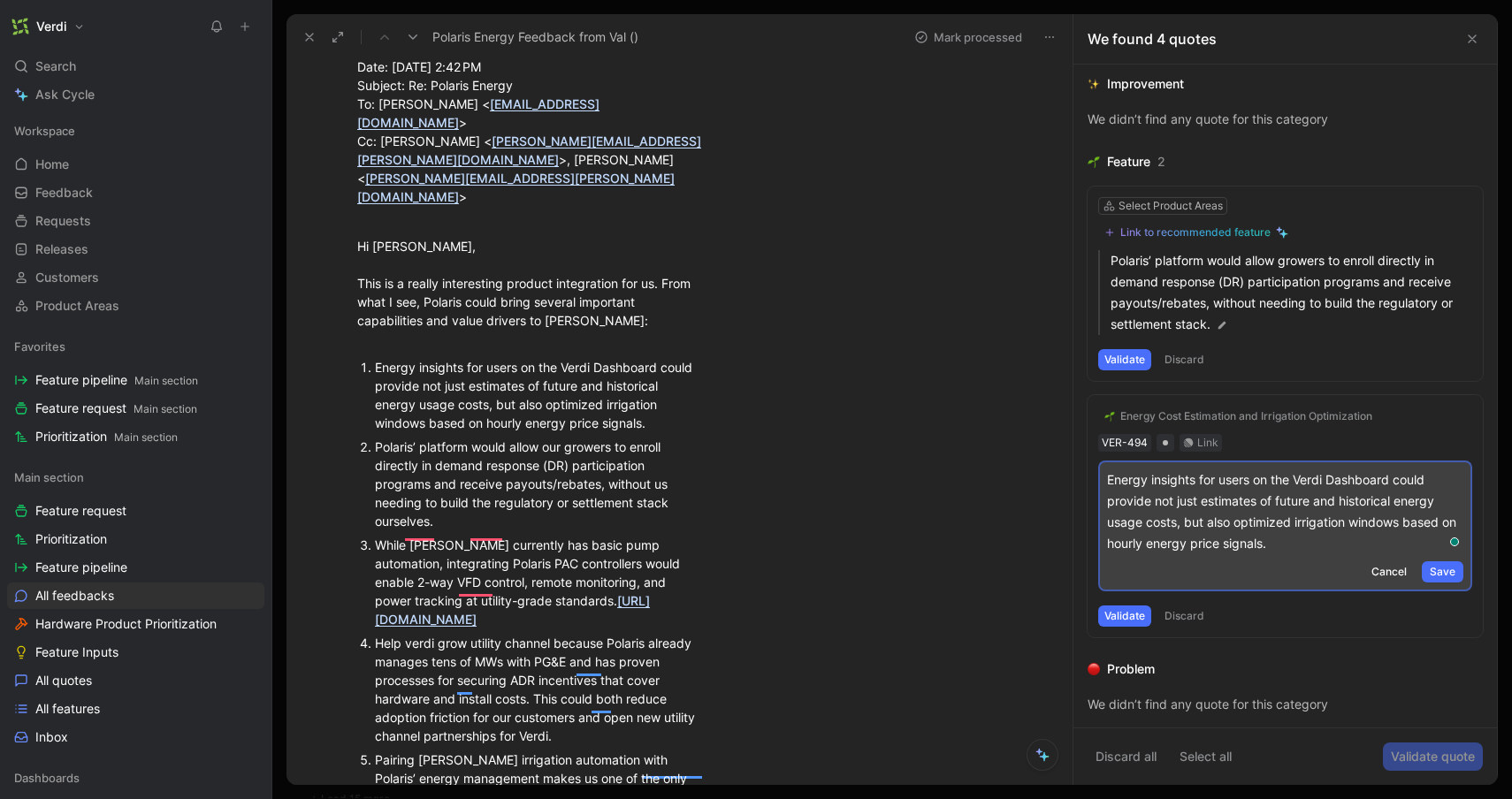
click at [1135, 616] on button "Validate" at bounding box center [1124, 616] width 53 height 21
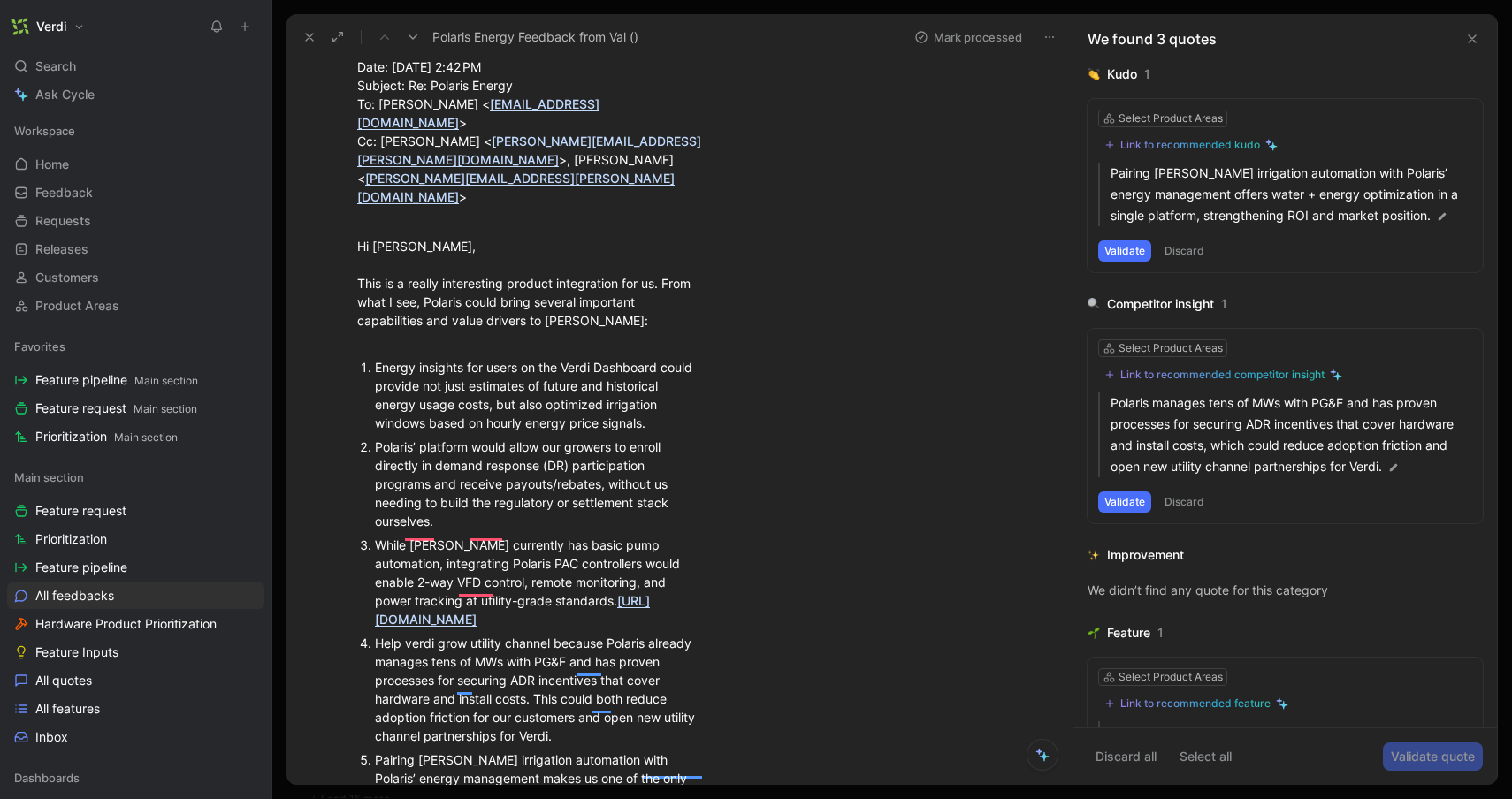
scroll to position [0, 0]
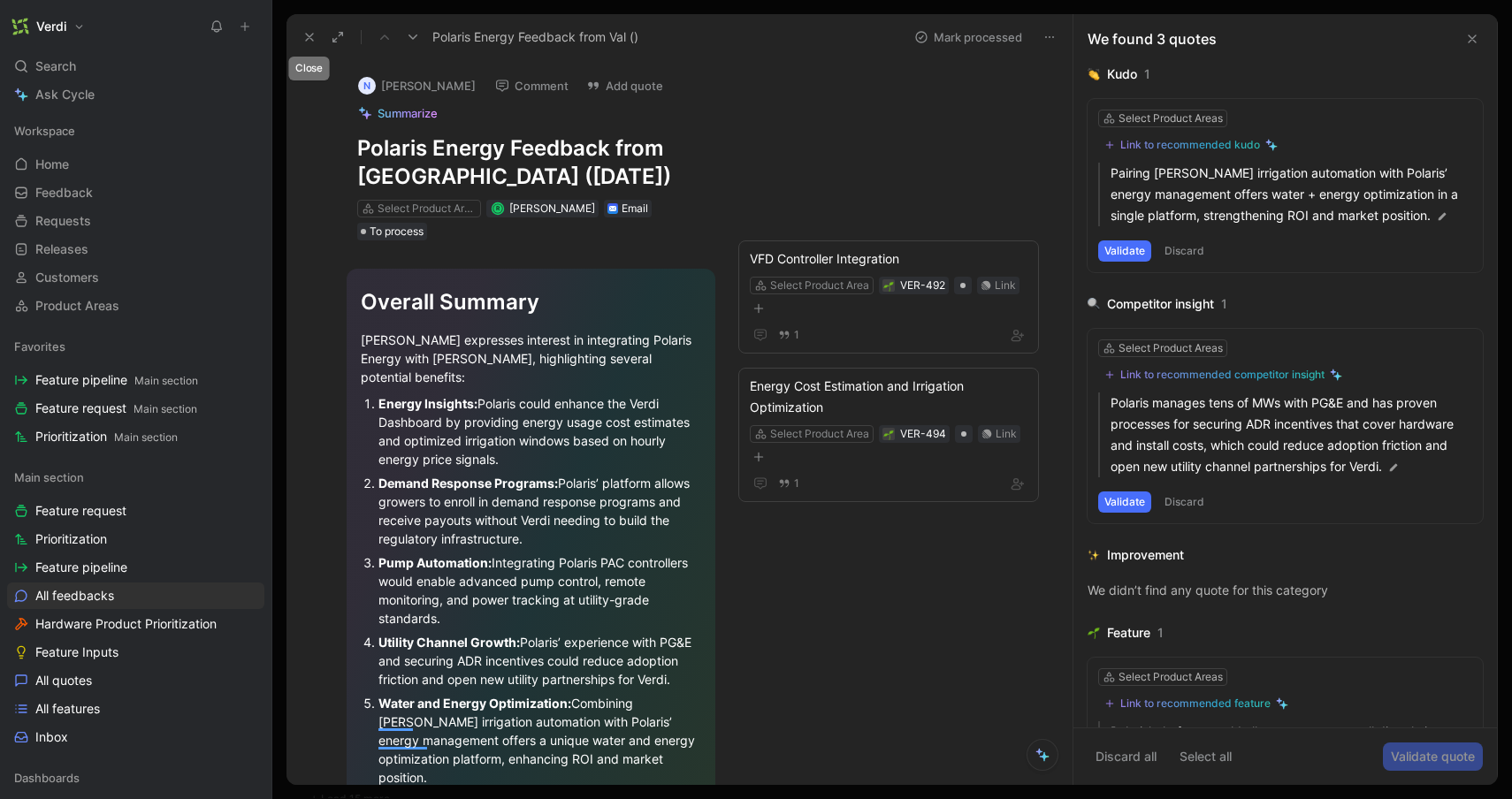
click at [306, 37] on icon at bounding box center [309, 37] width 14 height 14
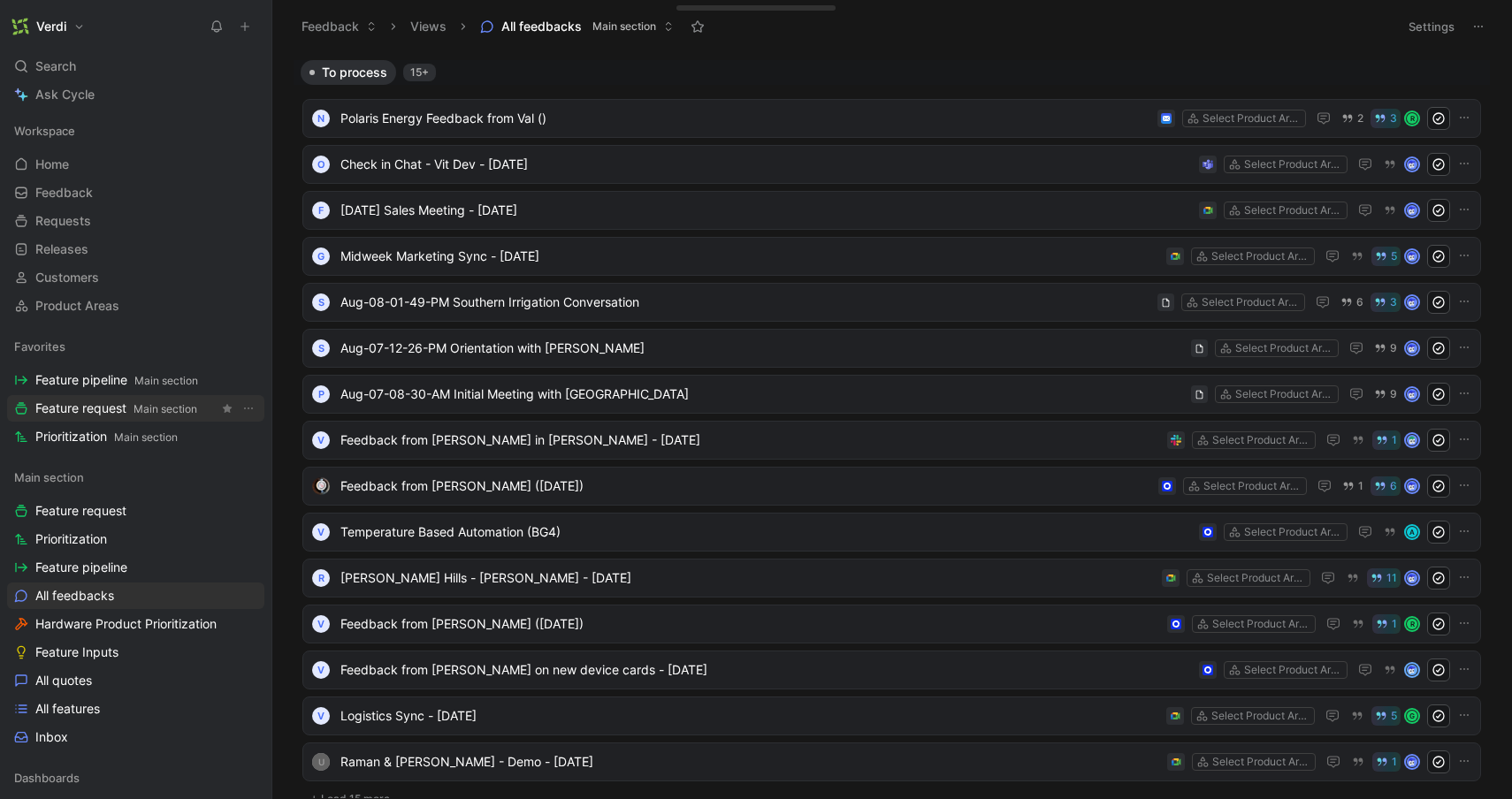
click at [118, 410] on span "Feature request Main section" at bounding box center [116, 408] width 162 height 18
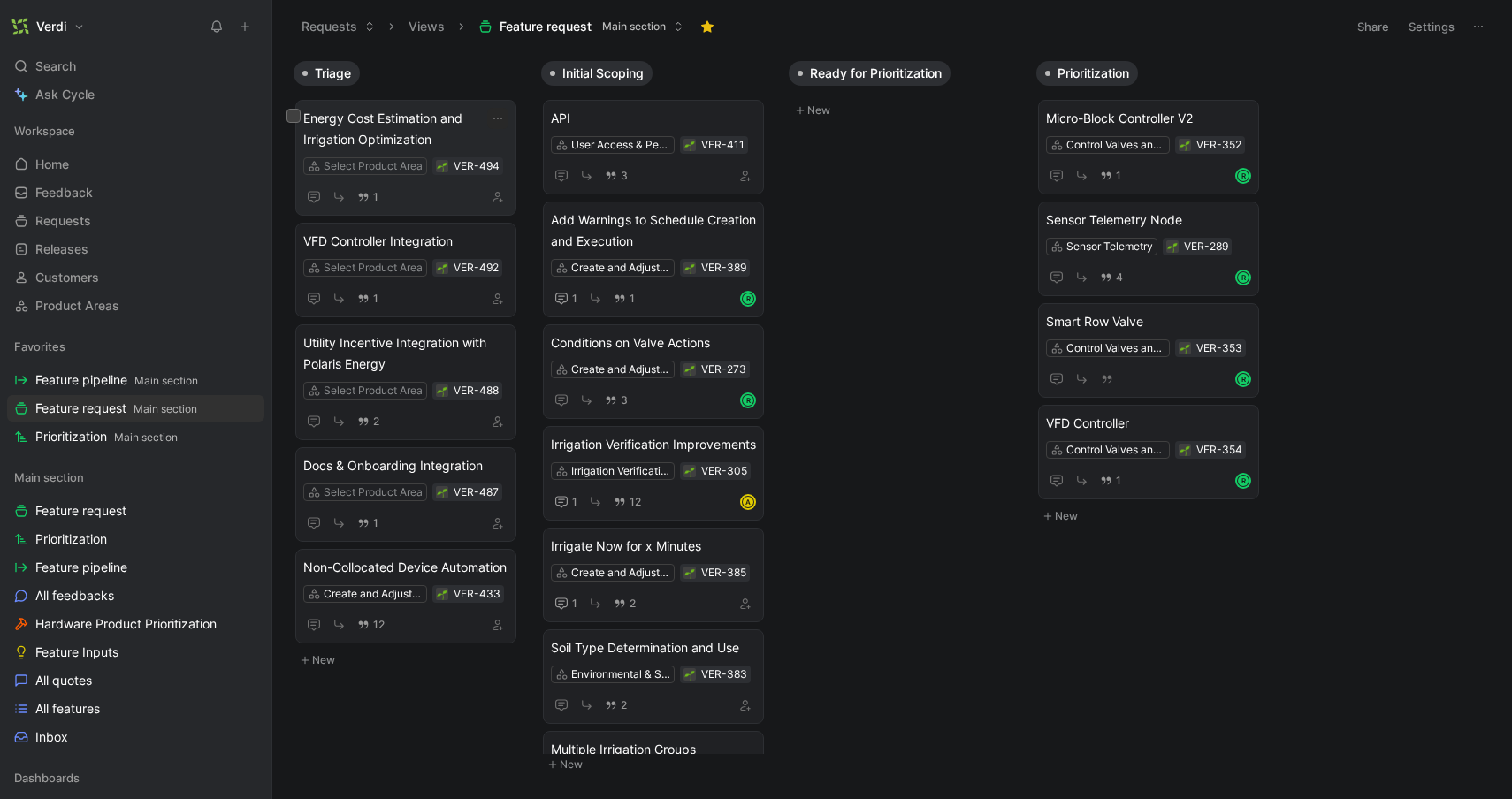
click at [416, 136] on span "Energy Cost Estimation and Irrigation Optimization" at bounding box center [405, 129] width 205 height 43
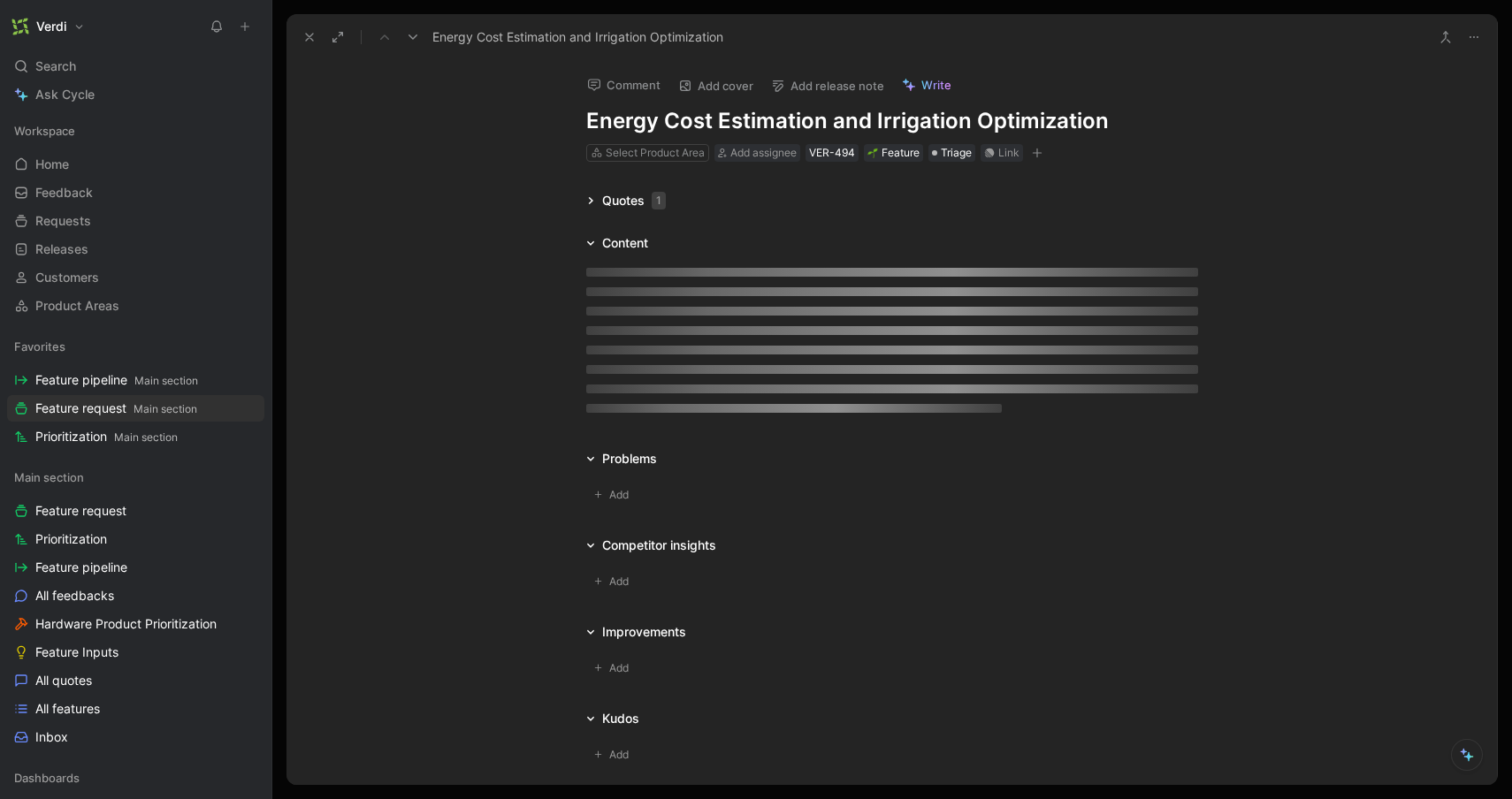
click at [756, 110] on h1 "Energy Cost Estimation and Irrigation Optimization" at bounding box center [892, 121] width 612 height 29
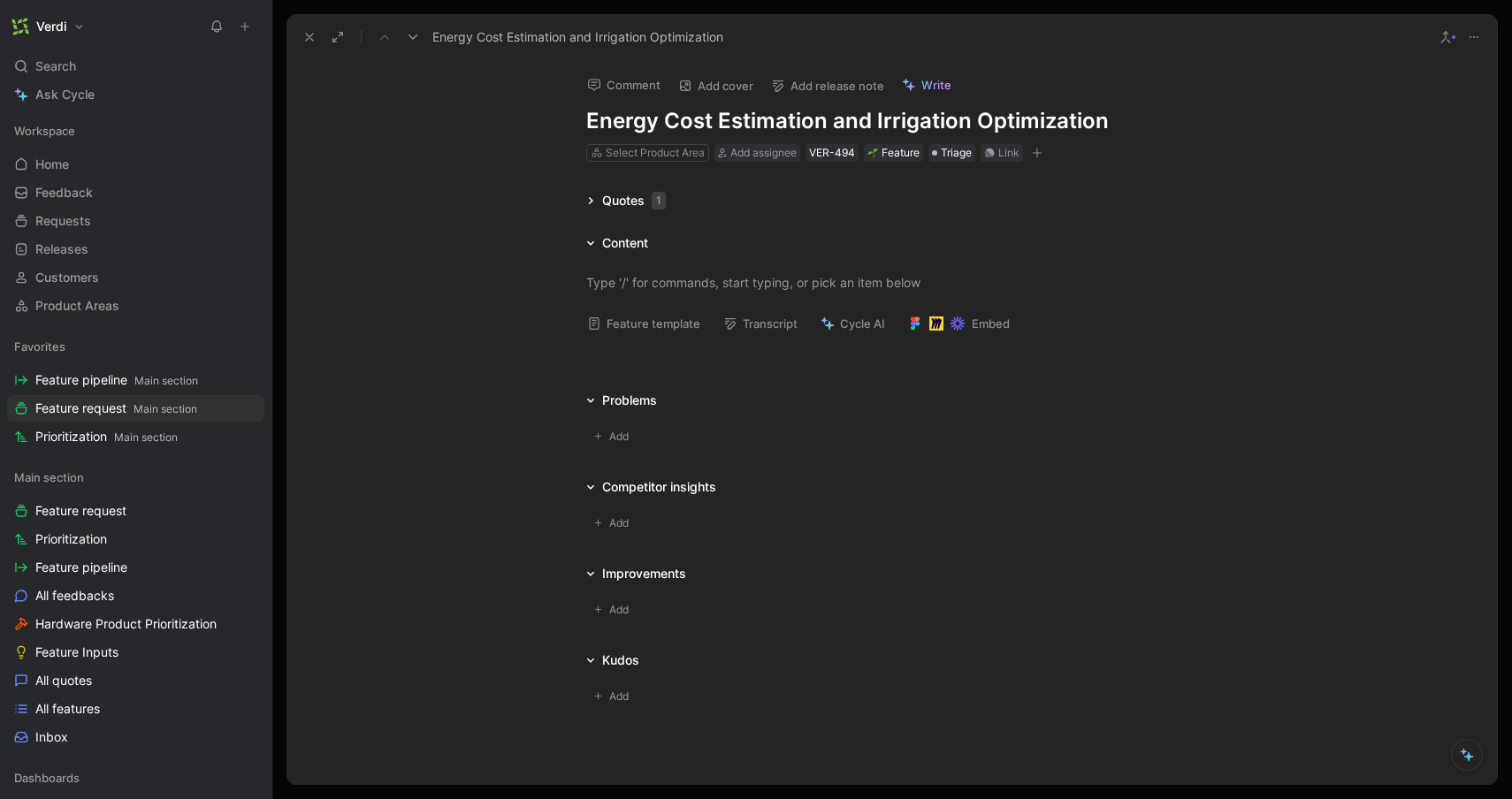
drag, startPoint x: 1111, startPoint y: 118, endPoint x: 830, endPoint y: 127, distance: 281.1
click at [830, 127] on h1 "Energy Cost Estimation and Irrigation Optimization" at bounding box center [892, 121] width 612 height 29
click at [590, 127] on h1 "Energy Cost Estimation and Irrigation Optimization" at bounding box center [892, 121] width 612 height 29
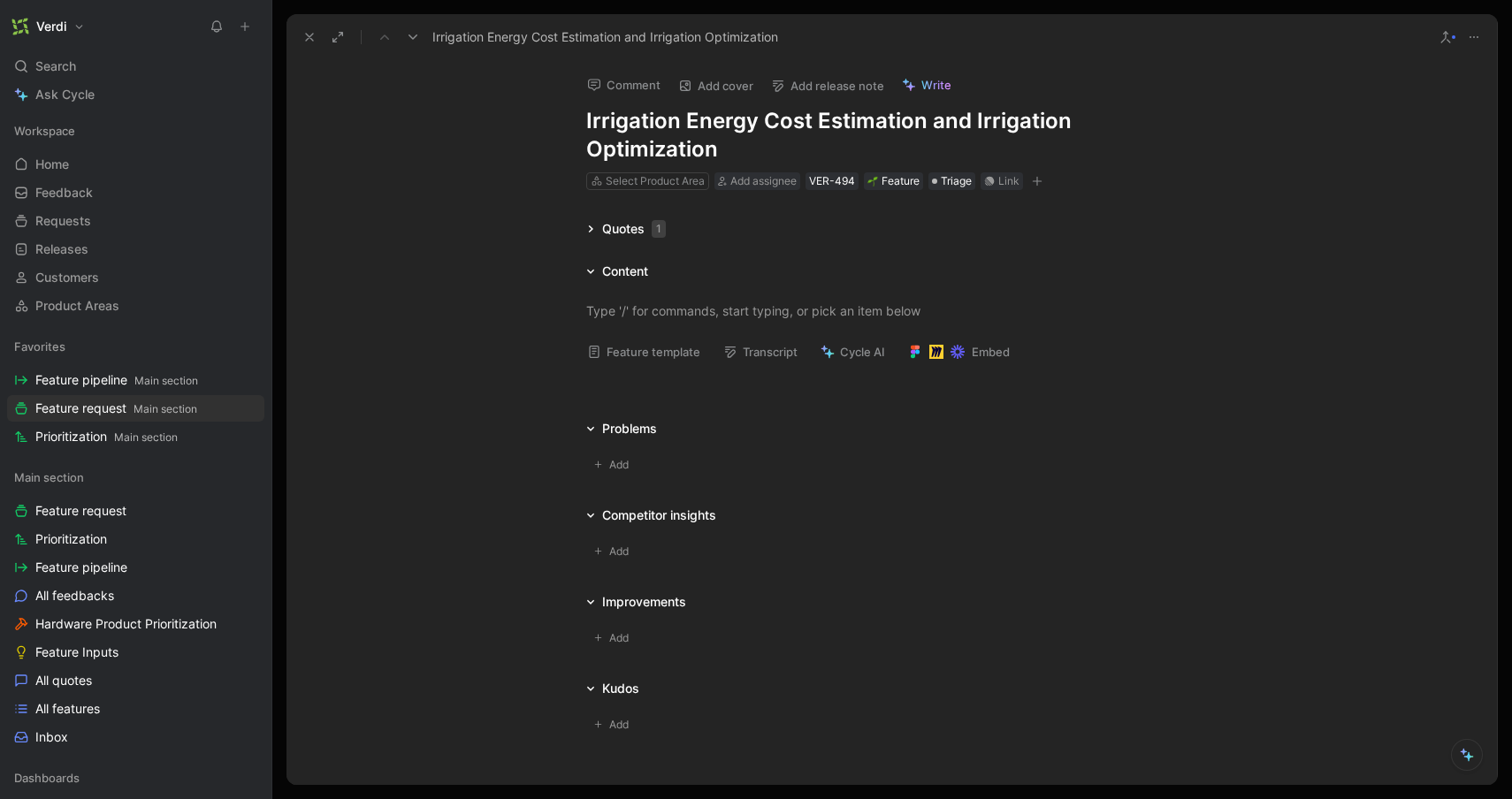
drag, startPoint x: 840, startPoint y: 147, endPoint x: 928, endPoint y: 122, distance: 91.5
click at [929, 123] on h1 "Irrigation Energy Cost Estimation and Irrigation Optimization" at bounding box center [892, 134] width 612 height 56
click at [825, 104] on div "Comment Add cover Add release note Write Irrigation Energy Cost Estimation Inte…" at bounding box center [892, 126] width 679 height 131
click at [520, 136] on div "Comment Add cover Add release note Write Irrigation Energy Cost Estimation Inte…" at bounding box center [892, 422] width 1210 height 725
click at [861, 129] on h1 "Irrigation Energy Cost Estimation Integration with Polaris Energy" at bounding box center [892, 134] width 612 height 56
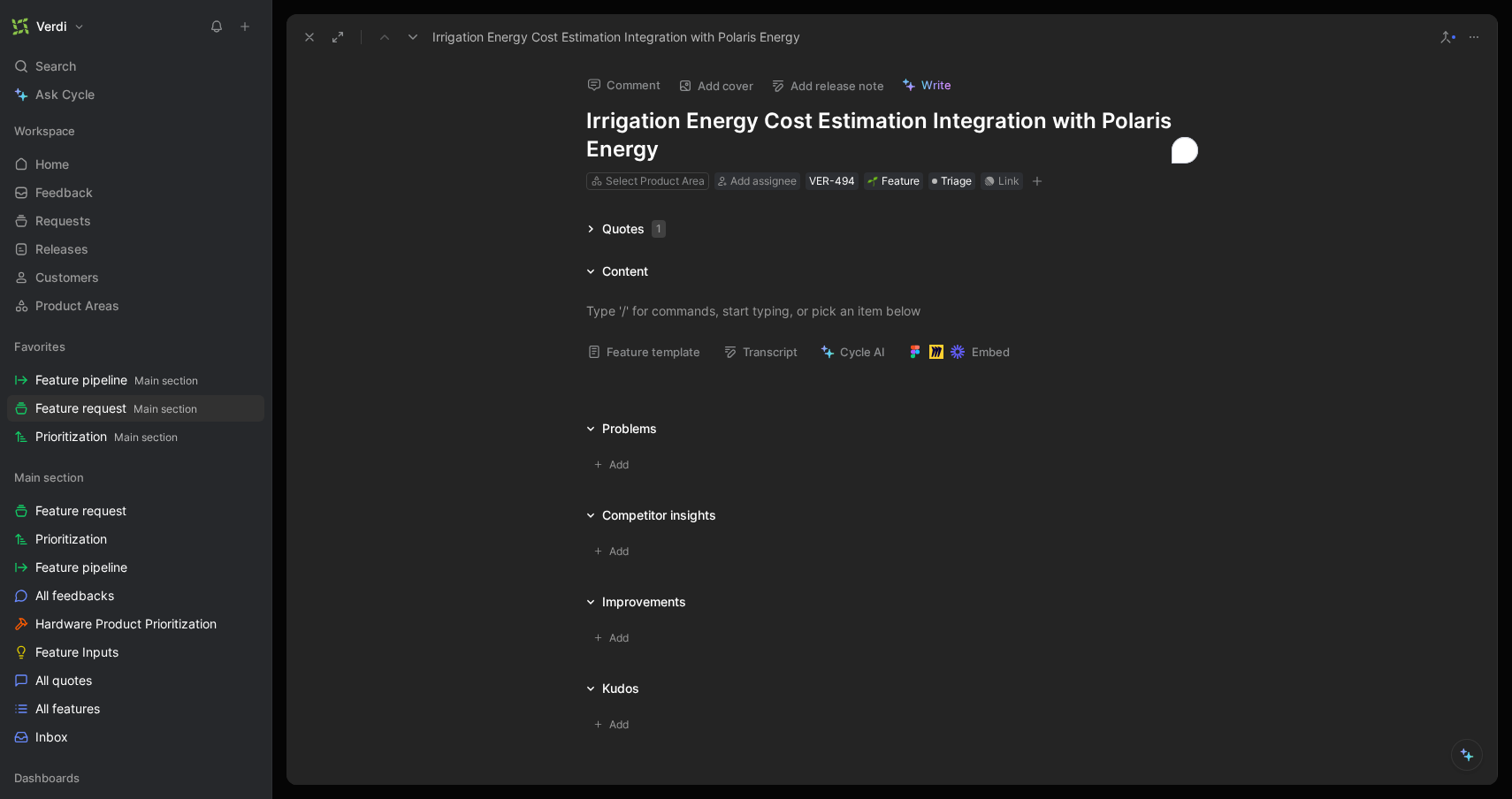
click at [861, 129] on h1 "Irrigation Energy Cost Estimation Integration with Polaris Energy" at bounding box center [892, 134] width 612 height 56
drag, startPoint x: 728, startPoint y: 159, endPoint x: 929, endPoint y: 130, distance: 203.1
click at [929, 130] on h1 "Irrigation Energy Cost Estimation Integration with Polaris Energy" at bounding box center [892, 134] width 612 height 56
copy h1 "Integration with Polaris Energy"
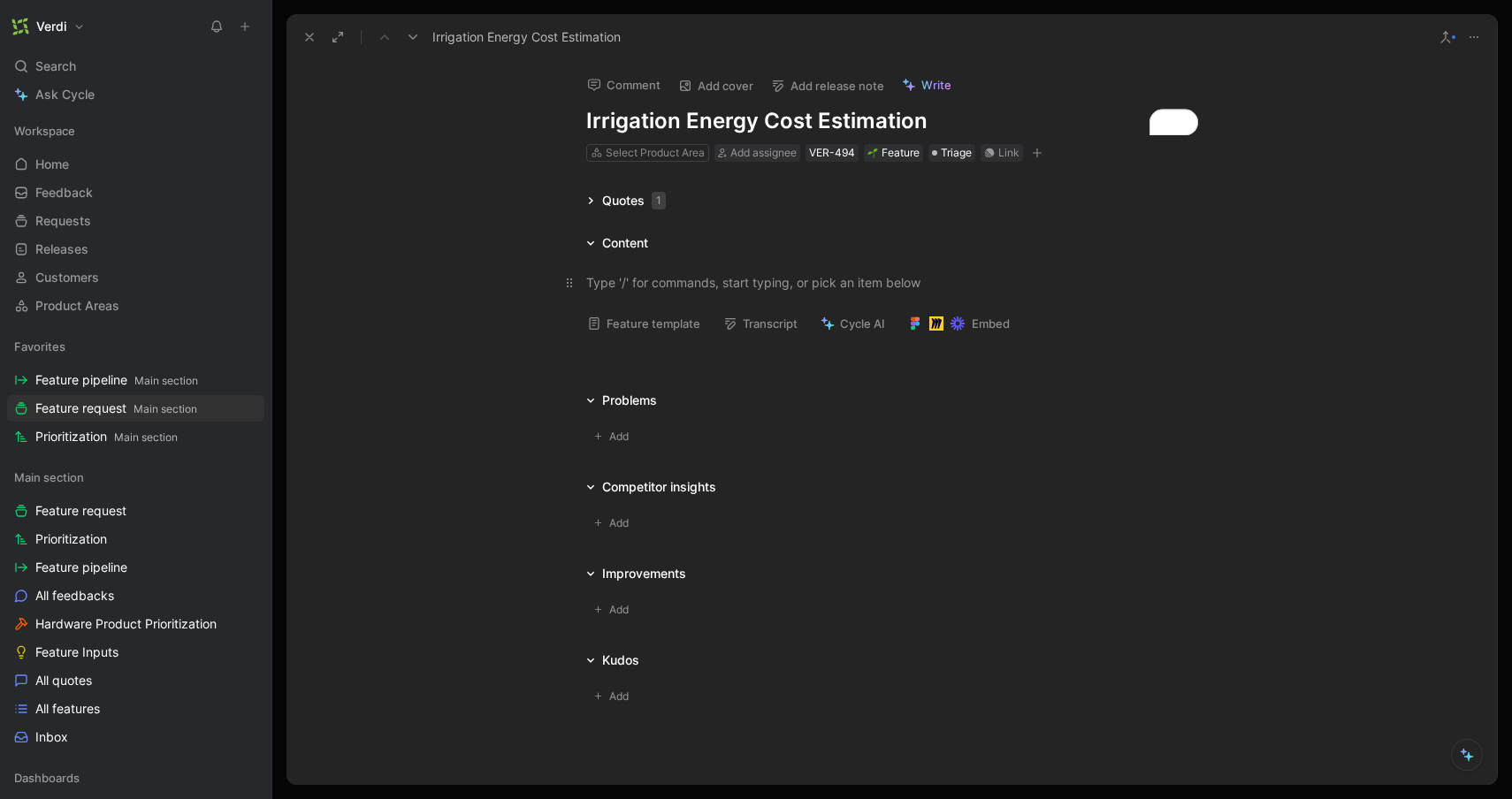
click at [697, 282] on div at bounding box center [892, 282] width 612 height 18
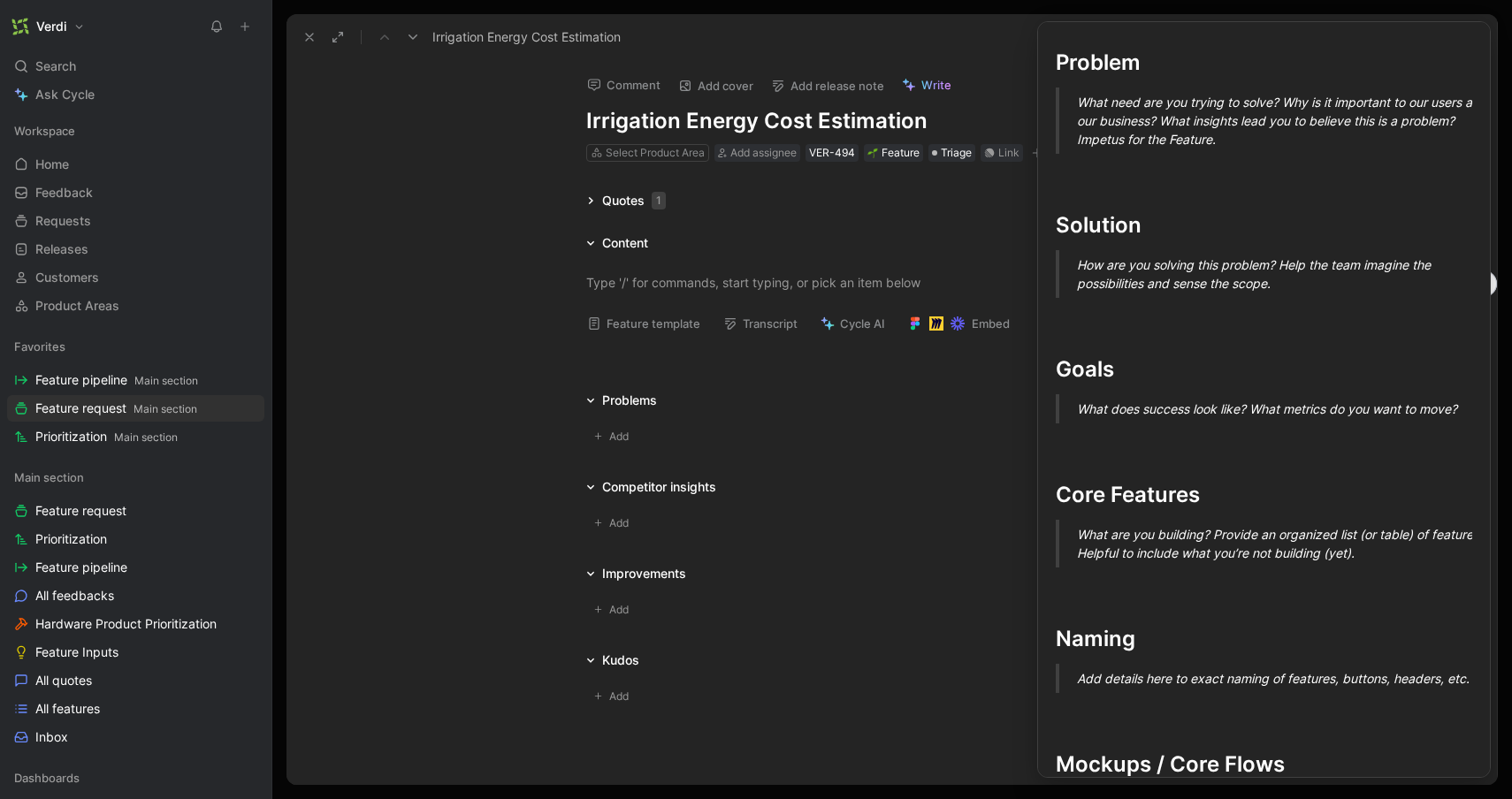
click at [660, 318] on button "Feature template" at bounding box center [643, 324] width 129 height 25
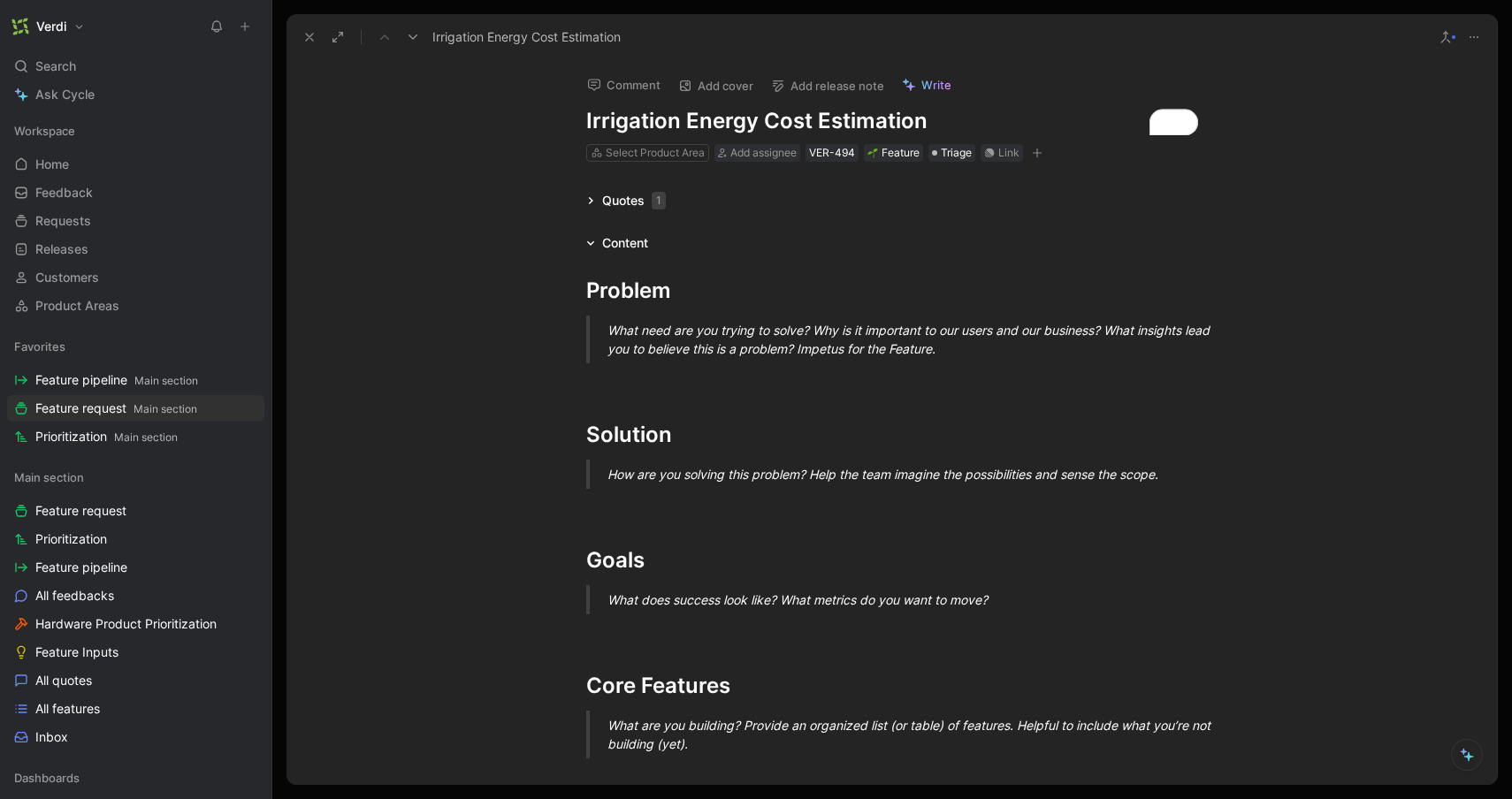
click at [1011, 358] on div "What need are you trying to solve? Why is it important to our users and our bus…" at bounding box center [913, 339] width 612 height 37
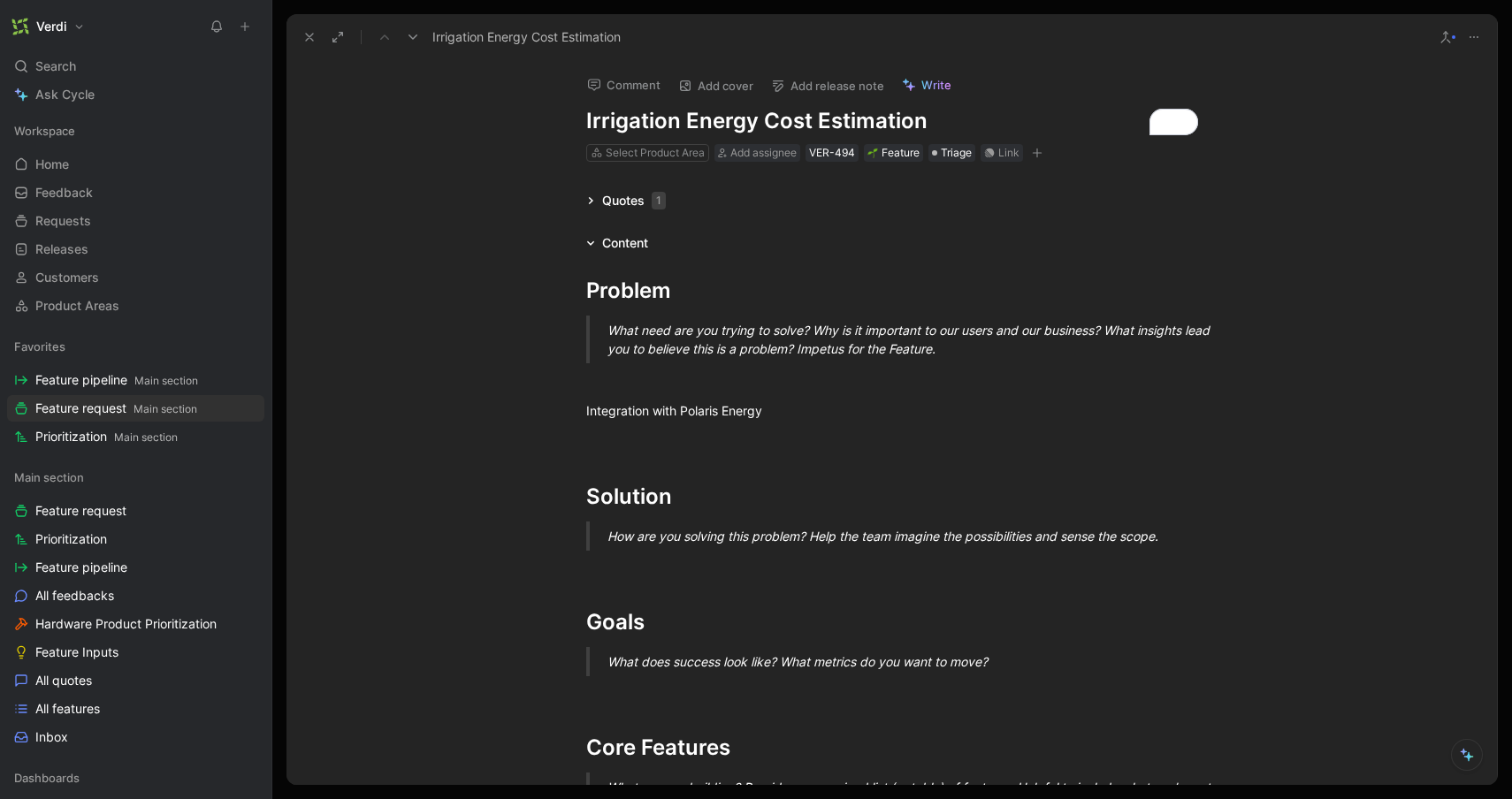
click at [652, 321] on div "What need are you trying to solve? Why is it important to our users and our bus…" at bounding box center [913, 339] width 612 height 37
click at [307, 37] on icon at bounding box center [309, 37] width 14 height 14
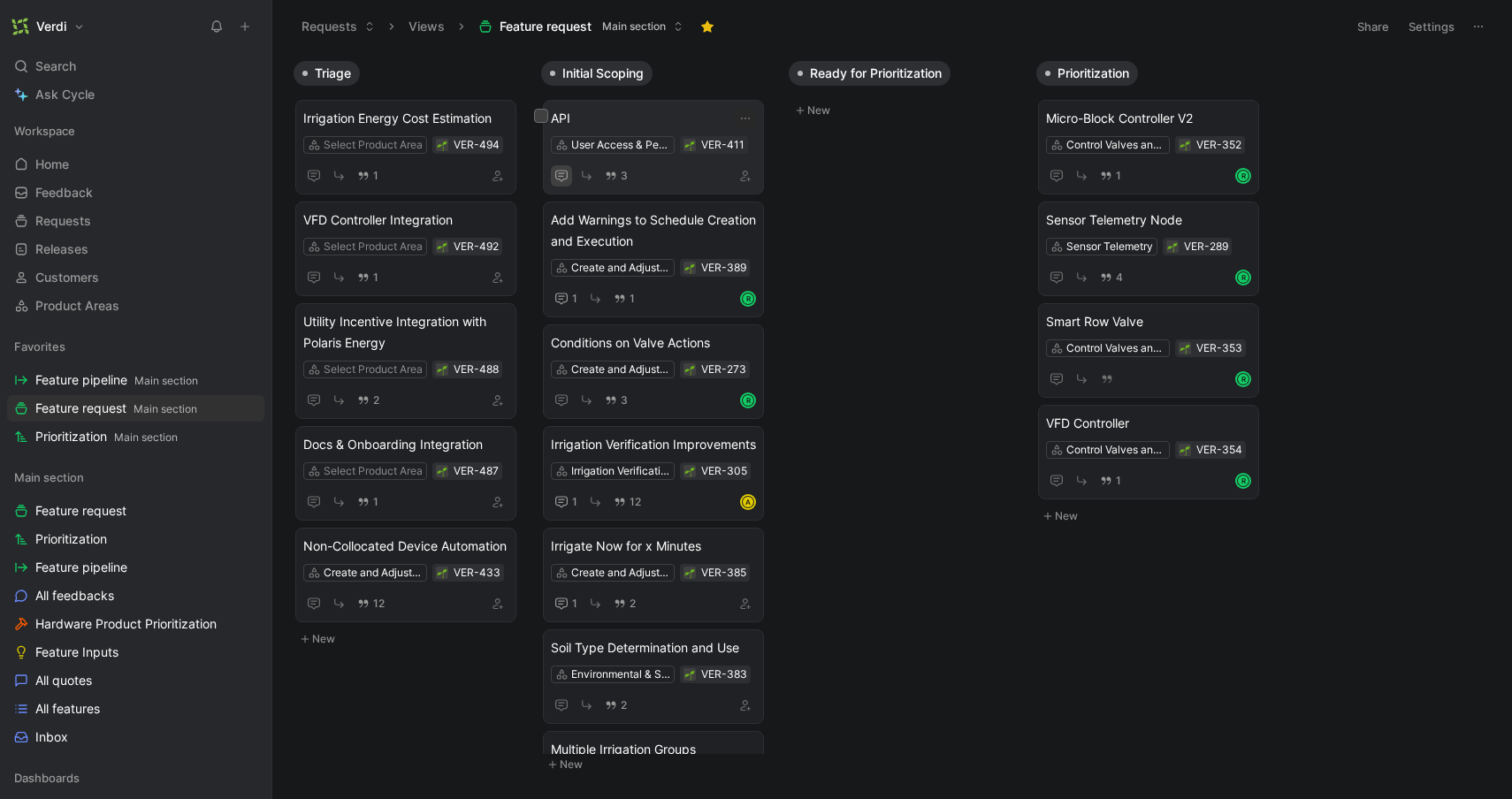
click at [569, 178] on button "button" at bounding box center [561, 176] width 21 height 21
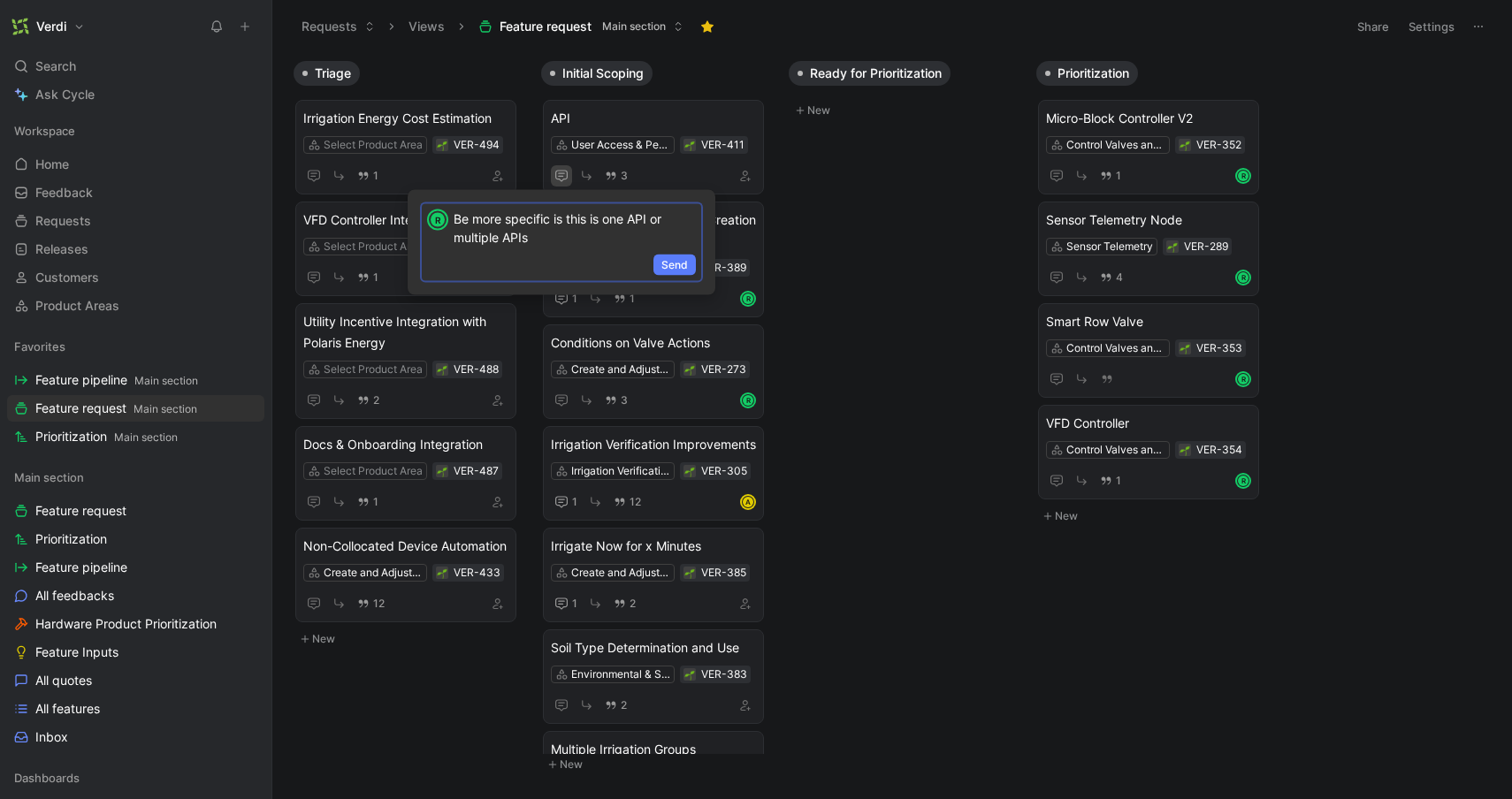
click at [675, 266] on span "Send" at bounding box center [675, 265] width 27 height 18
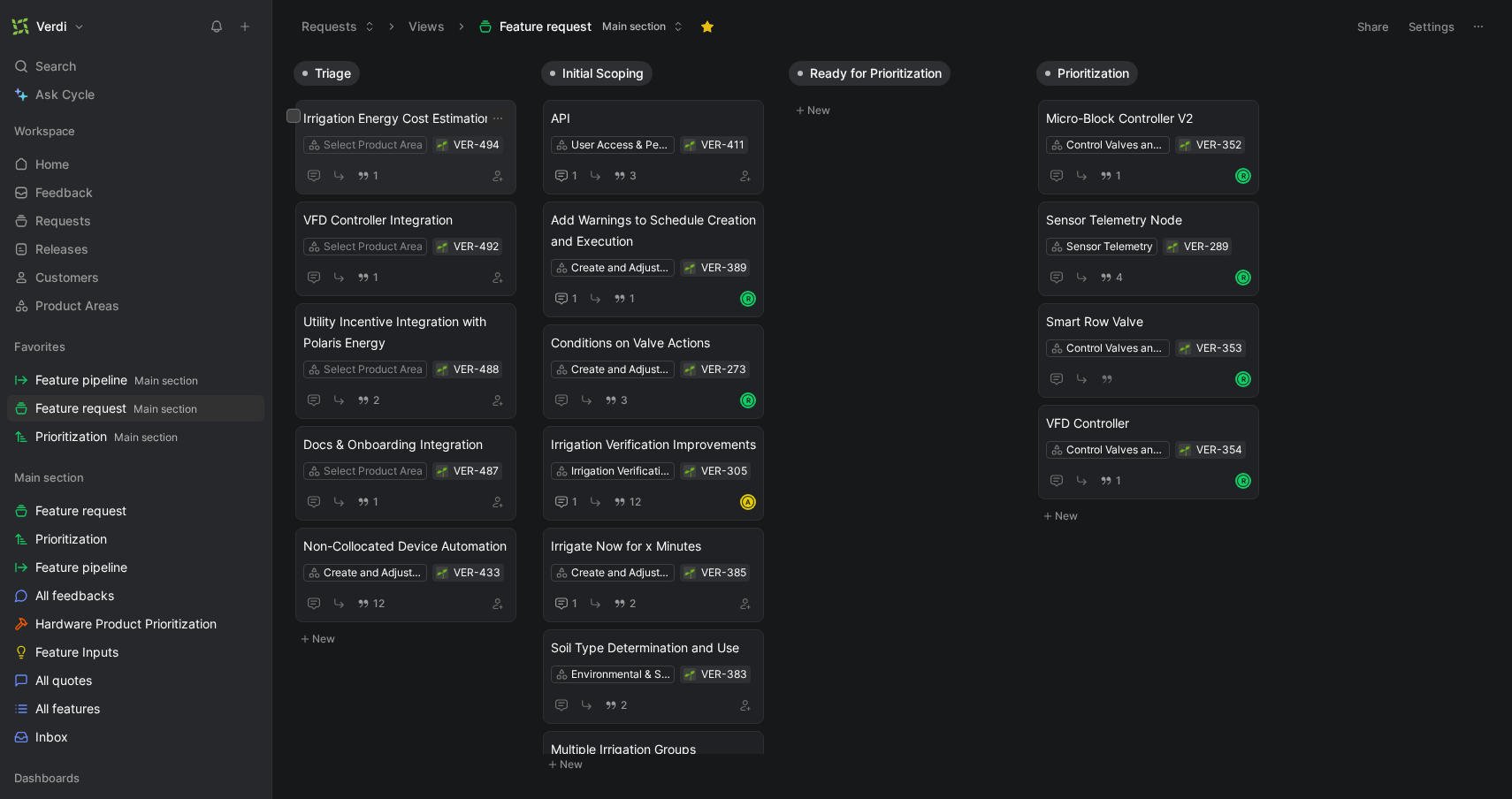
click at [430, 112] on span "Irrigation Energy Cost Estimation" at bounding box center [405, 118] width 205 height 21
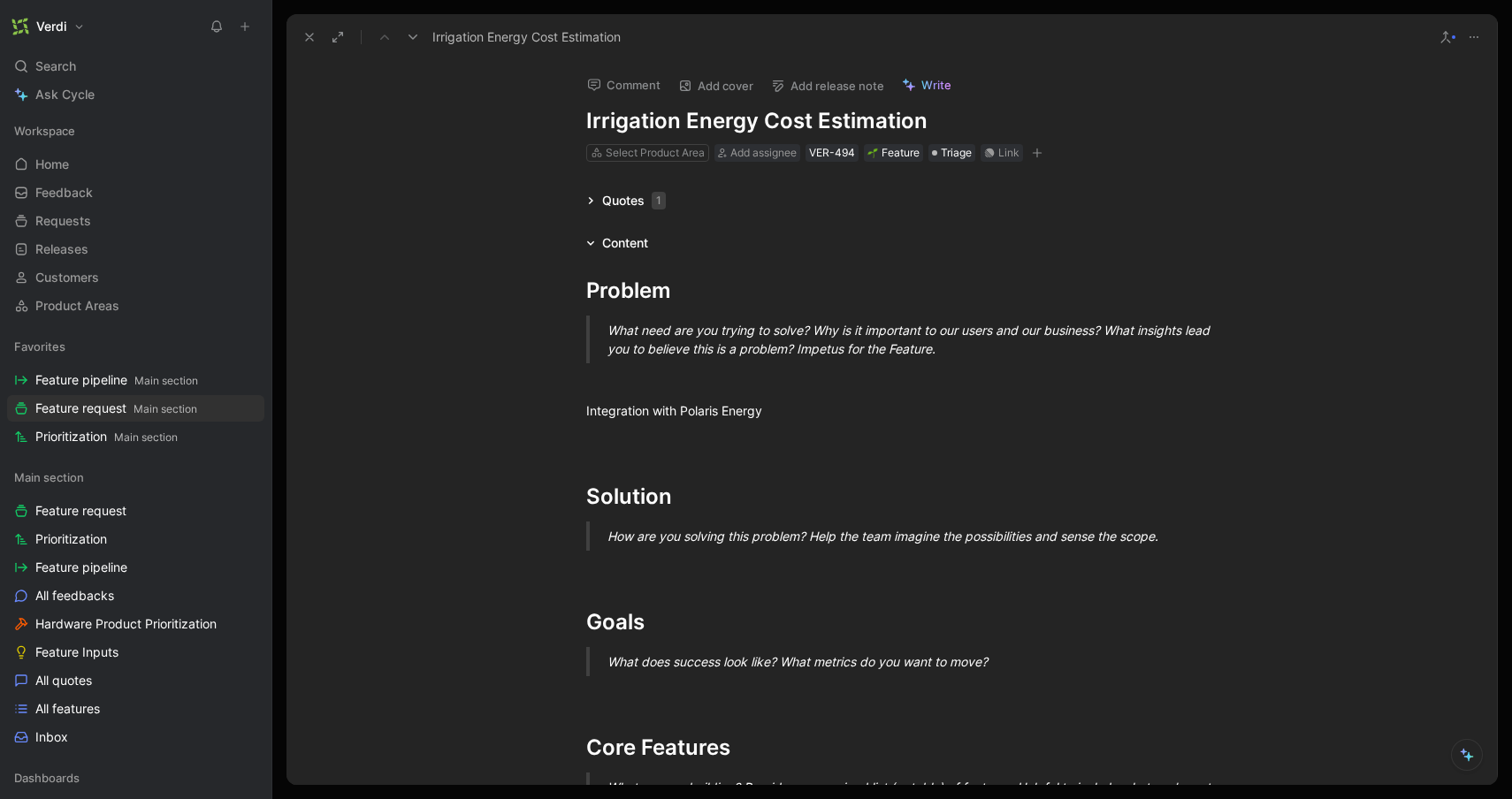
scroll to position [32, 0]
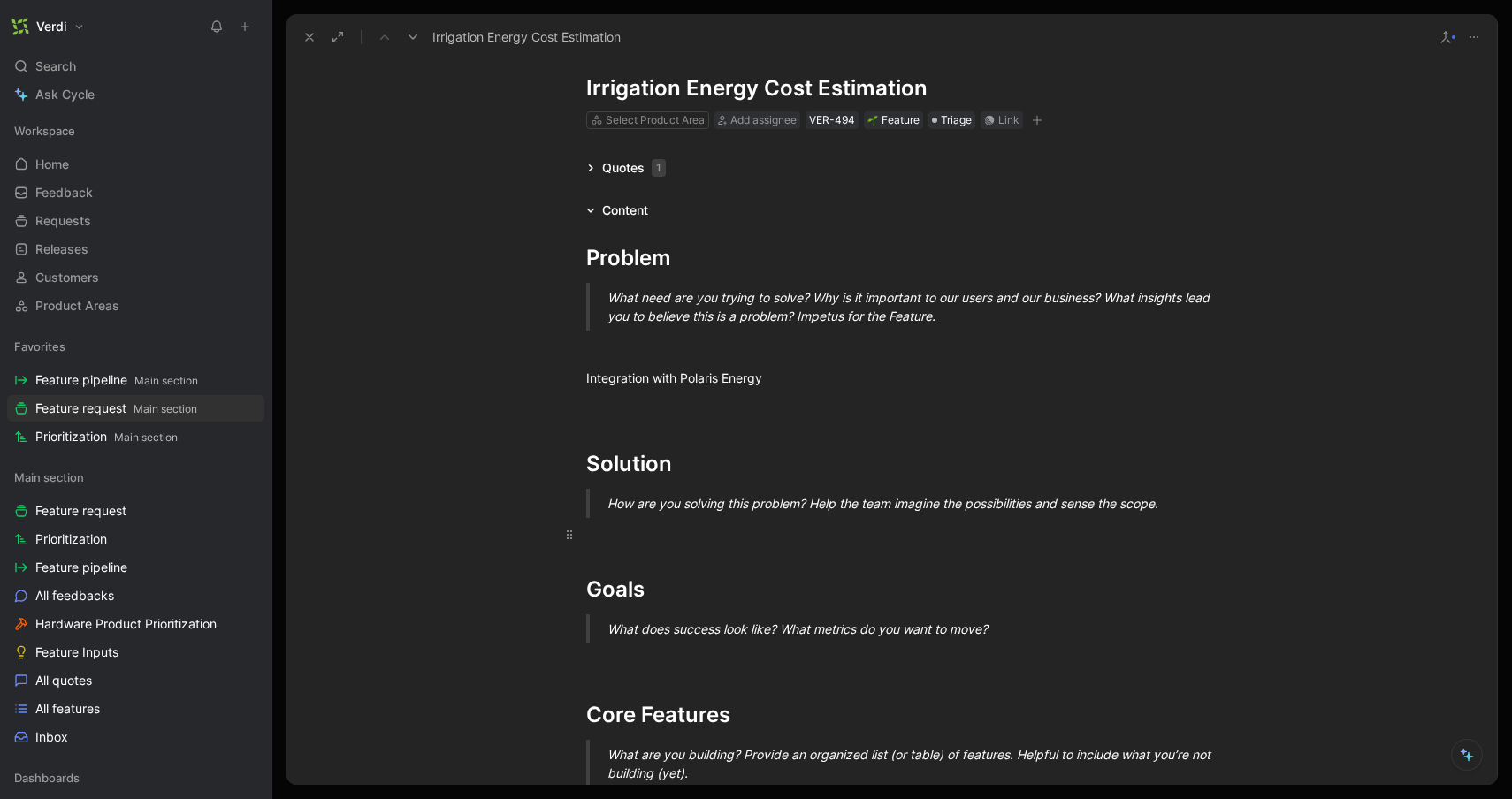
click at [729, 542] on div at bounding box center [892, 533] width 612 height 18
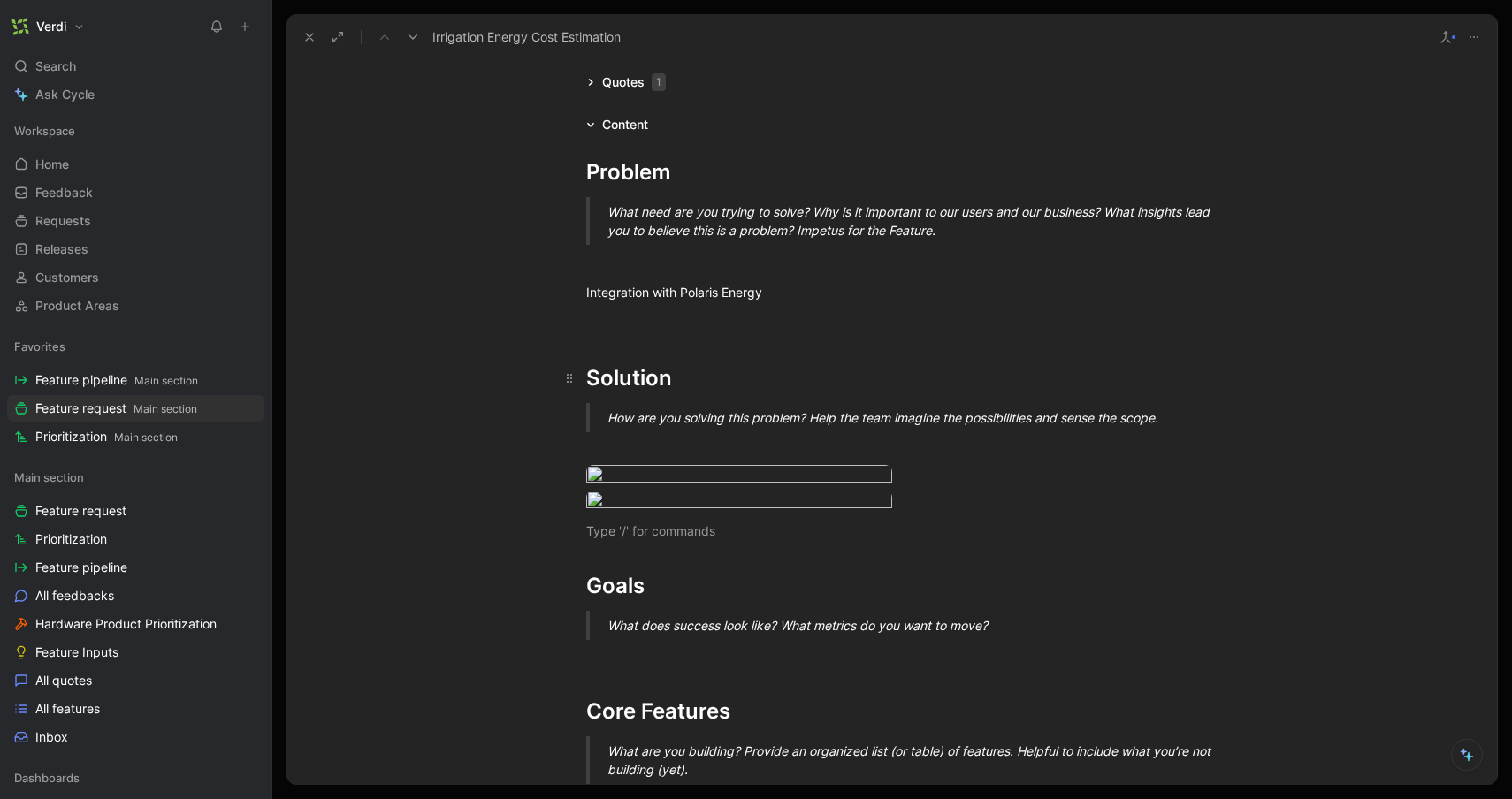
scroll to position [0, 0]
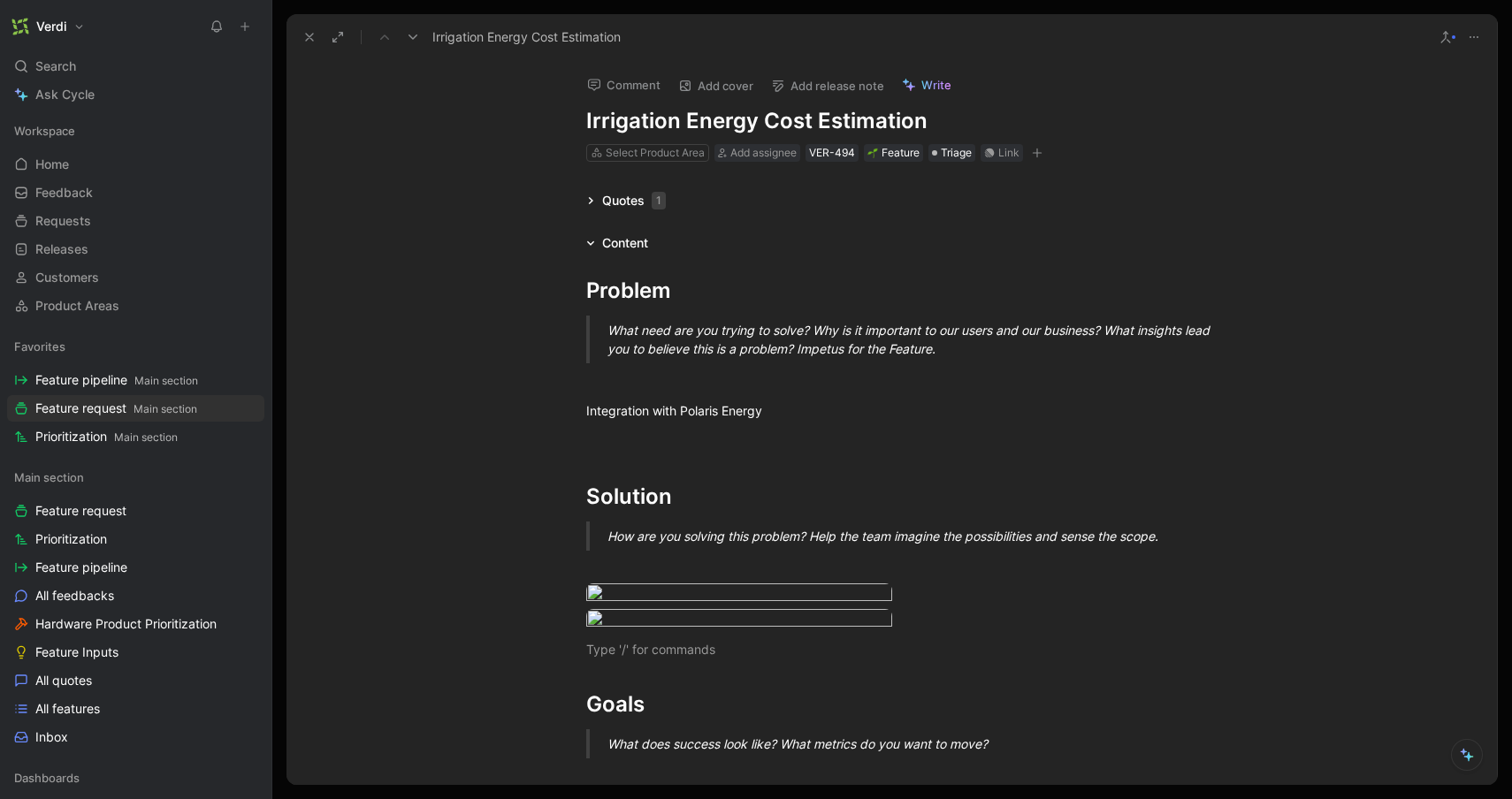
click at [312, 41] on icon at bounding box center [309, 37] width 14 height 14
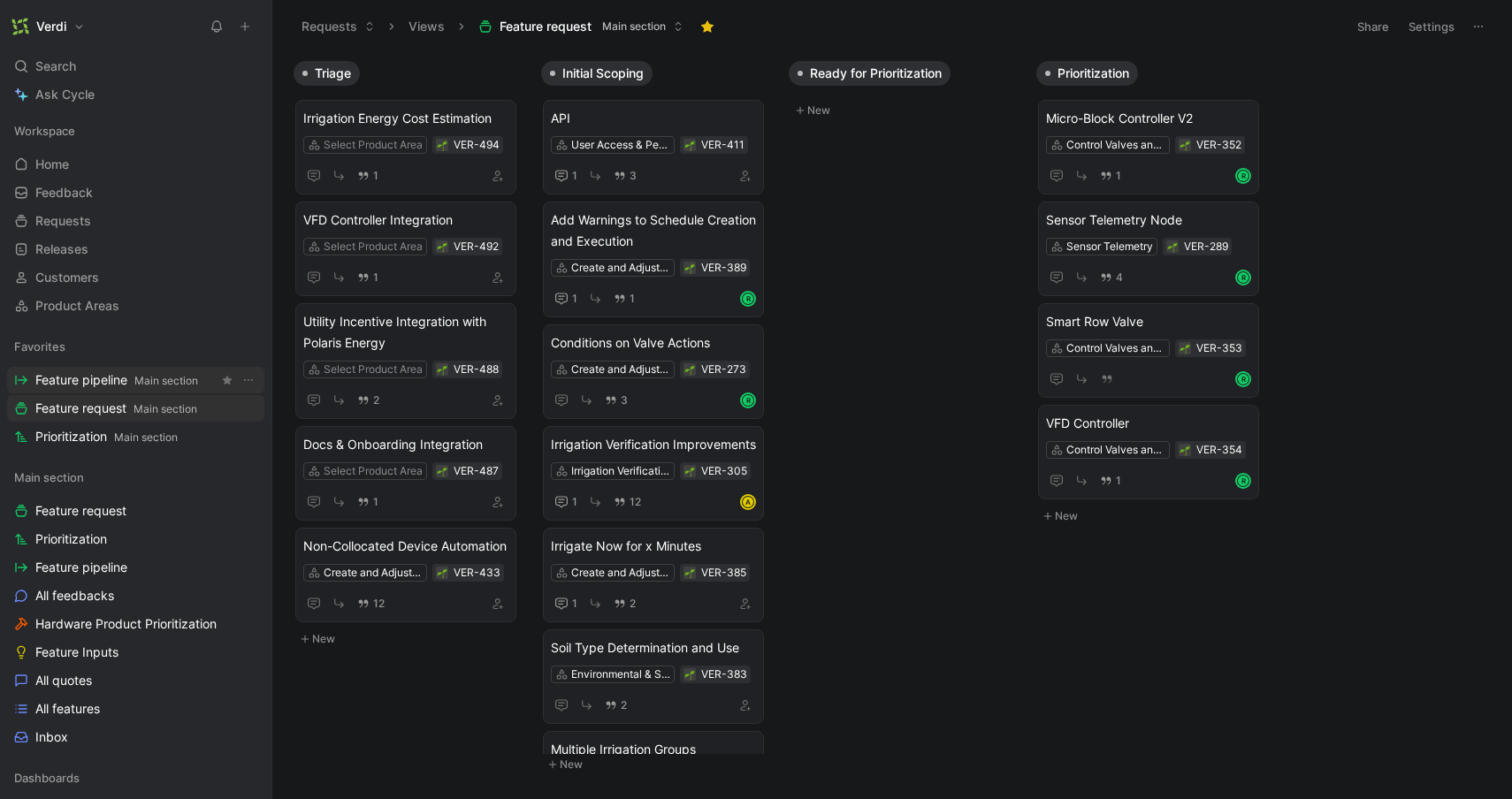
click at [99, 380] on span "Feature pipeline Main section" at bounding box center [116, 380] width 163 height 18
